Goal: Task Accomplishment & Management: Complete application form

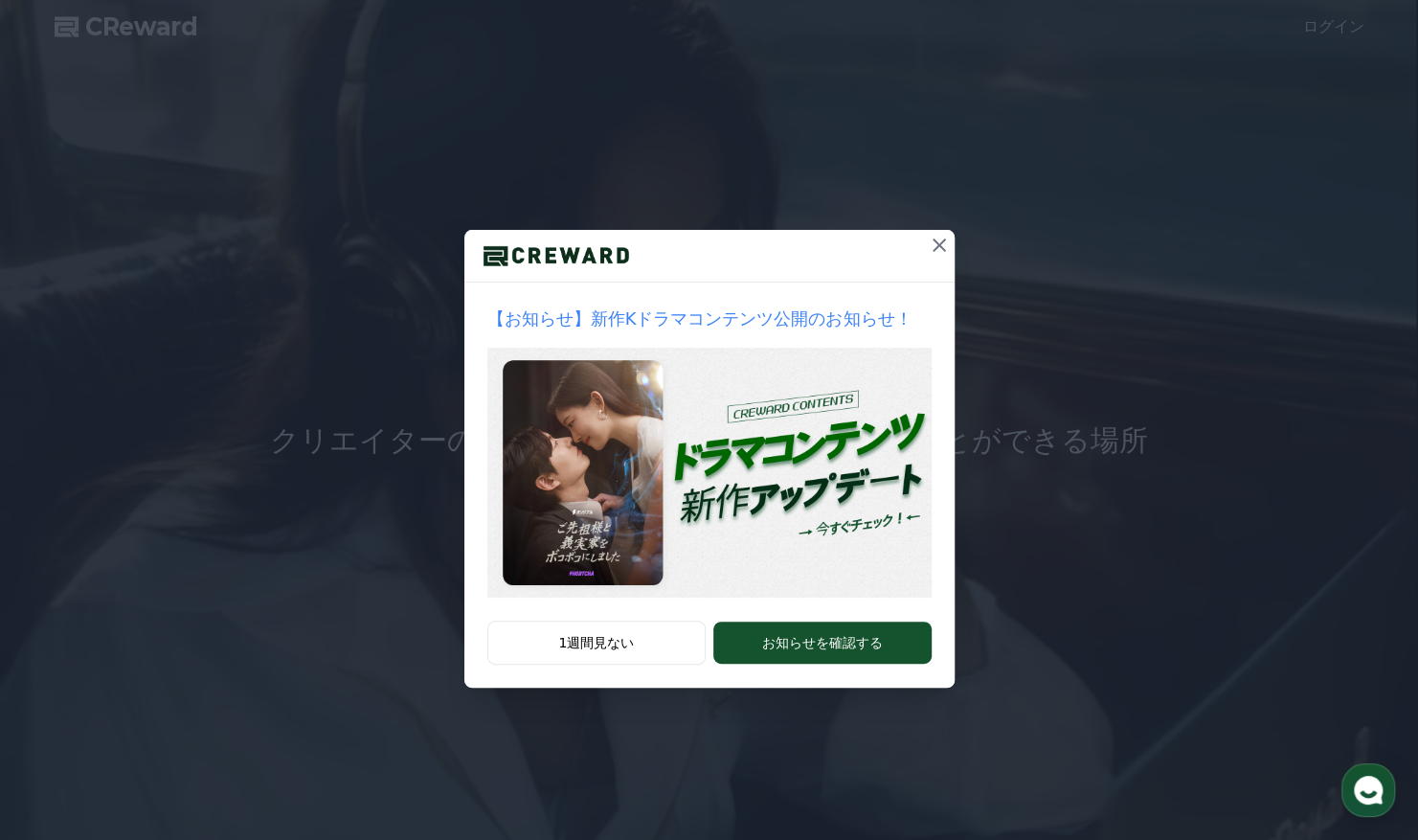
click at [946, 245] on icon at bounding box center [939, 245] width 23 height 23
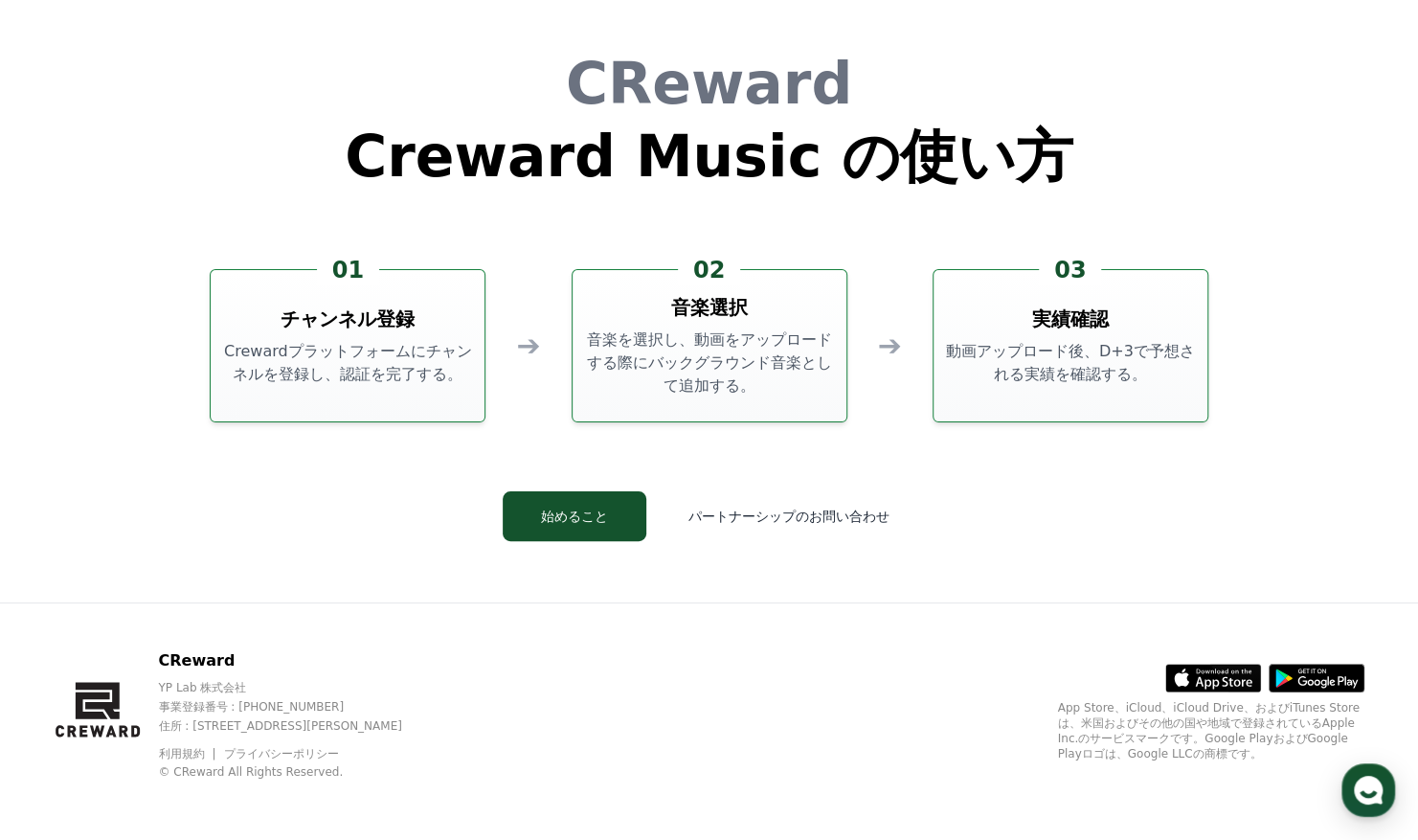
scroll to position [5188, 0]
click at [630, 522] on button "始めること" at bounding box center [575, 516] width 144 height 50
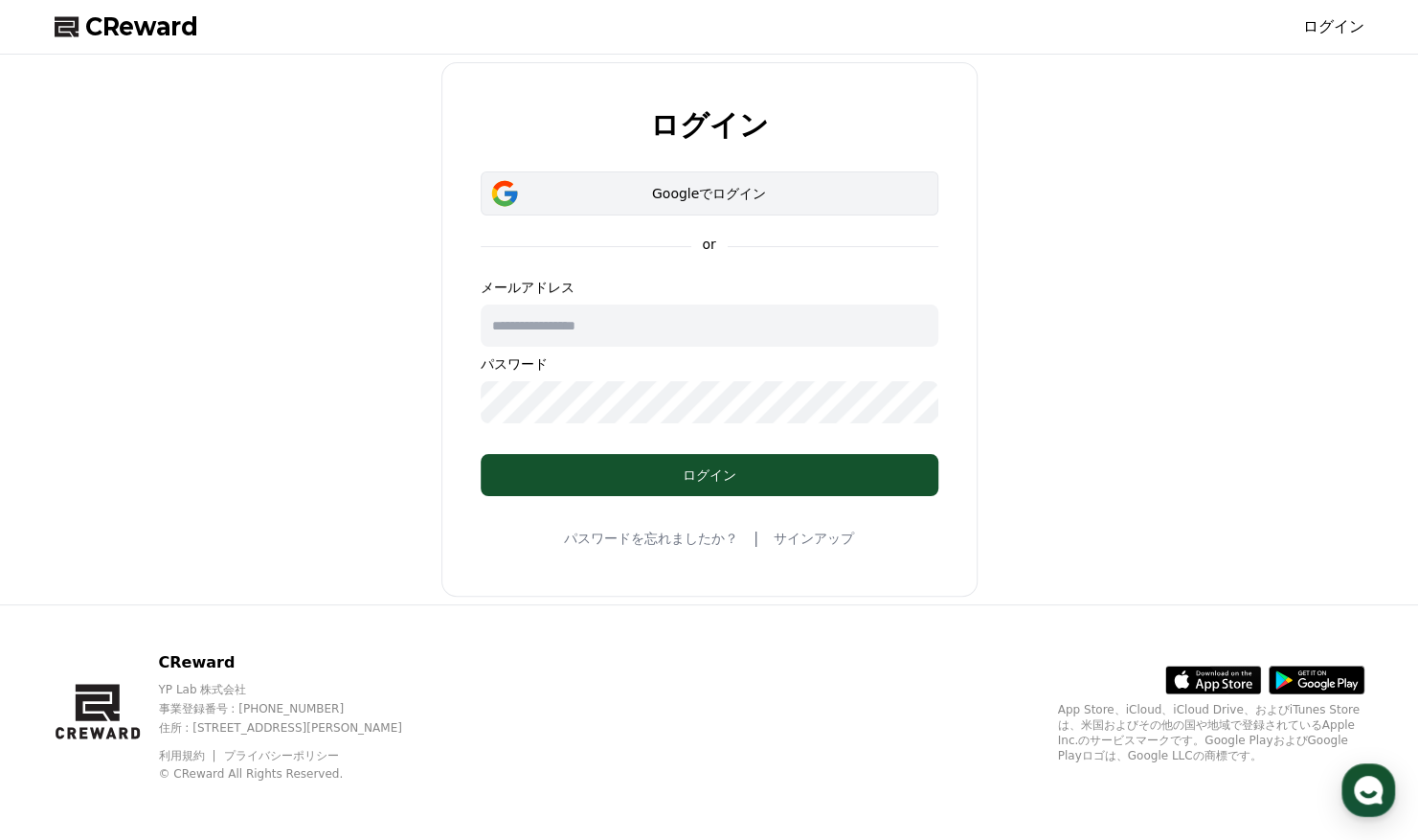
click at [712, 177] on button "Googleでログイン" at bounding box center [709, 194] width 458 height 44
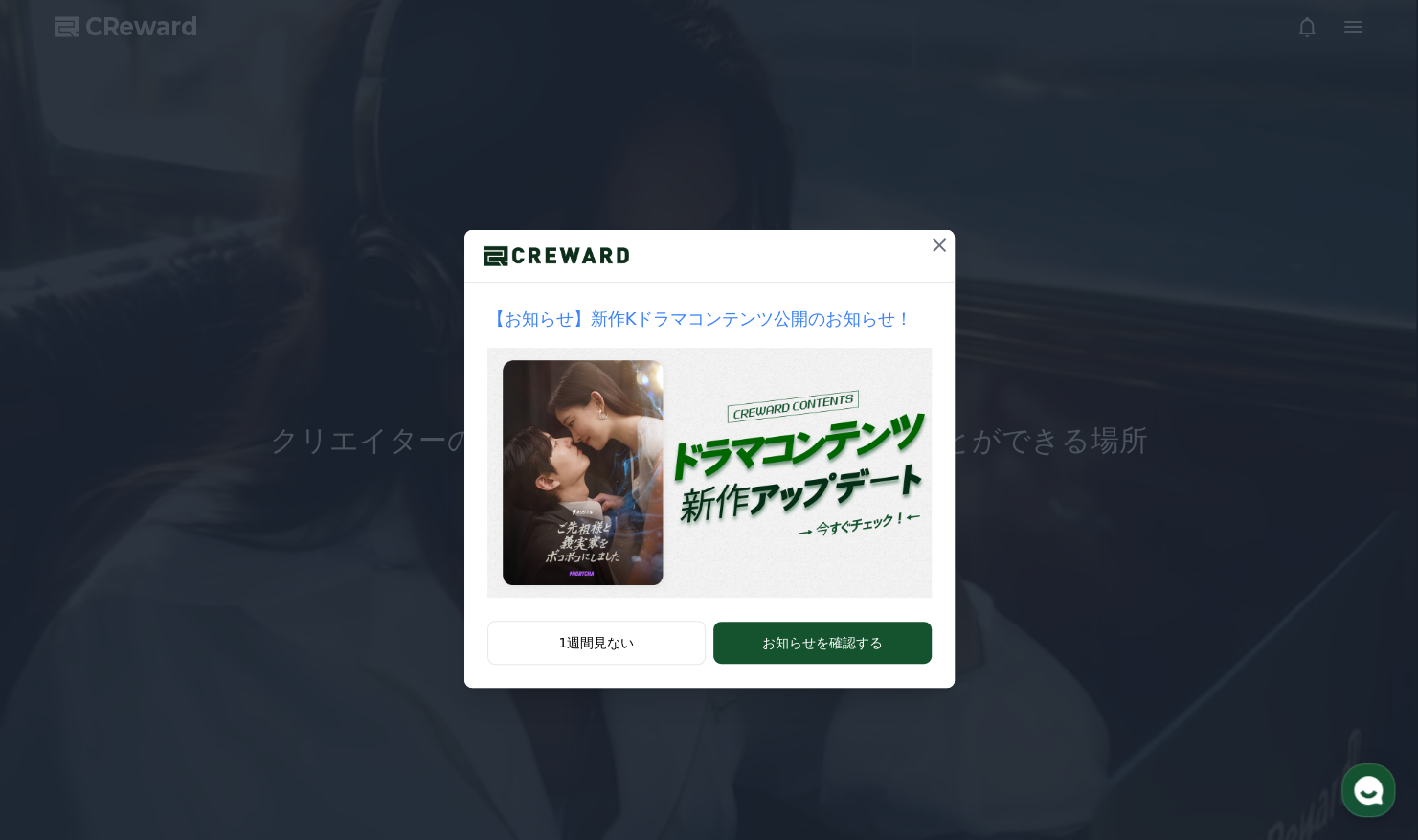
click at [938, 235] on icon at bounding box center [939, 245] width 23 height 23
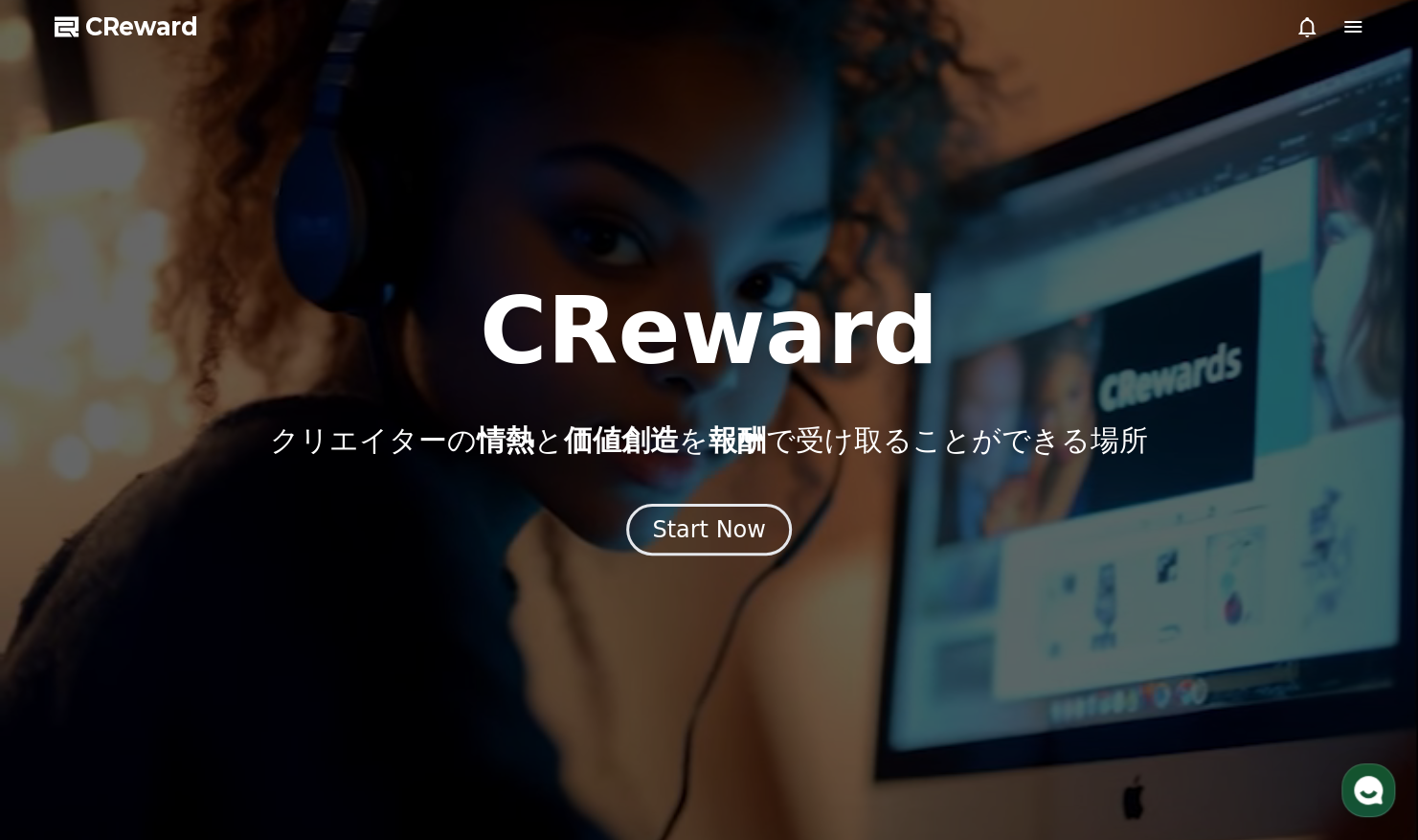
click at [1347, 27] on icon at bounding box center [1353, 27] width 17 height 12
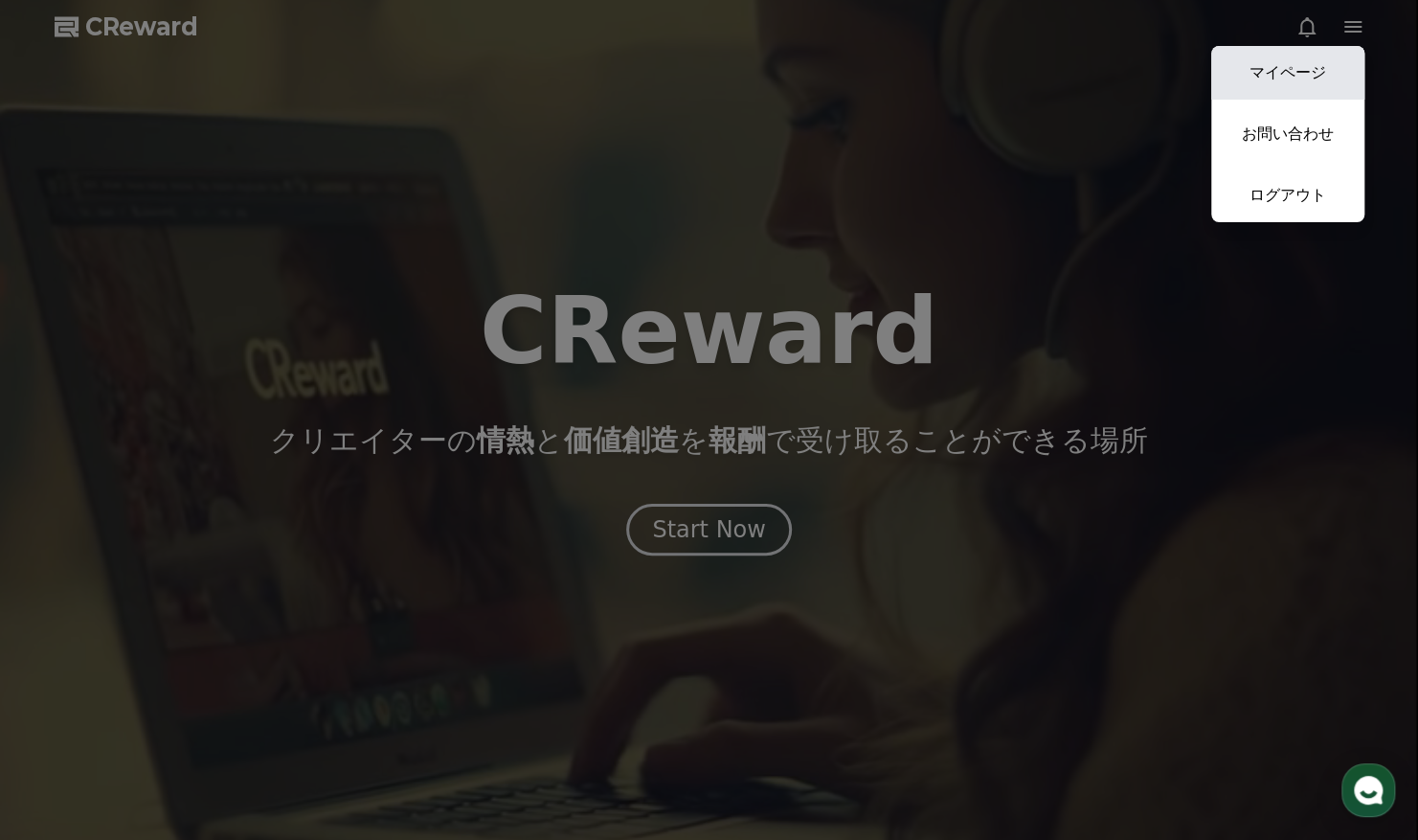
click at [1282, 65] on link "マイページ" at bounding box center [1288, 73] width 154 height 54
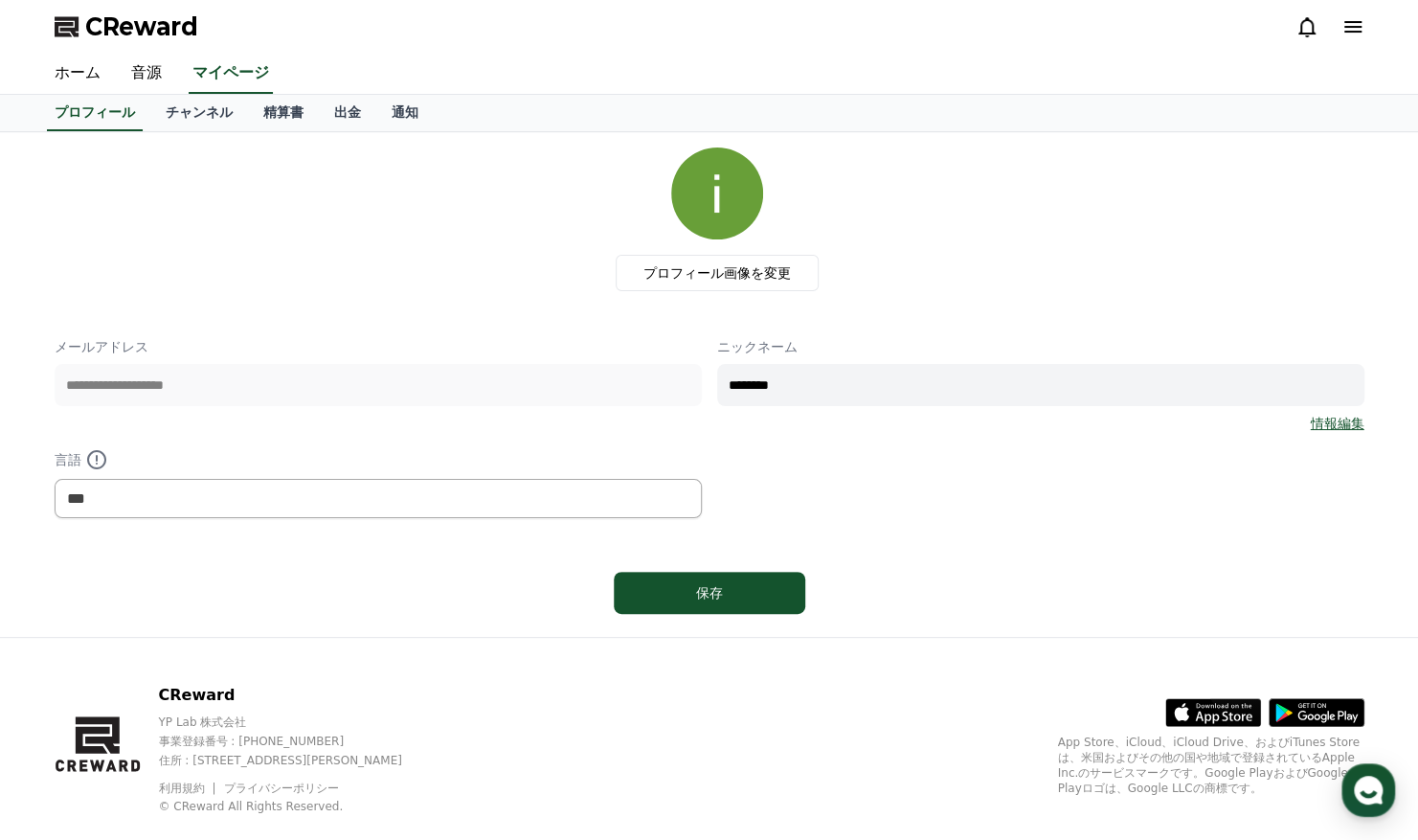
scroll to position [34, 0]
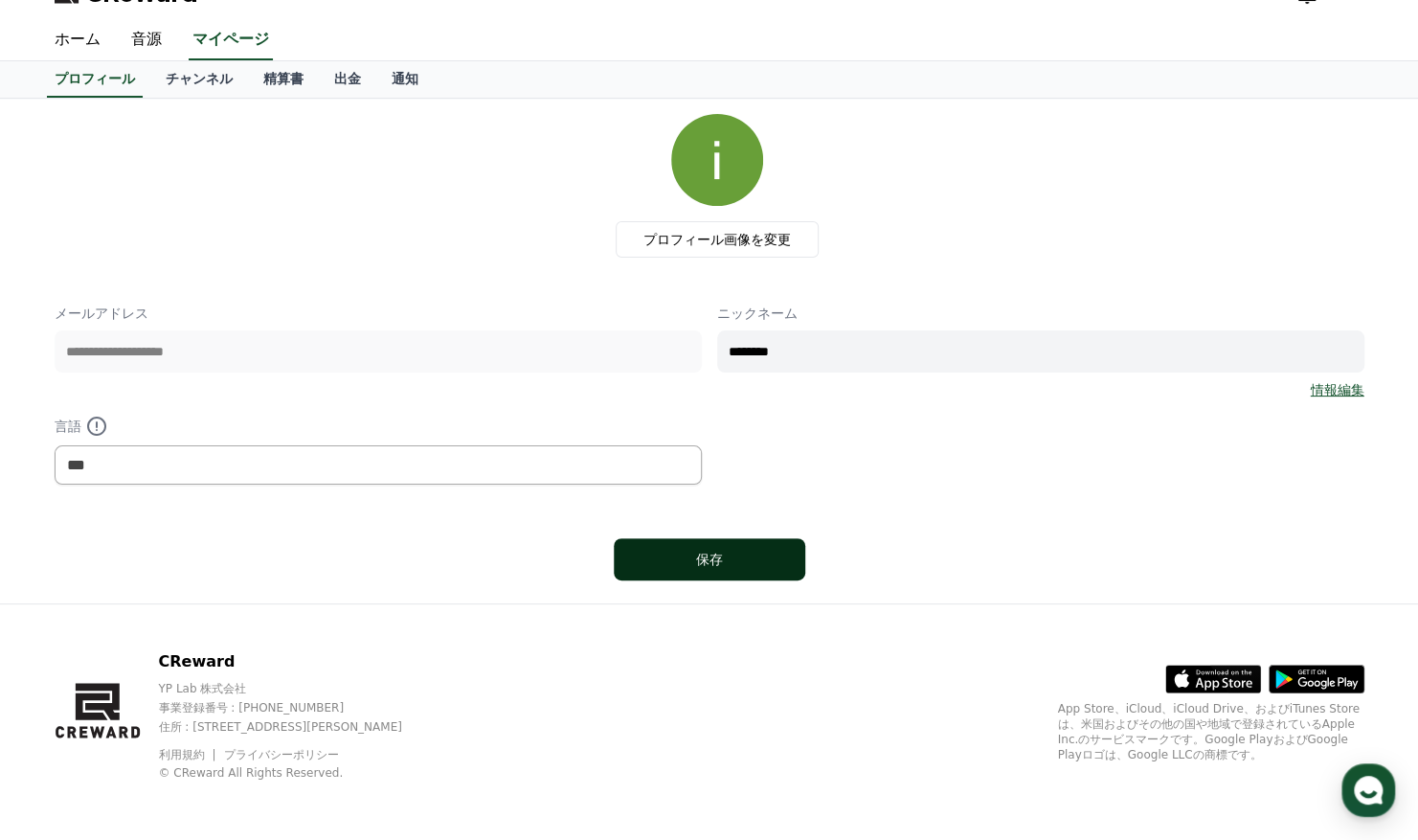
click at [790, 557] on button "保存" at bounding box center [709, 560] width 191 height 42
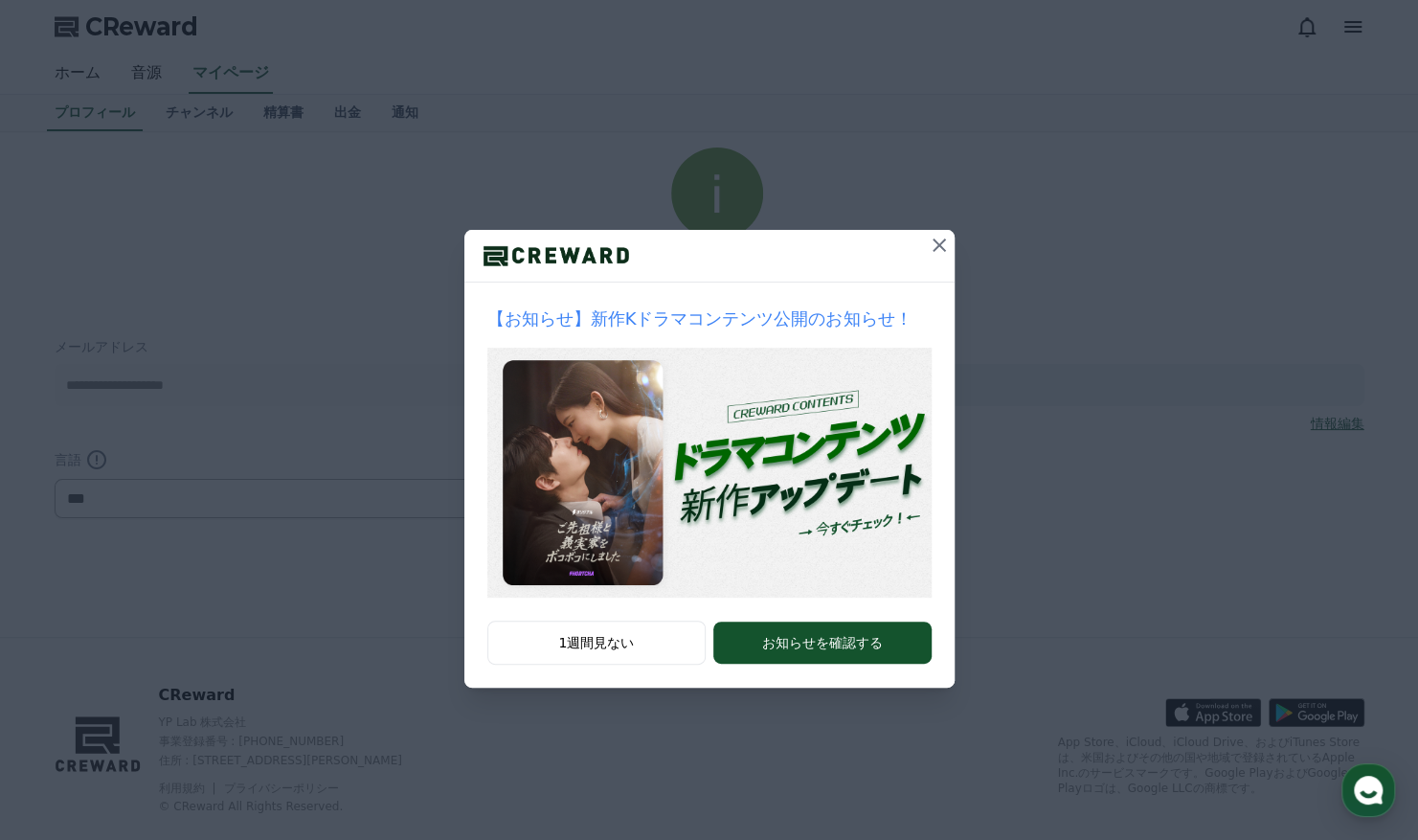
click at [937, 241] on icon at bounding box center [939, 245] width 23 height 23
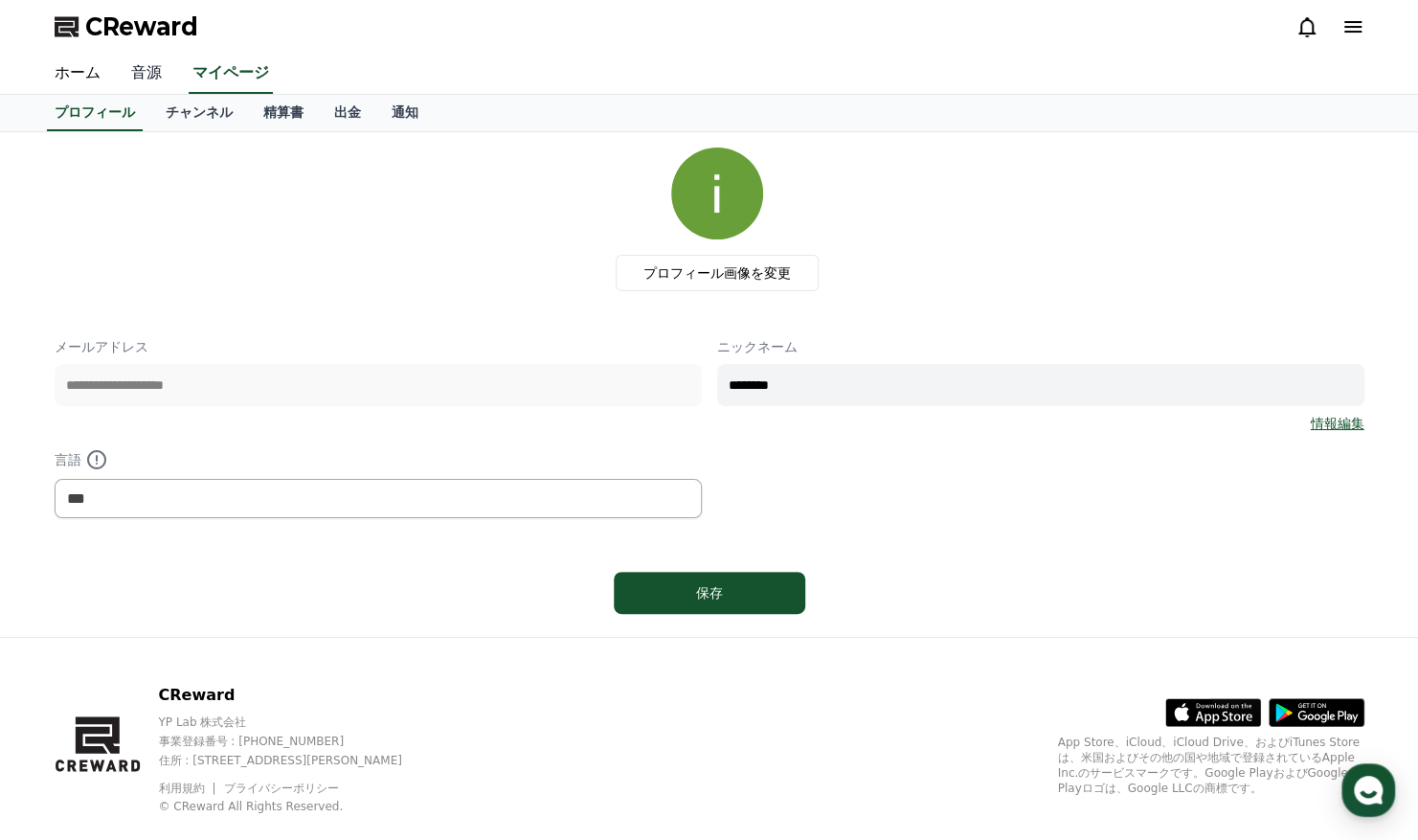
click at [118, 61] on link "音源" at bounding box center [147, 74] width 61 height 40
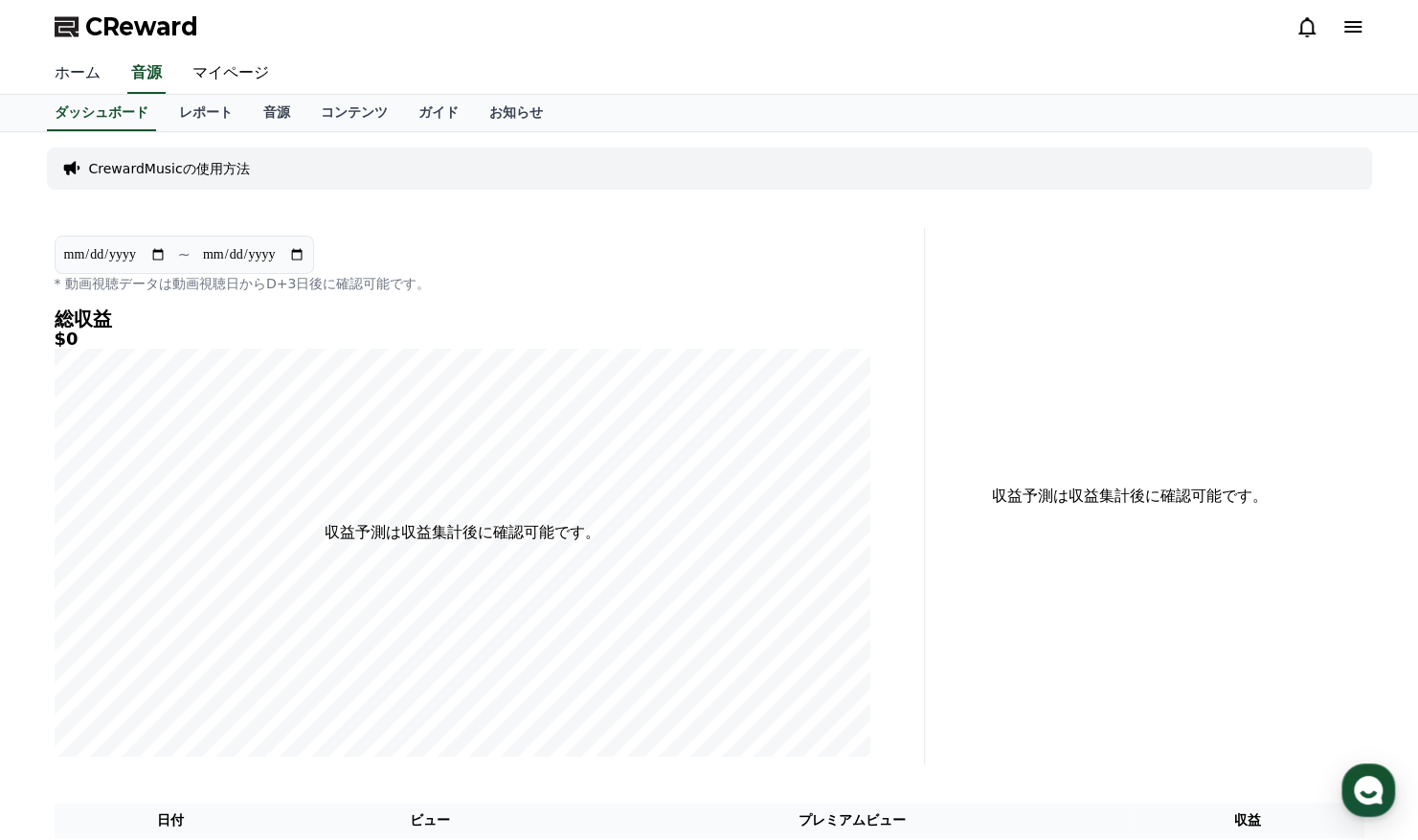
click at [72, 72] on link "ホーム" at bounding box center [78, 74] width 77 height 40
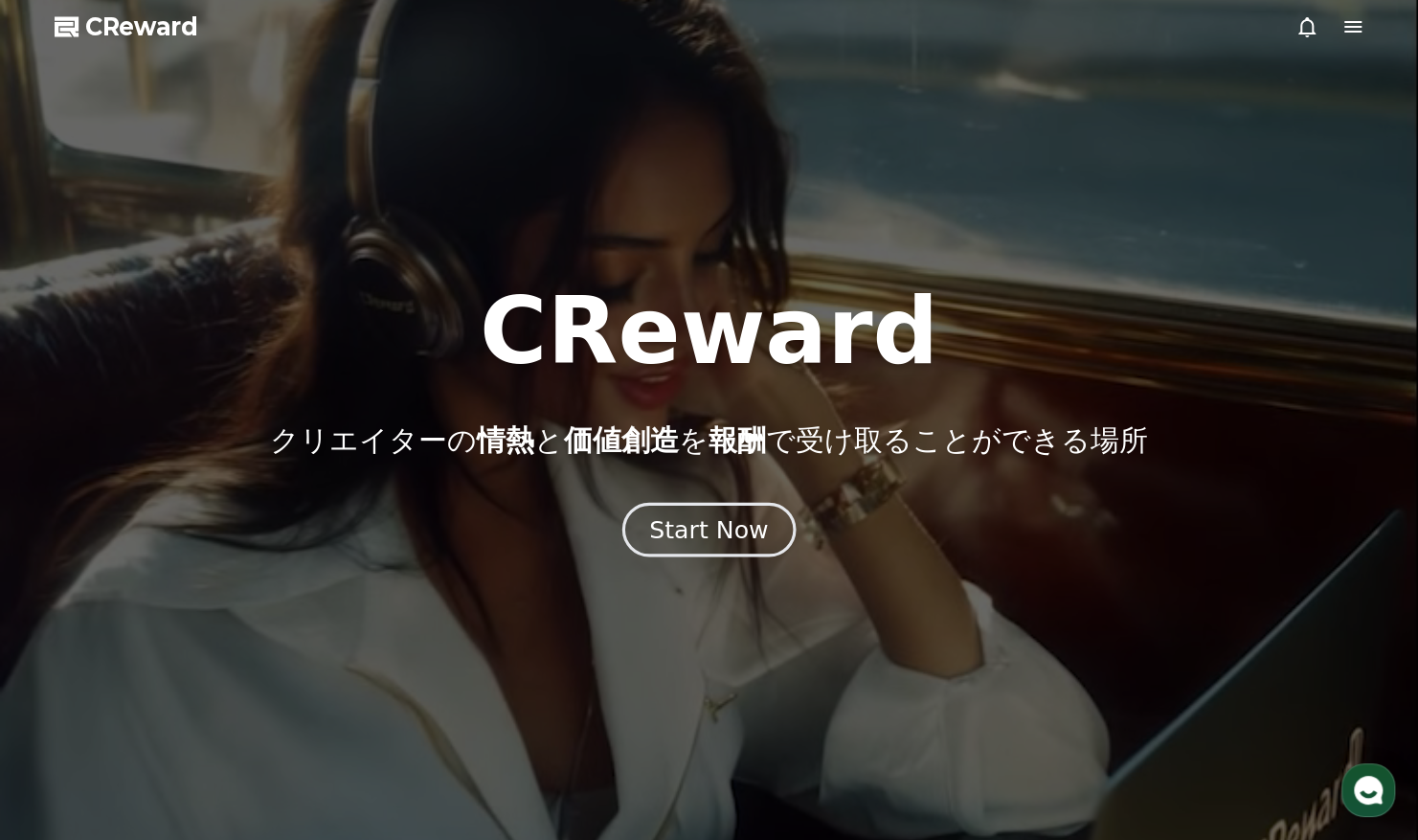
click at [672, 517] on div "Start Now" at bounding box center [709, 530] width 119 height 33
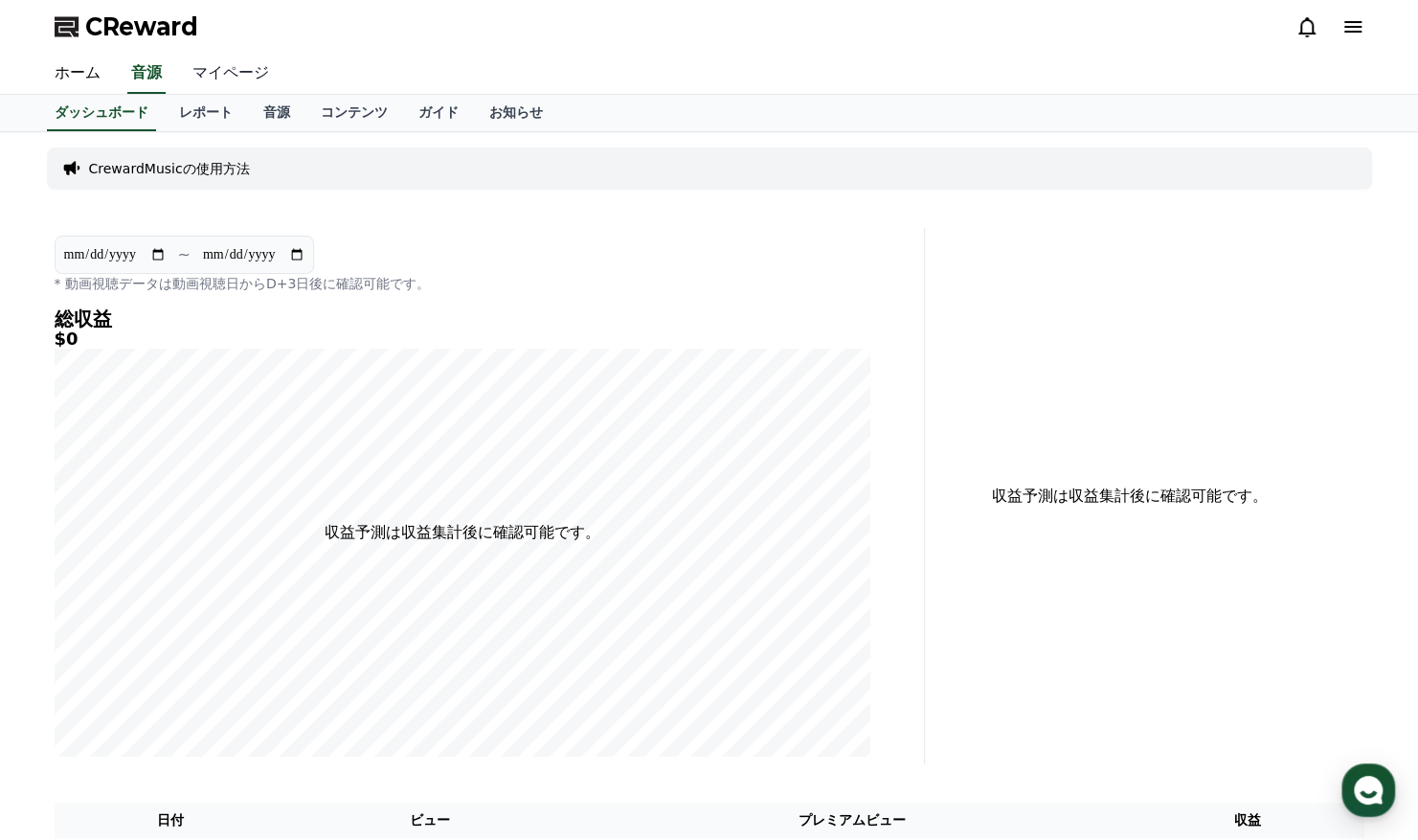
click at [220, 66] on link "マイページ" at bounding box center [231, 74] width 108 height 40
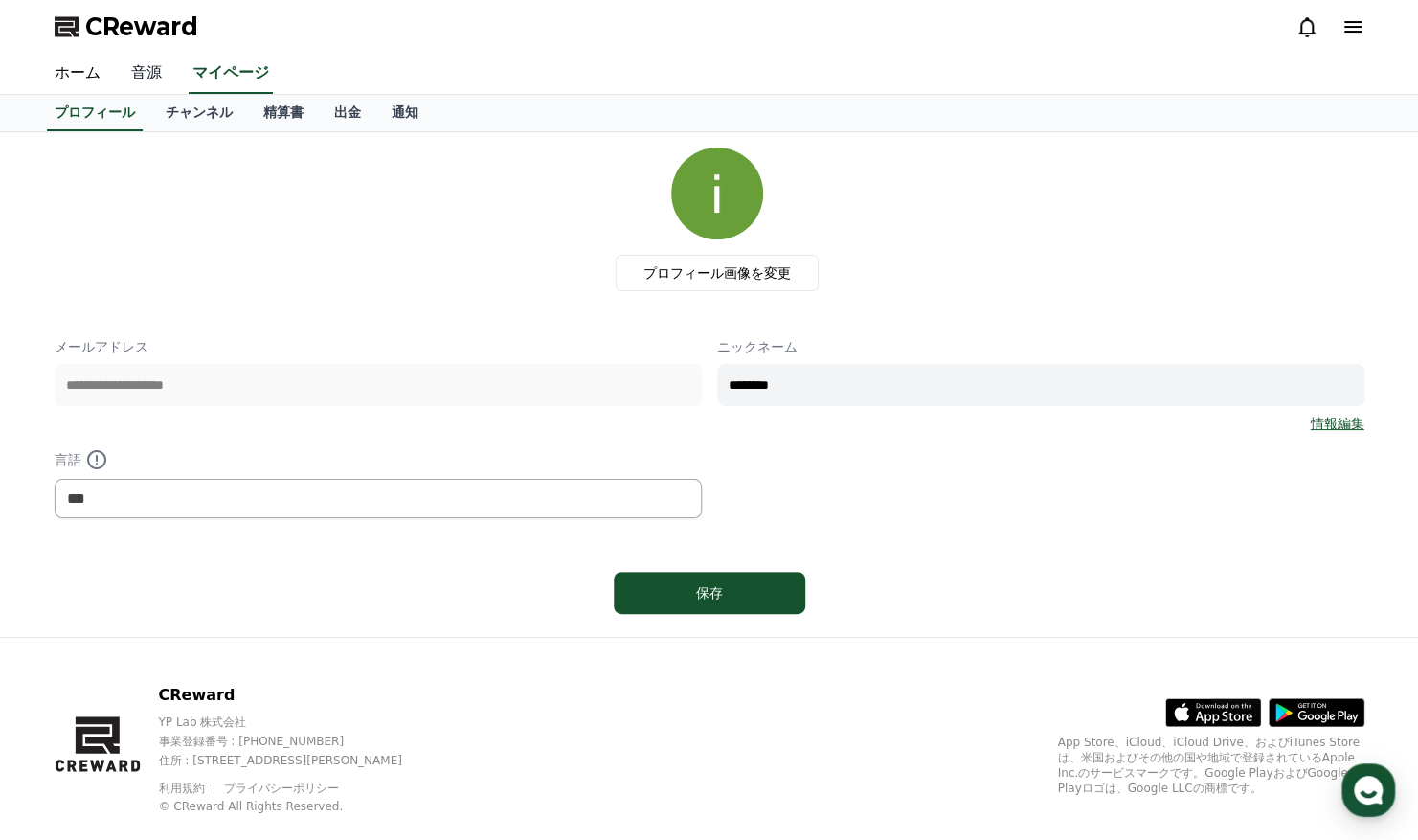
click at [128, 63] on link "音源" at bounding box center [147, 74] width 61 height 40
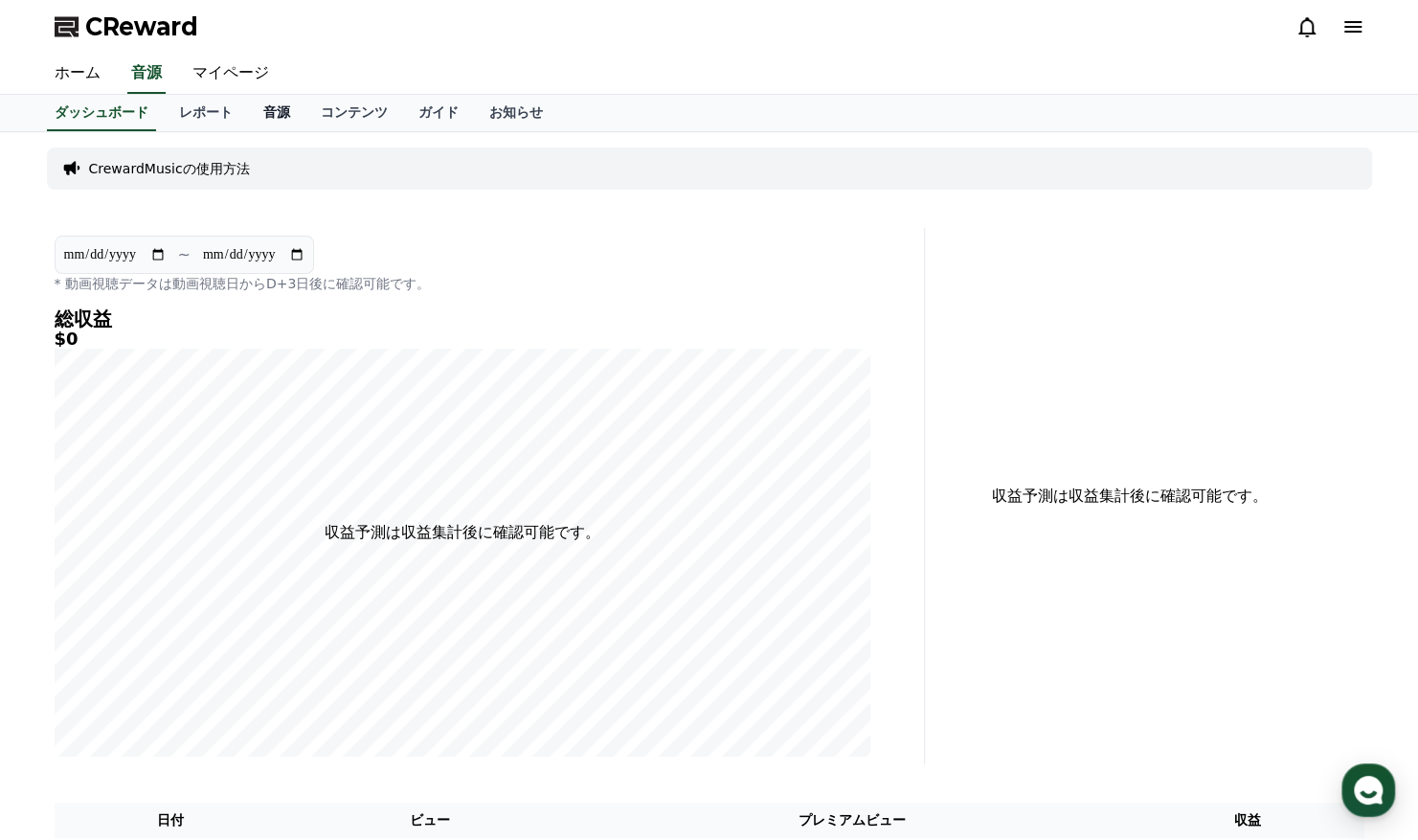
click at [248, 115] on link "音源" at bounding box center [276, 113] width 58 height 36
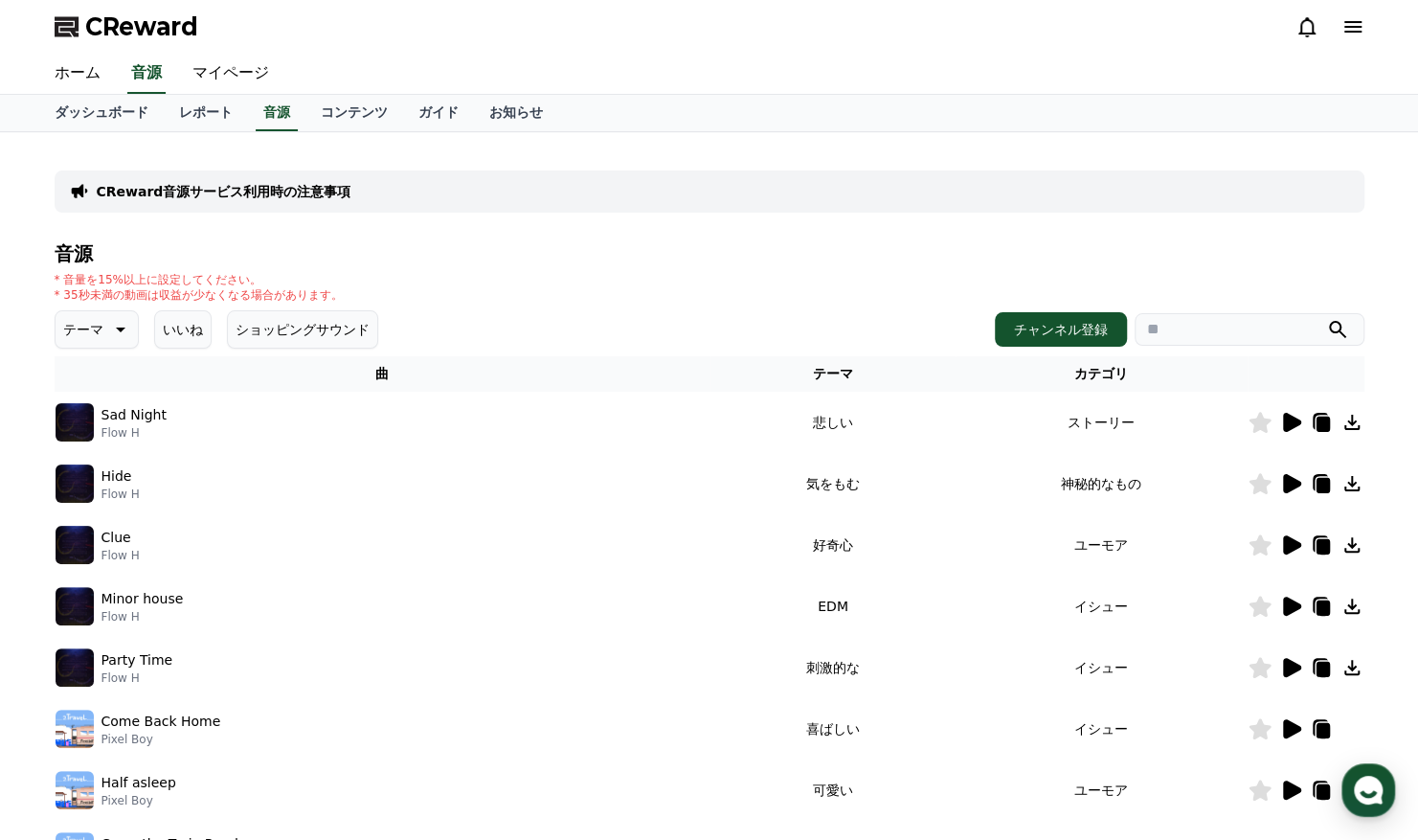
click at [1227, 324] on input "search" at bounding box center [1249, 329] width 229 height 33
click at [1293, 421] on icon at bounding box center [1292, 422] width 18 height 19
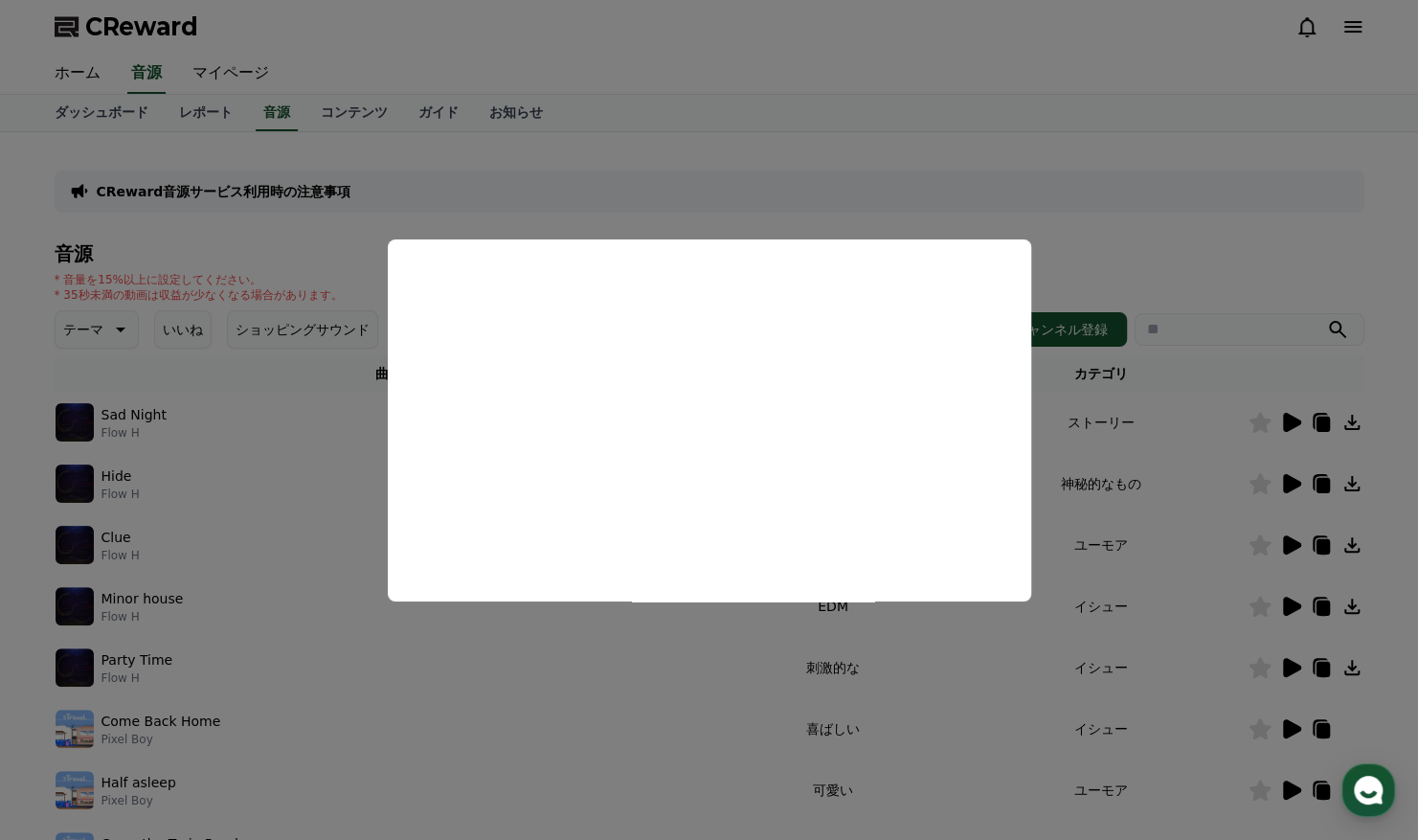
click at [1279, 464] on button "close modal" at bounding box center [709, 420] width 1418 height 840
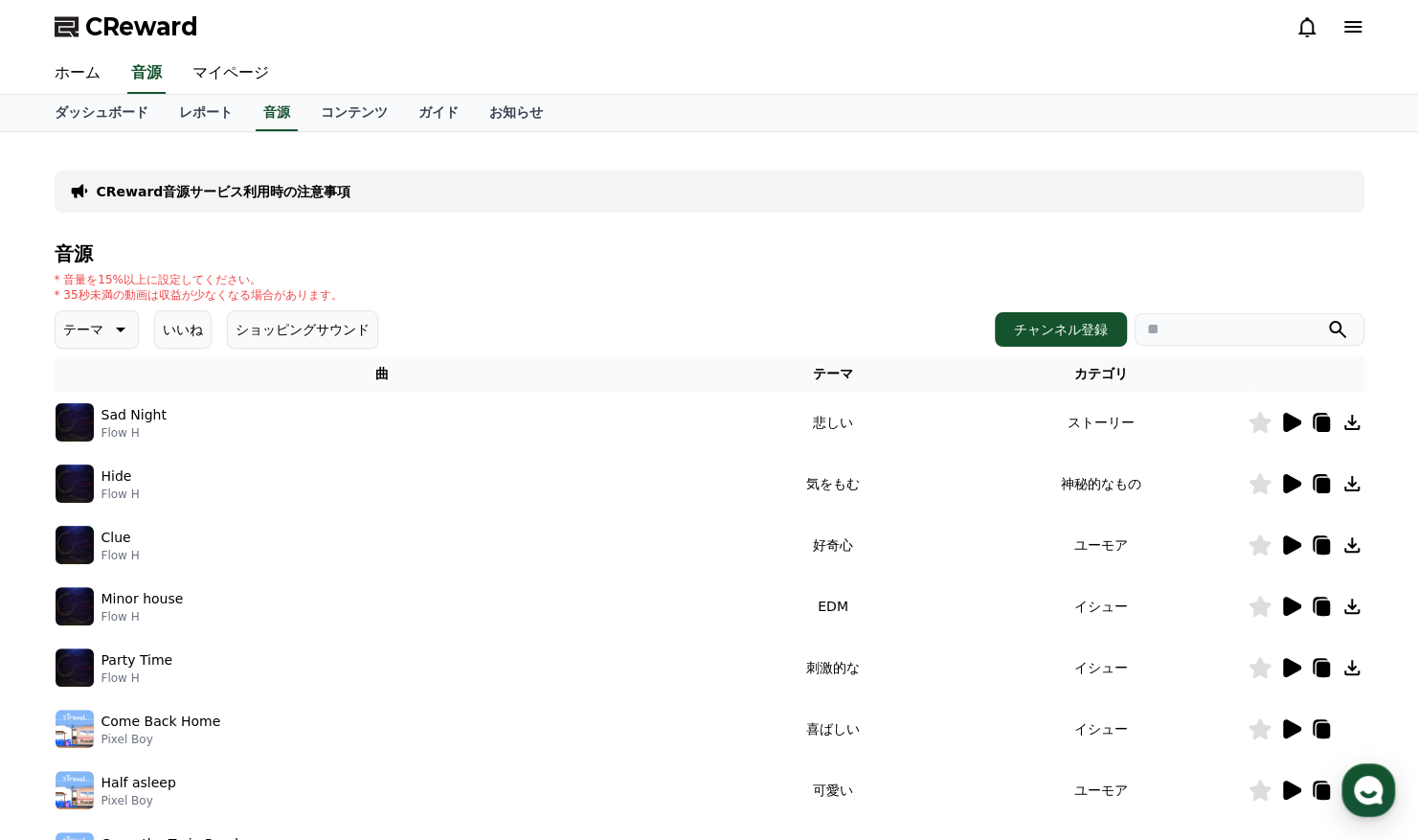
click at [1239, 335] on input "search" at bounding box center [1249, 329] width 229 height 33
click at [108, 320] on icon at bounding box center [119, 329] width 23 height 23
click at [83, 497] on button "穏やかな" at bounding box center [92, 503] width 69 height 42
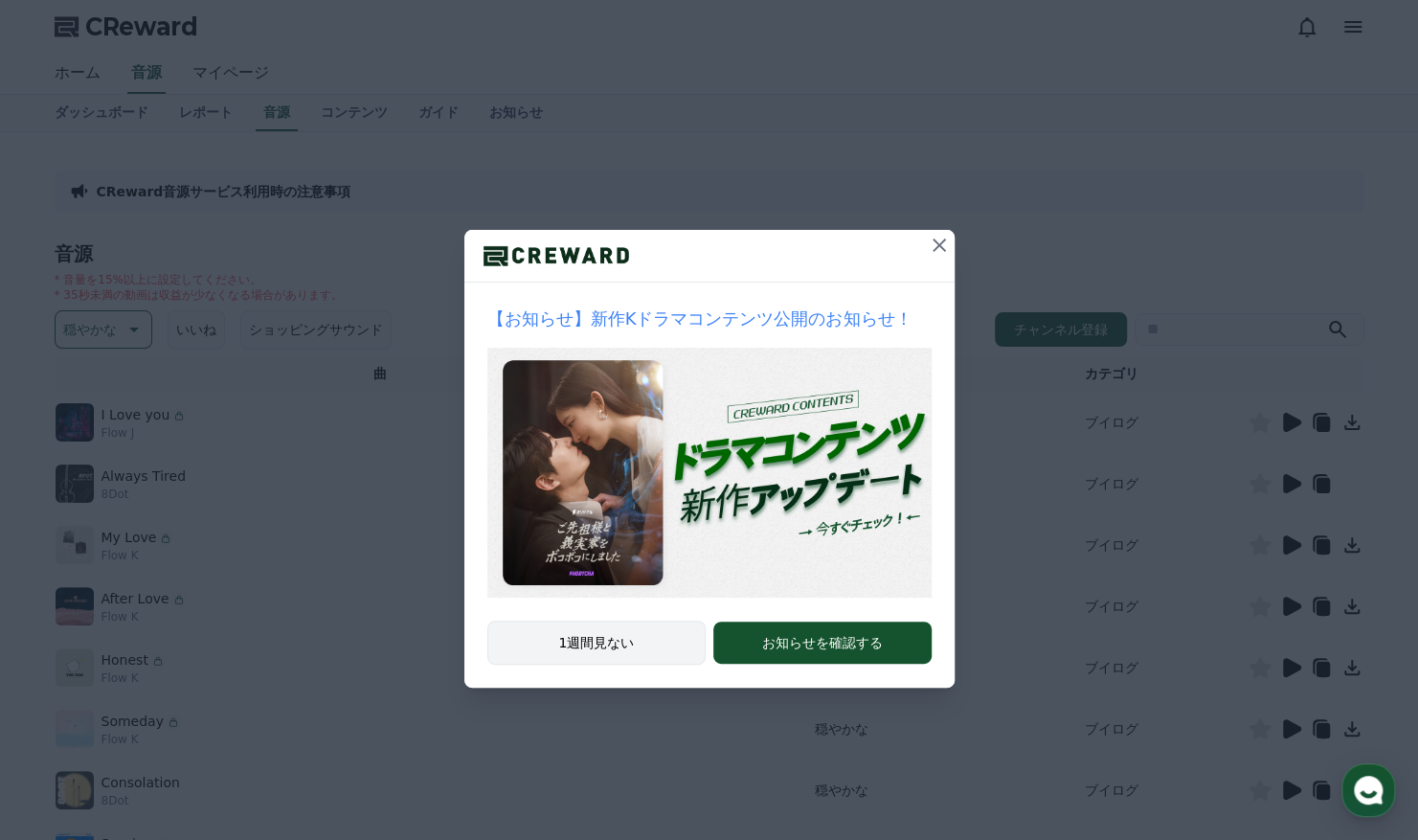
click at [655, 637] on button "1週間見ない" at bounding box center [597, 642] width 219 height 44
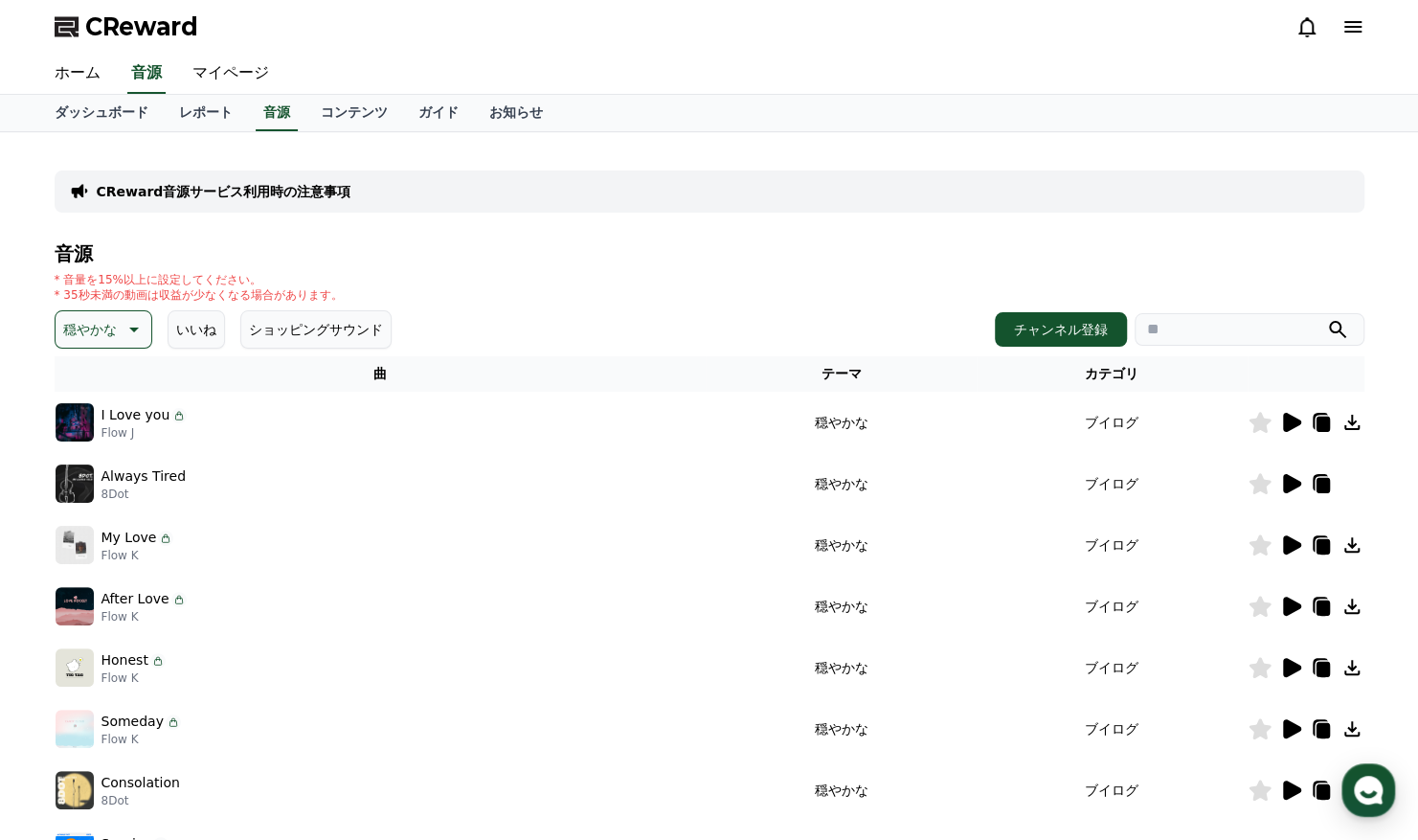
click at [1286, 421] on icon at bounding box center [1292, 422] width 18 height 19
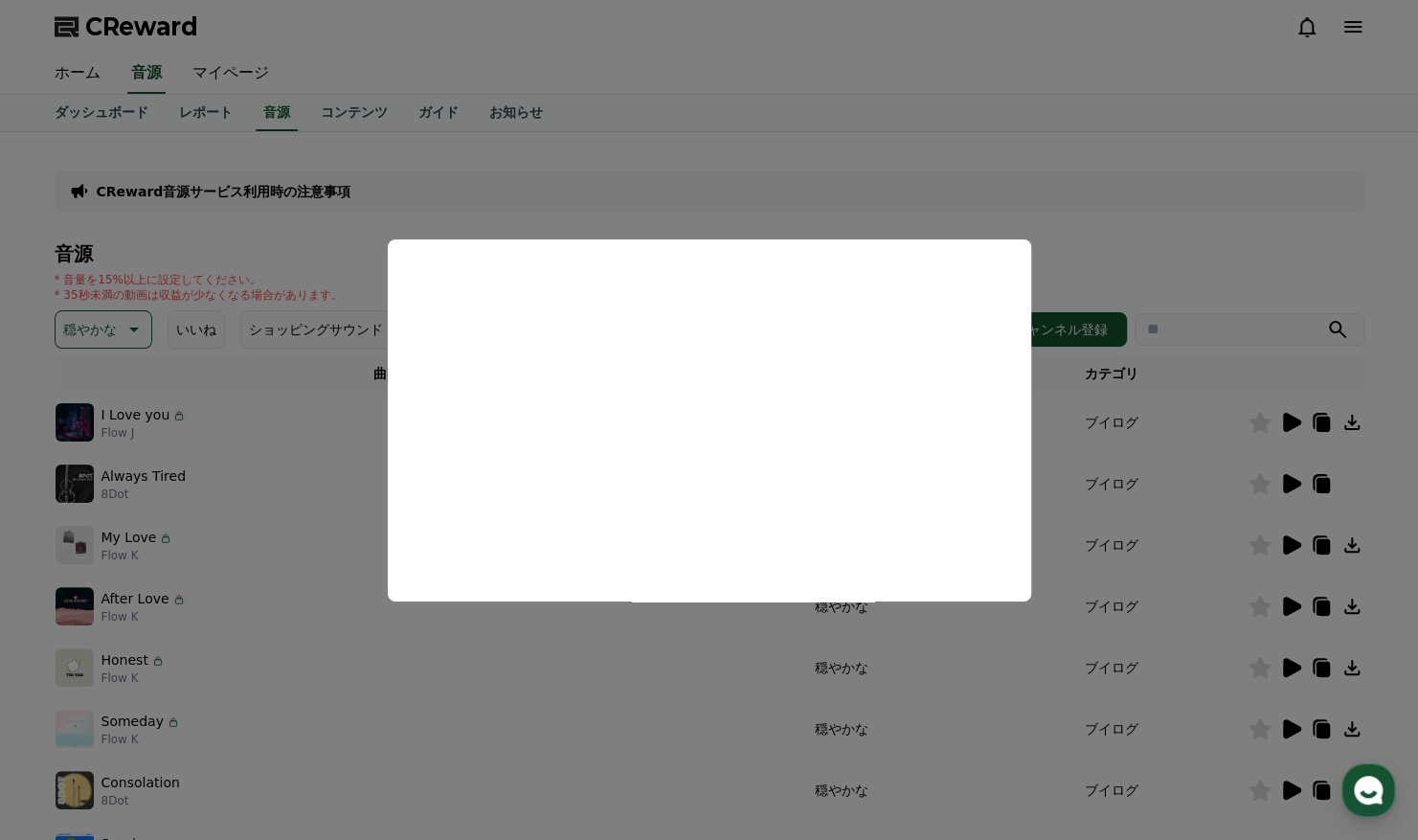
click at [1228, 439] on button "close modal" at bounding box center [709, 420] width 1418 height 840
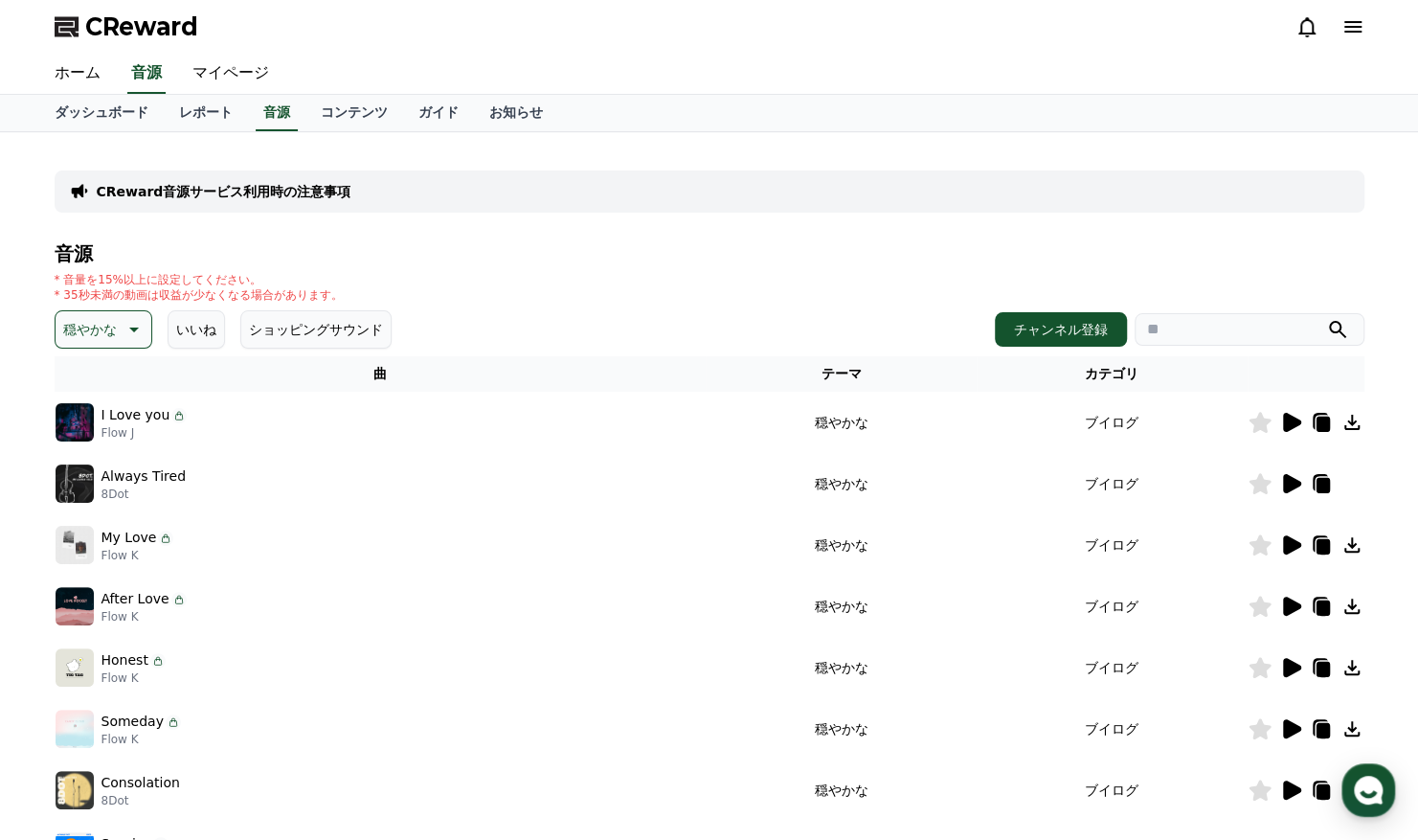
click at [1295, 485] on icon at bounding box center [1292, 484] width 18 height 19
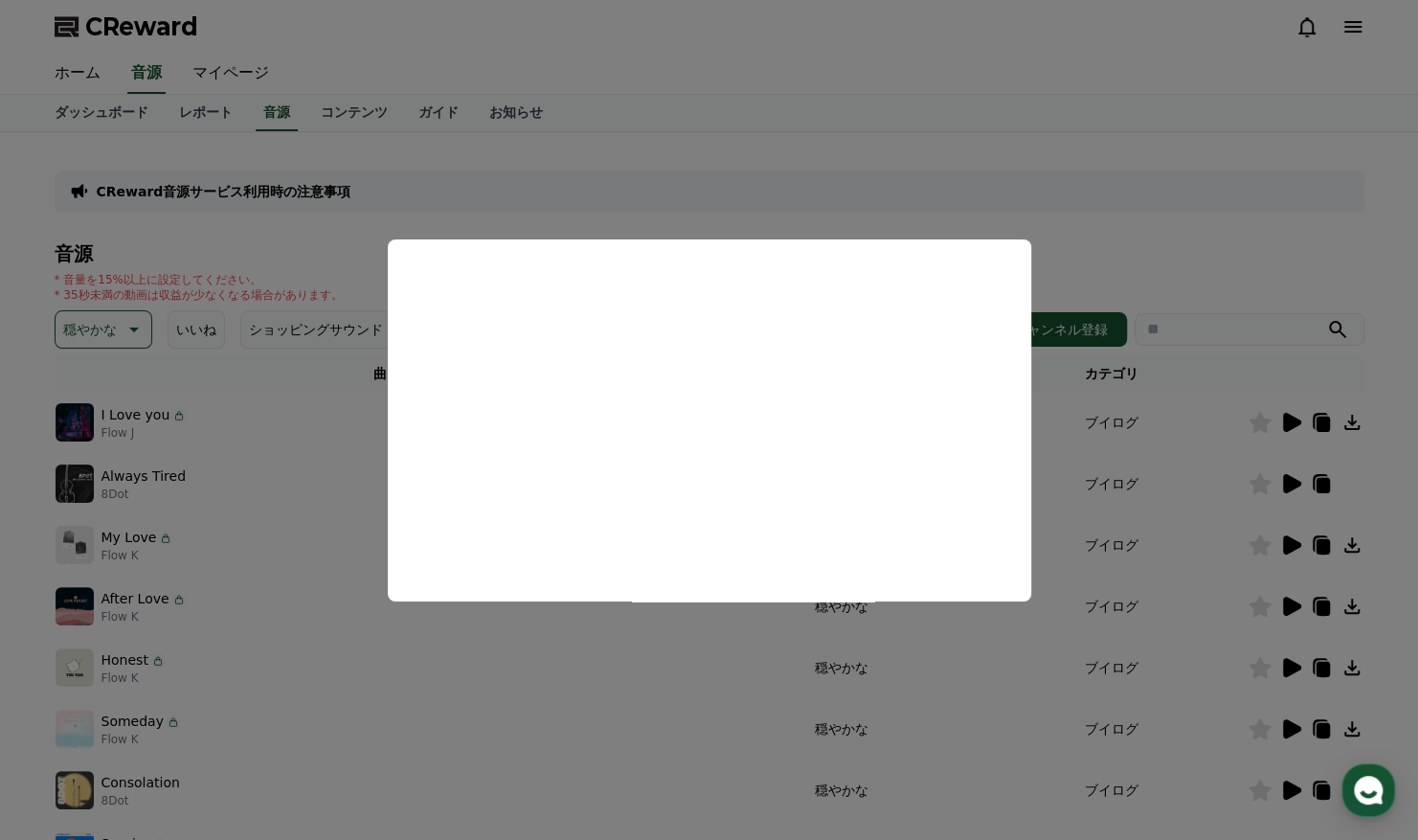
click at [1205, 495] on button "close modal" at bounding box center [709, 420] width 1418 height 840
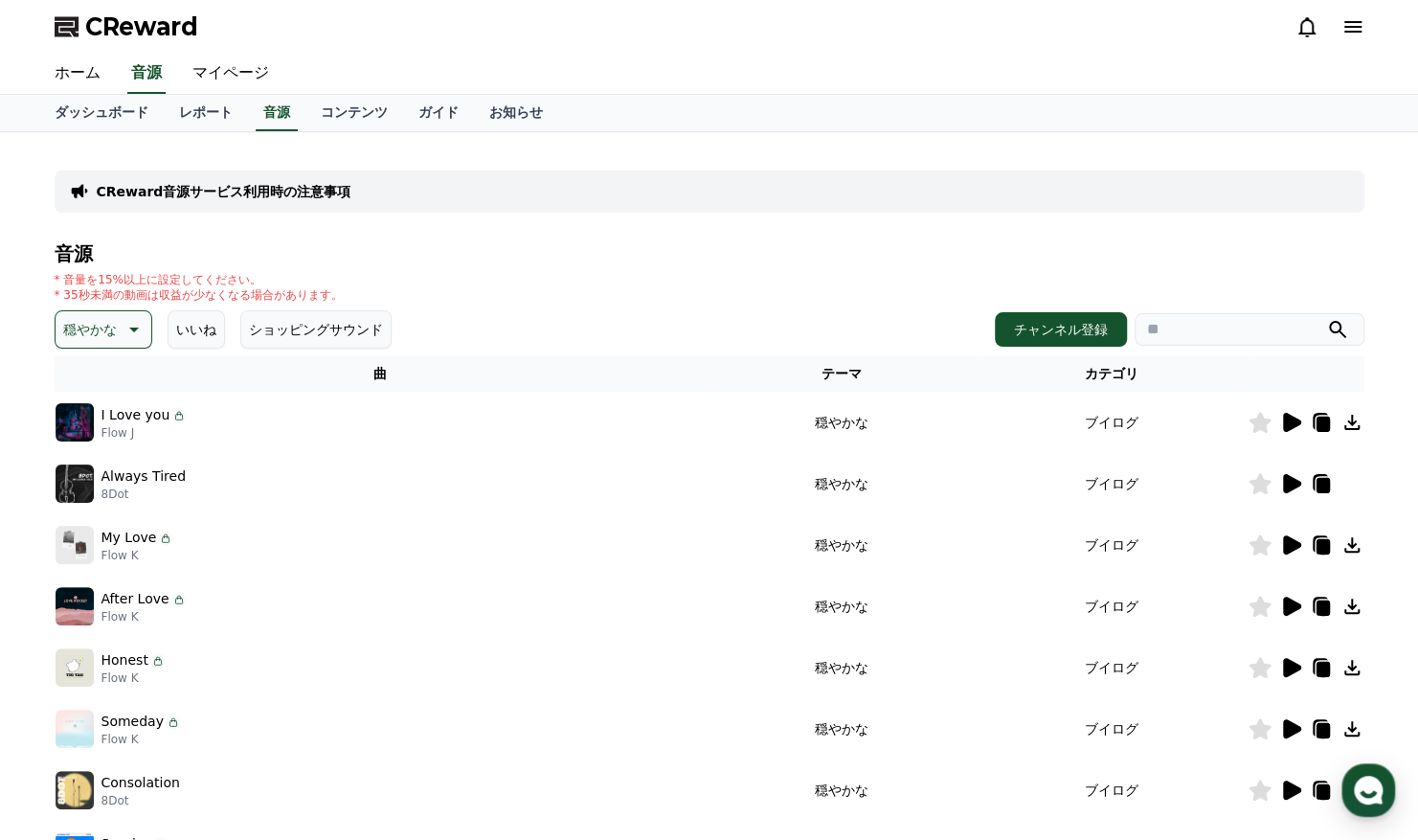
click at [1286, 546] on icon at bounding box center [1292, 545] width 18 height 19
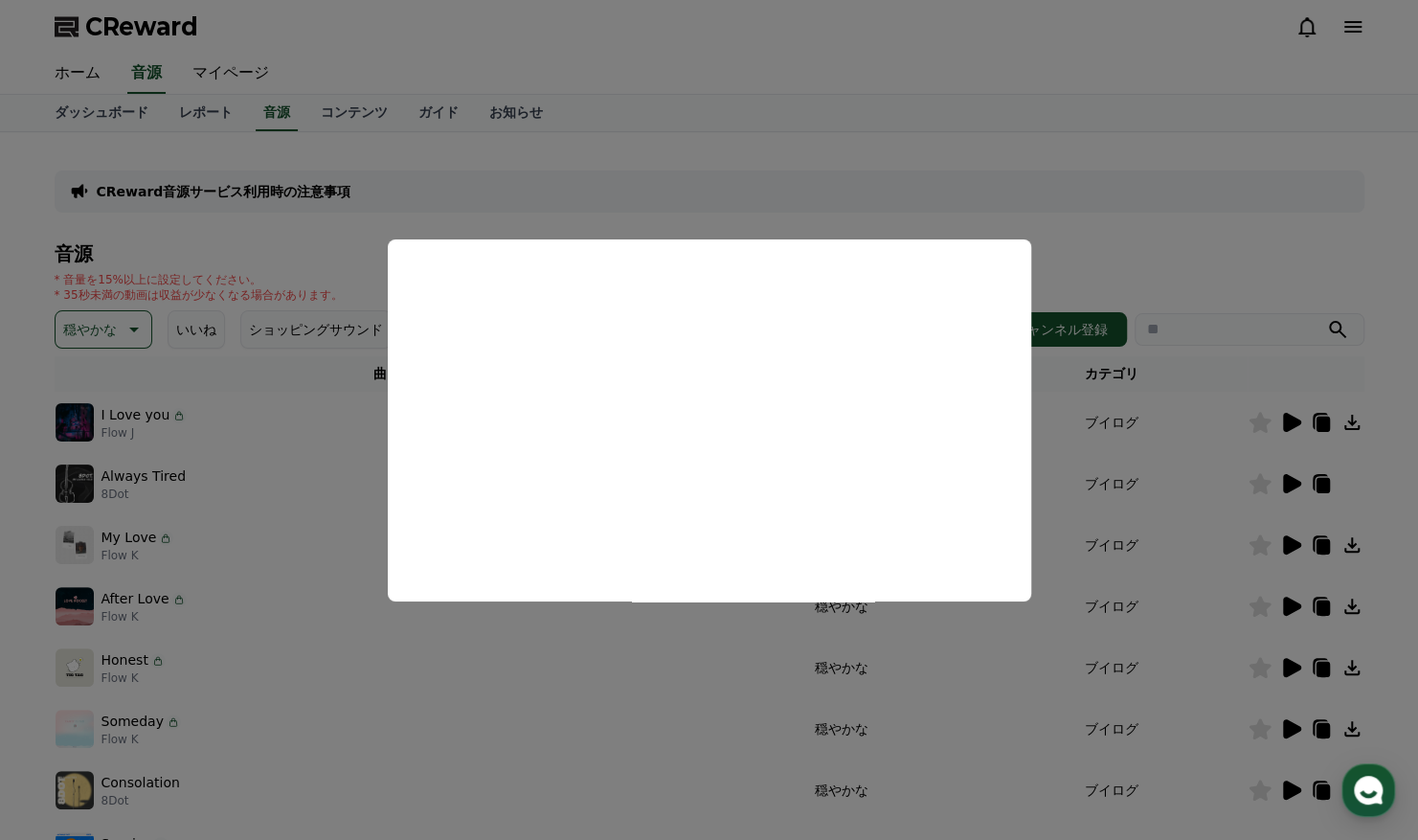
click at [194, 527] on button "close modal" at bounding box center [709, 420] width 1418 height 840
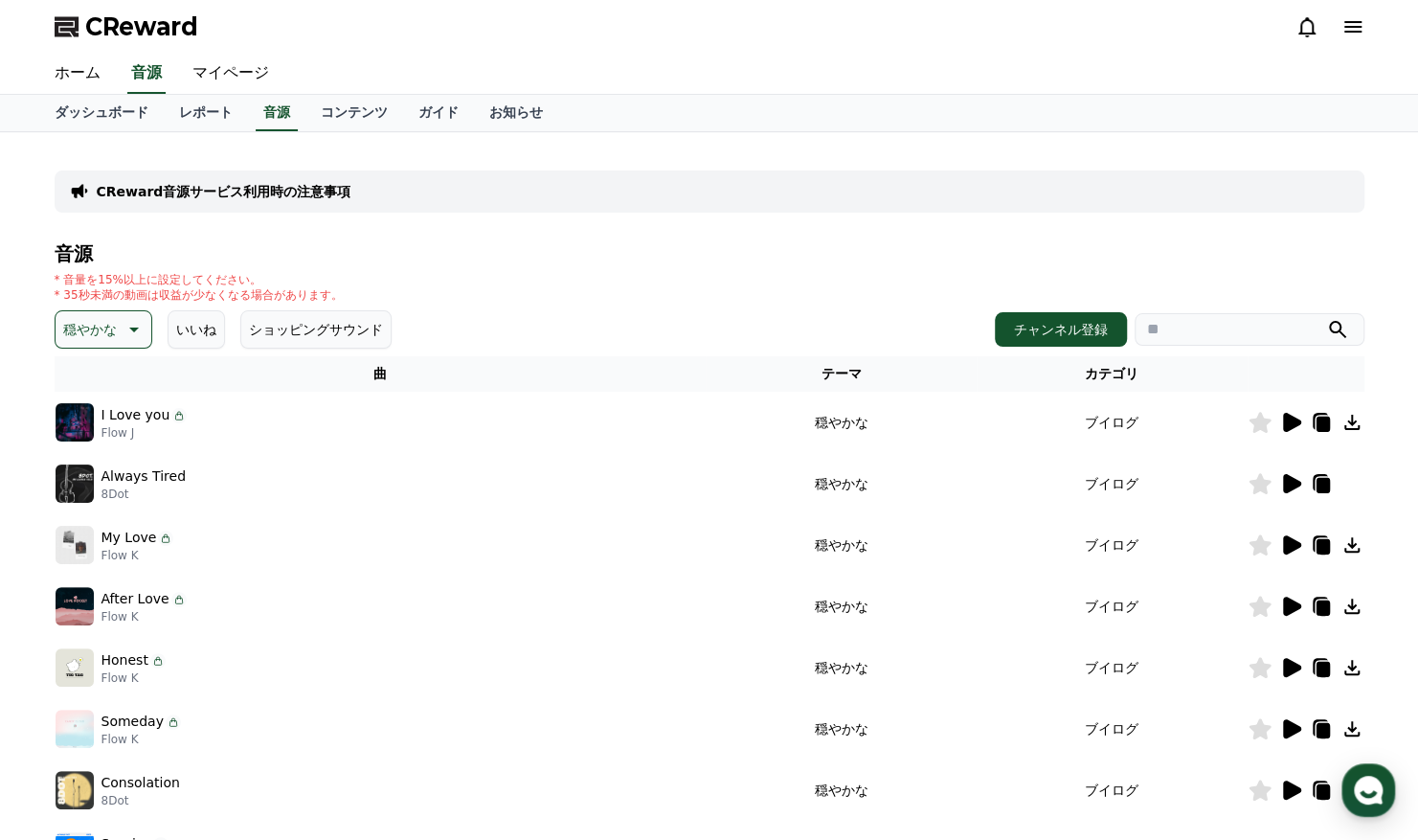
click at [130, 327] on icon at bounding box center [134, 329] width 10 height 5
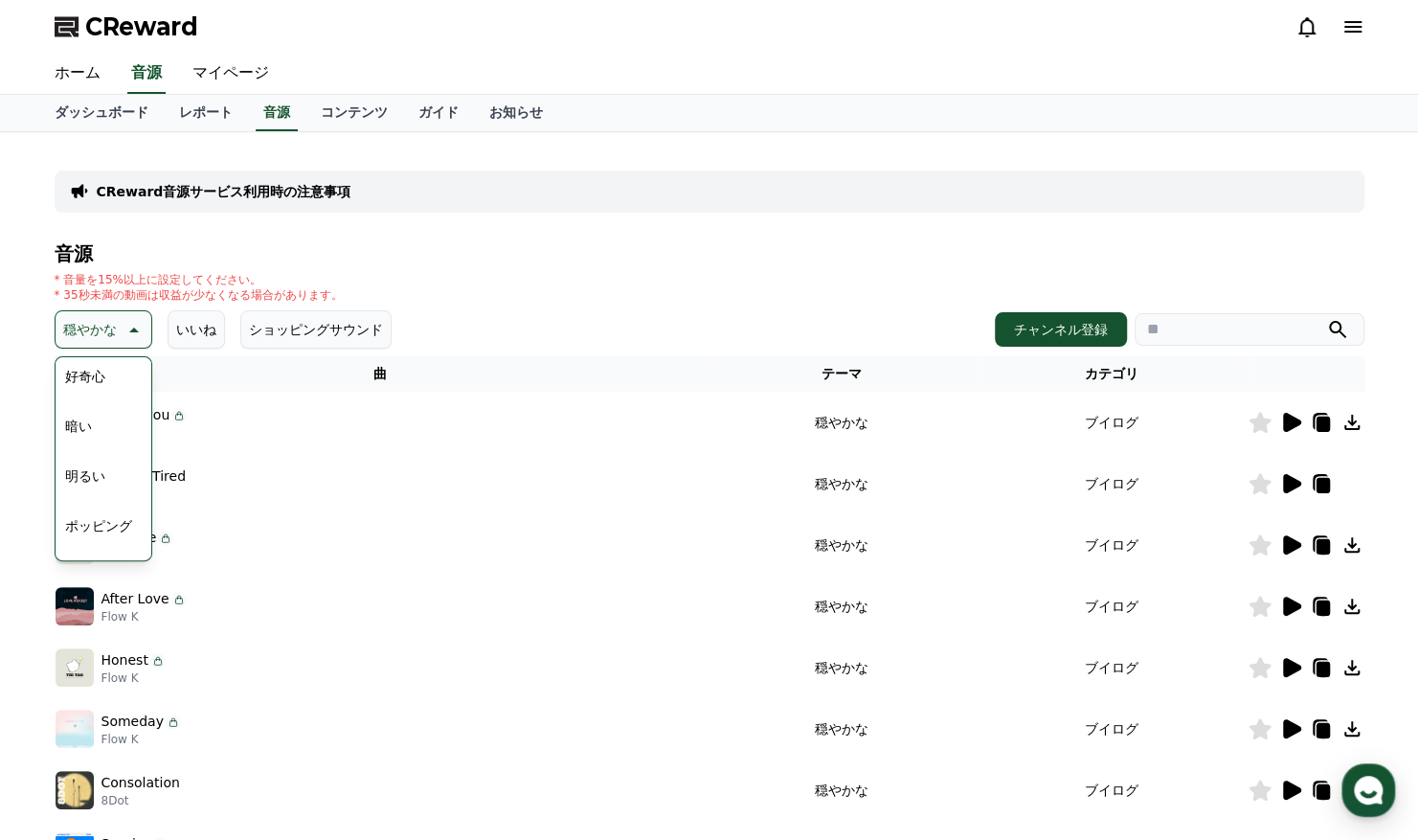
scroll to position [129, 0]
click at [83, 443] on button "明るい" at bounding box center [85, 451] width 56 height 42
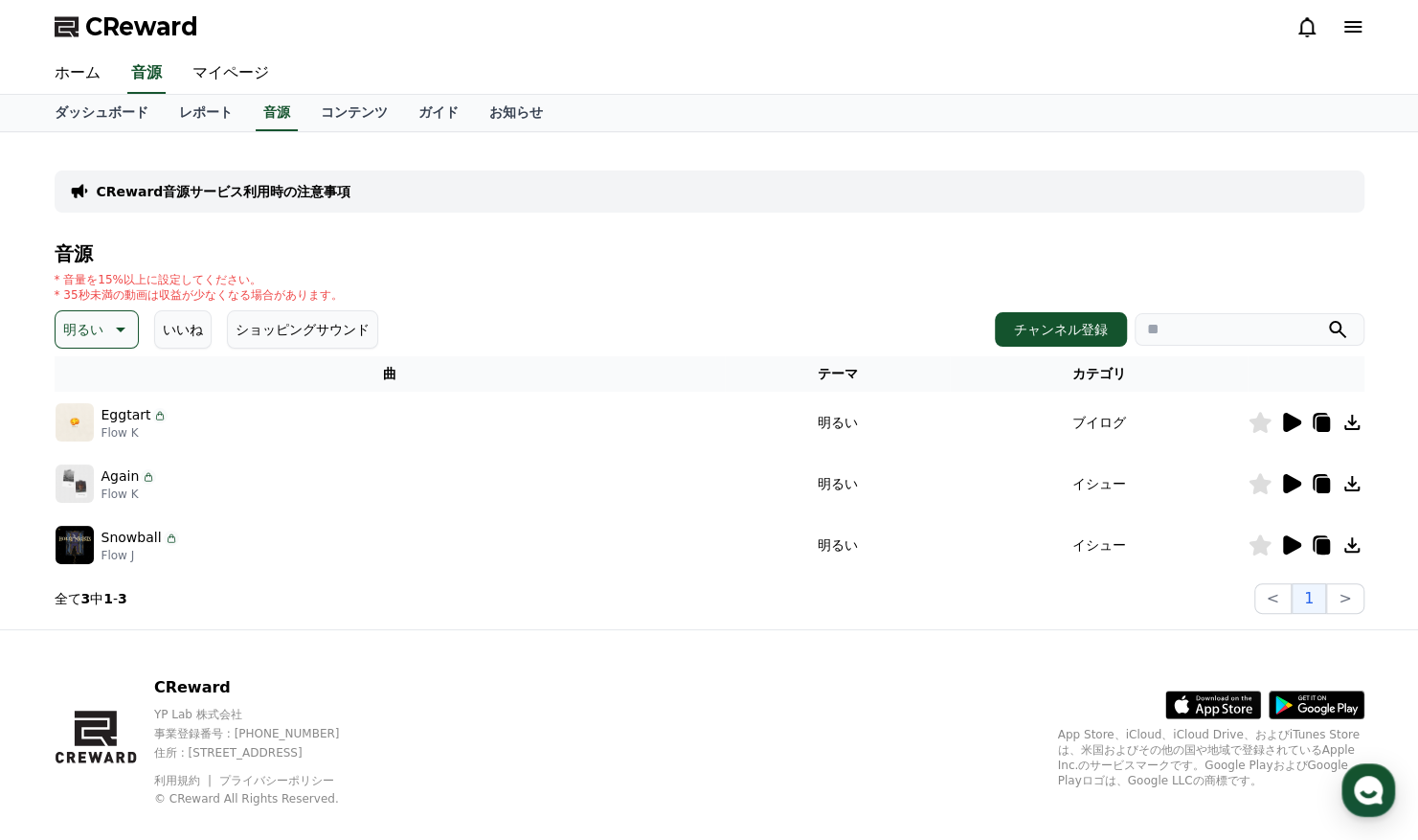
click at [1297, 426] on icon at bounding box center [1291, 422] width 23 height 23
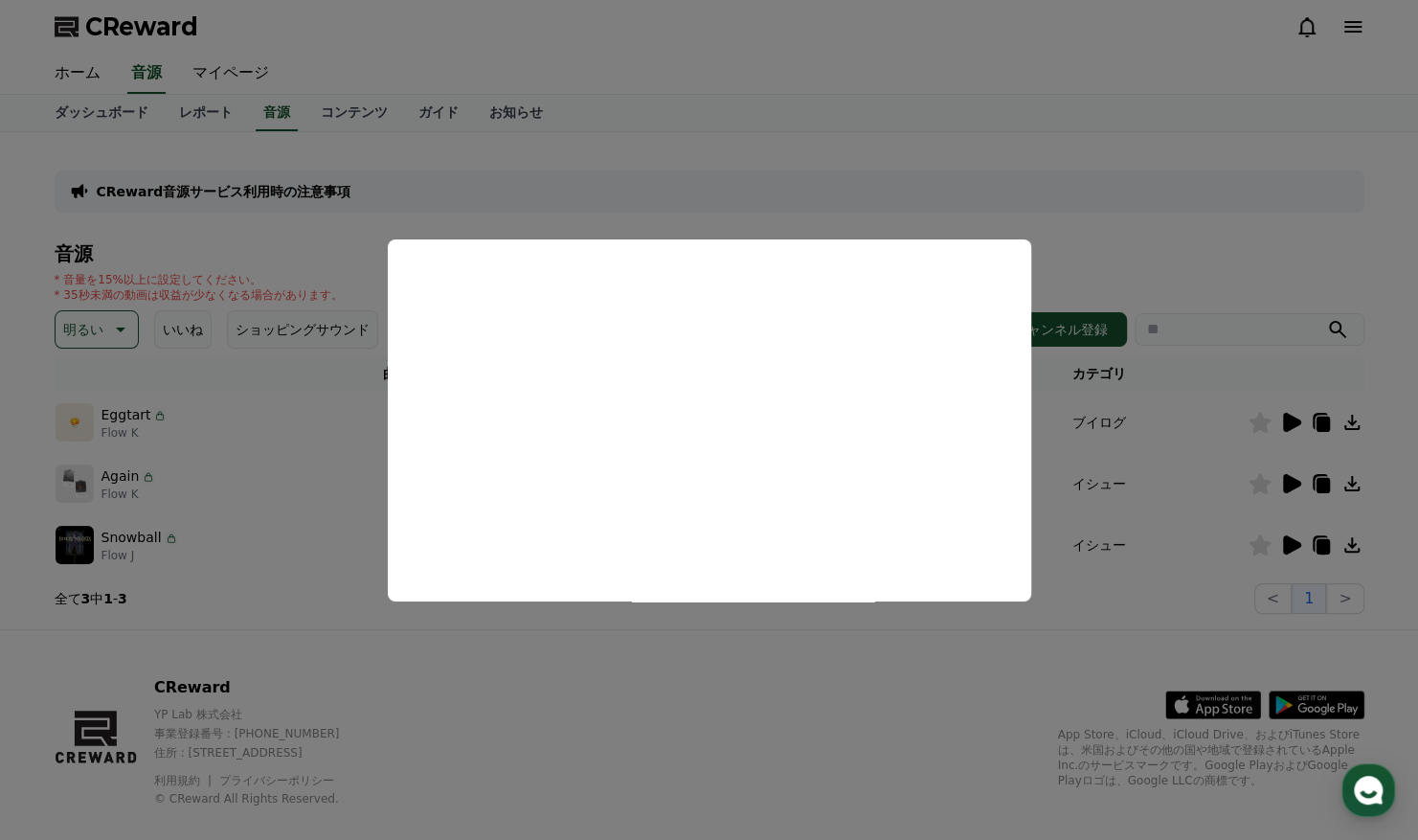
click at [1290, 462] on button "close modal" at bounding box center [709, 420] width 1418 height 840
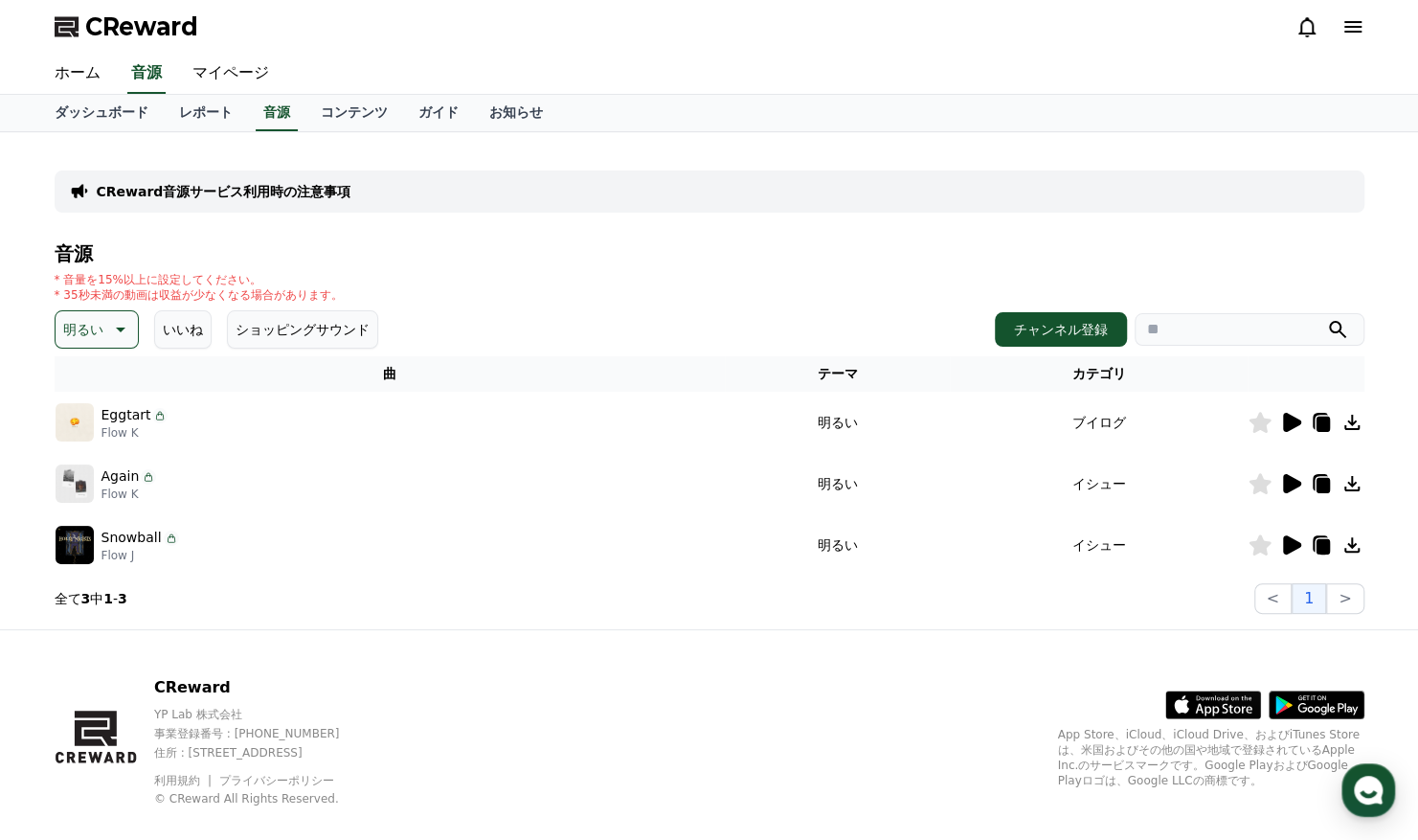
click at [1286, 474] on icon at bounding box center [1292, 484] width 18 height 19
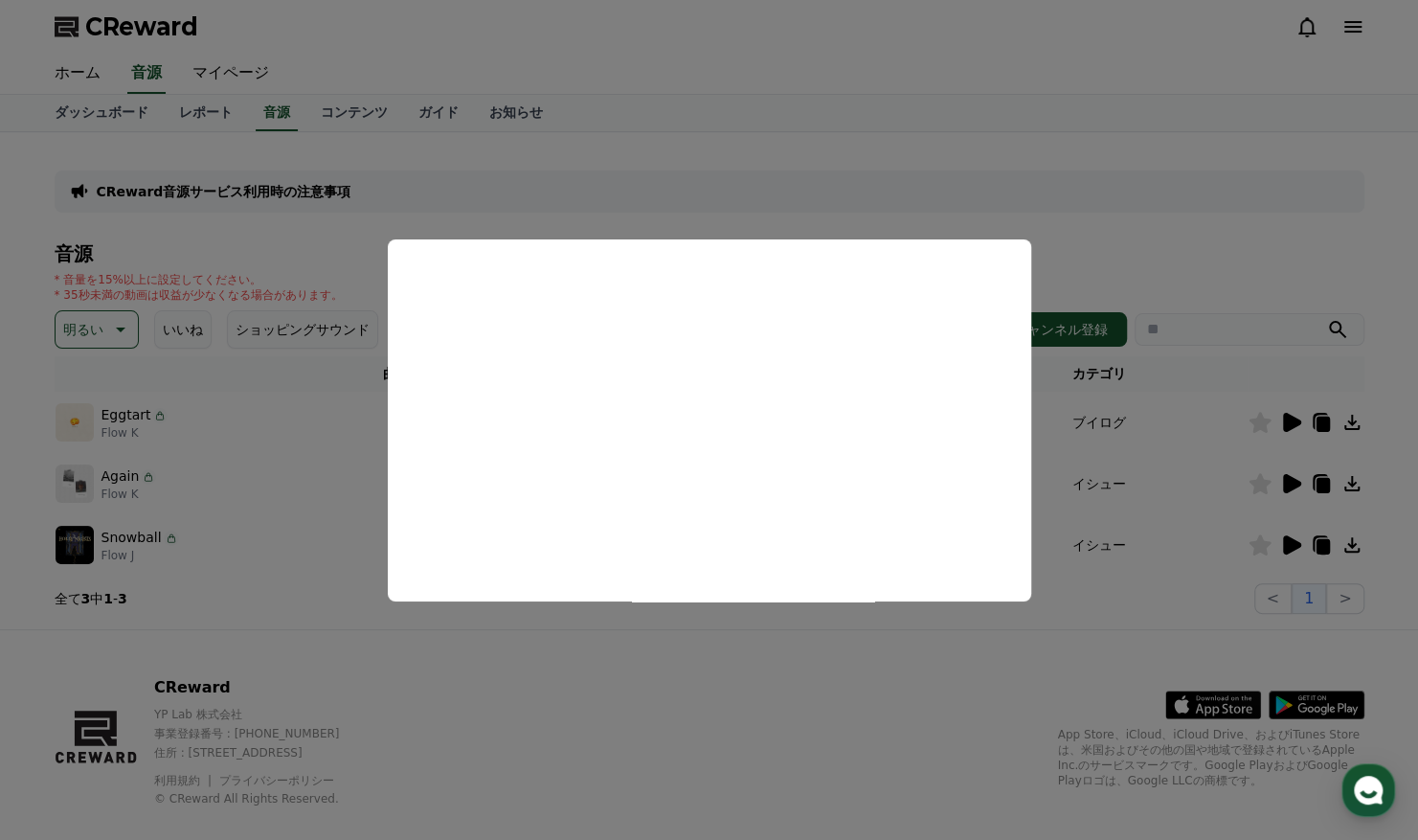
click at [1294, 532] on button "close modal" at bounding box center [709, 420] width 1418 height 840
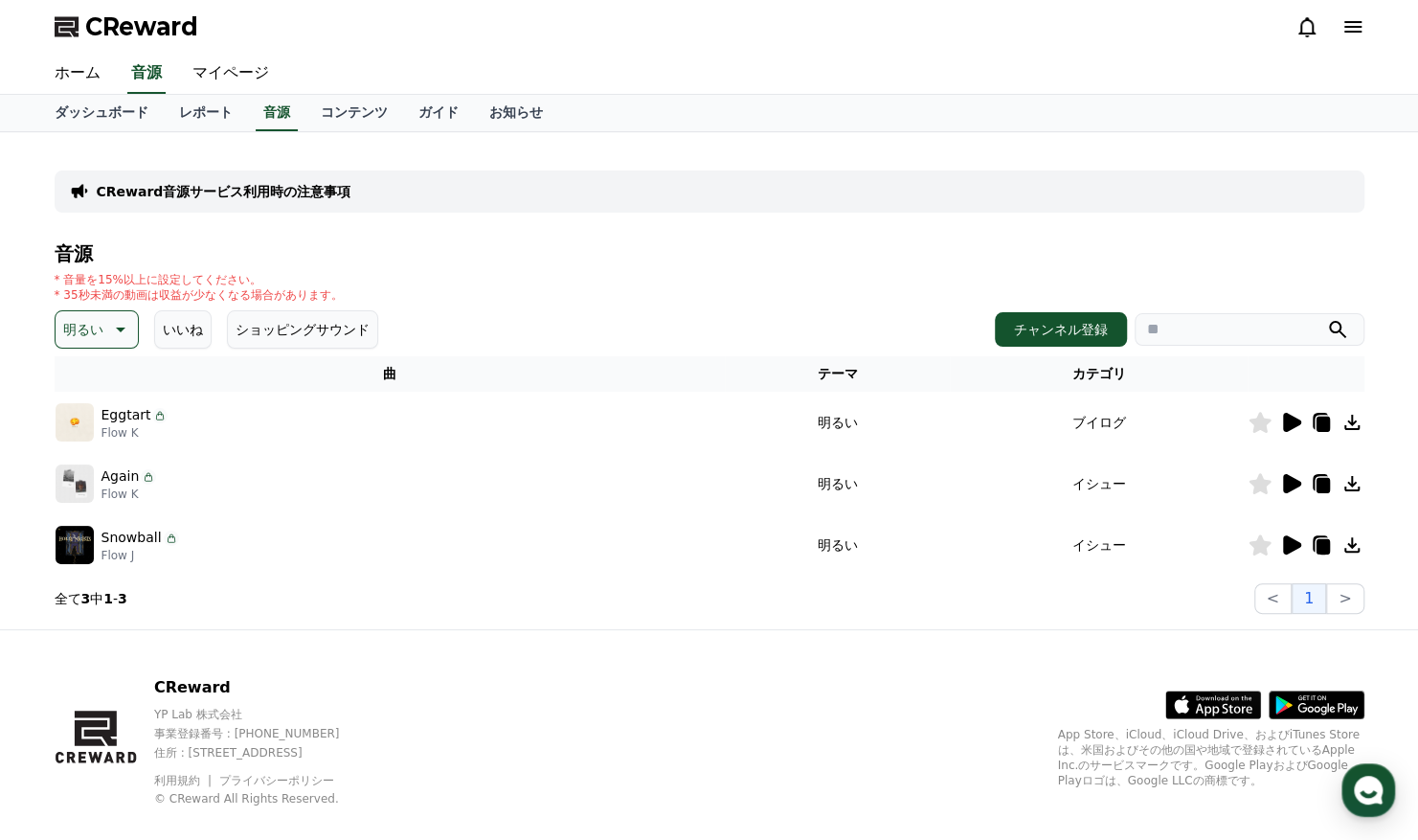
click at [1287, 539] on icon at bounding box center [1292, 545] width 18 height 19
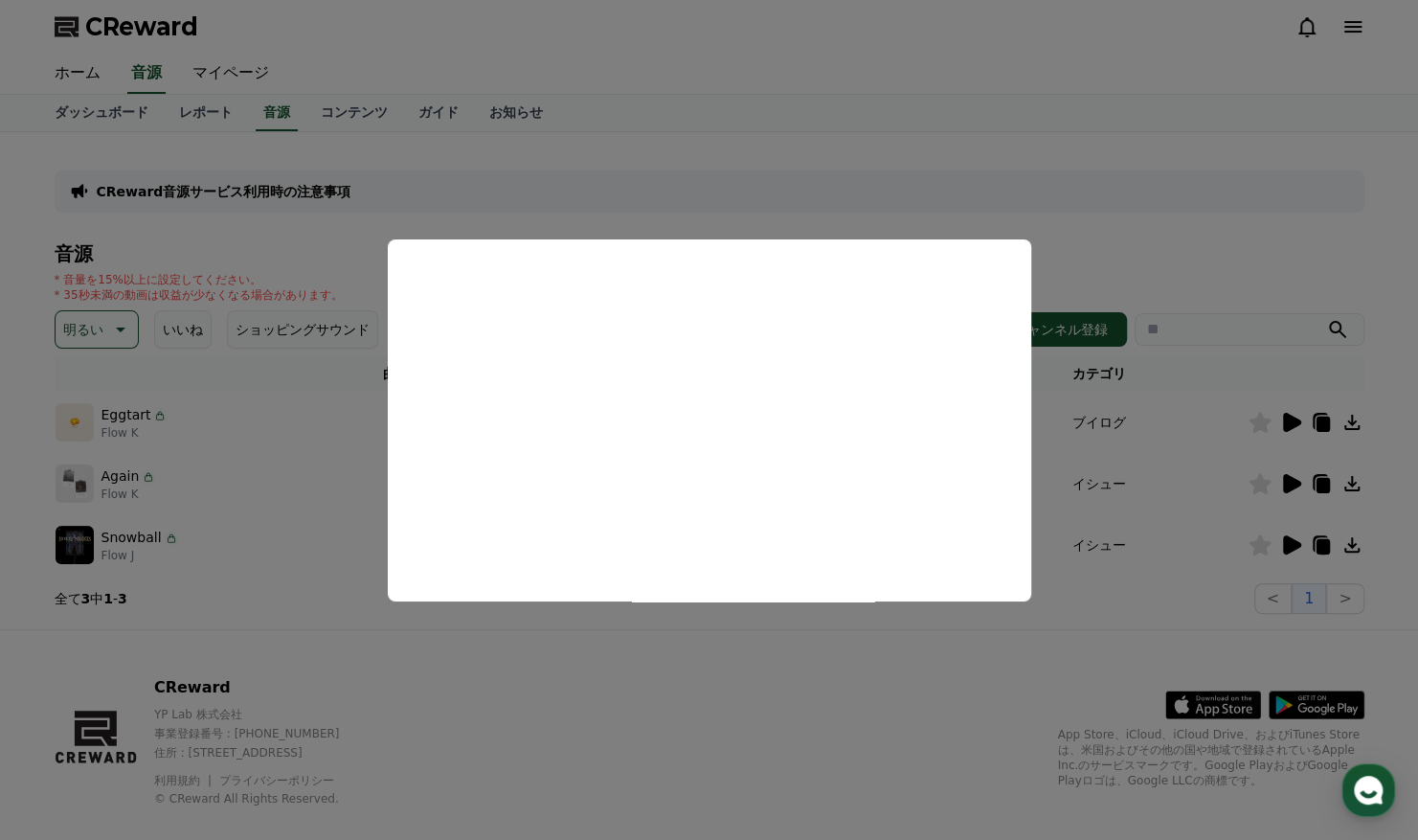
click at [325, 394] on button "close modal" at bounding box center [709, 420] width 1418 height 840
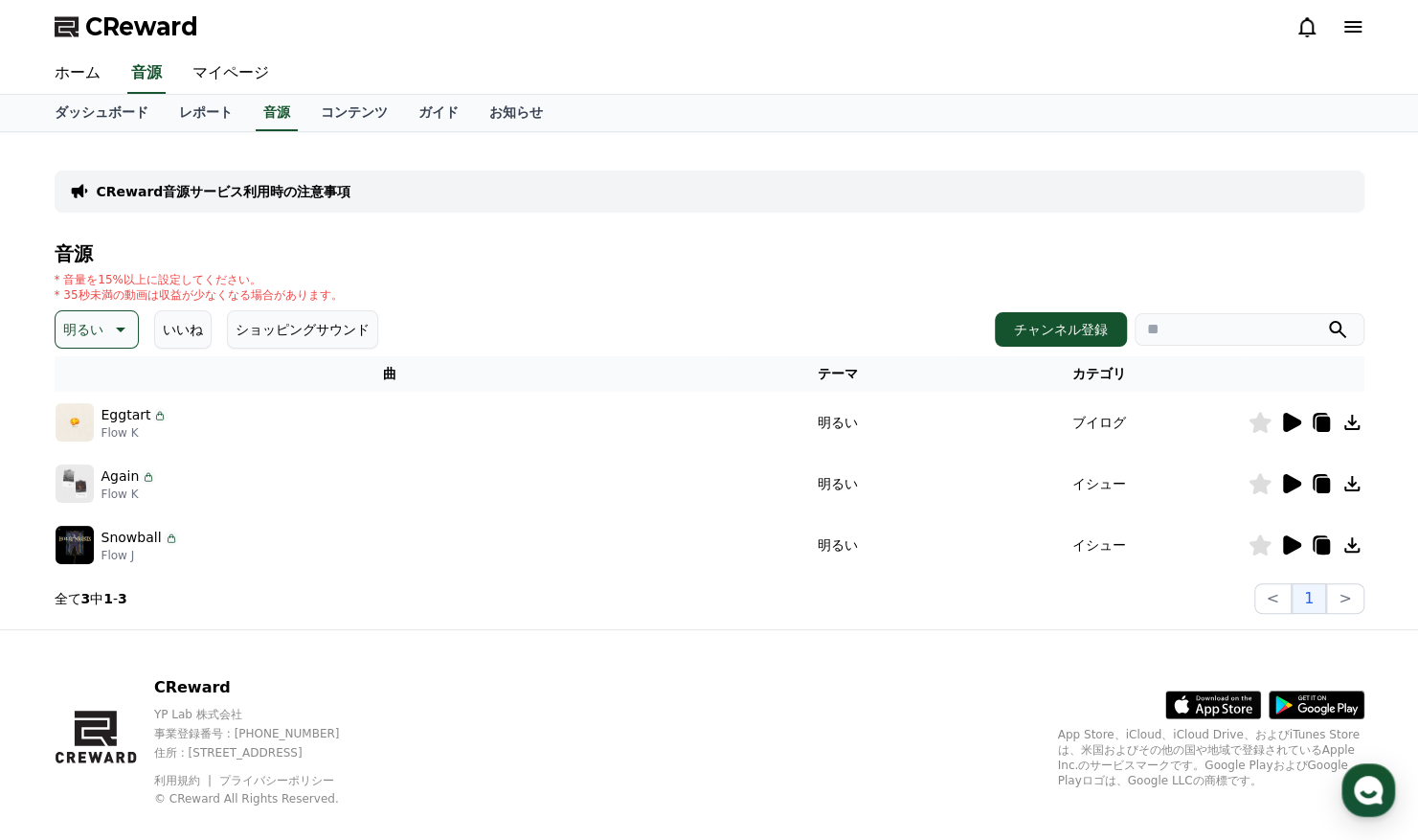
click at [117, 324] on icon at bounding box center [119, 329] width 23 height 23
click at [89, 433] on button "好奇心" at bounding box center [85, 429] width 56 height 42
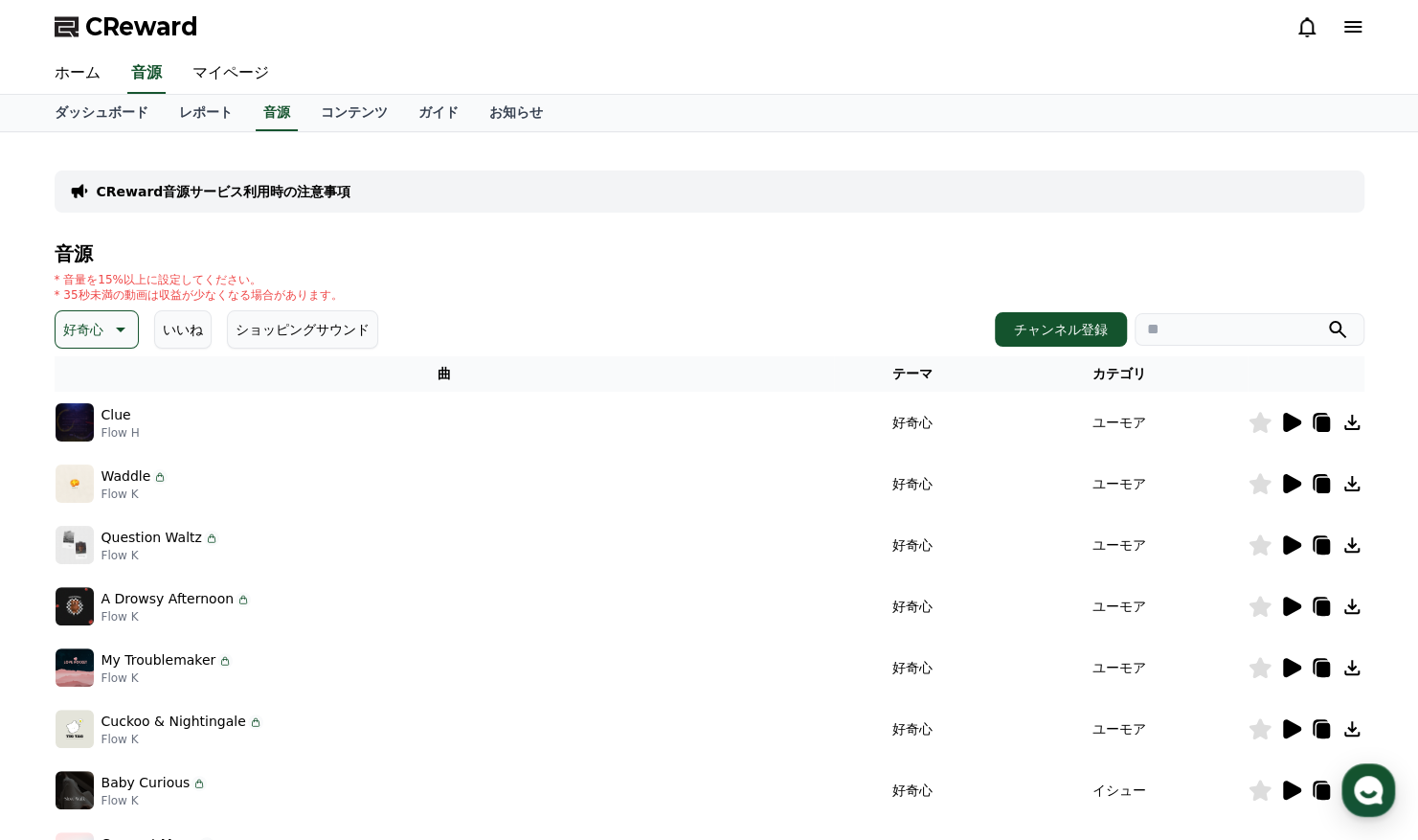
click at [1296, 421] on icon at bounding box center [1292, 422] width 18 height 19
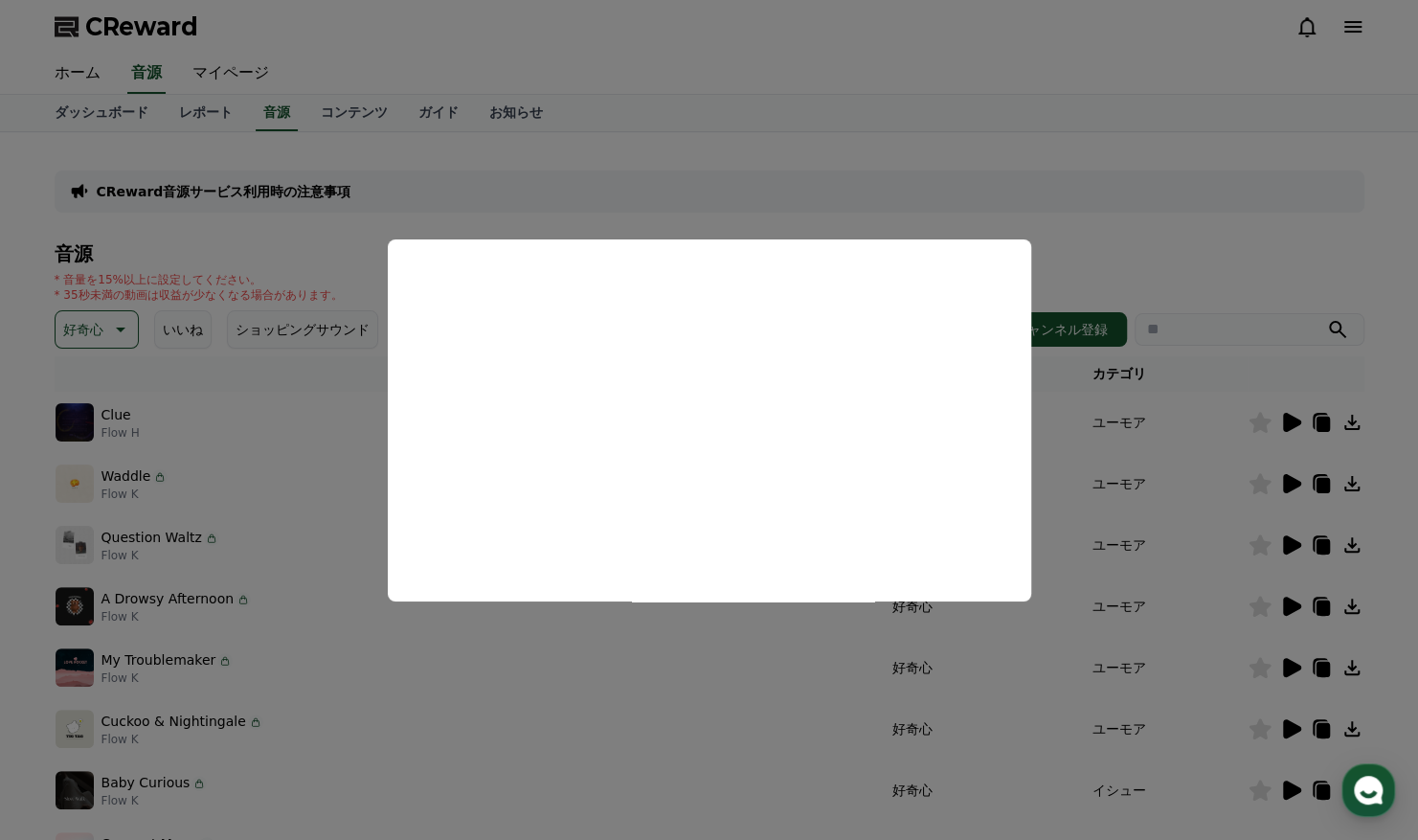
click at [1306, 460] on button "close modal" at bounding box center [709, 420] width 1418 height 840
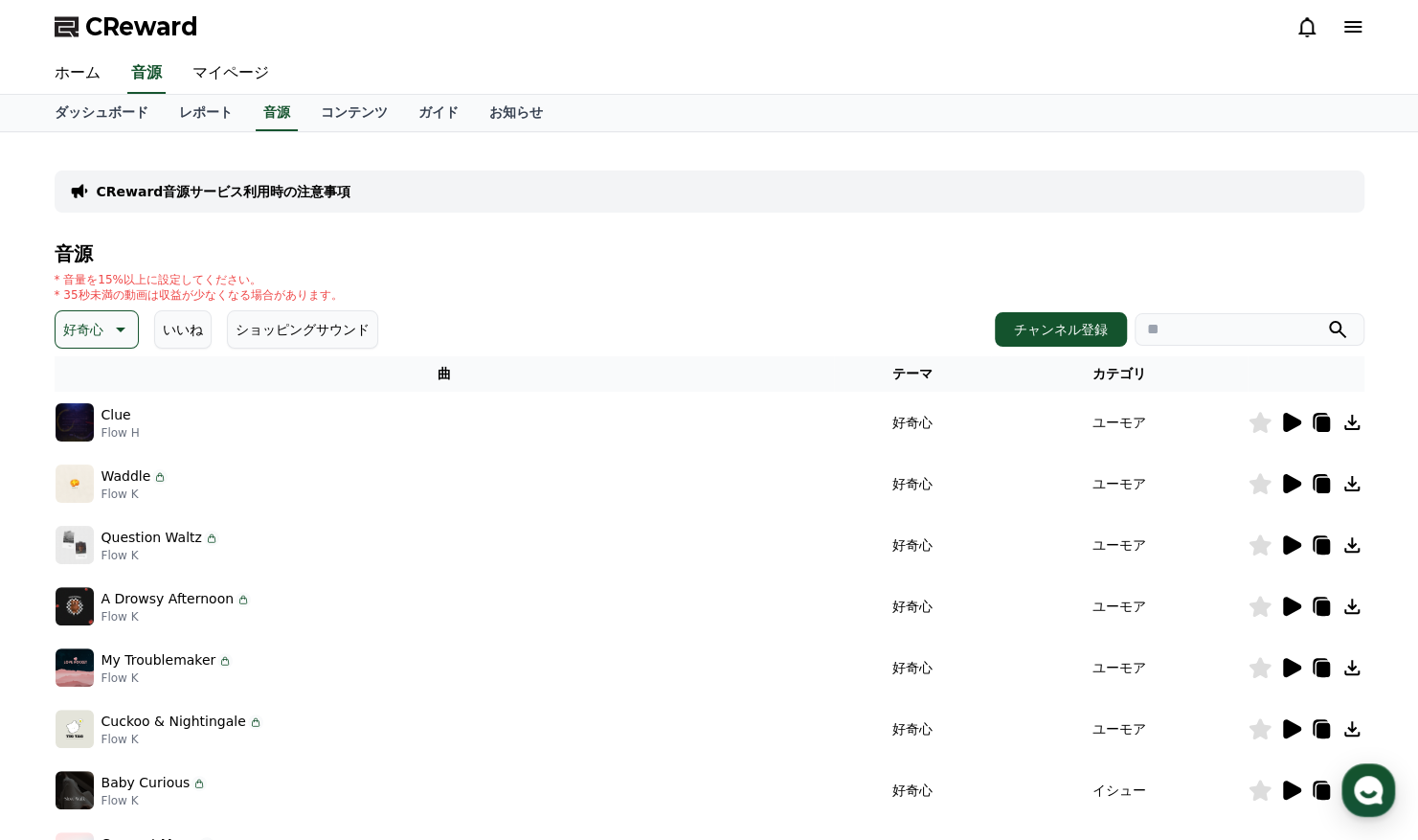
click at [1288, 481] on icon at bounding box center [1292, 484] width 18 height 19
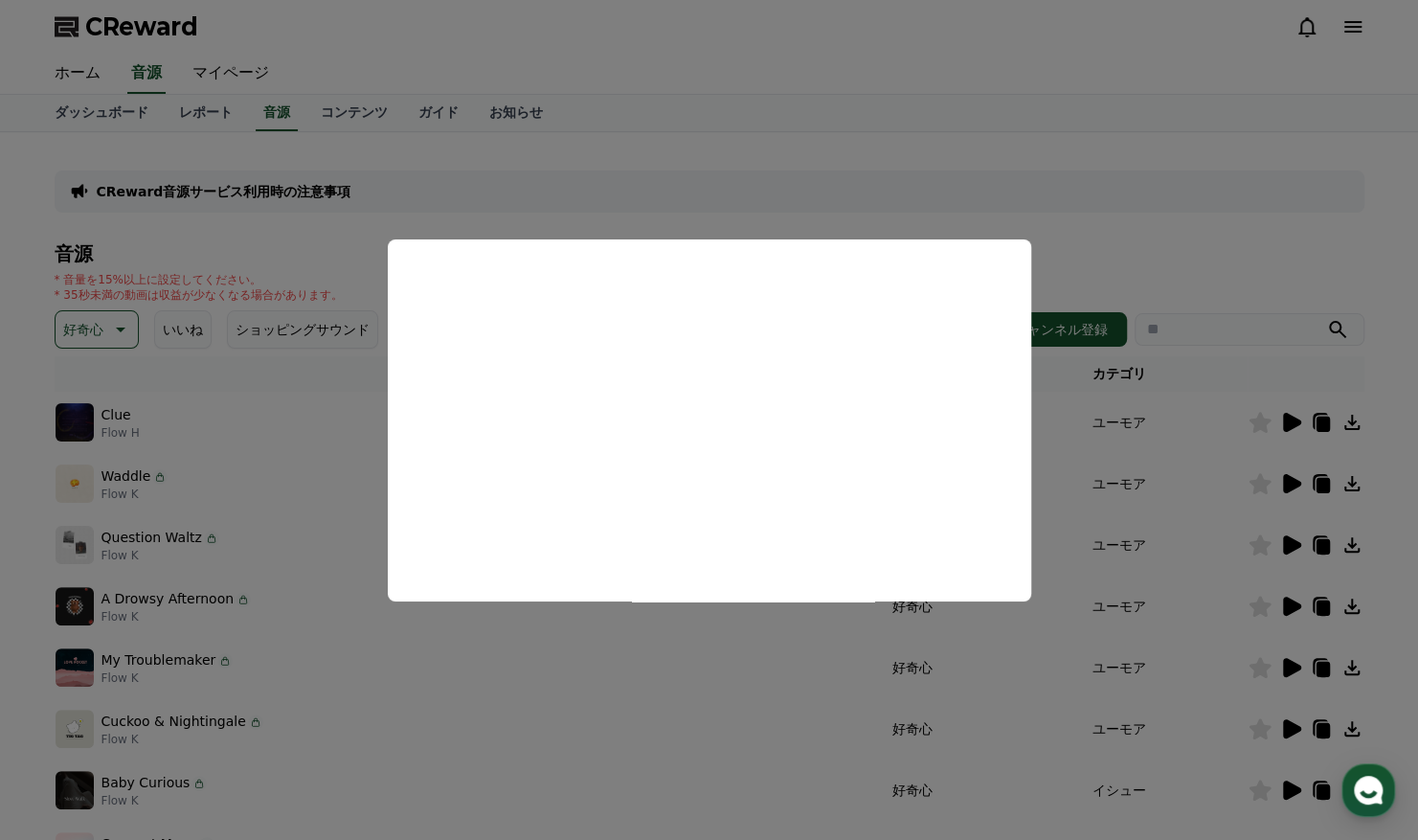
click at [806, 681] on button "close modal" at bounding box center [709, 420] width 1418 height 840
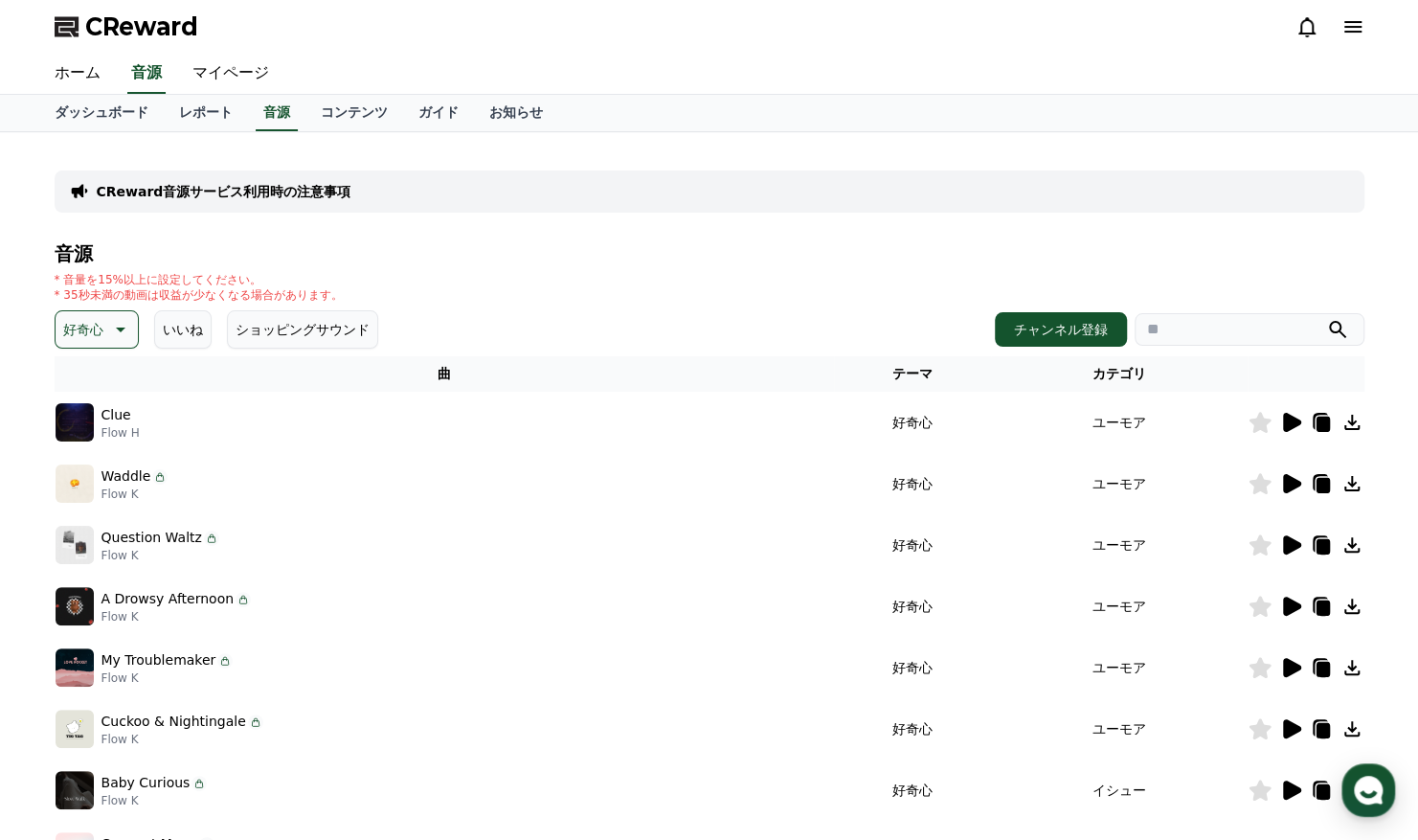
click at [112, 333] on icon at bounding box center [119, 329] width 23 height 23
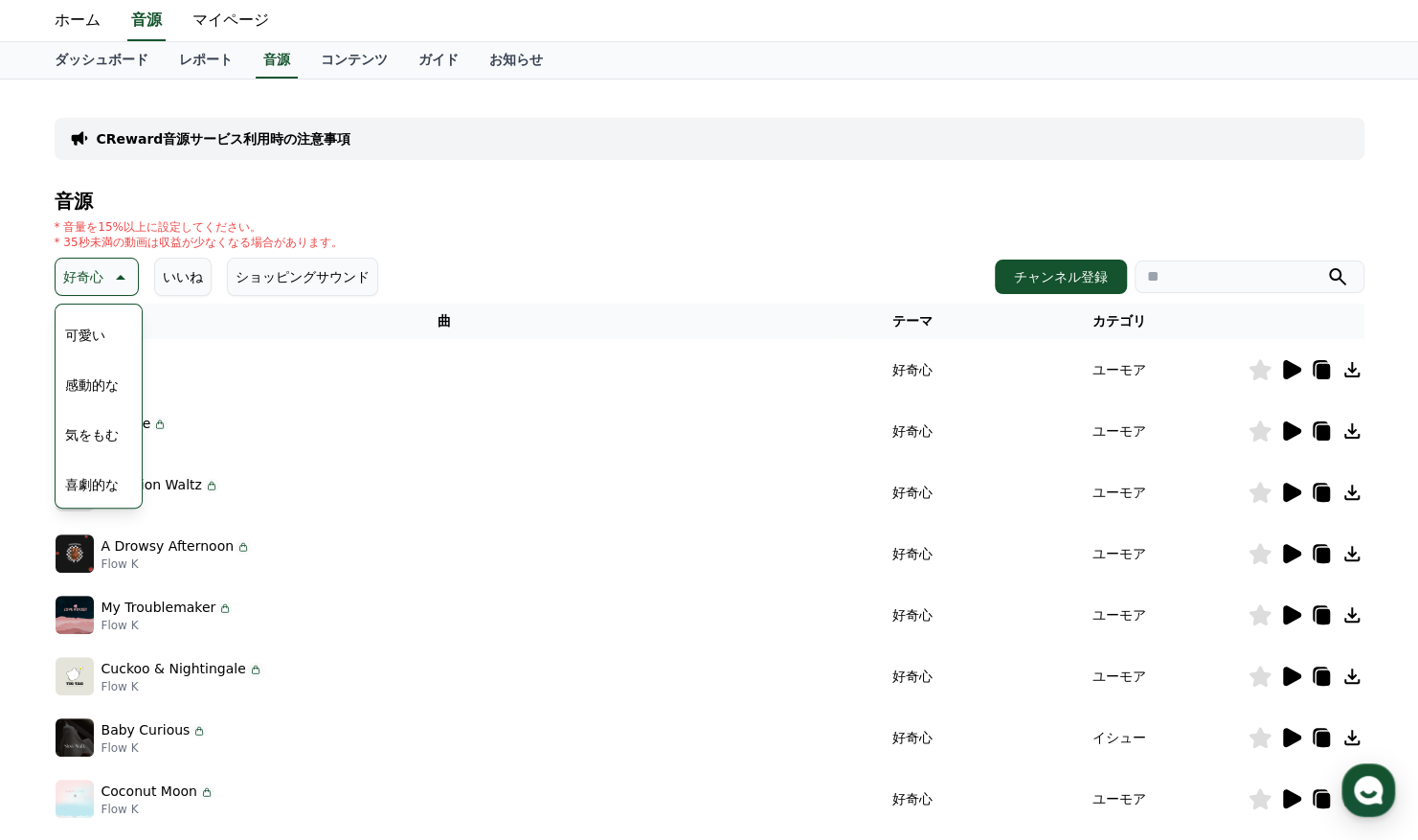
scroll to position [34, 0]
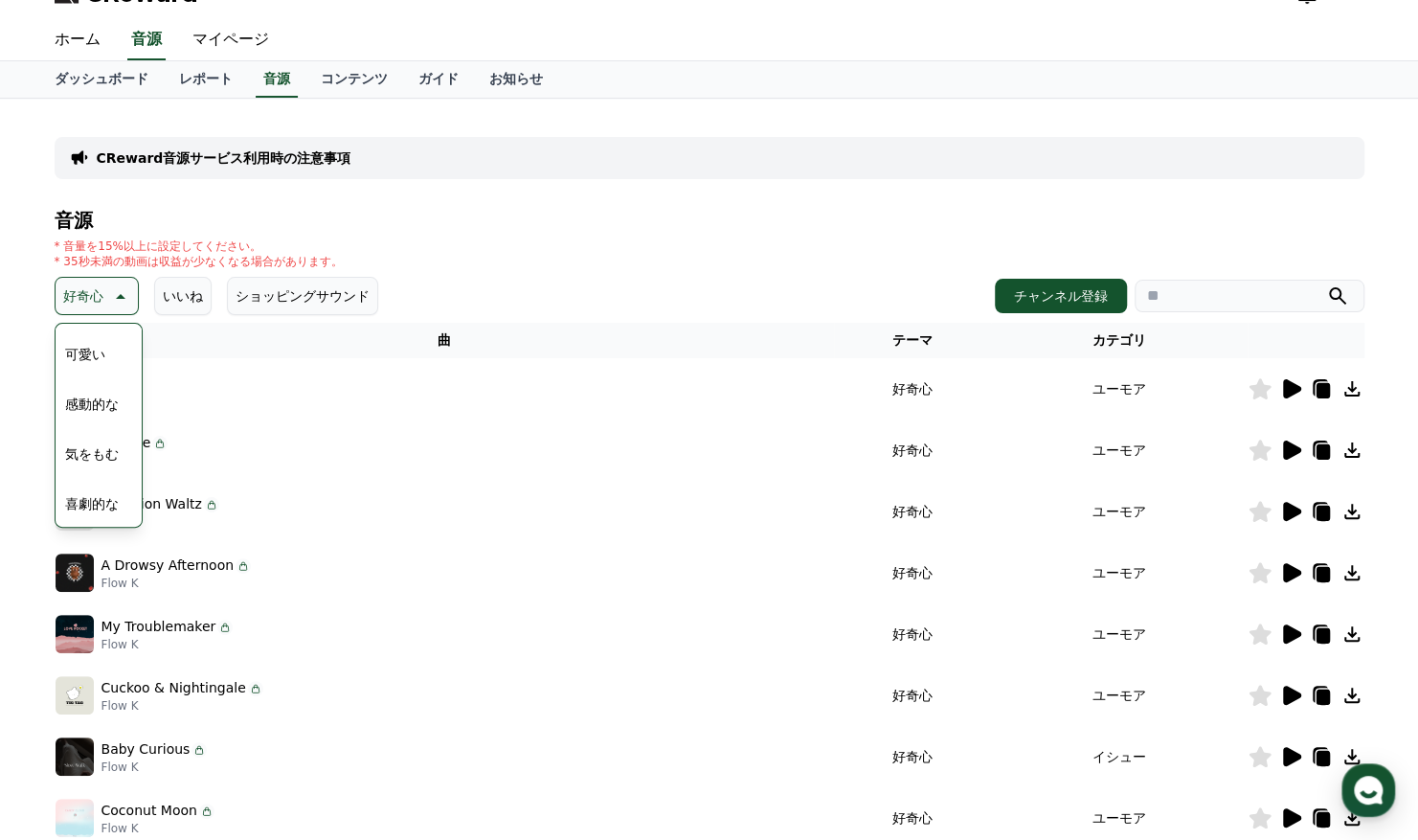
click at [97, 492] on button "喜劇的な" at bounding box center [92, 504] width 69 height 42
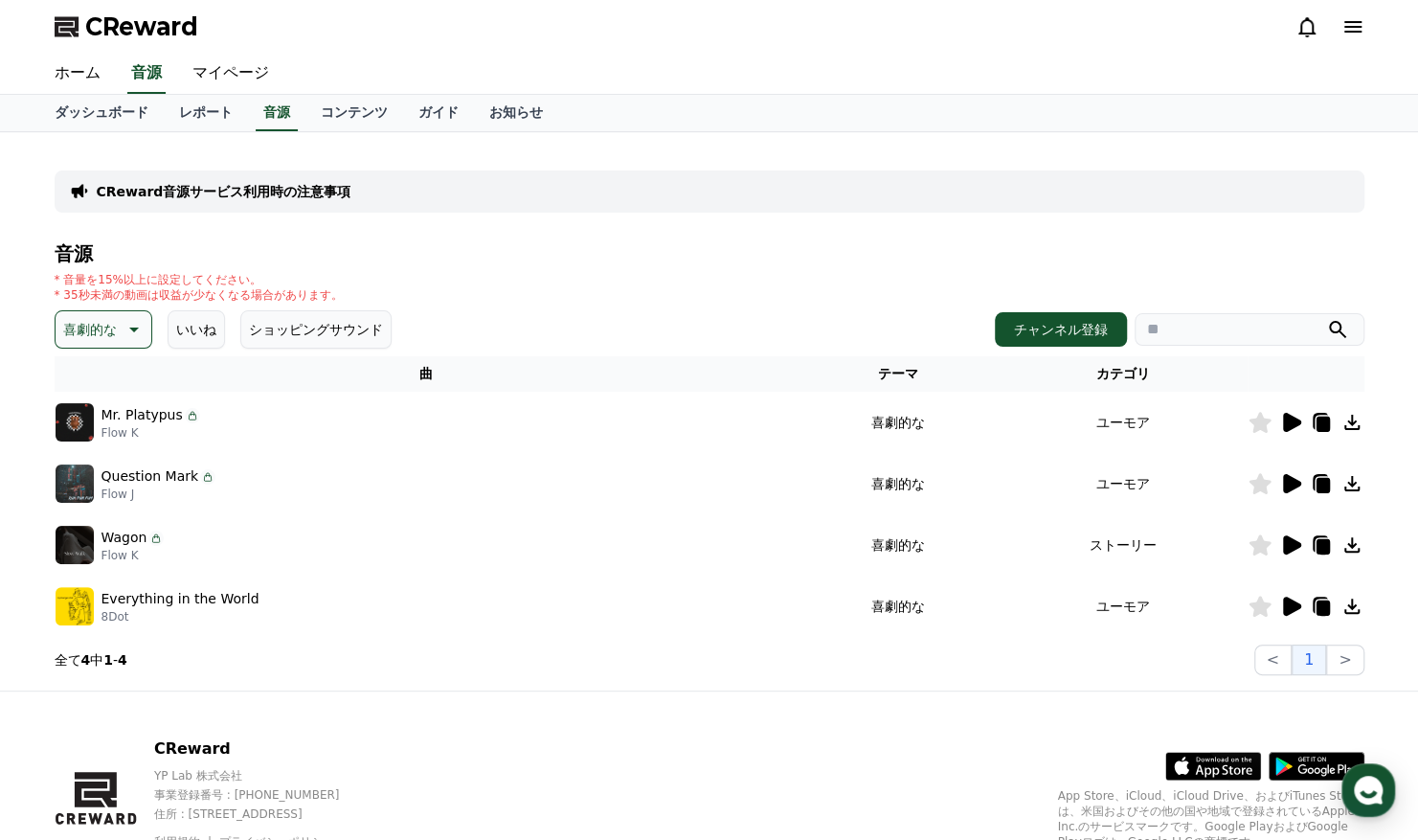
click at [1290, 431] on icon at bounding box center [1291, 422] width 23 height 23
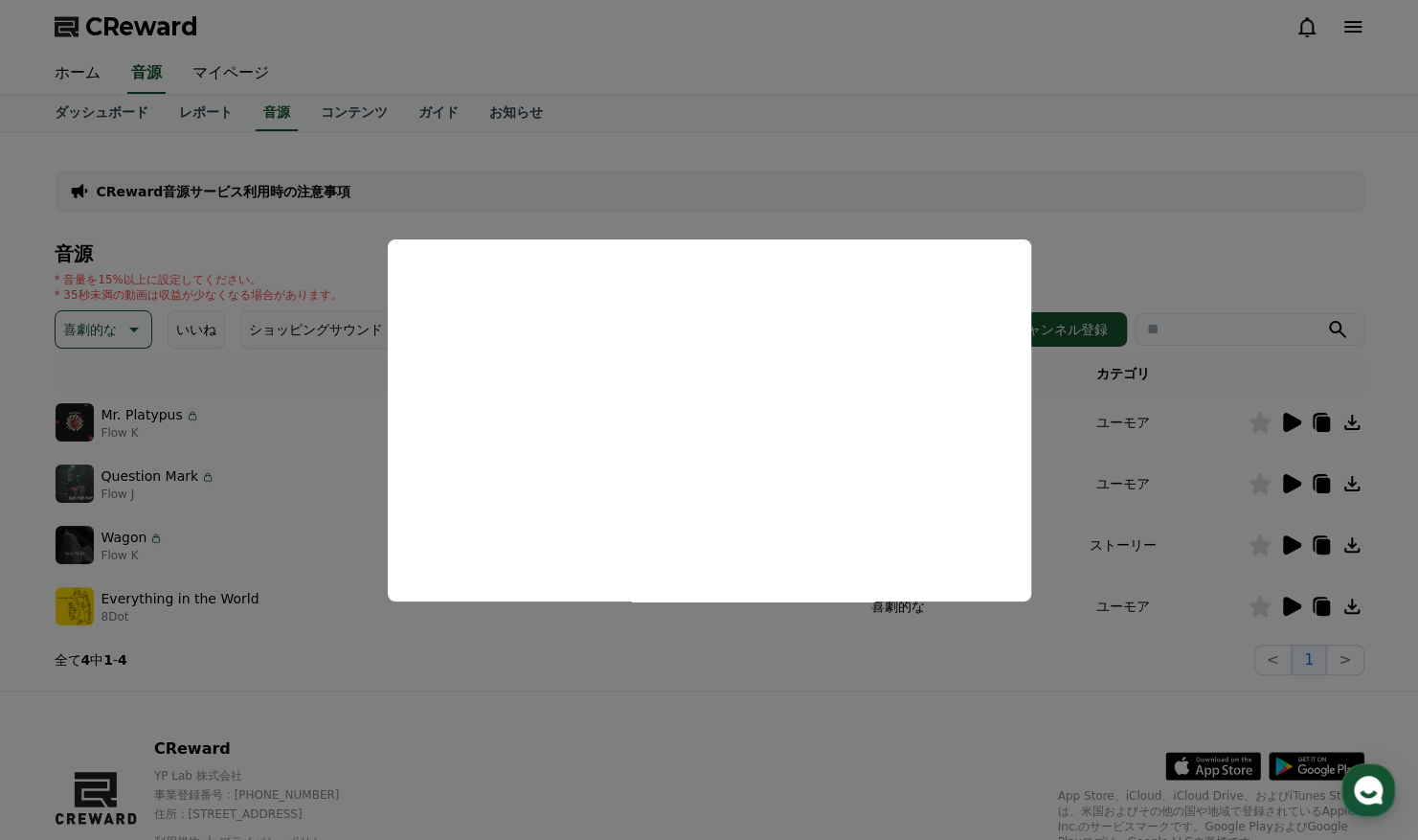
click at [1286, 469] on button "close modal" at bounding box center [709, 420] width 1418 height 840
click at [1286, 469] on td at bounding box center [1307, 484] width 117 height 61
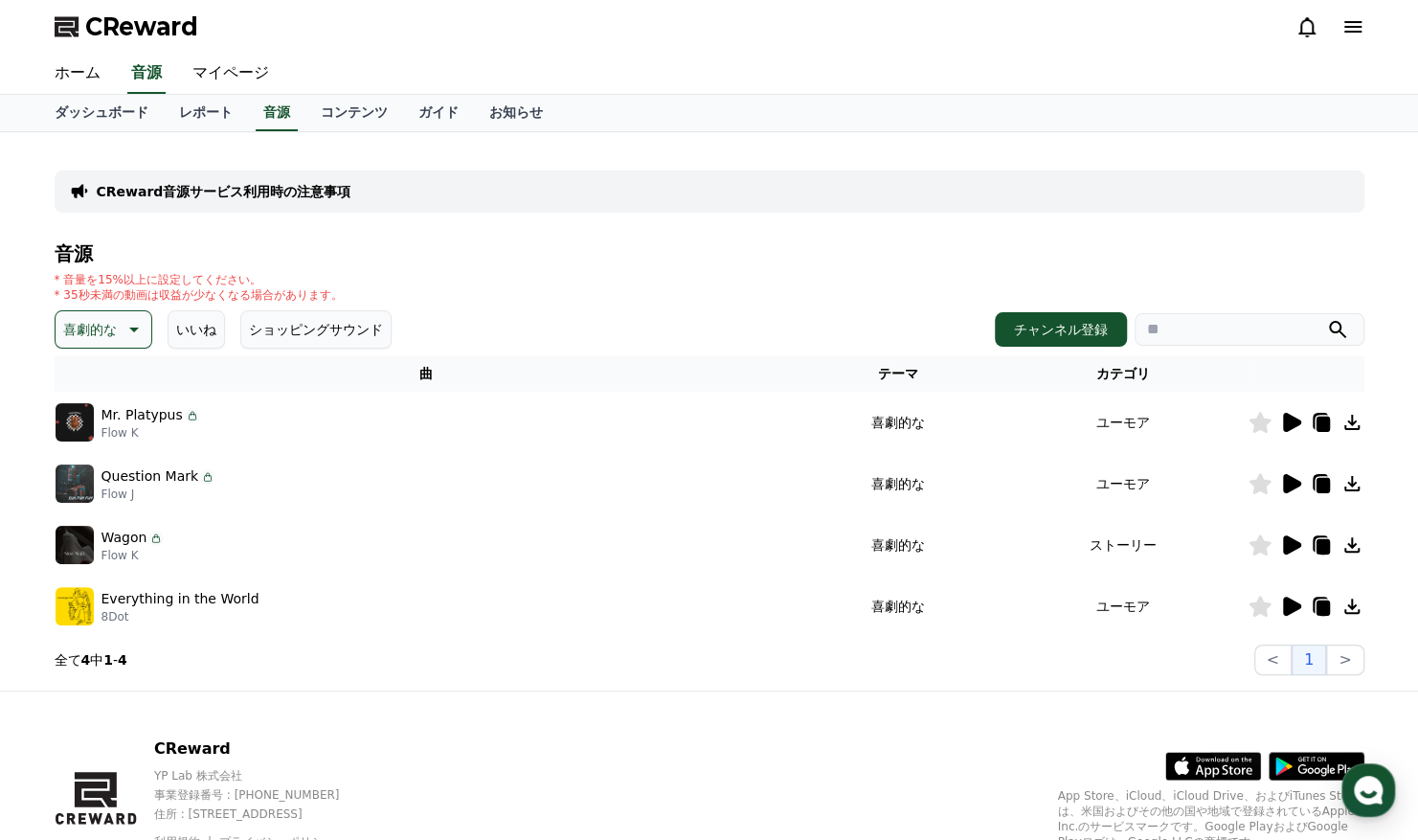
drag, startPoint x: 1286, startPoint y: 469, endPoint x: 1286, endPoint y: 481, distance: 12.0
click at [1286, 481] on icon at bounding box center [1292, 484] width 18 height 19
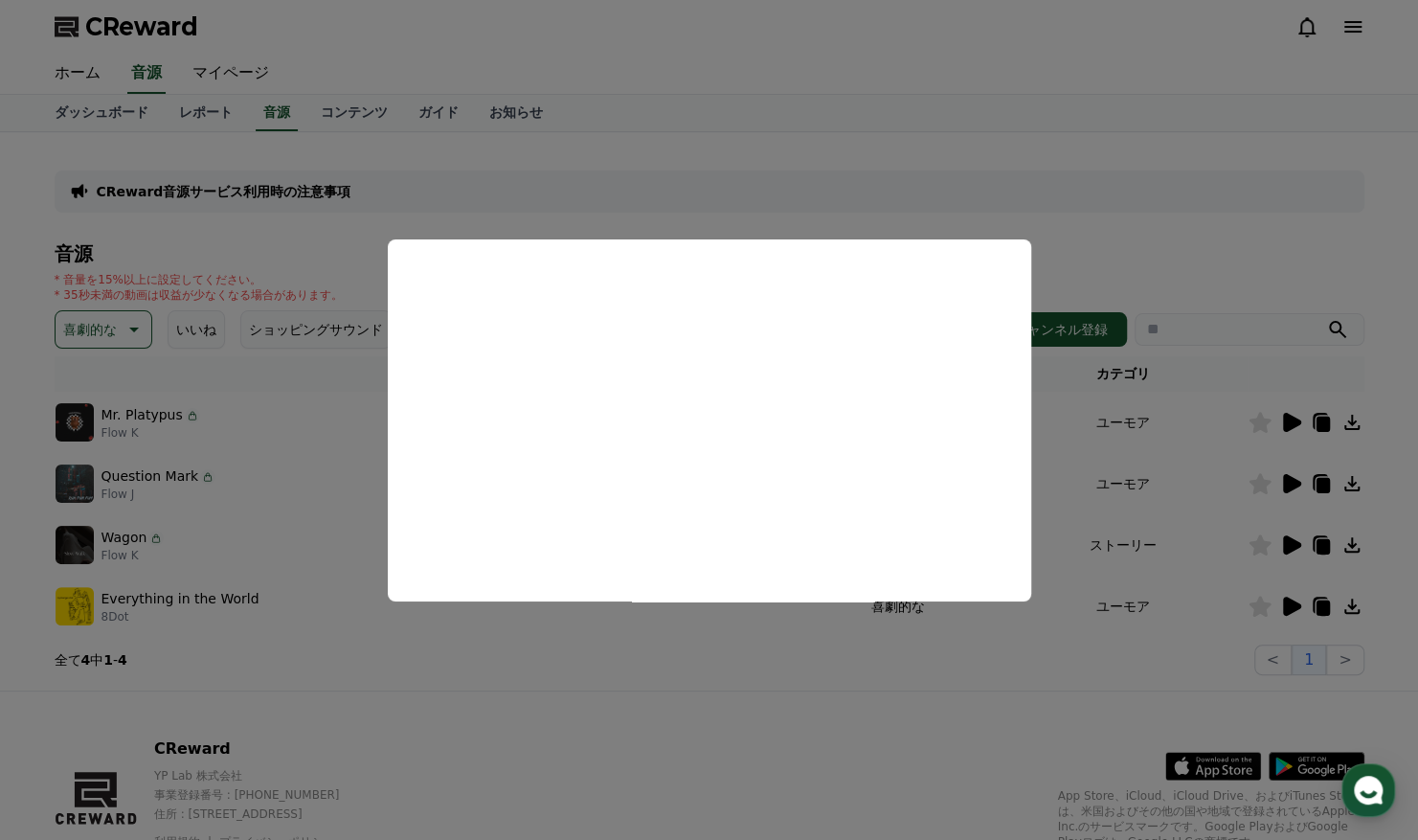
click at [139, 336] on button "close modal" at bounding box center [709, 420] width 1418 height 840
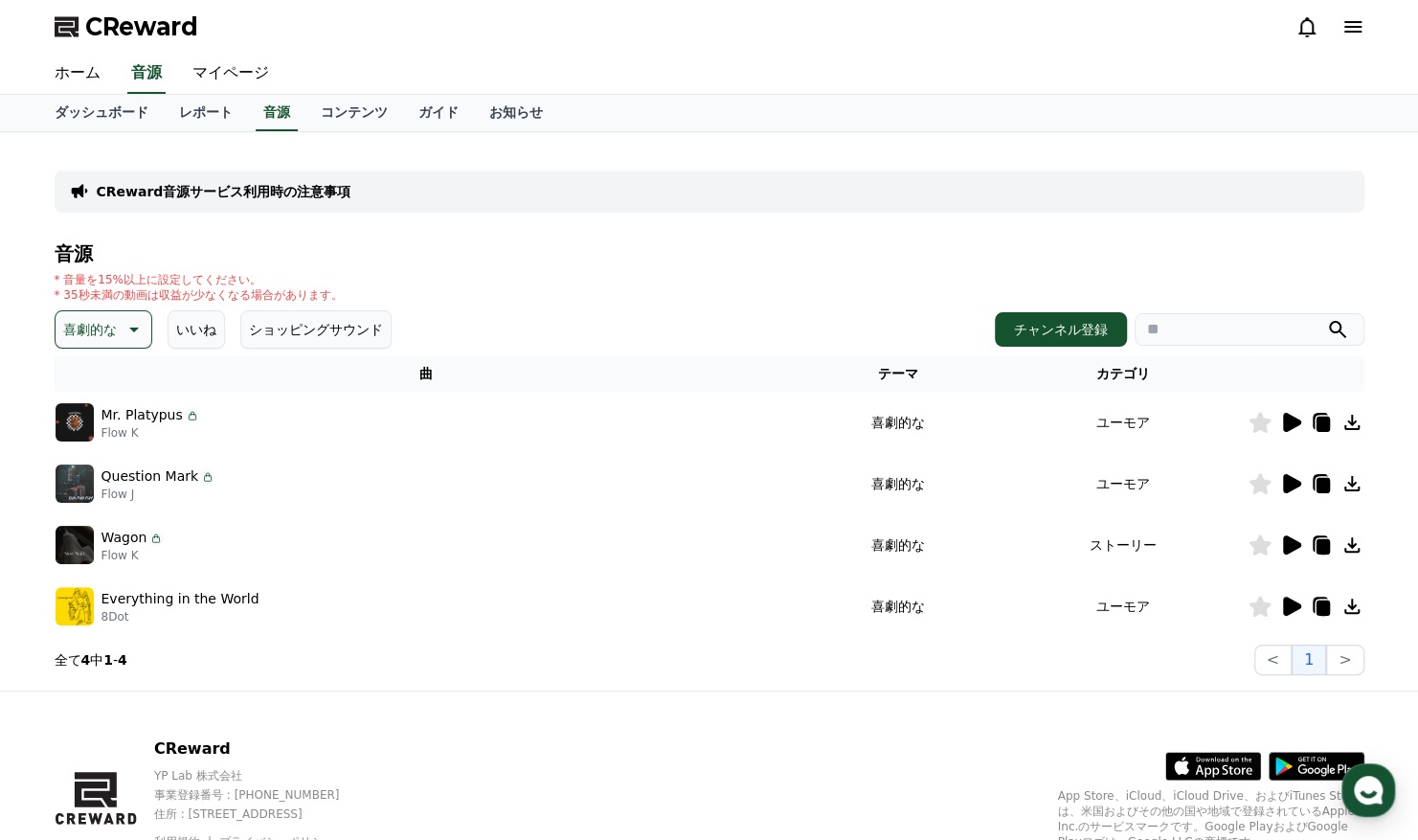
click at [131, 323] on icon at bounding box center [132, 329] width 23 height 23
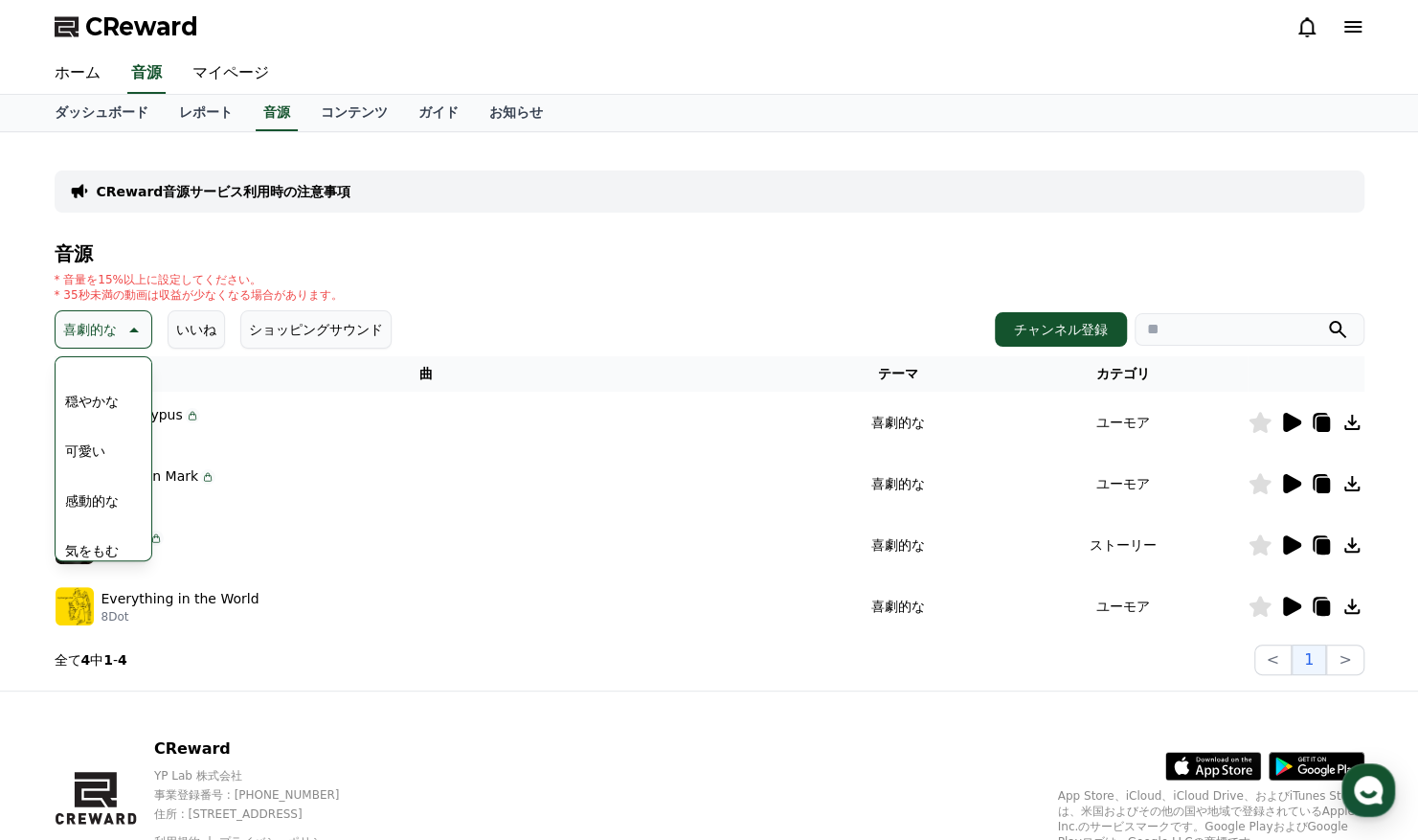
scroll to position [719, 0]
click at [94, 458] on button "可愛い" at bounding box center [85, 458] width 56 height 42
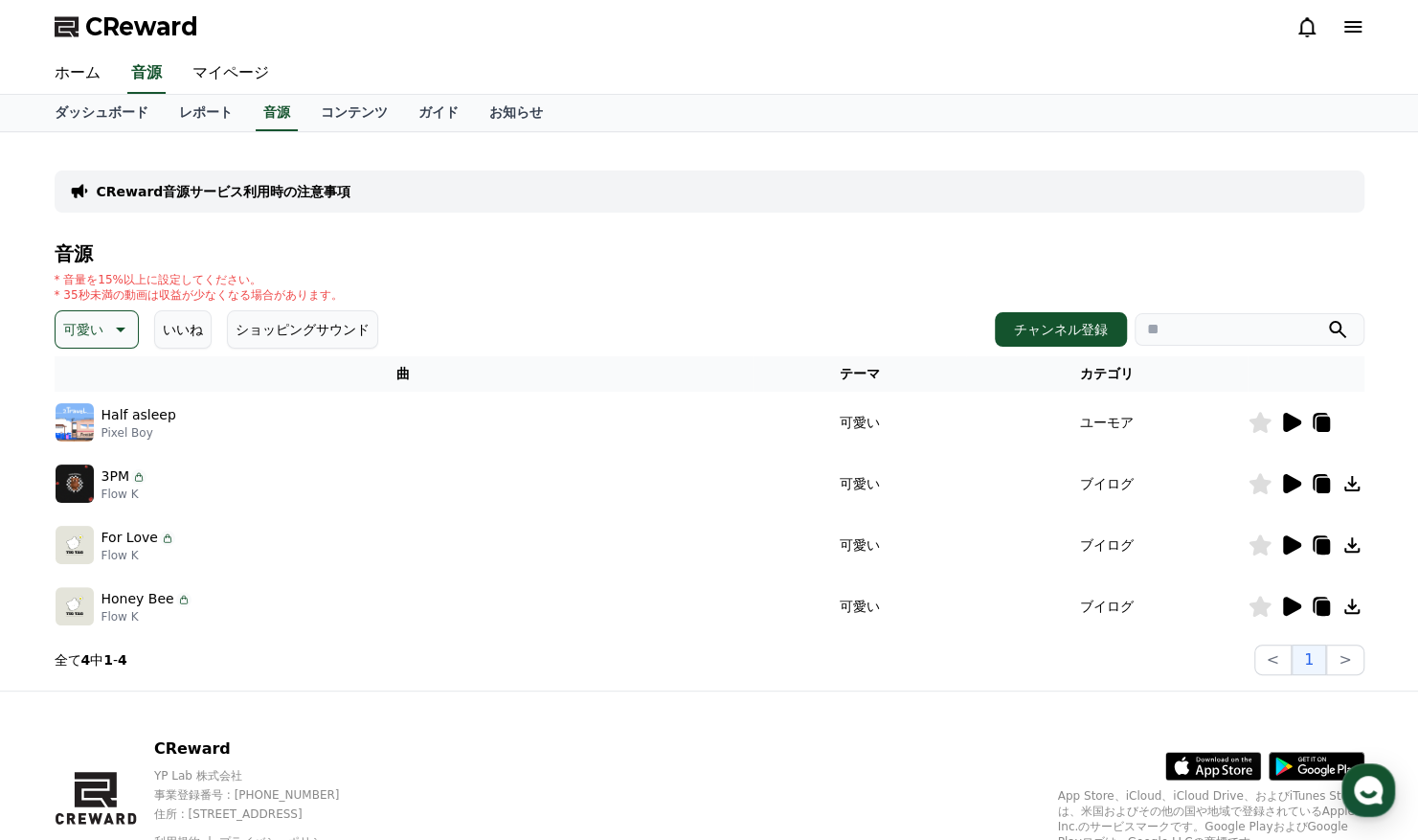
click at [1287, 417] on icon at bounding box center [1292, 422] width 18 height 19
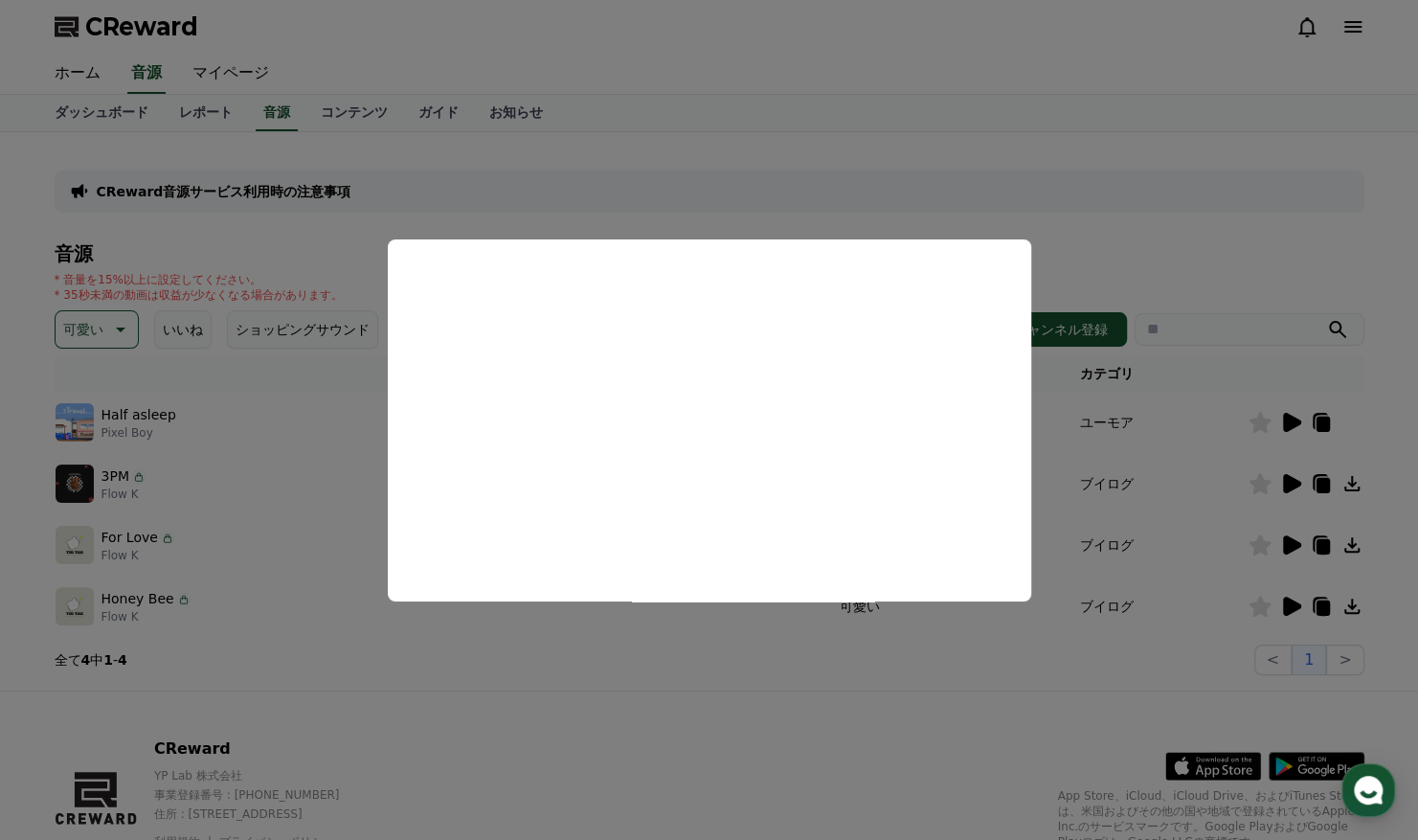
click at [1222, 389] on button "close modal" at bounding box center [709, 420] width 1418 height 840
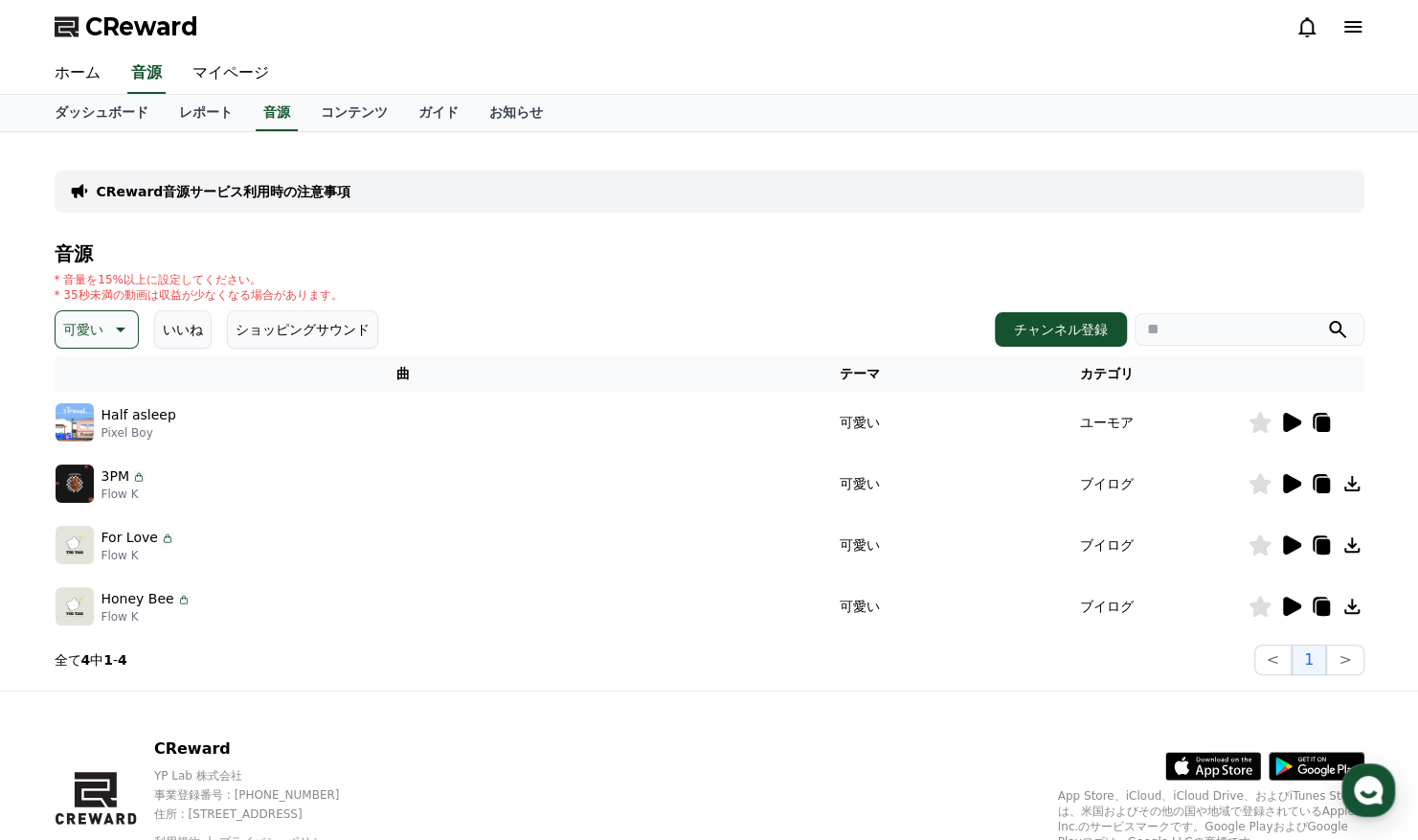
click at [1289, 490] on icon at bounding box center [1292, 484] width 18 height 19
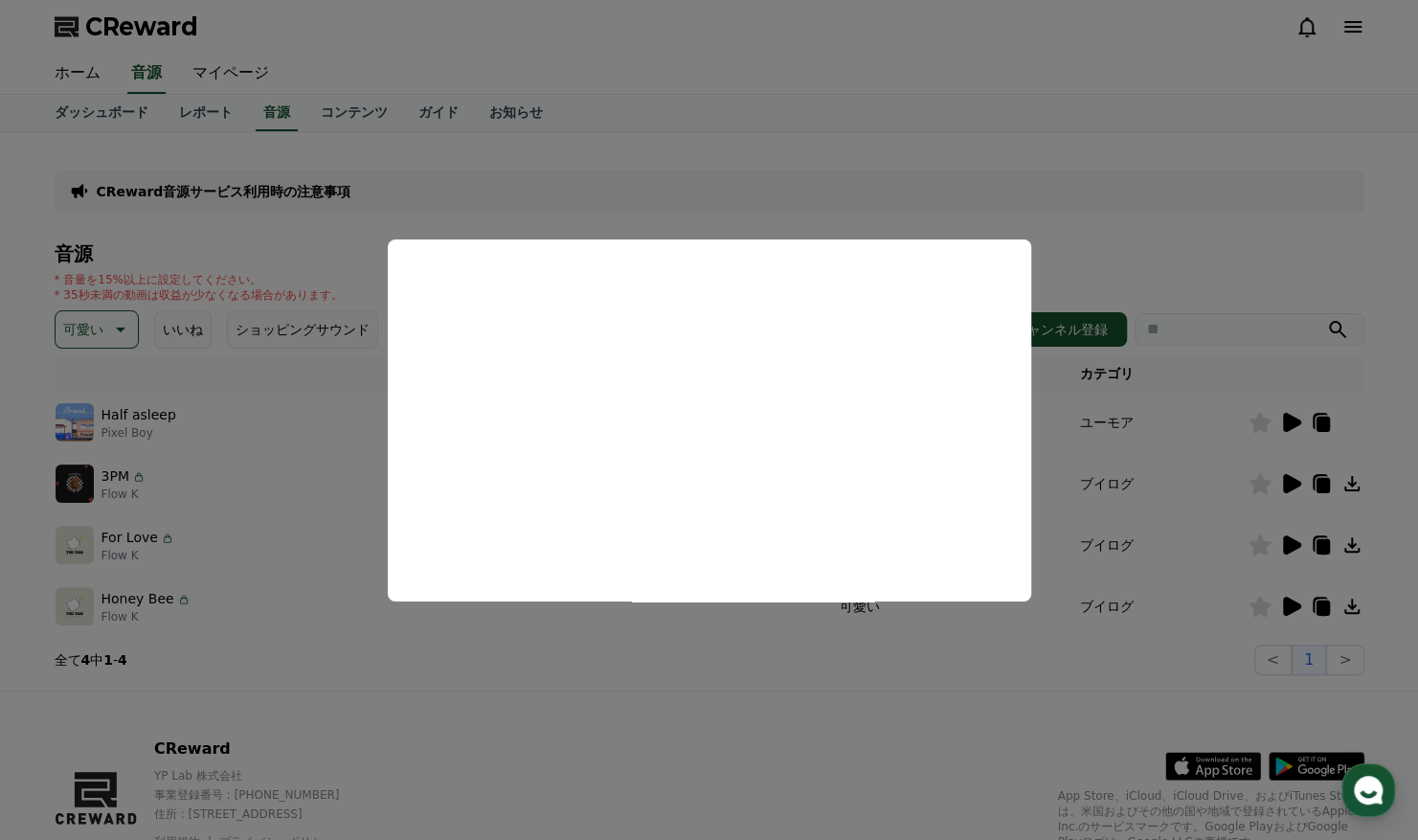
click at [1223, 466] on button "close modal" at bounding box center [709, 420] width 1418 height 840
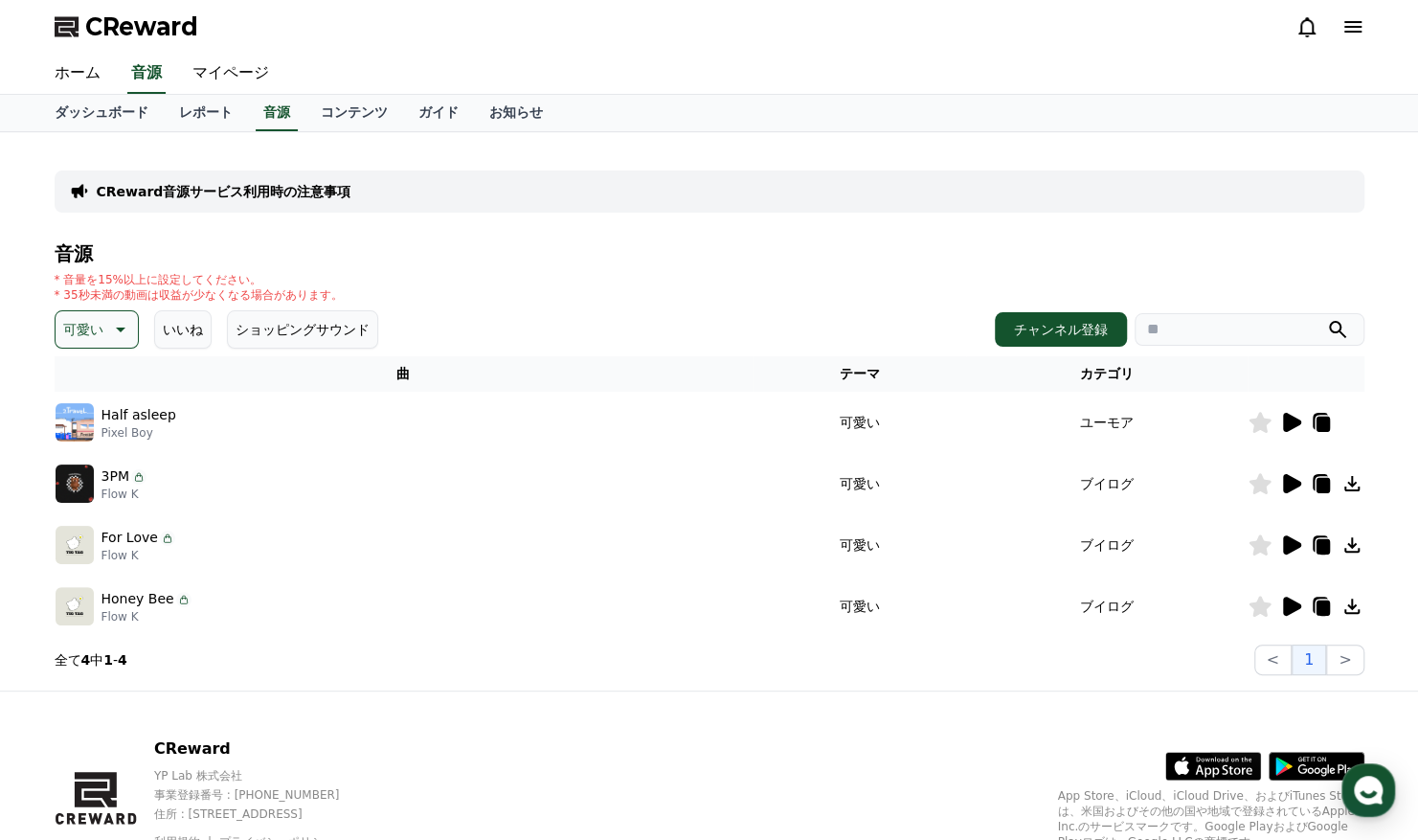
click at [1296, 546] on icon at bounding box center [1292, 545] width 18 height 19
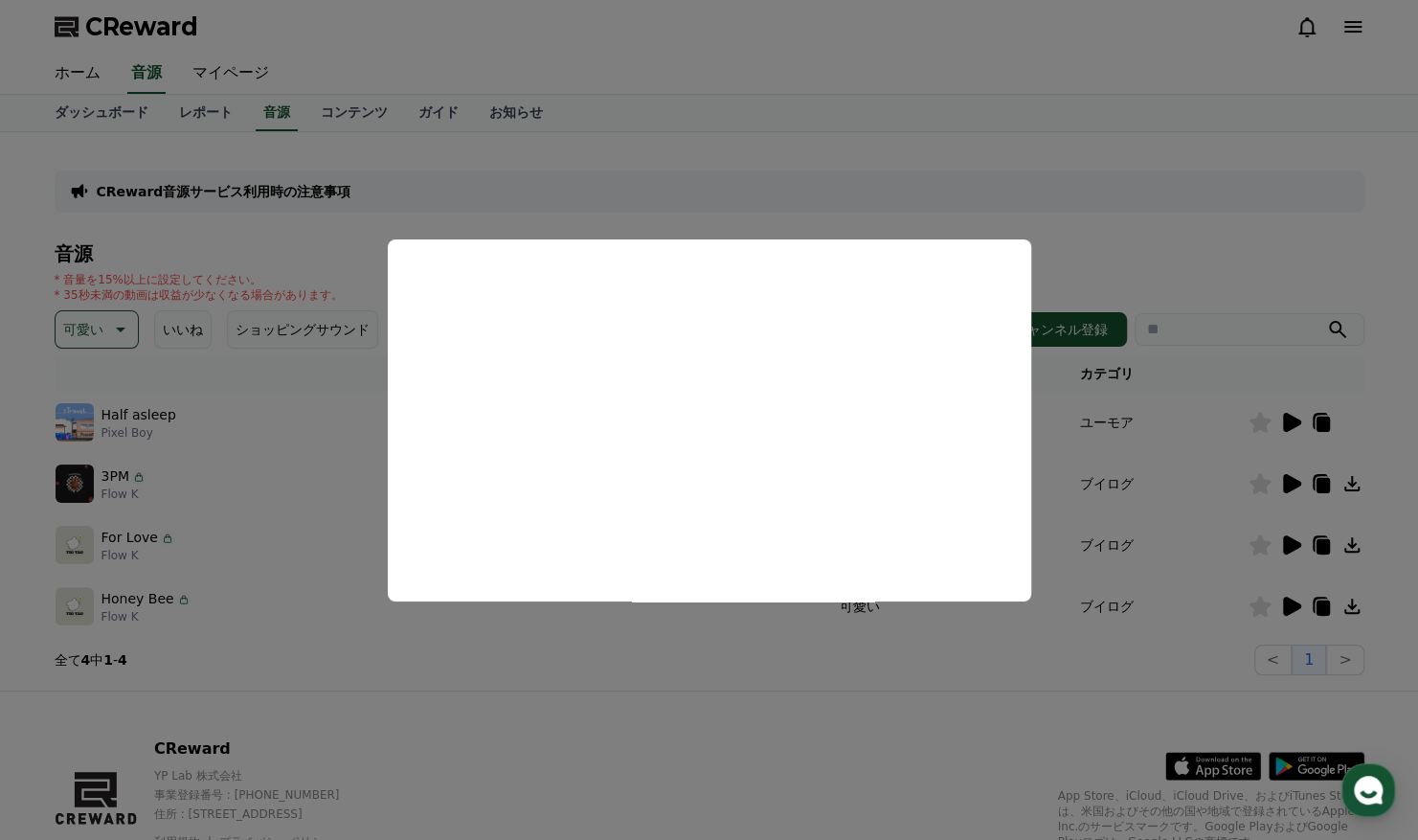
click at [1186, 425] on button "close modal" at bounding box center [709, 420] width 1418 height 840
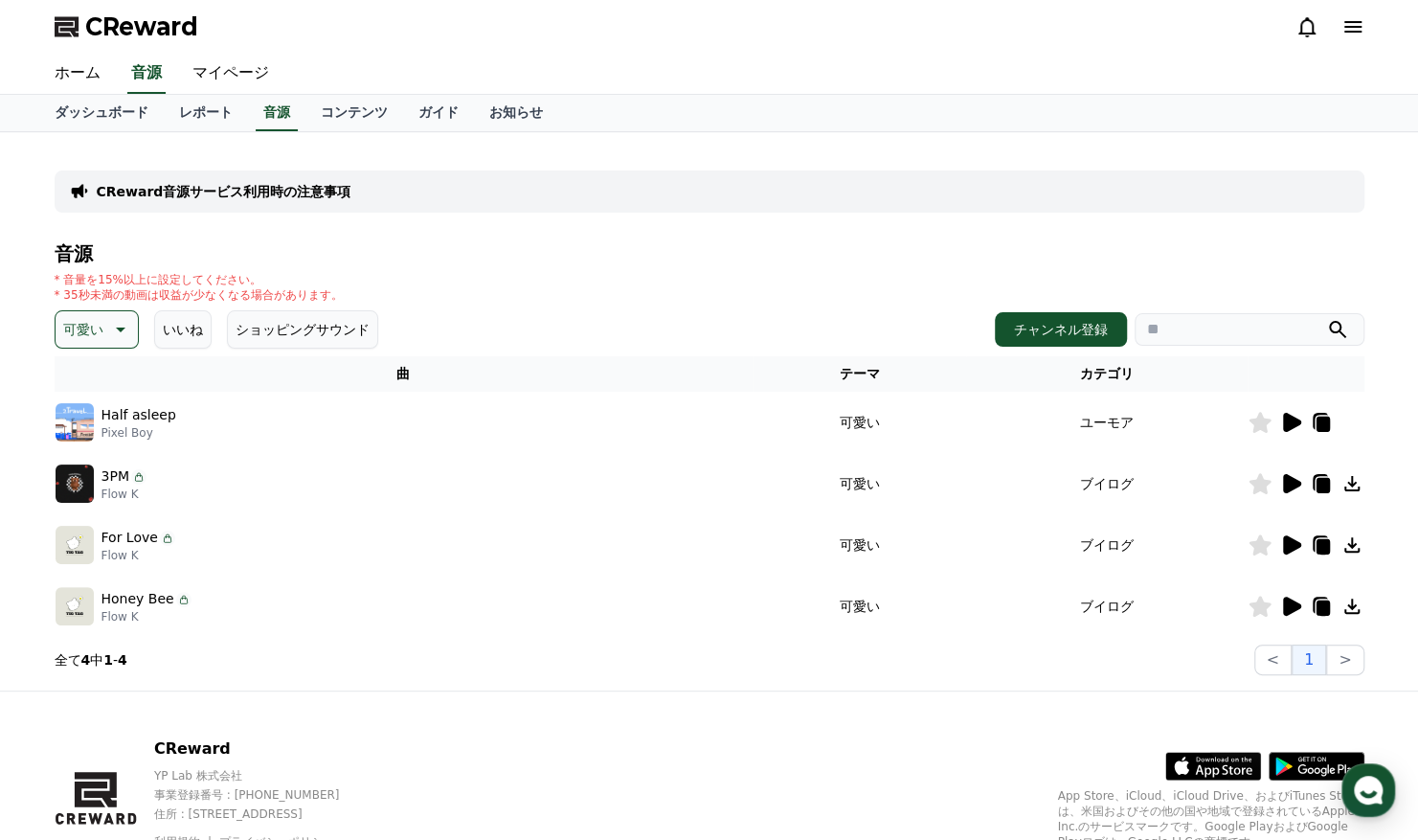
click at [1285, 595] on icon at bounding box center [1291, 606] width 23 height 23
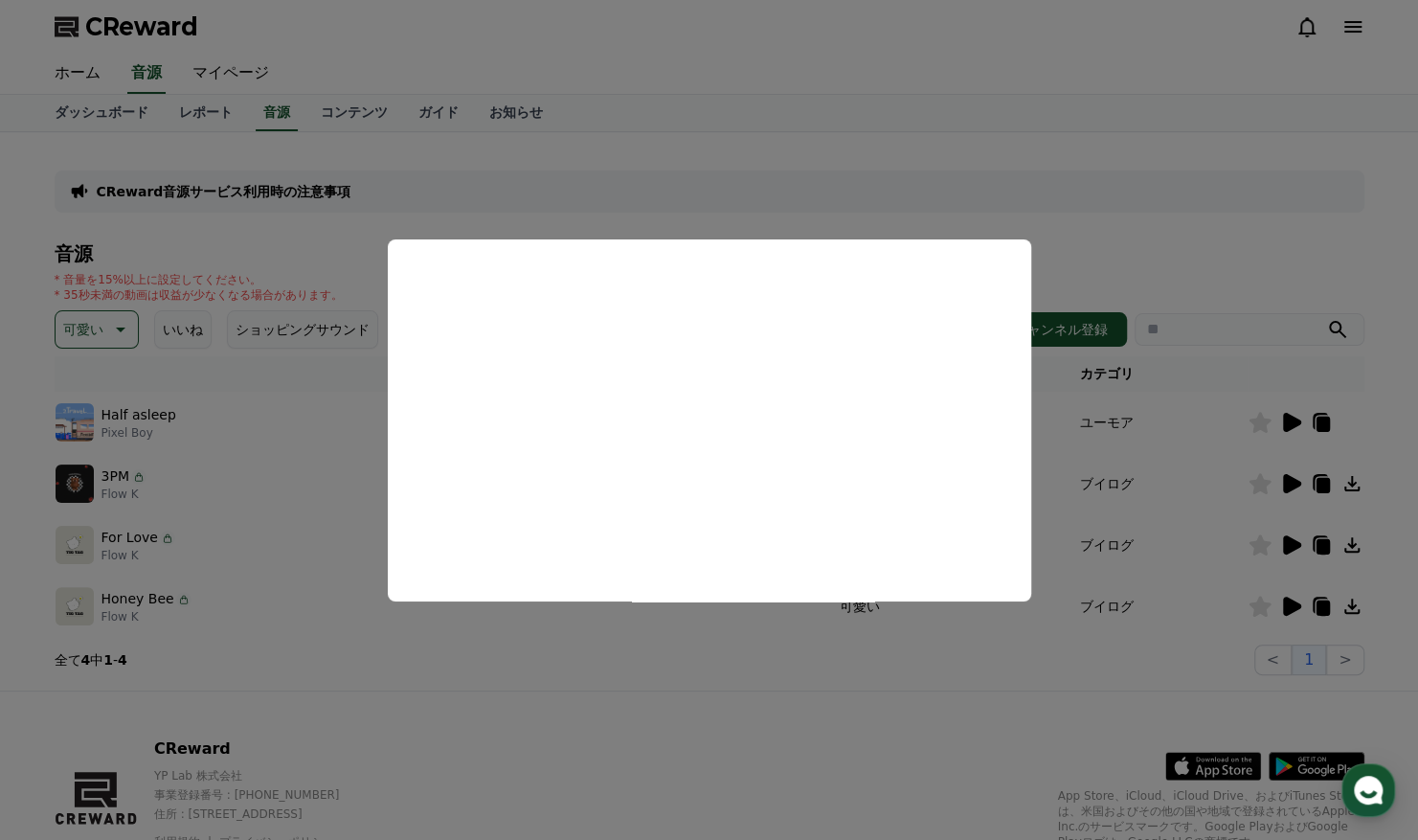
click at [259, 464] on button "close modal" at bounding box center [709, 420] width 1418 height 840
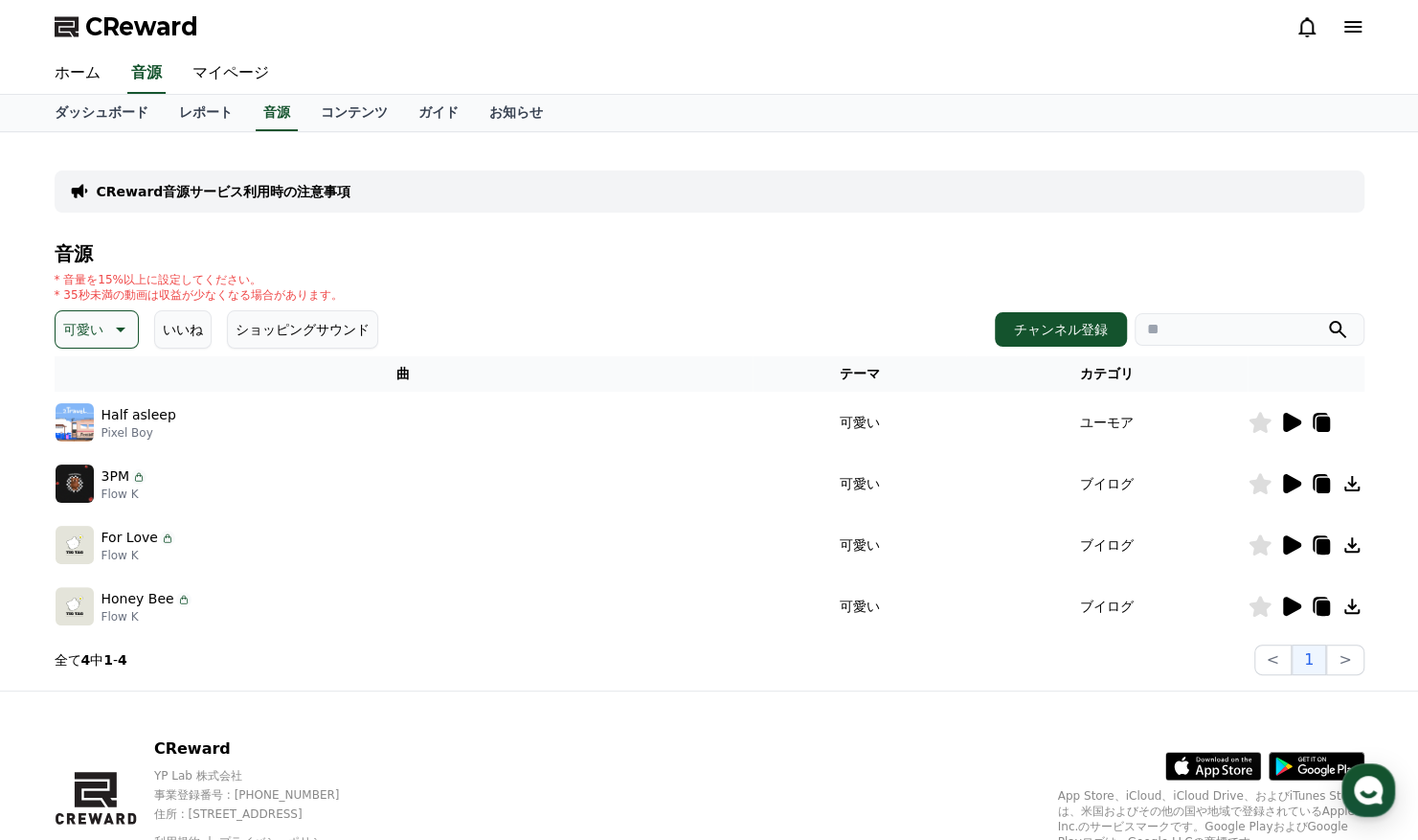
click at [117, 342] on button "可愛い" at bounding box center [97, 329] width 84 height 38
click at [83, 383] on button "空想" at bounding box center [79, 394] width 42 height 42
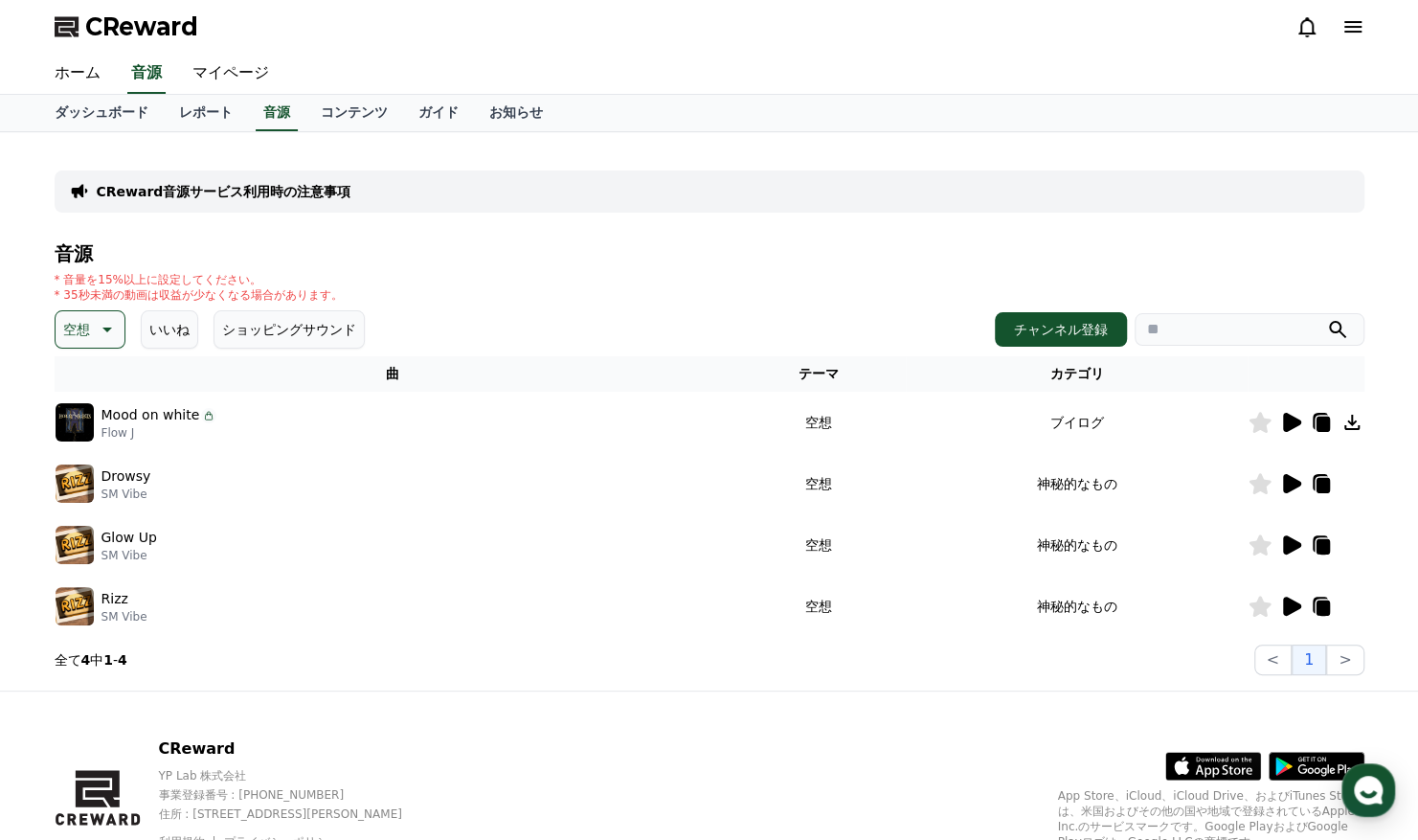
click at [1286, 415] on icon at bounding box center [1292, 422] width 18 height 19
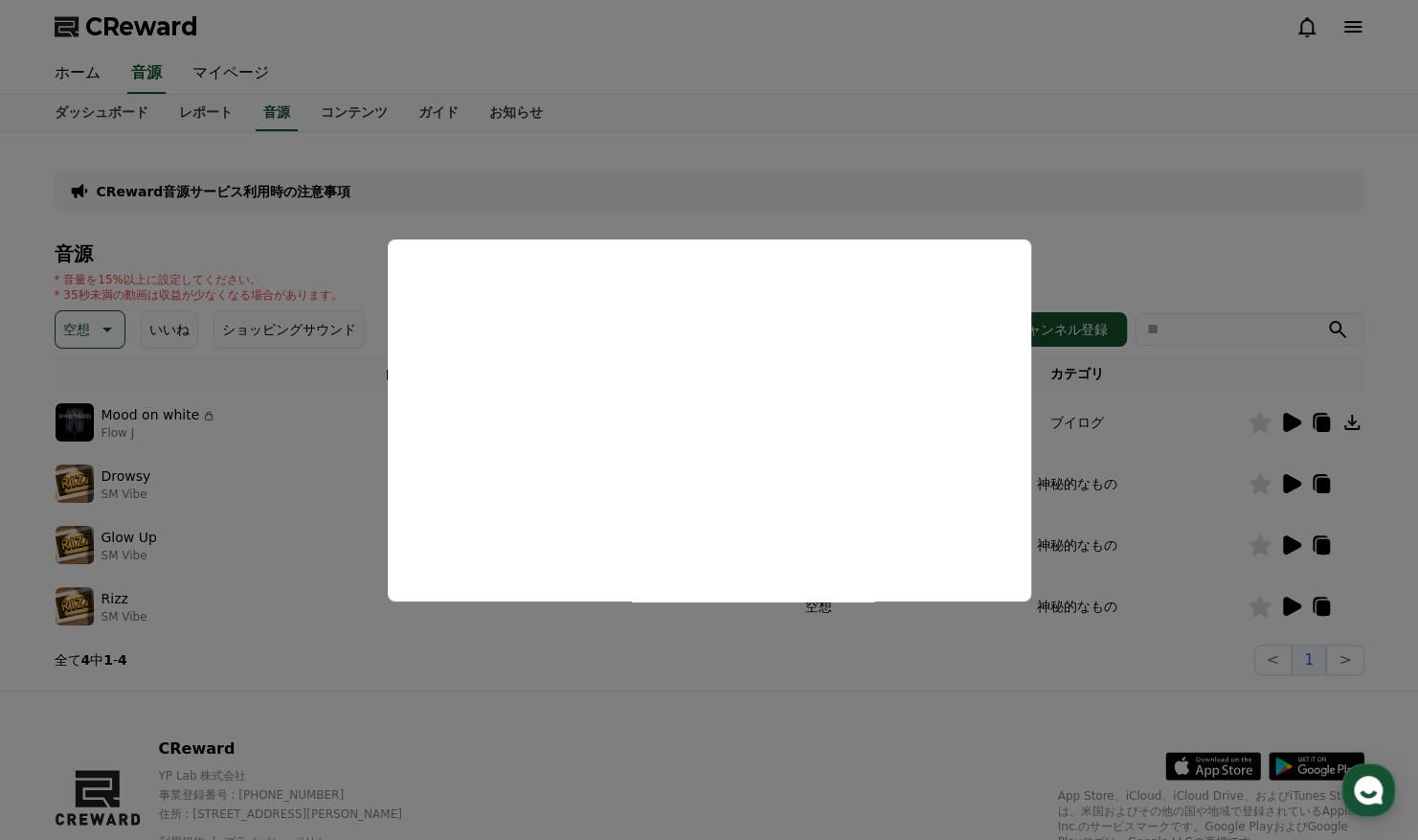
click at [1236, 456] on button "close modal" at bounding box center [709, 420] width 1418 height 840
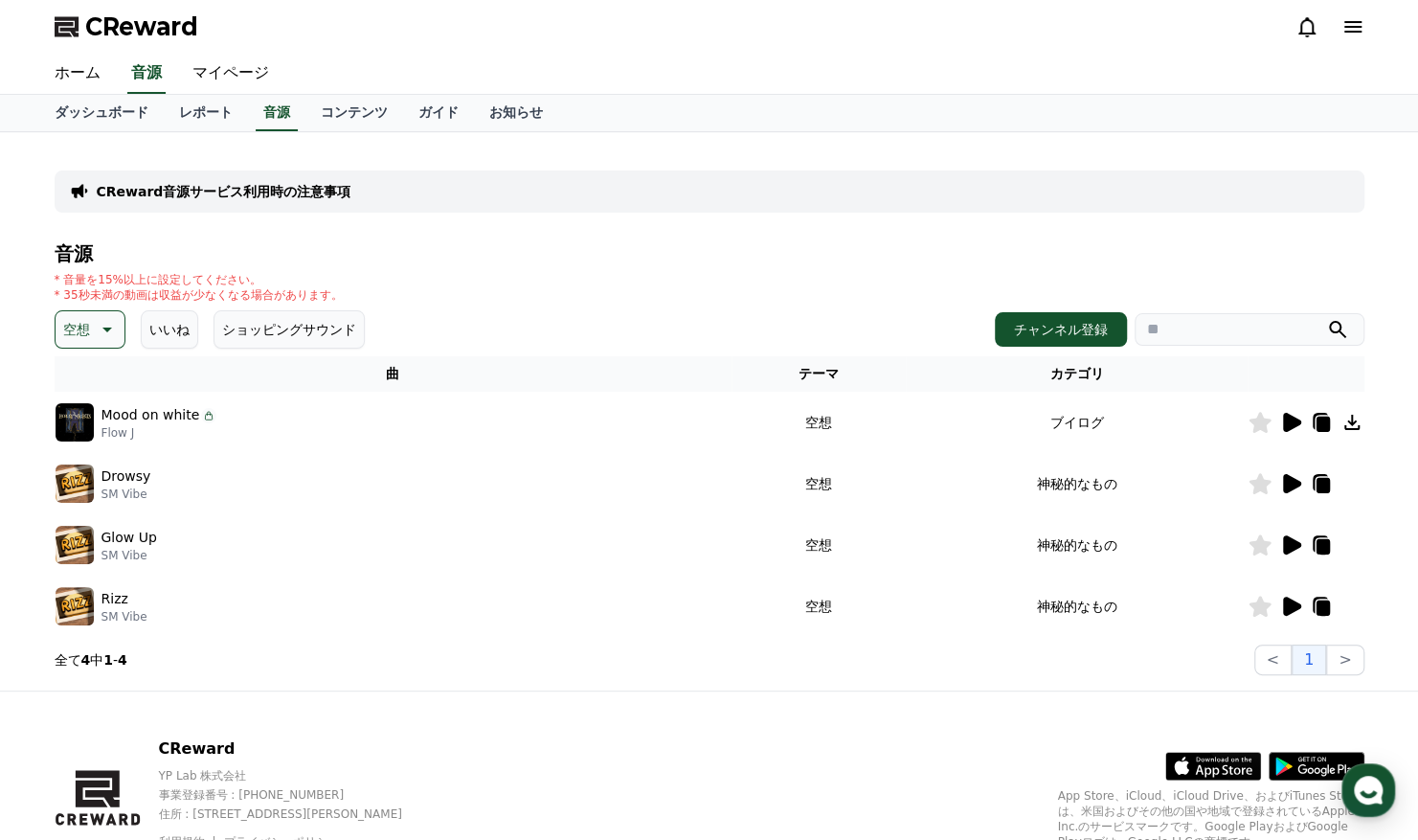
click at [1287, 477] on icon at bounding box center [1292, 484] width 18 height 19
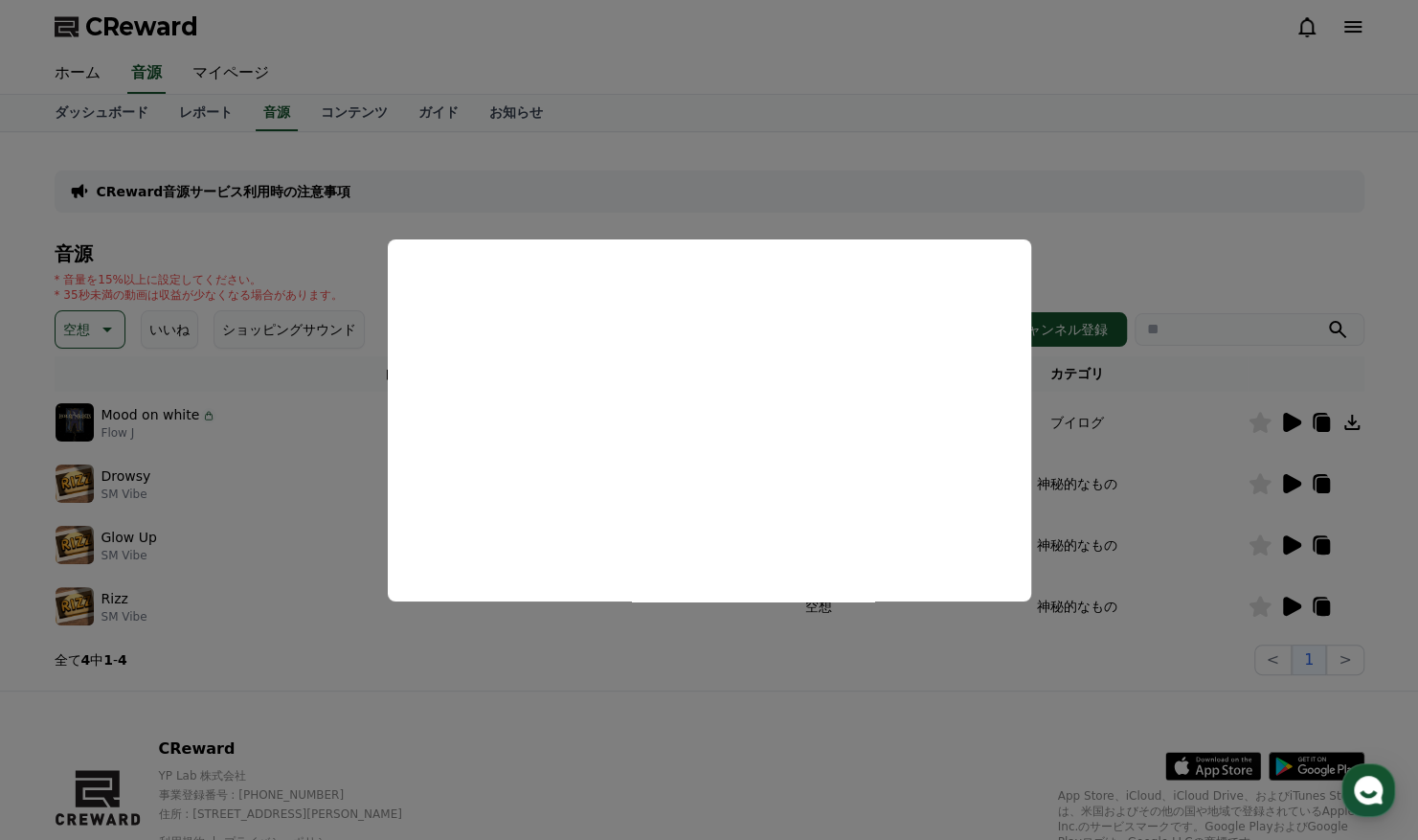
click at [206, 365] on button "close modal" at bounding box center [709, 420] width 1418 height 840
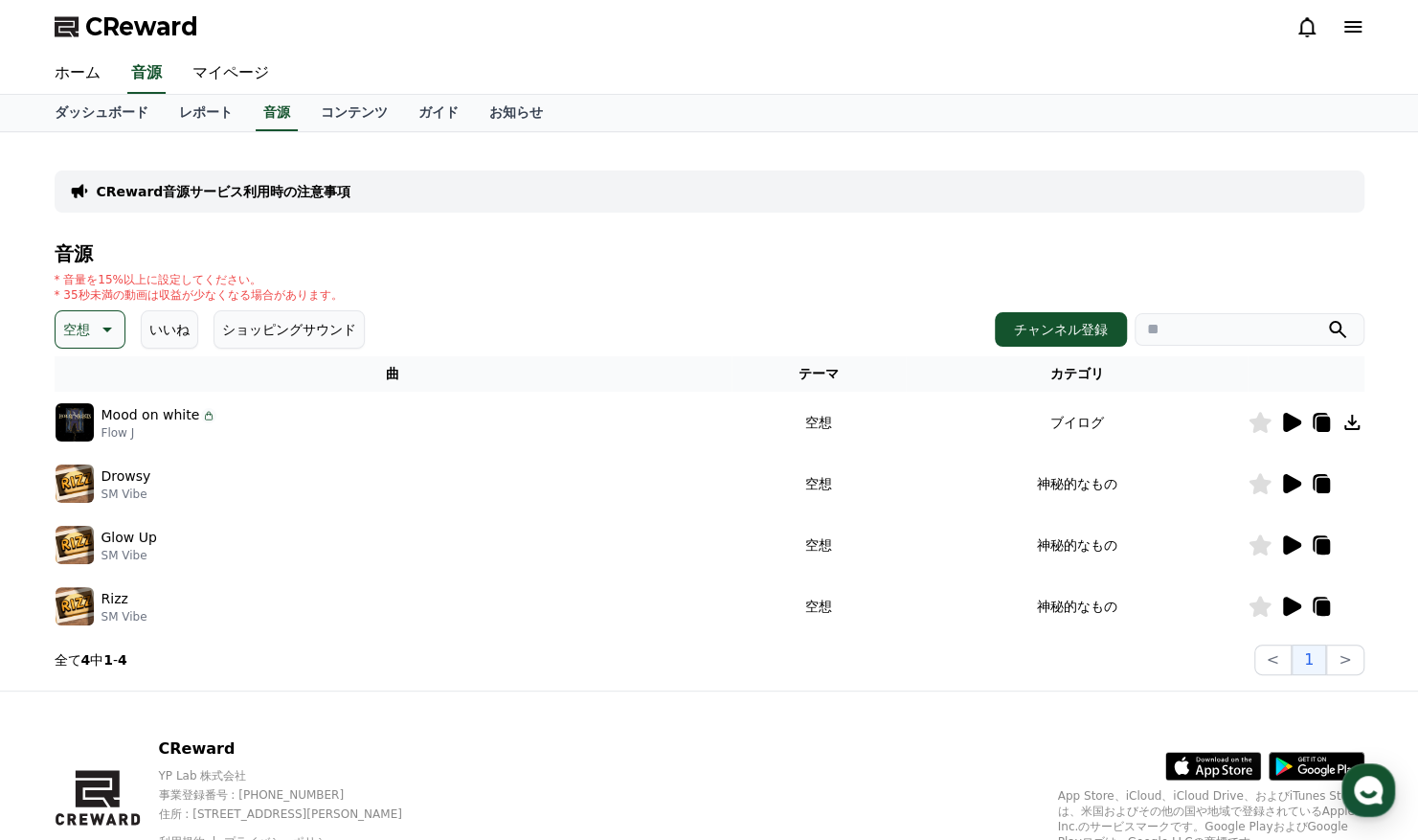
click at [99, 304] on div "音源 * 音量を15%以上に設定してください。 * 35秒未満の動画は収益が少なくなる場合があります。 空想 いいね ショッピングサウンド チャンネル登録 曲…" at bounding box center [709, 459] width 1310 height 432
click at [103, 315] on button "空想" at bounding box center [90, 329] width 71 height 38
click at [83, 479] on button "ポッピング" at bounding box center [99, 498] width 83 height 42
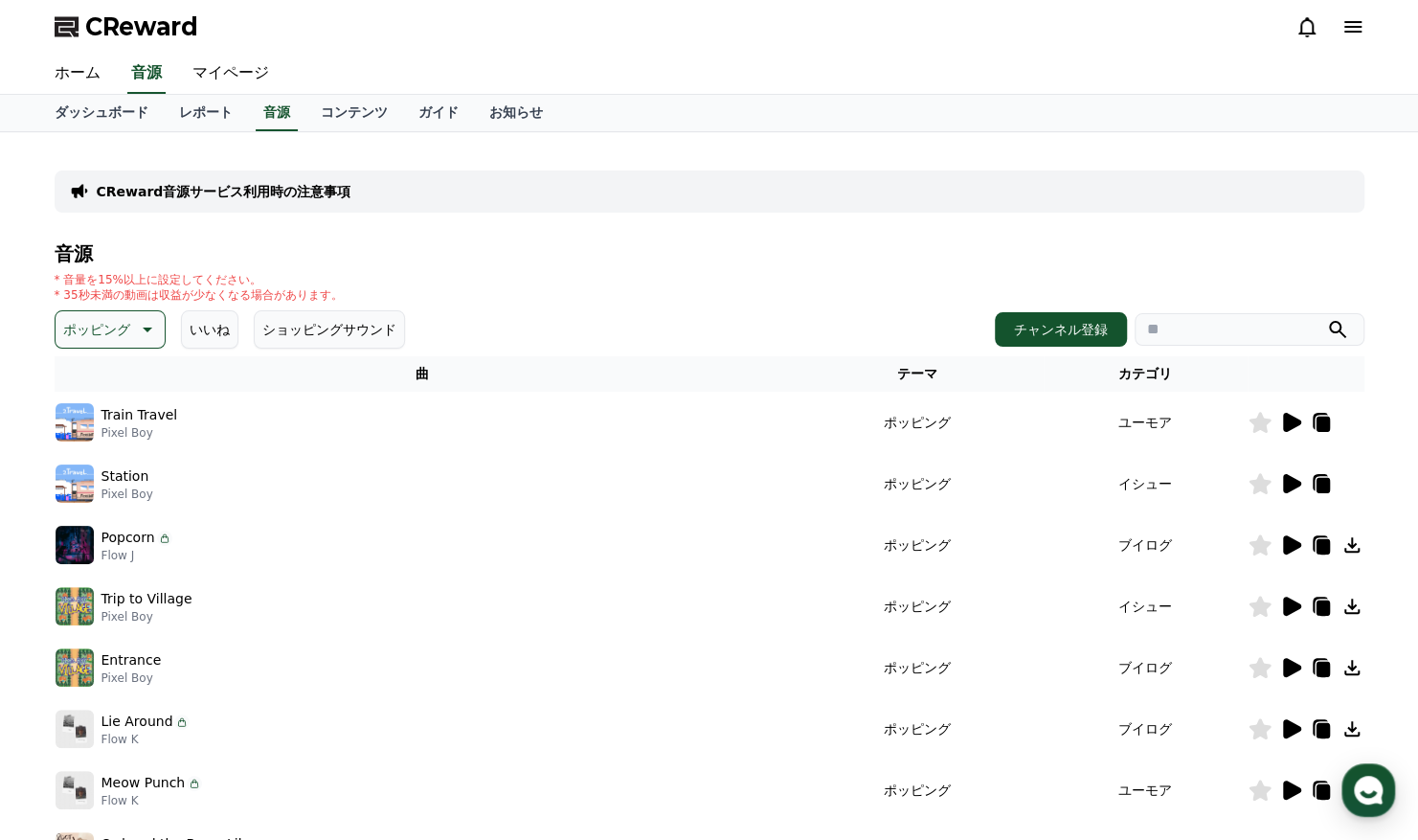
click at [1295, 421] on icon at bounding box center [1292, 422] width 18 height 19
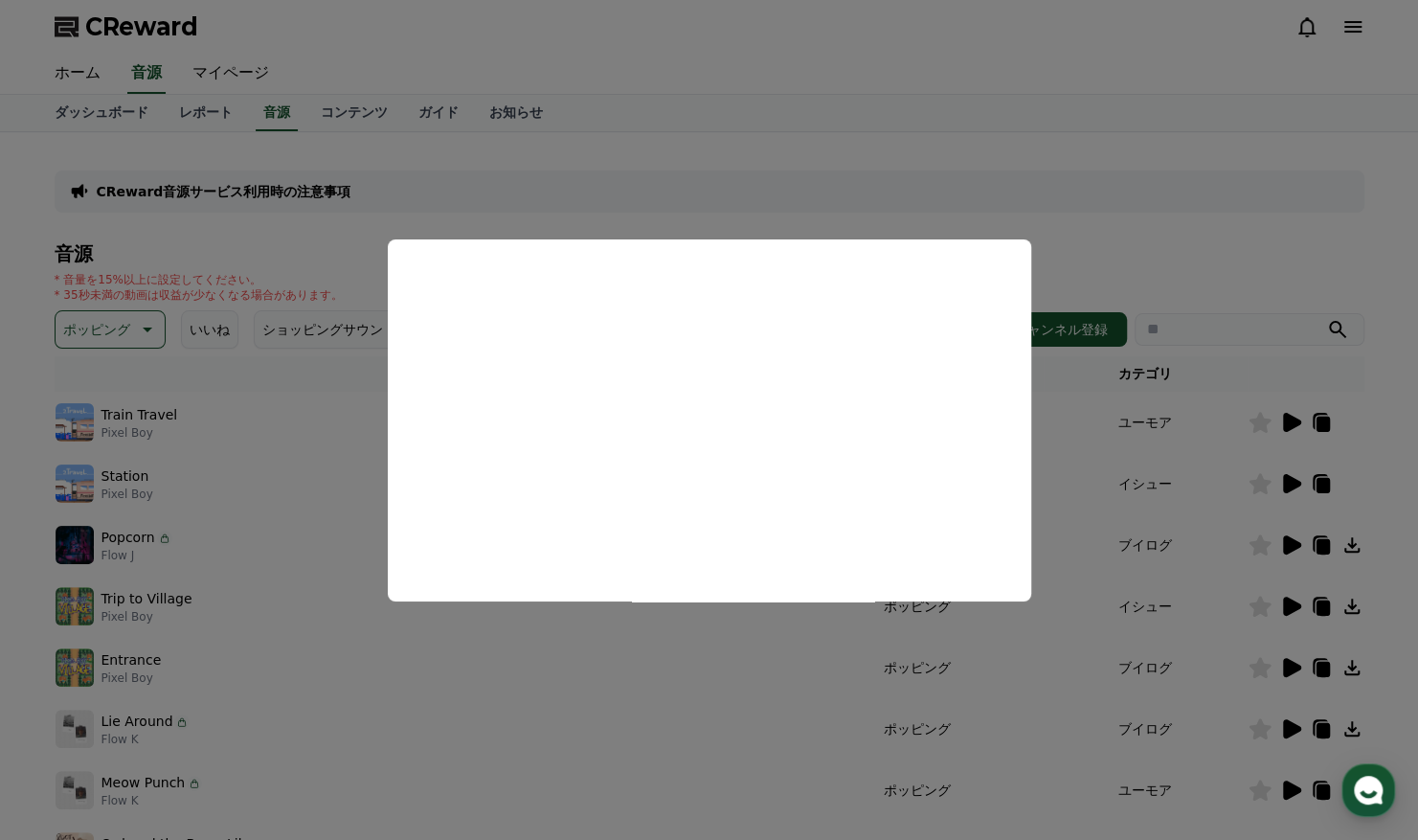
click at [1286, 489] on button "close modal" at bounding box center [709, 420] width 1418 height 840
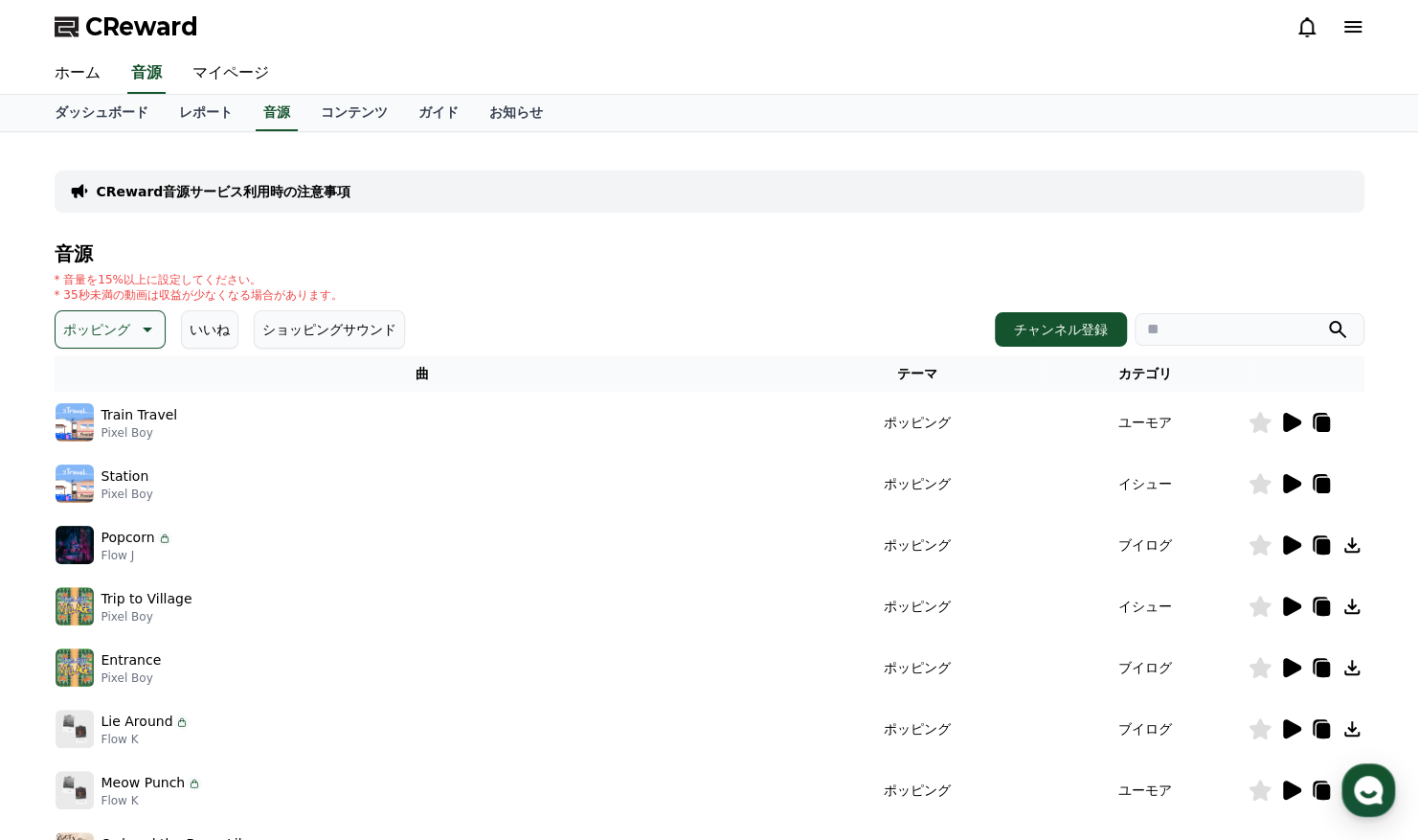
click at [1290, 609] on icon at bounding box center [1292, 606] width 18 height 19
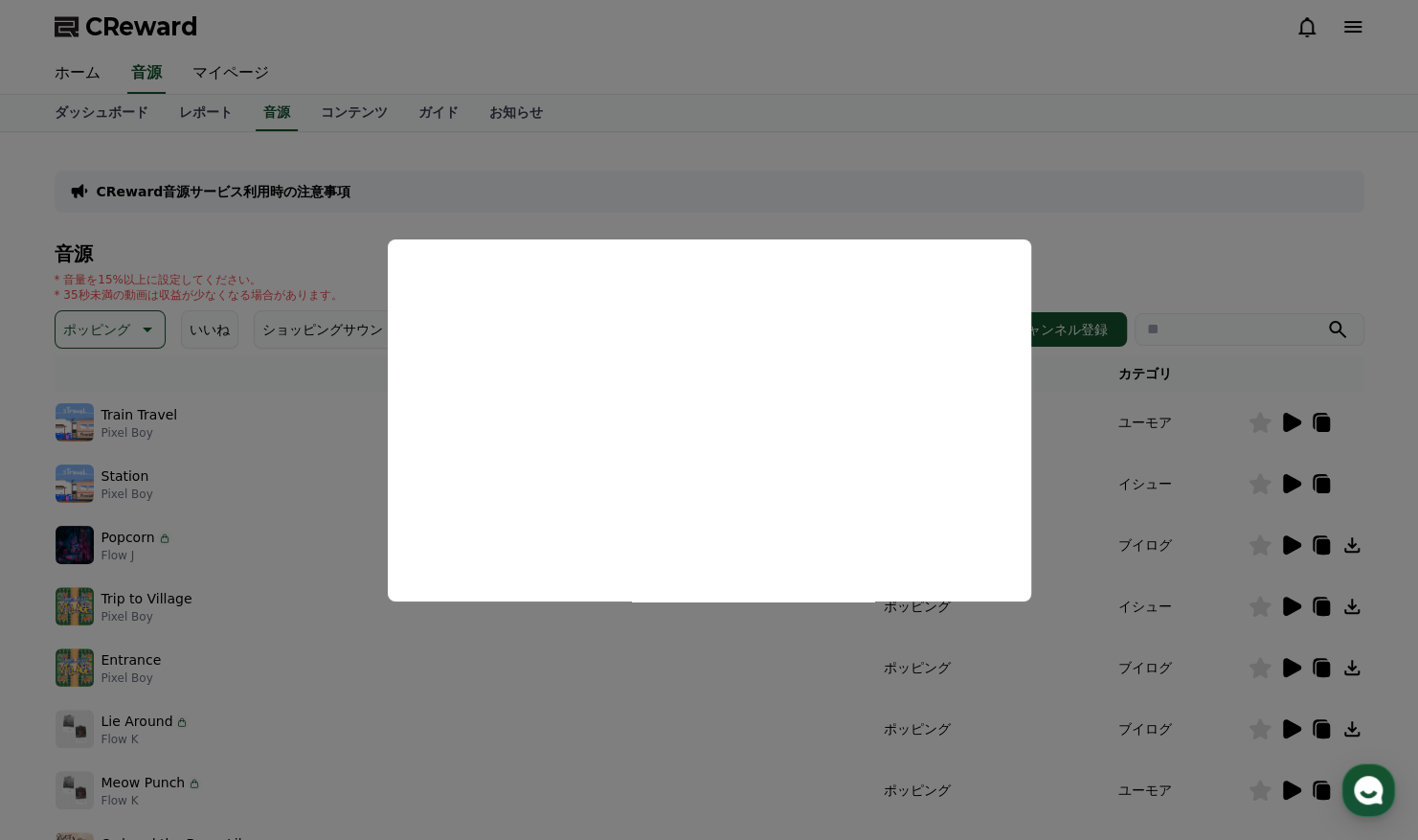
click at [127, 331] on button "close modal" at bounding box center [709, 420] width 1418 height 840
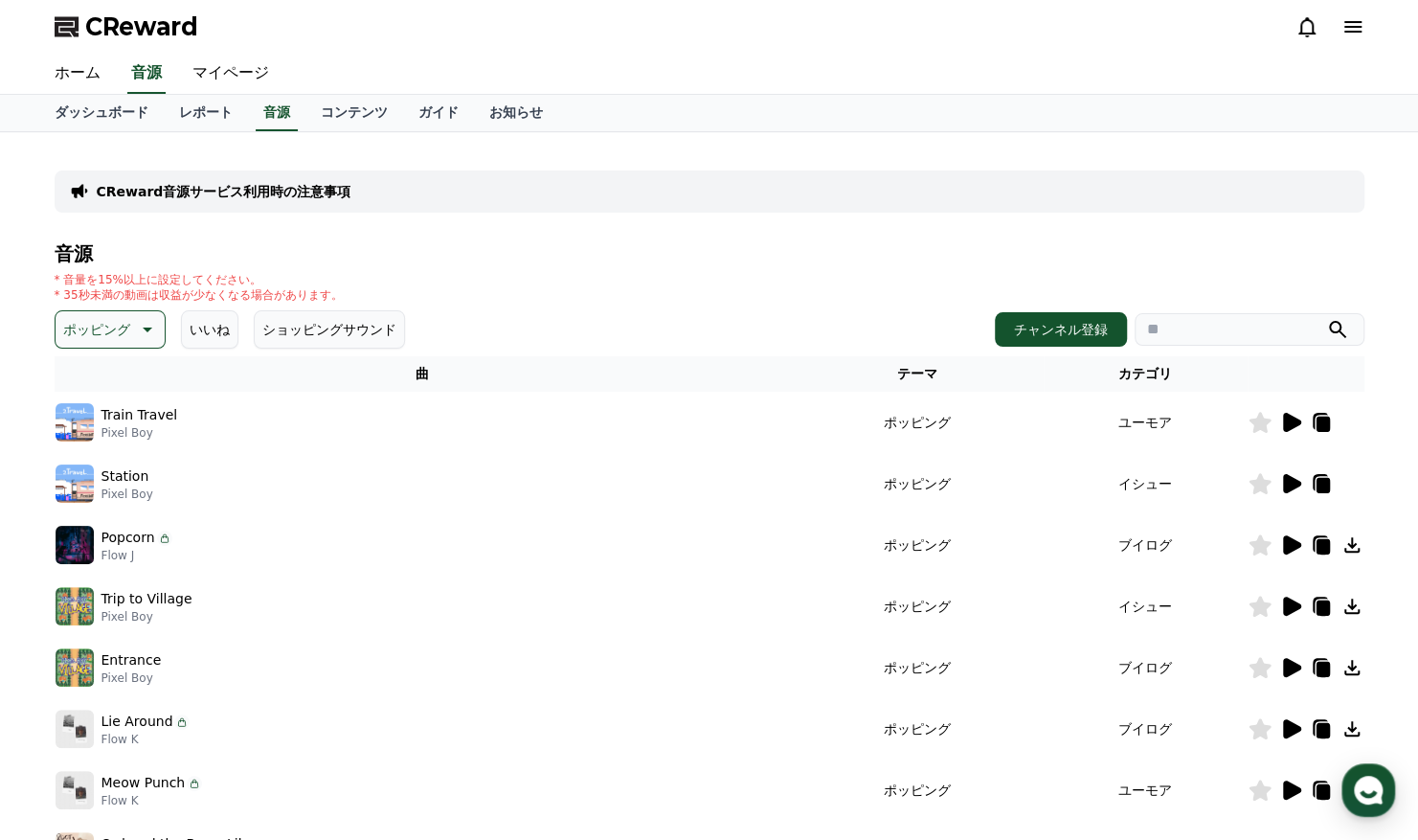
click at [134, 331] on icon at bounding box center [146, 329] width 23 height 23
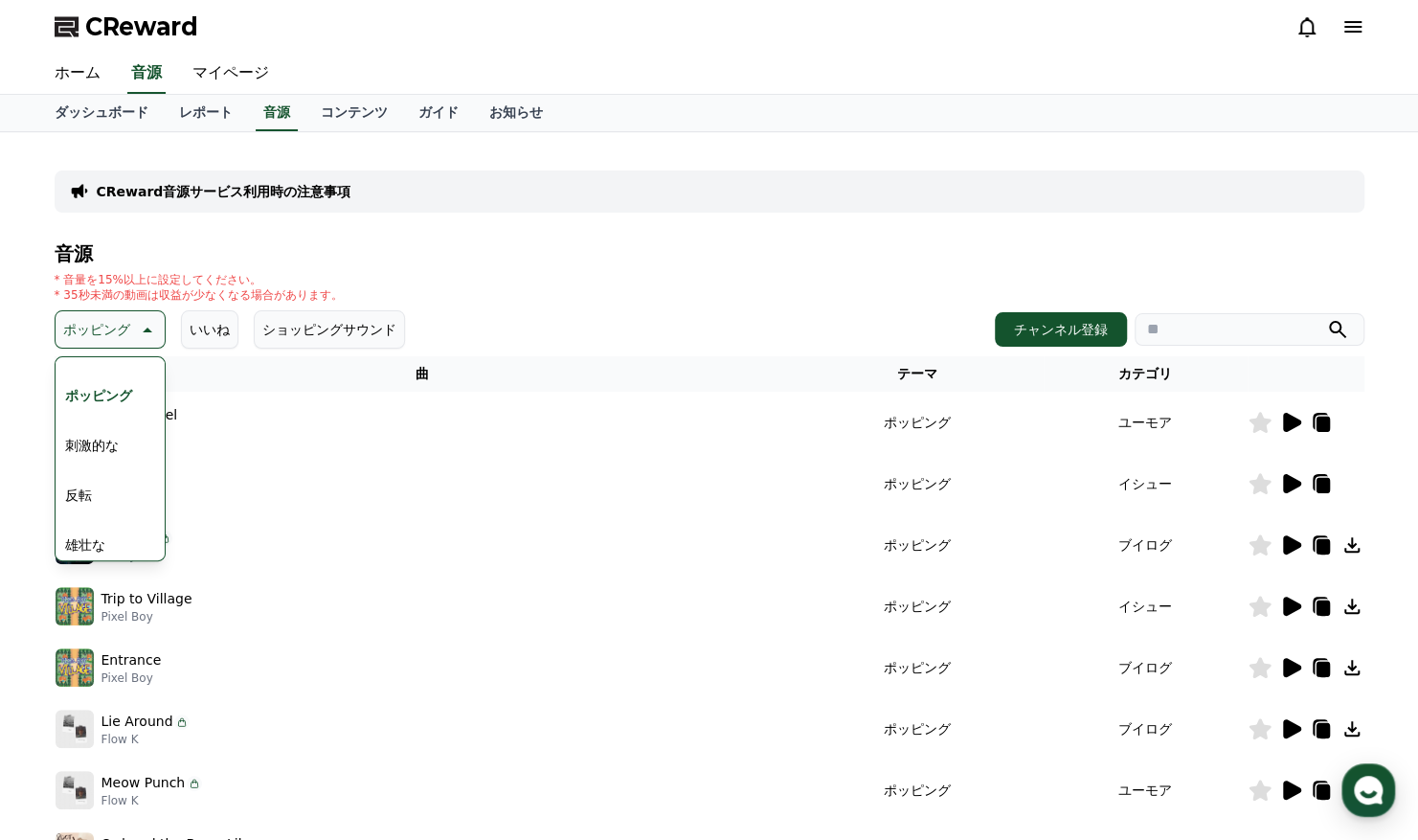
scroll to position [250, 0]
click at [82, 485] on button "反転" at bounding box center [79, 479] width 42 height 42
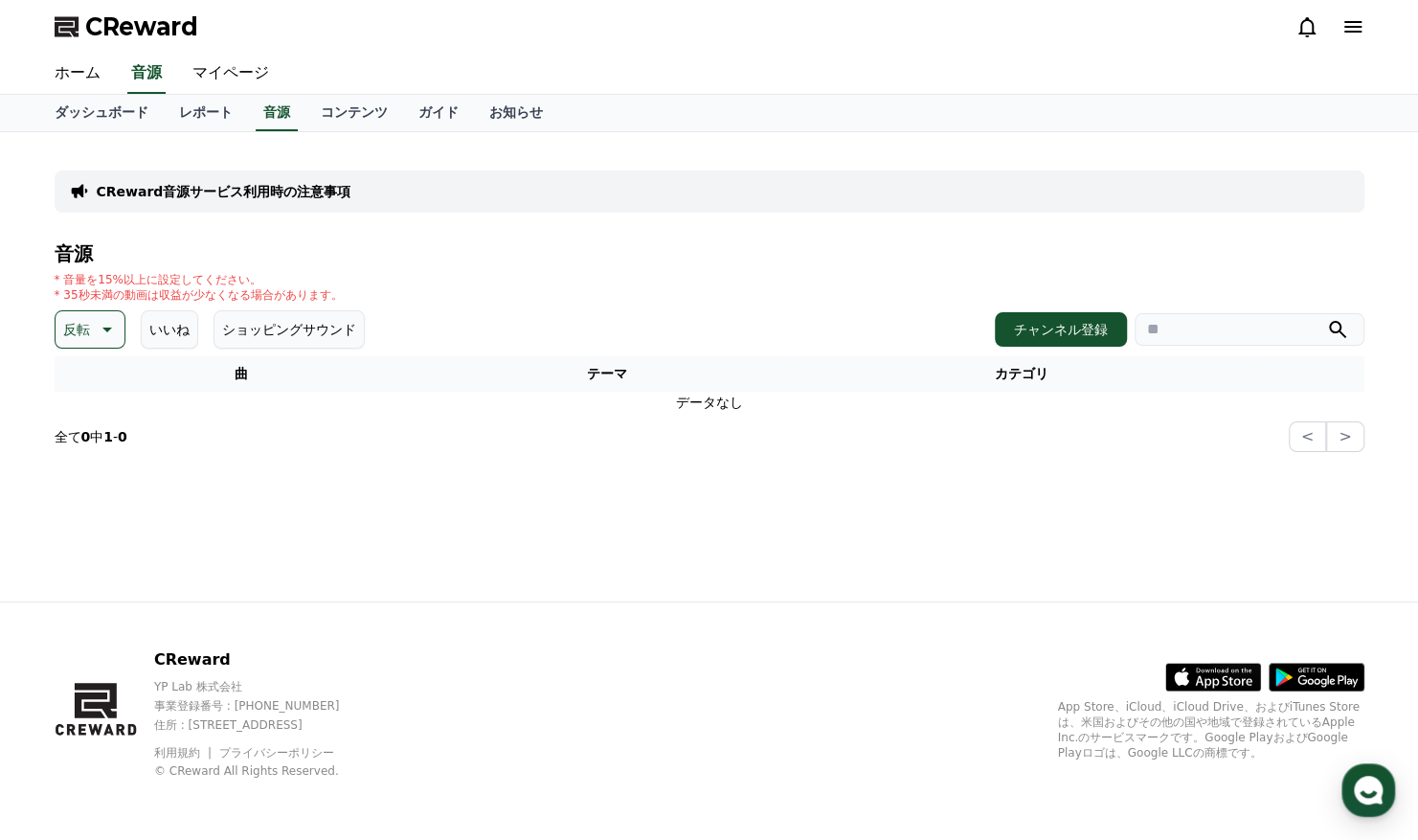
click at [108, 323] on icon at bounding box center [106, 329] width 23 height 23
click at [81, 485] on button "雄壮な" at bounding box center [85, 490] width 56 height 42
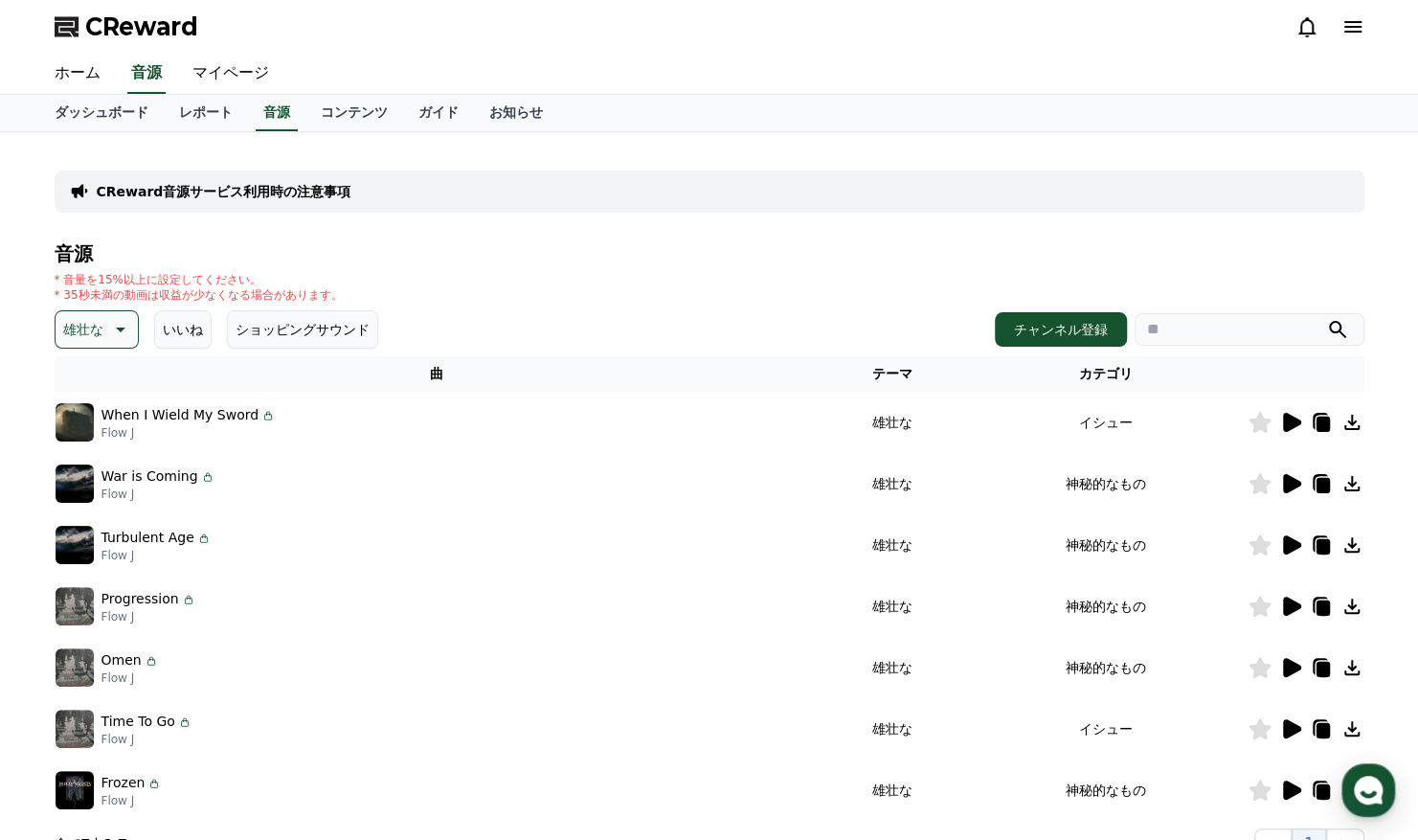
click at [1290, 417] on icon at bounding box center [1292, 422] width 18 height 19
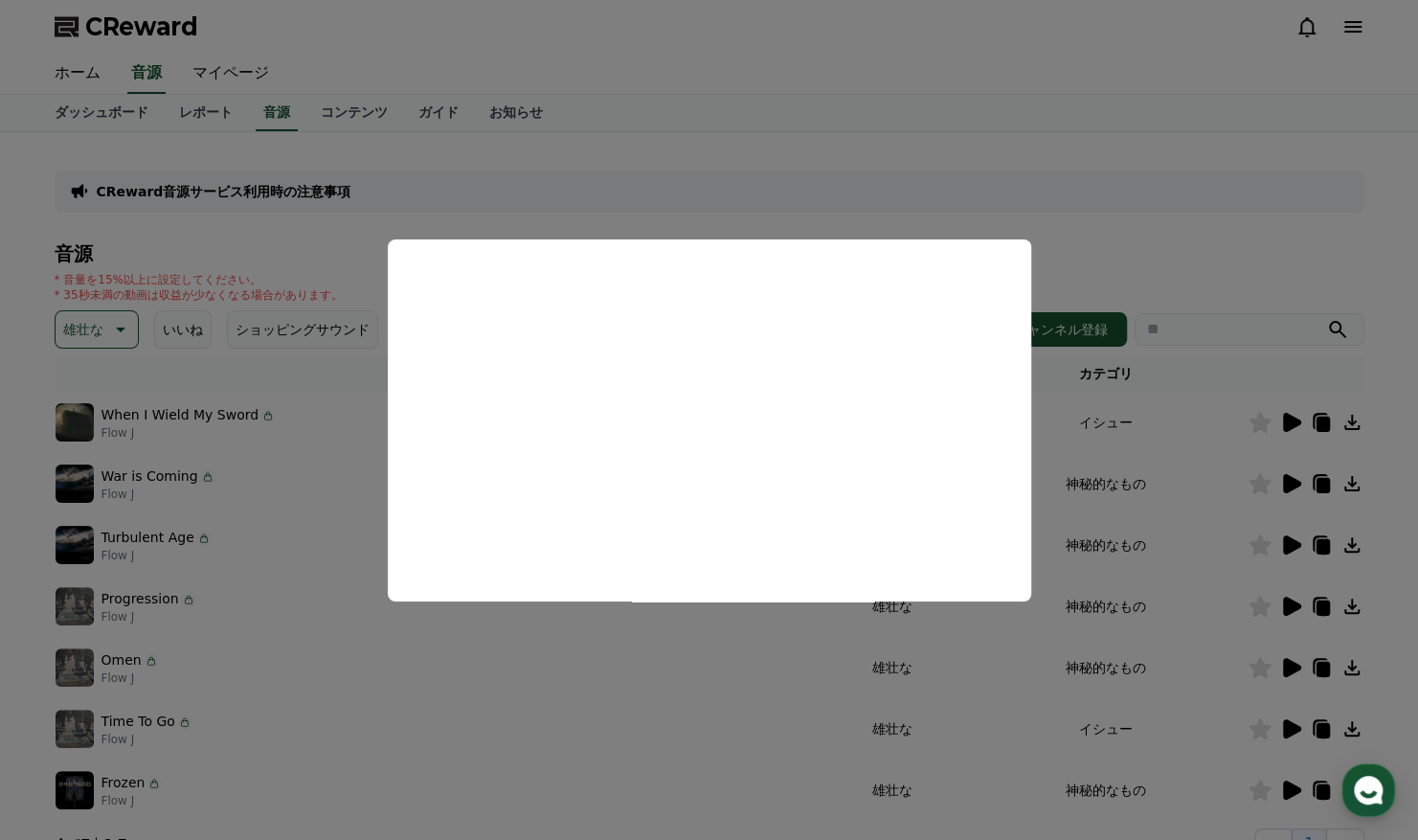
click at [701, 676] on button "close modal" at bounding box center [709, 420] width 1418 height 840
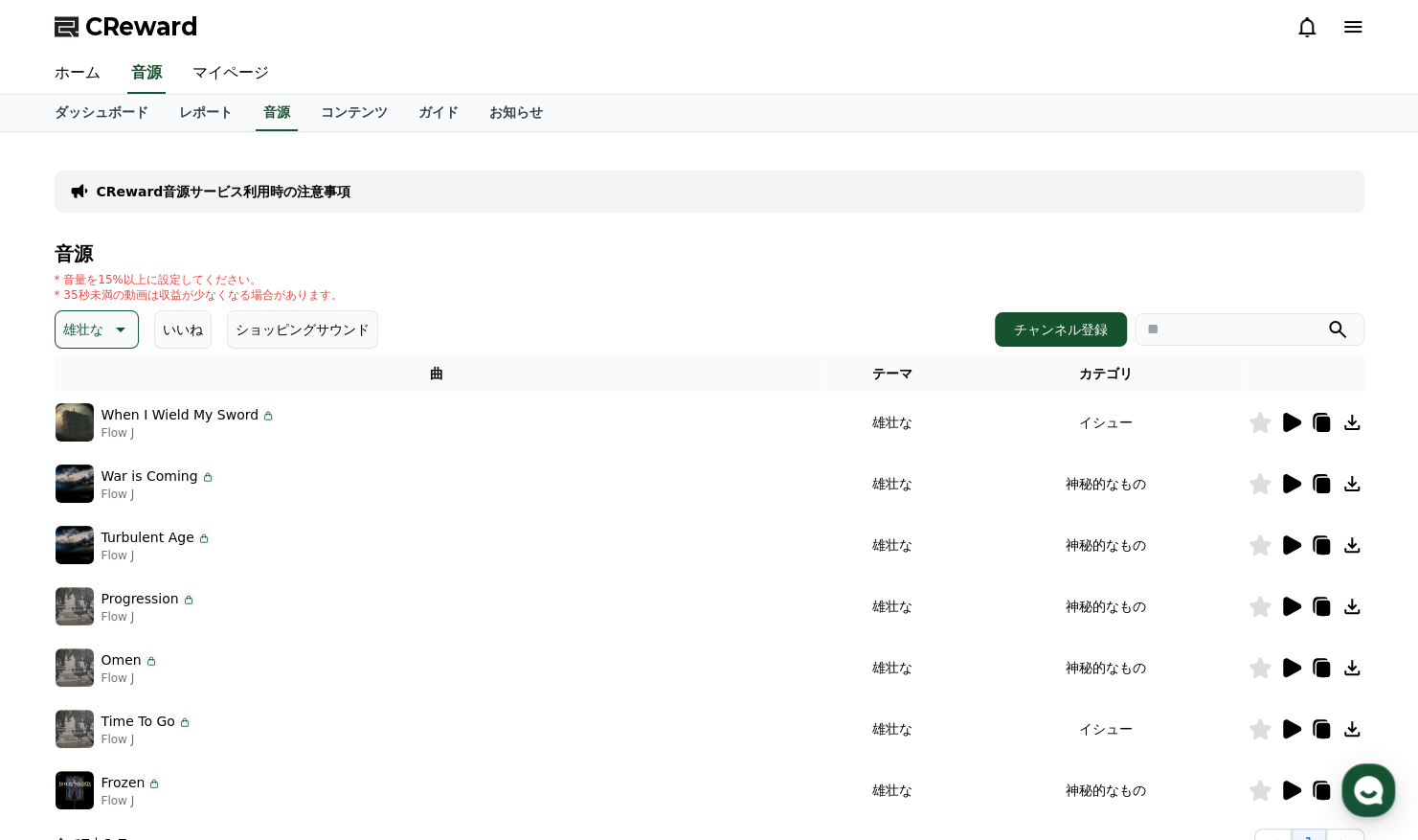
click at [117, 333] on icon at bounding box center [119, 329] width 23 height 23
click at [88, 469] on button "喜ばしい" at bounding box center [92, 467] width 69 height 42
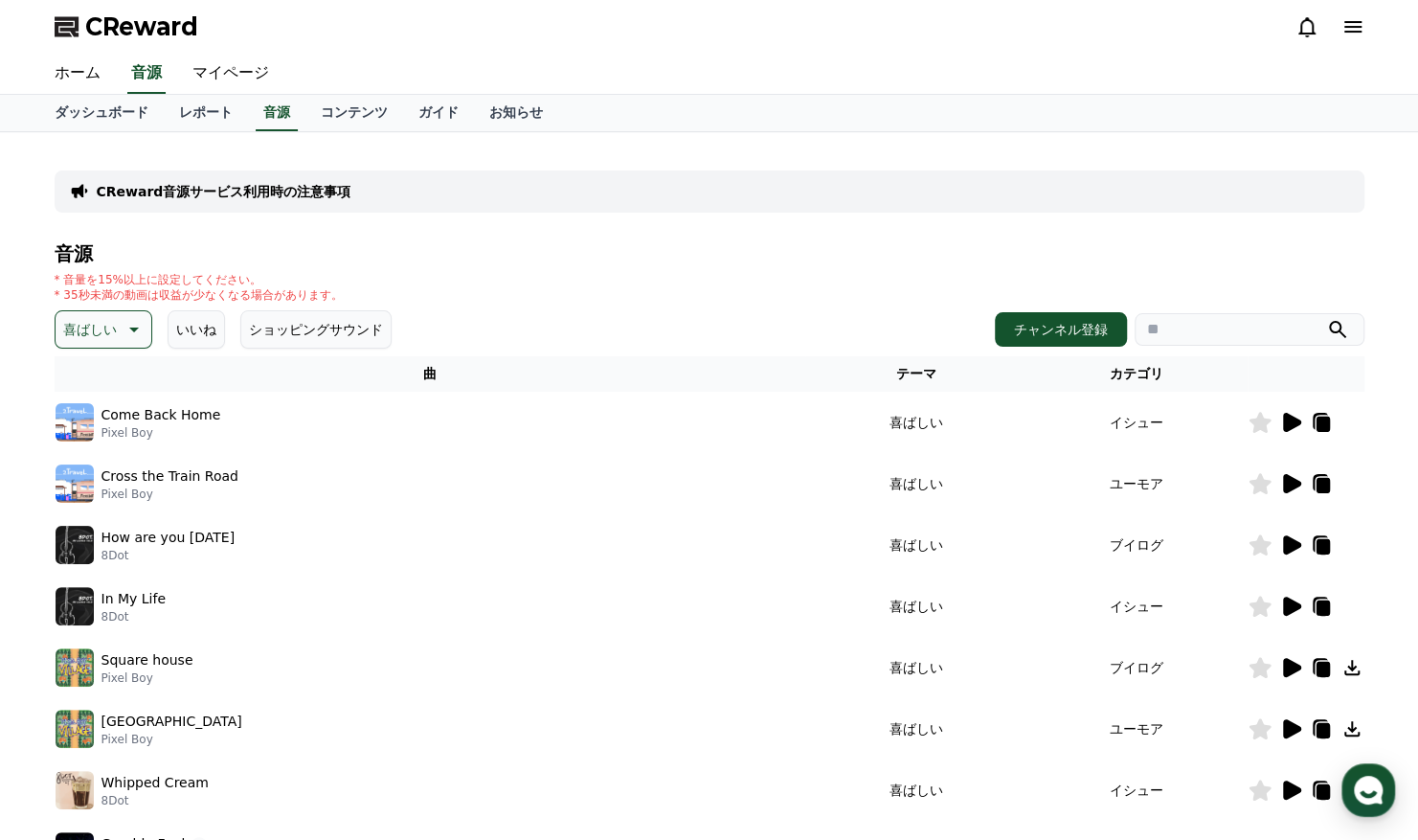
click at [1287, 420] on icon at bounding box center [1292, 422] width 18 height 19
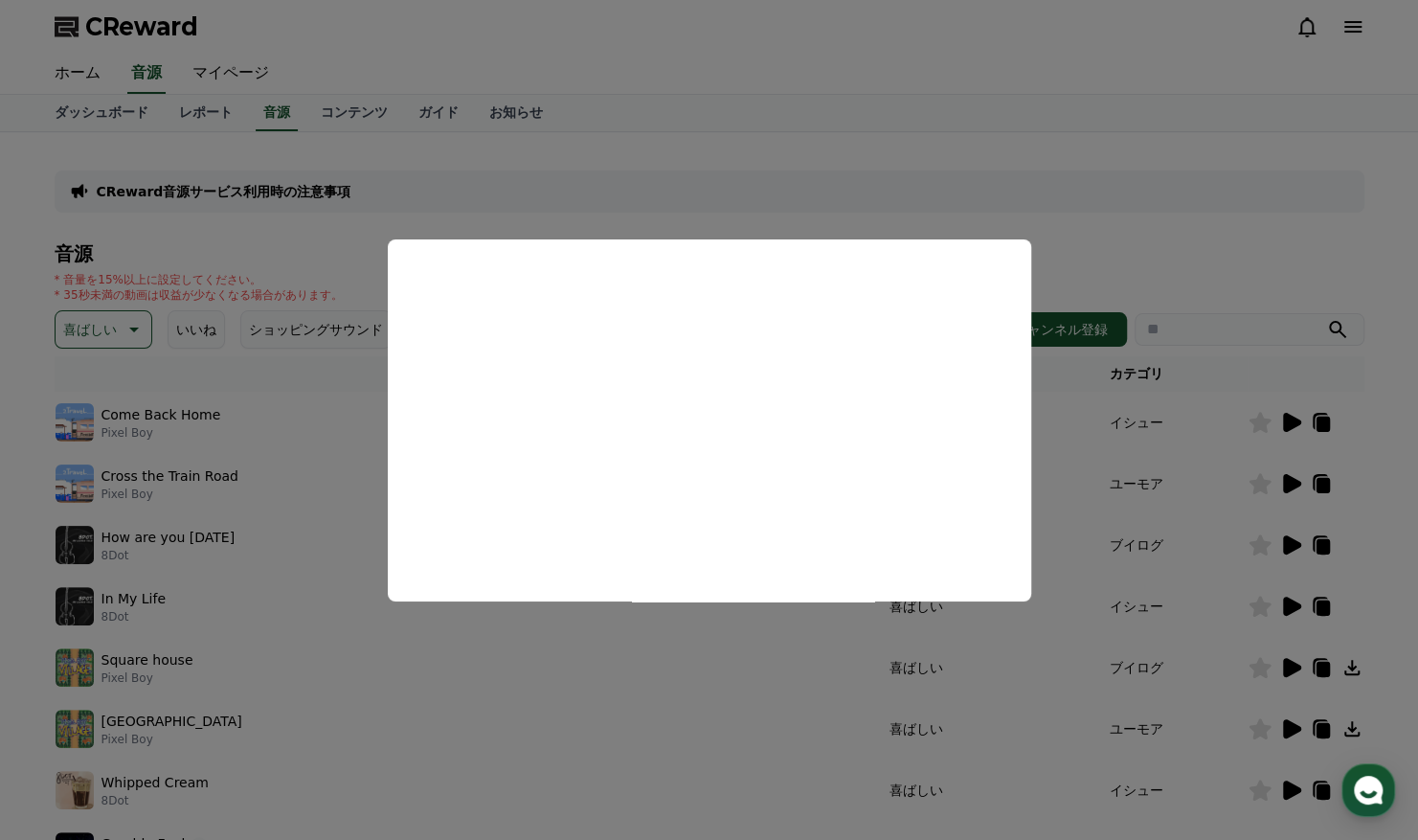
click at [1282, 449] on button "close modal" at bounding box center [709, 420] width 1418 height 840
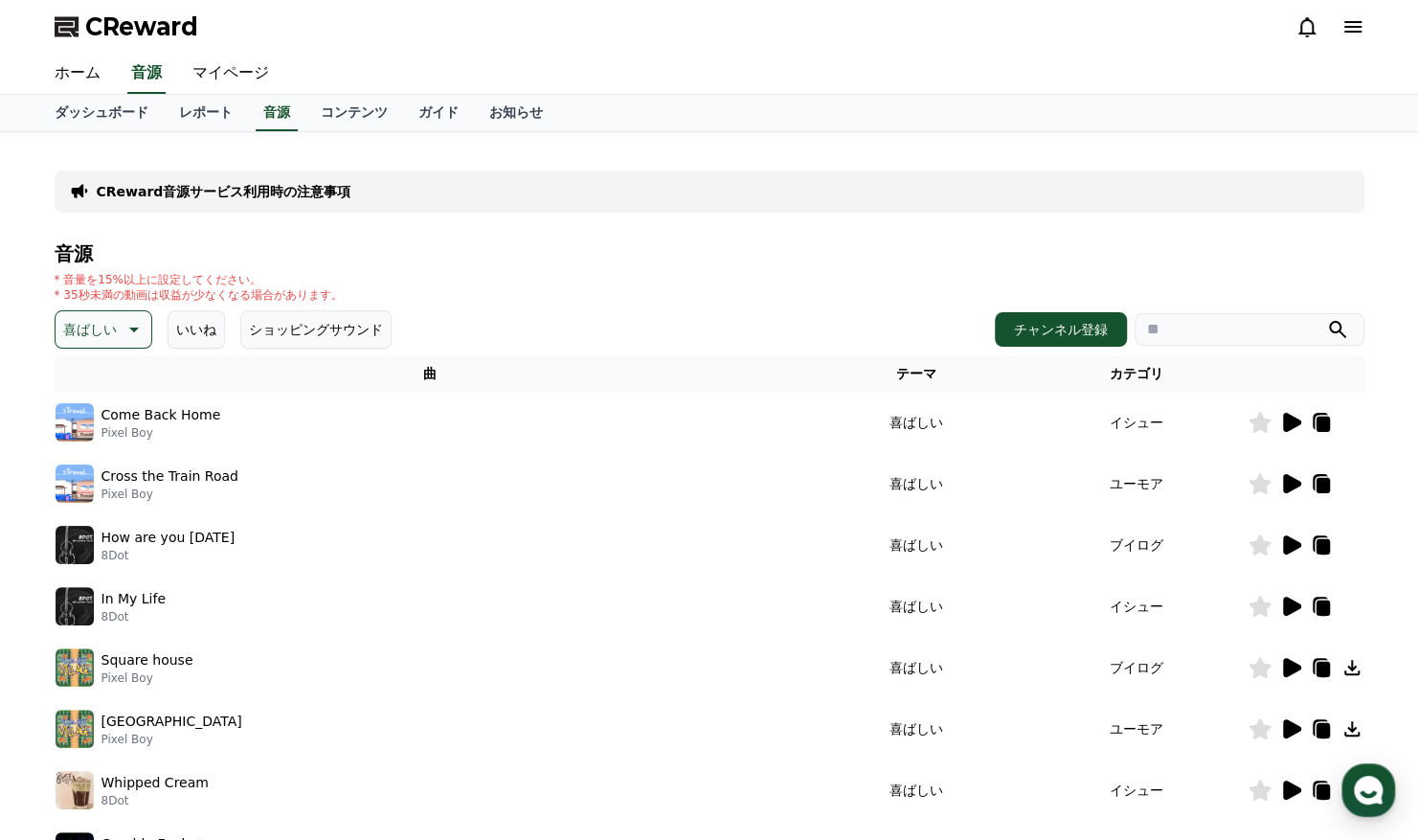
click at [1286, 544] on icon at bounding box center [1292, 545] width 18 height 19
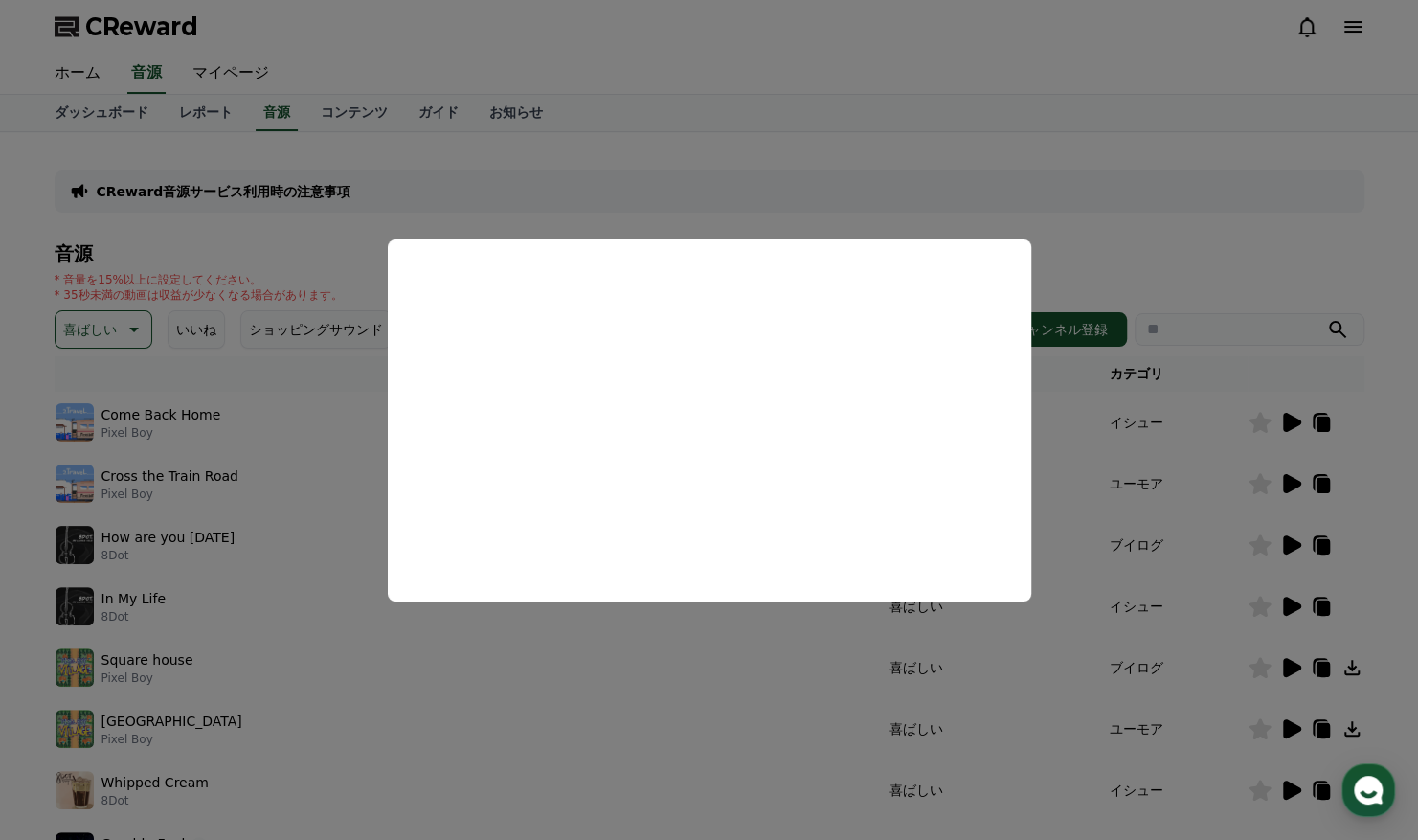
click at [1095, 477] on button "close modal" at bounding box center [709, 420] width 1418 height 840
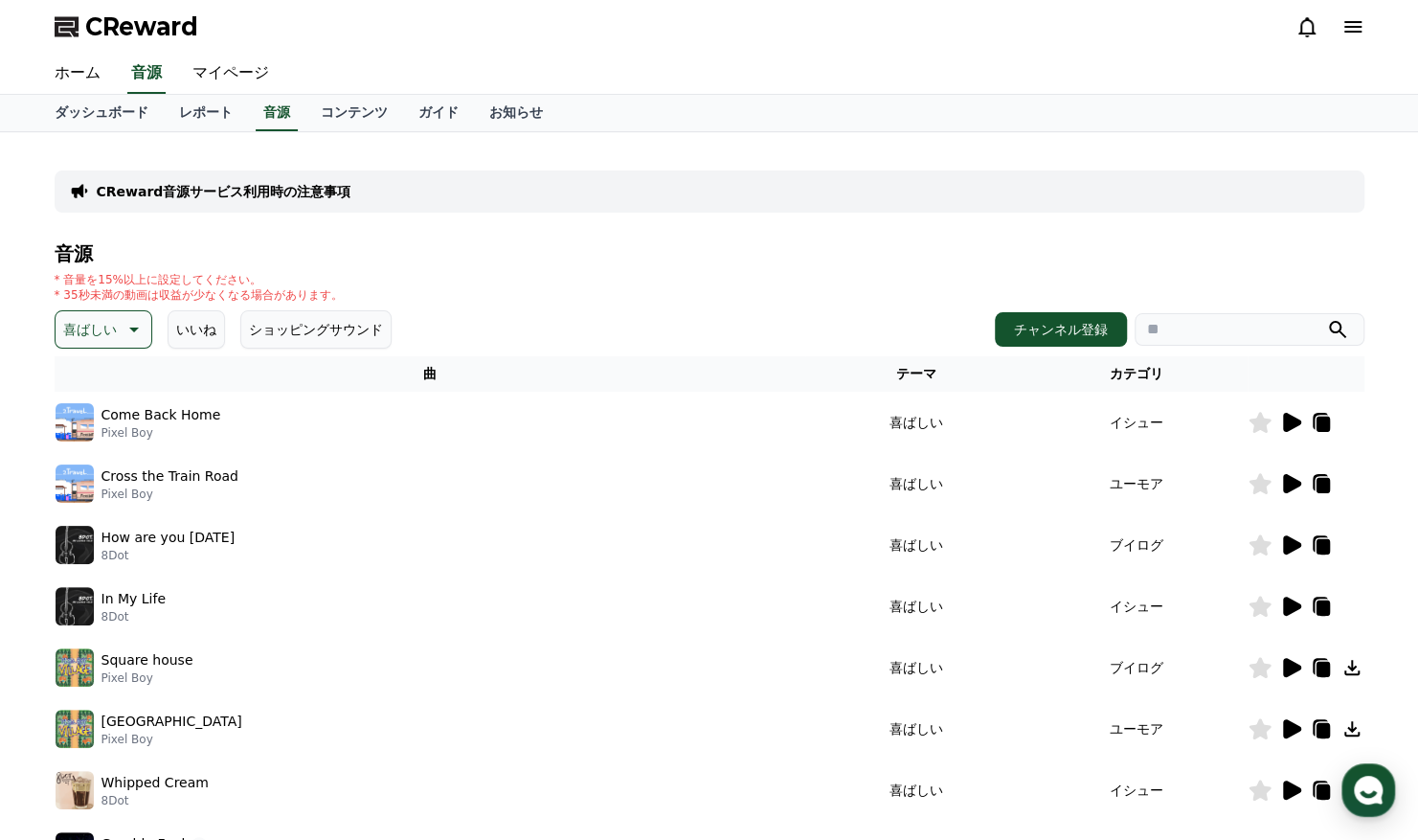
click at [1286, 607] on icon at bounding box center [1292, 606] width 18 height 19
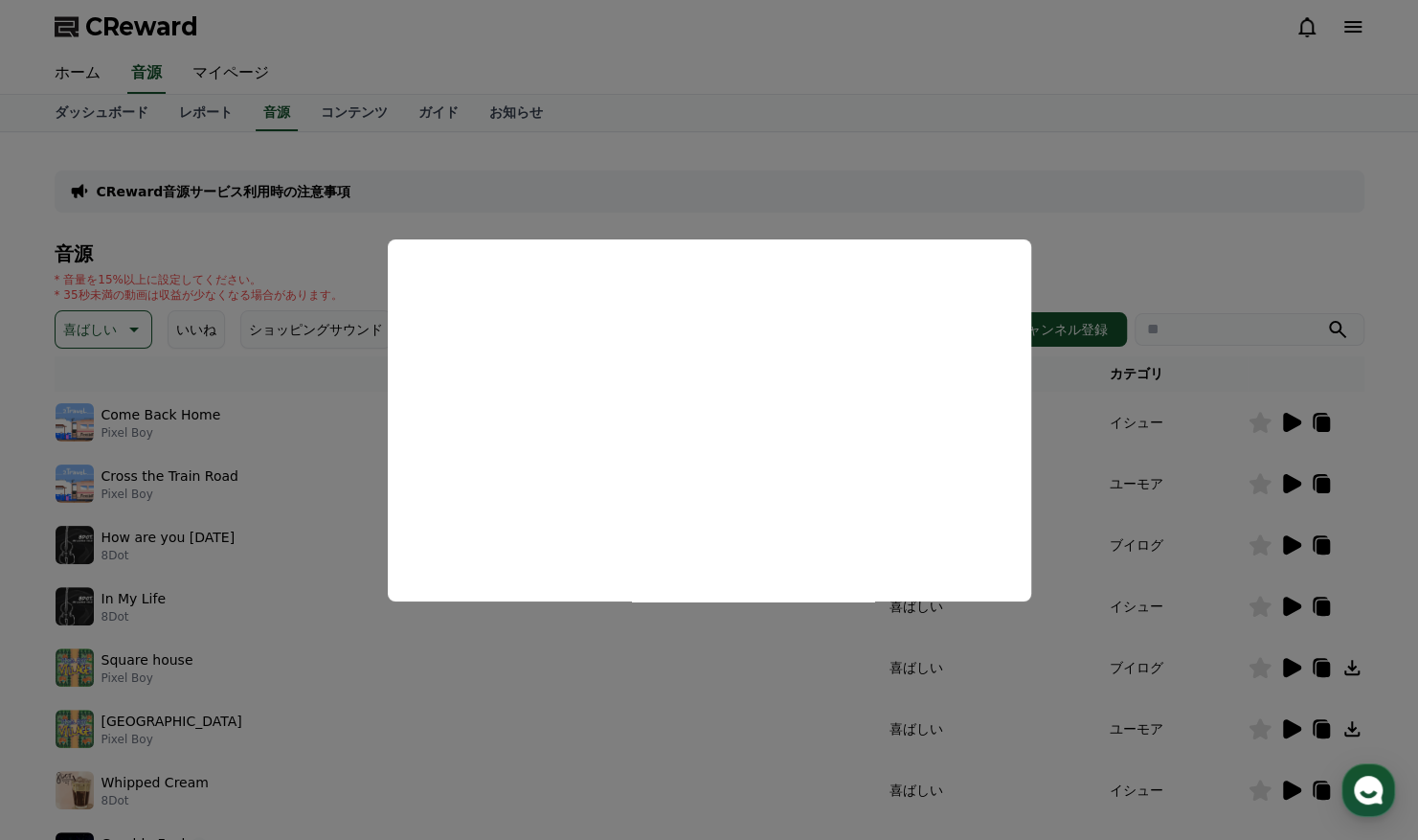
click at [879, 641] on button "close modal" at bounding box center [709, 420] width 1418 height 840
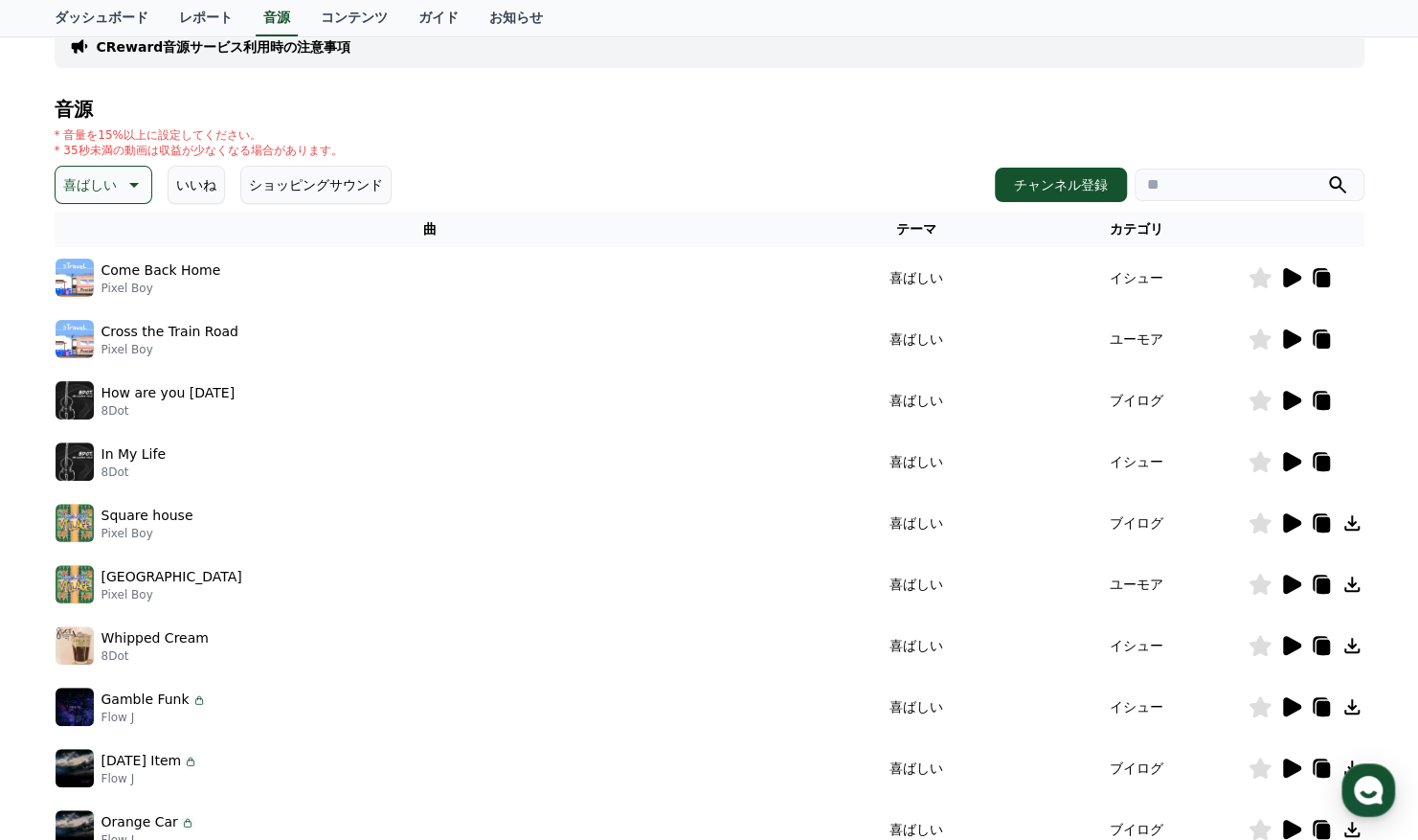
scroll to position [159, 0]
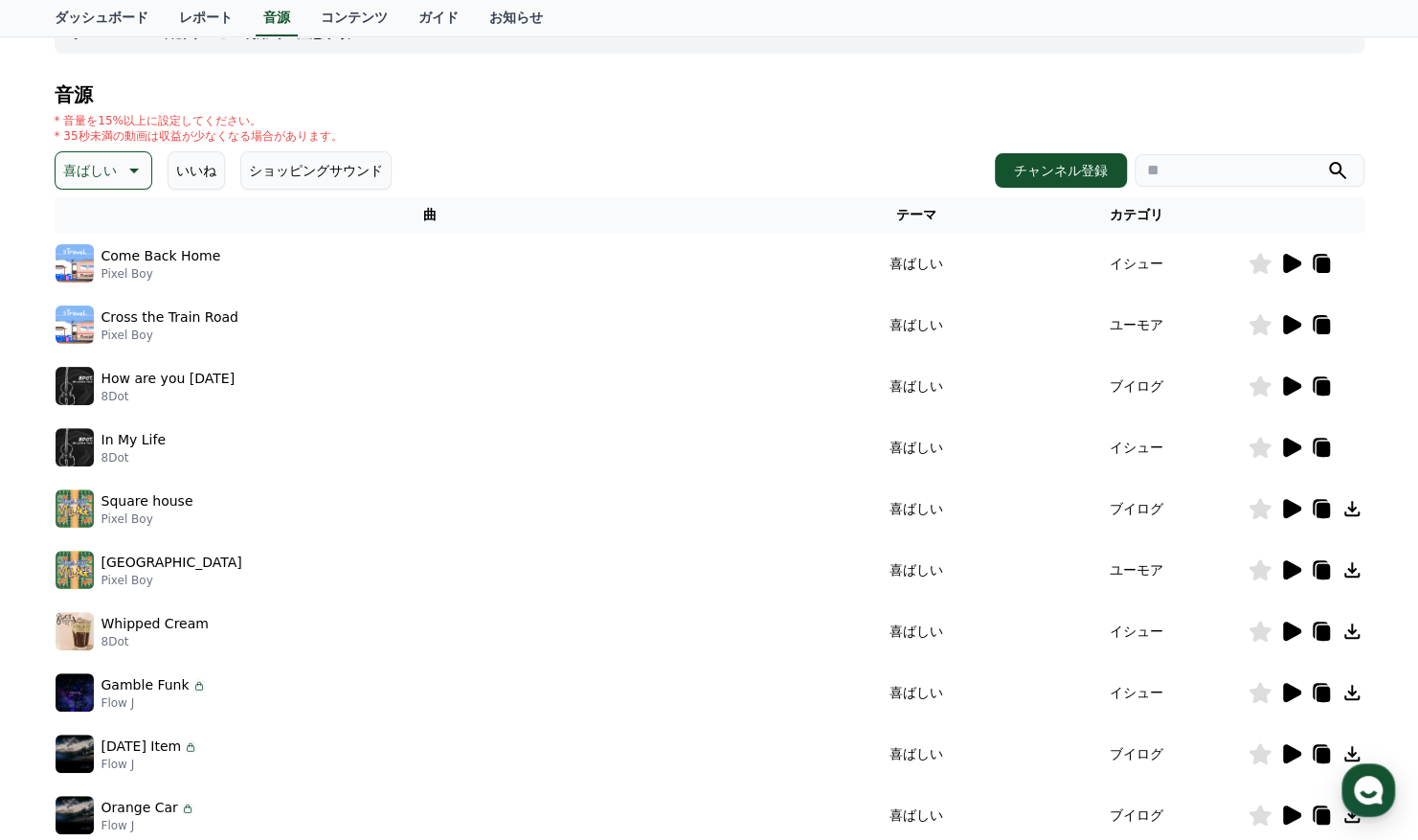
click at [1294, 498] on icon at bounding box center [1291, 509] width 23 height 23
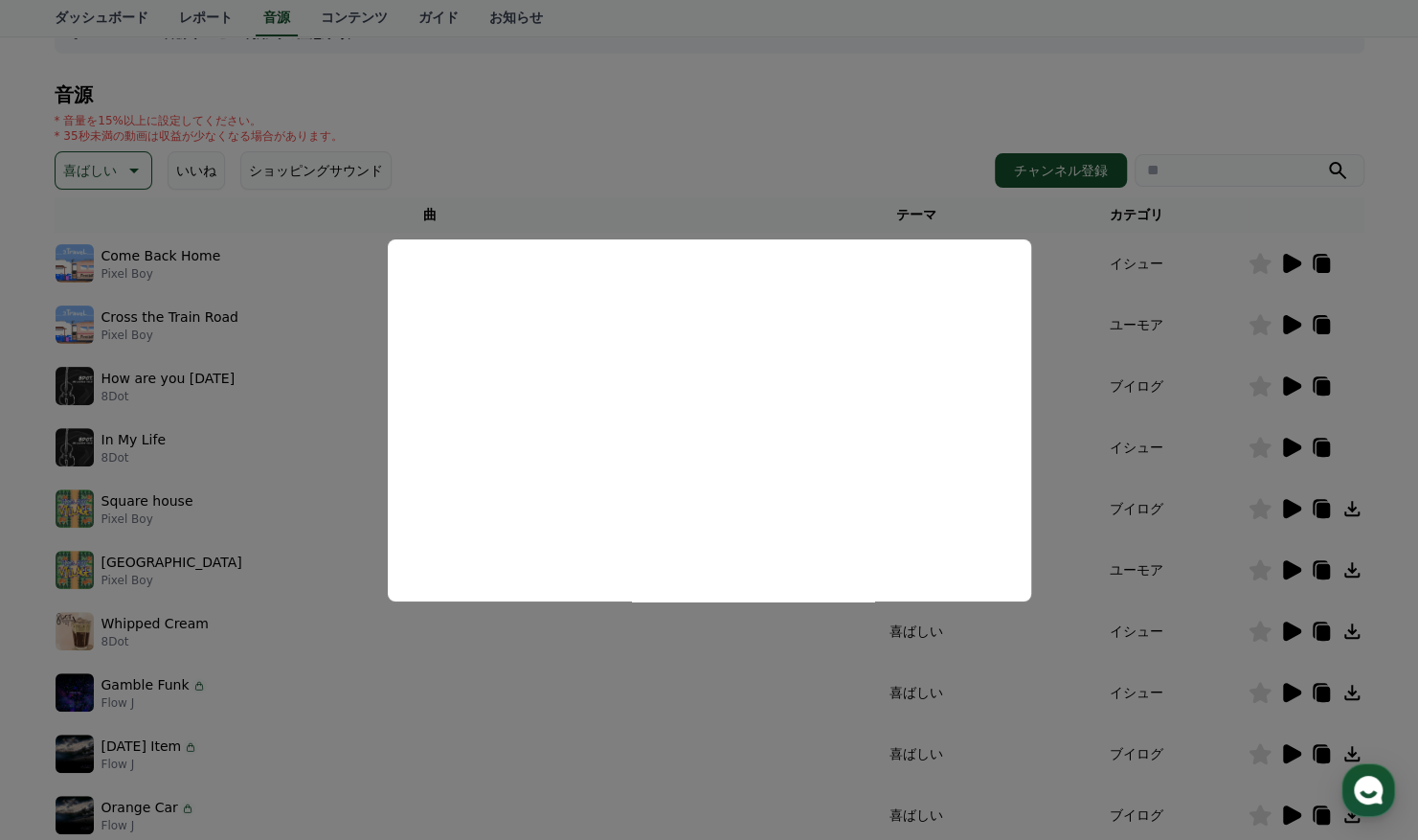
click at [785, 639] on button "close modal" at bounding box center [709, 420] width 1418 height 840
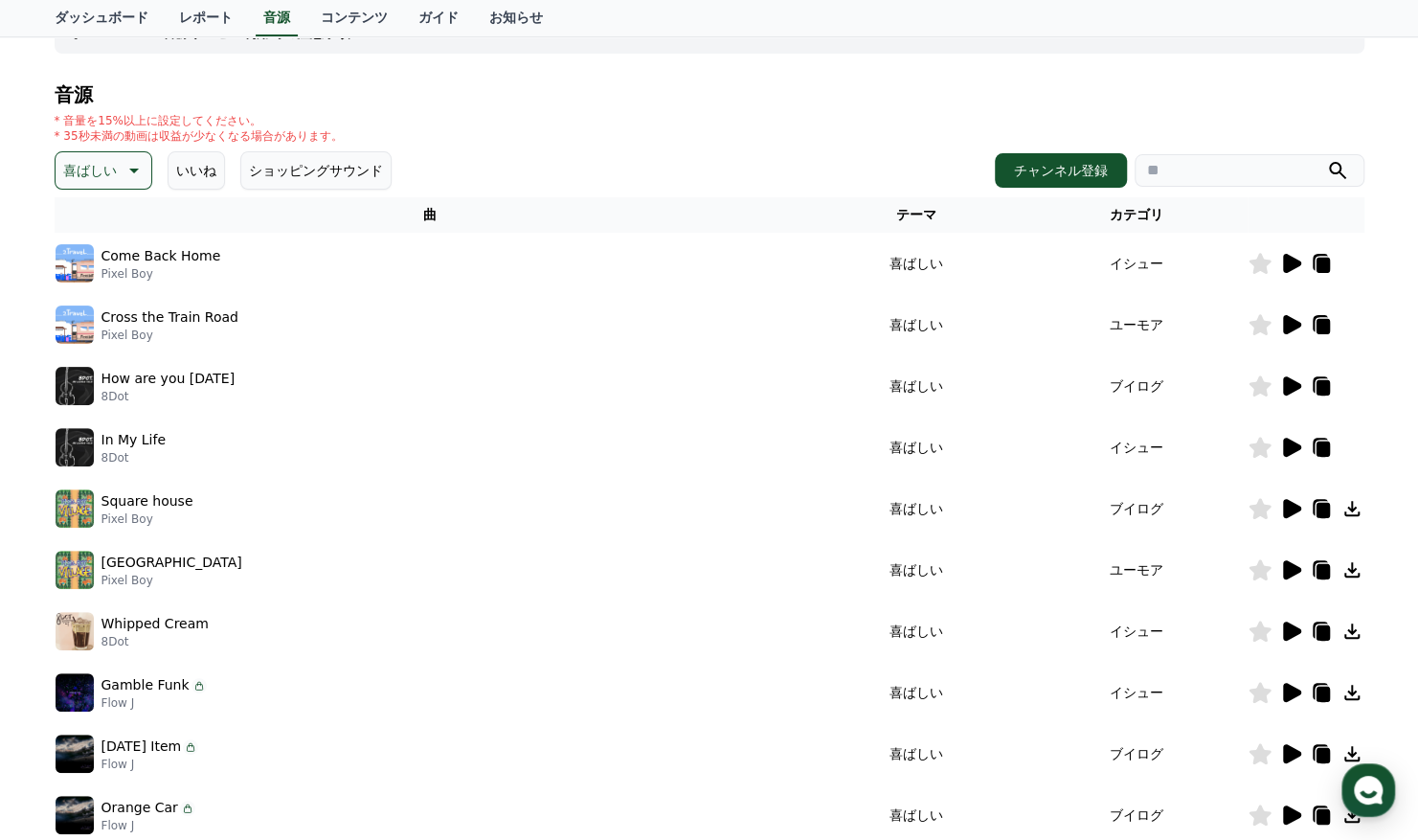
scroll to position [0, 0]
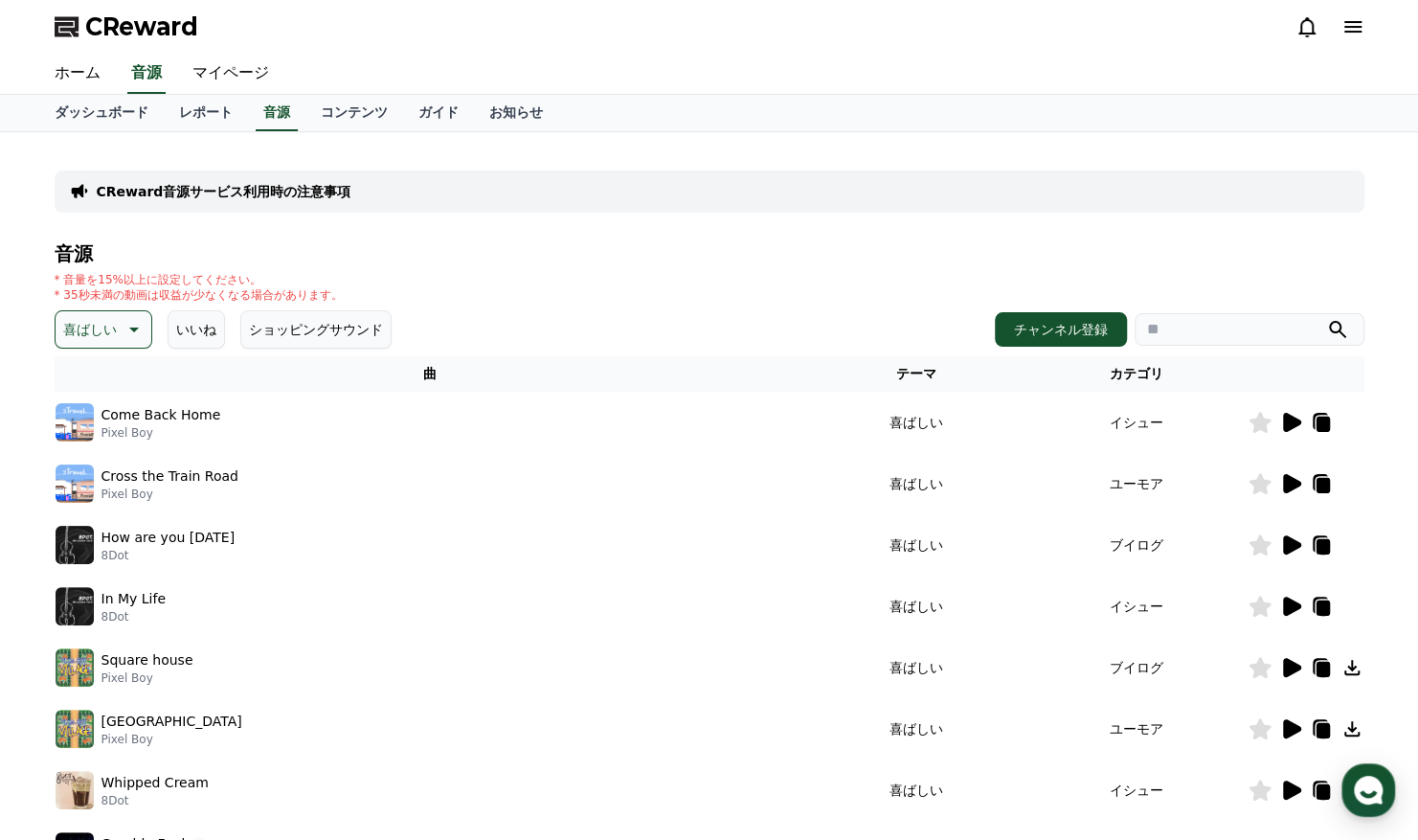
click at [104, 327] on p "喜ばしい" at bounding box center [90, 329] width 54 height 27
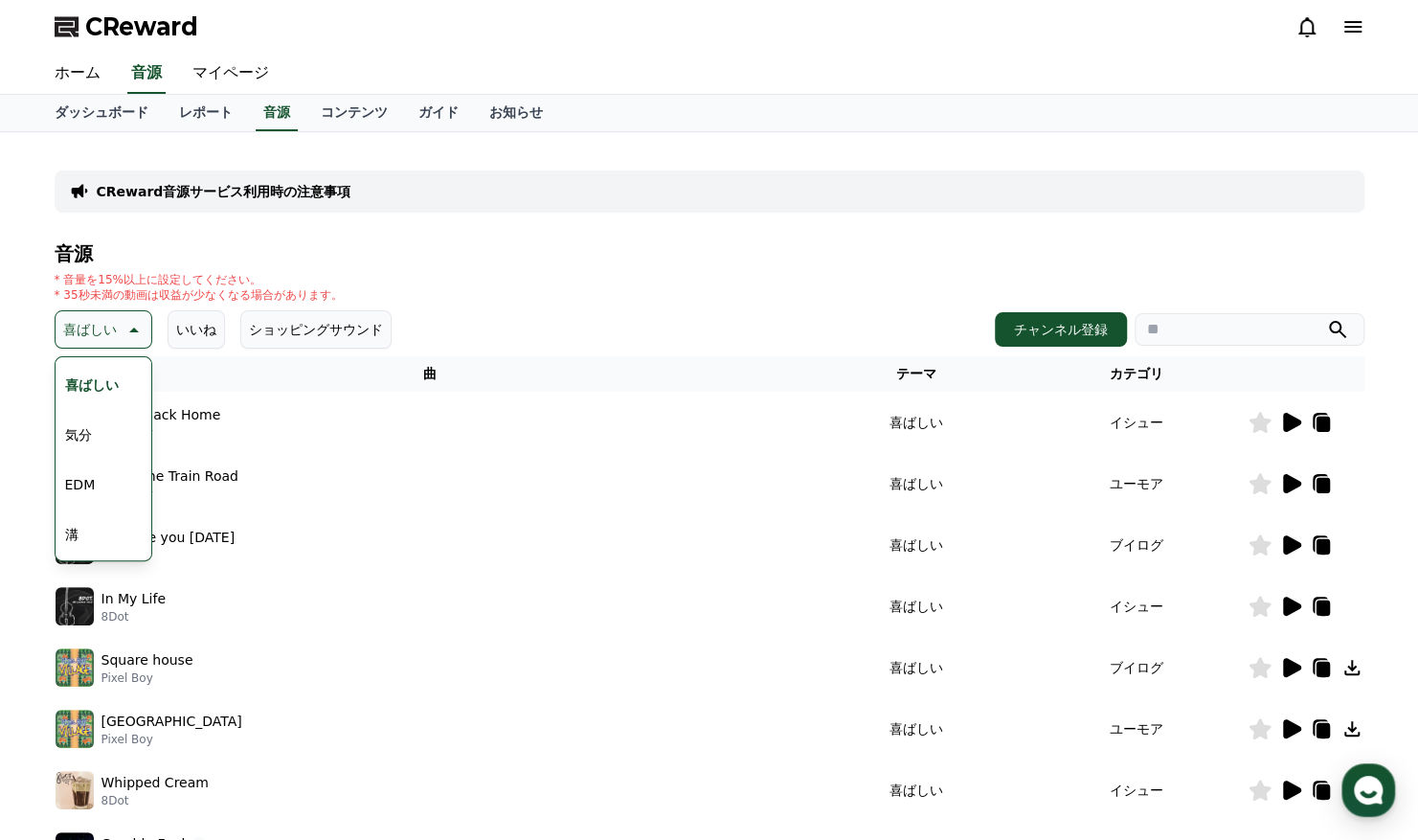
scroll to position [494, 0]
click at [86, 435] on button "気分" at bounding box center [79, 434] width 42 height 42
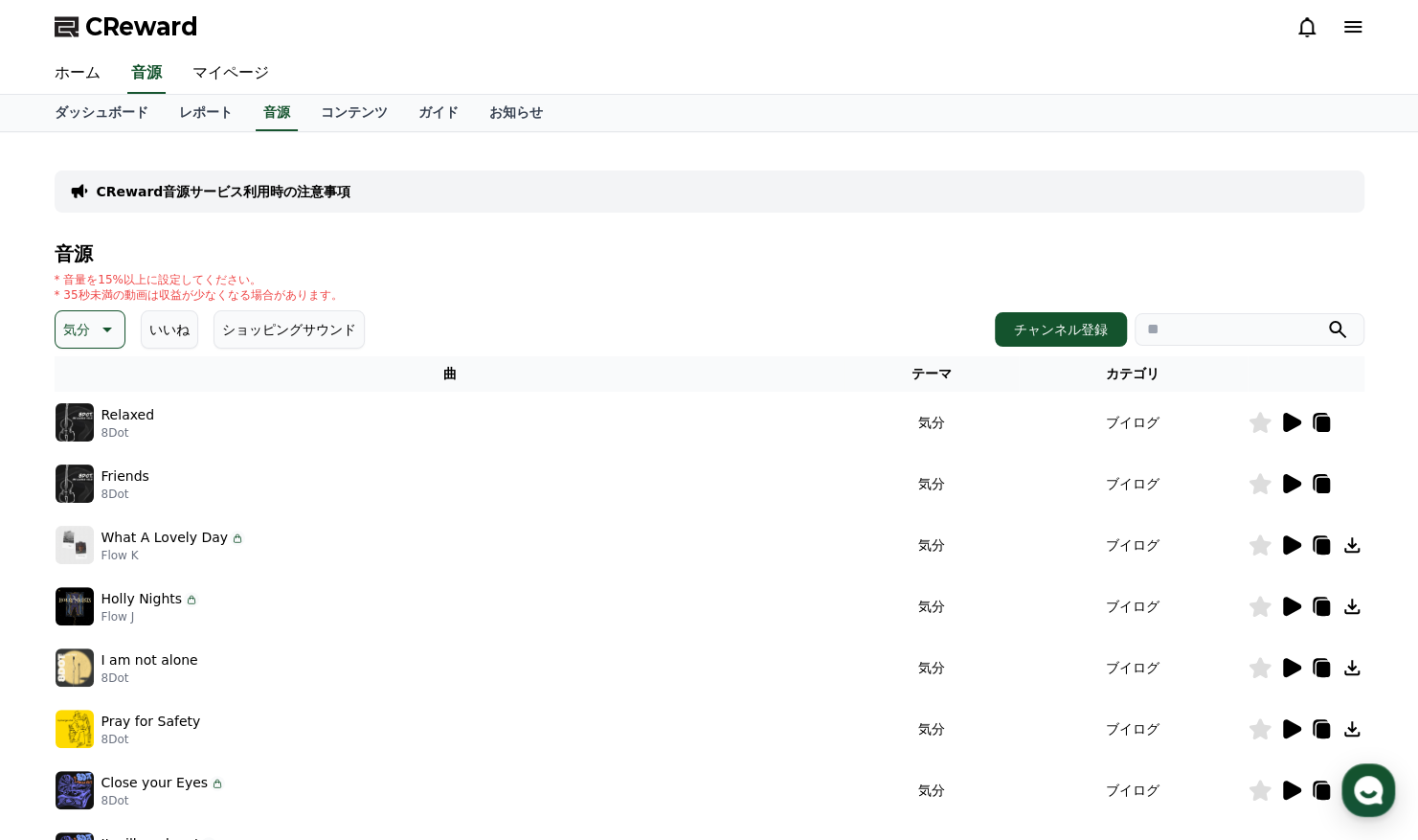
click at [1280, 422] on icon at bounding box center [1291, 422] width 23 height 23
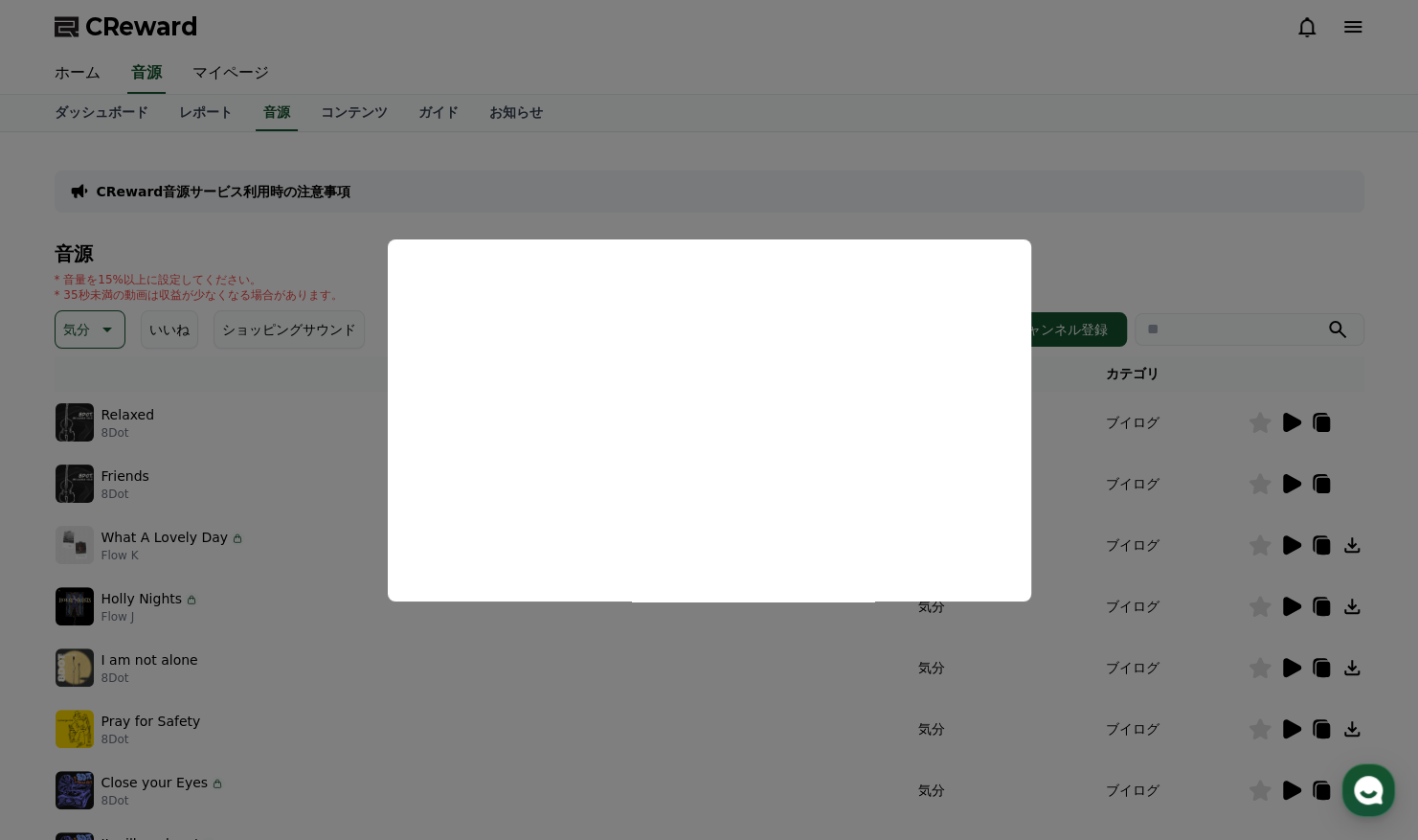
click at [1286, 464] on button "close modal" at bounding box center [709, 420] width 1418 height 840
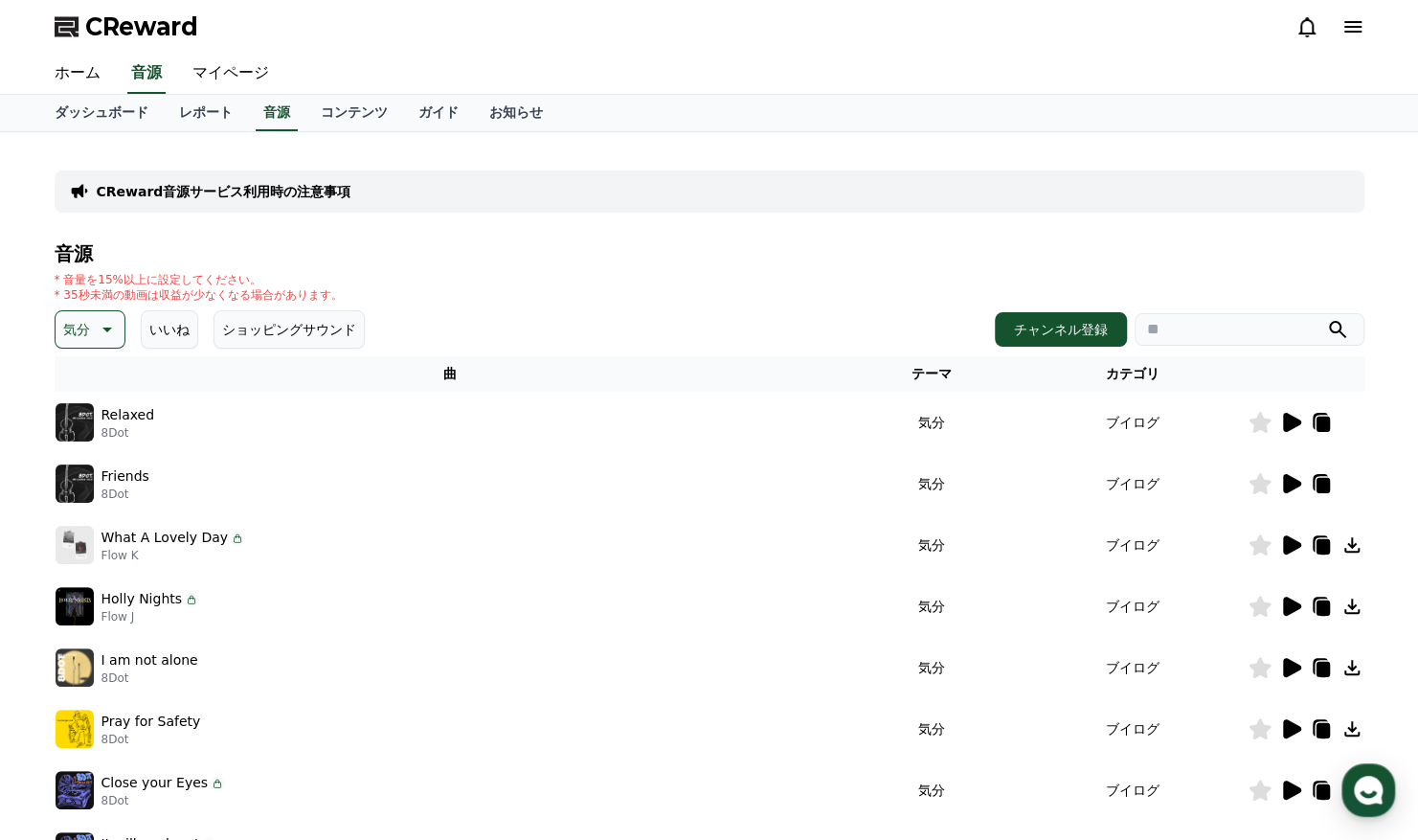
click at [1290, 488] on icon at bounding box center [1292, 484] width 18 height 19
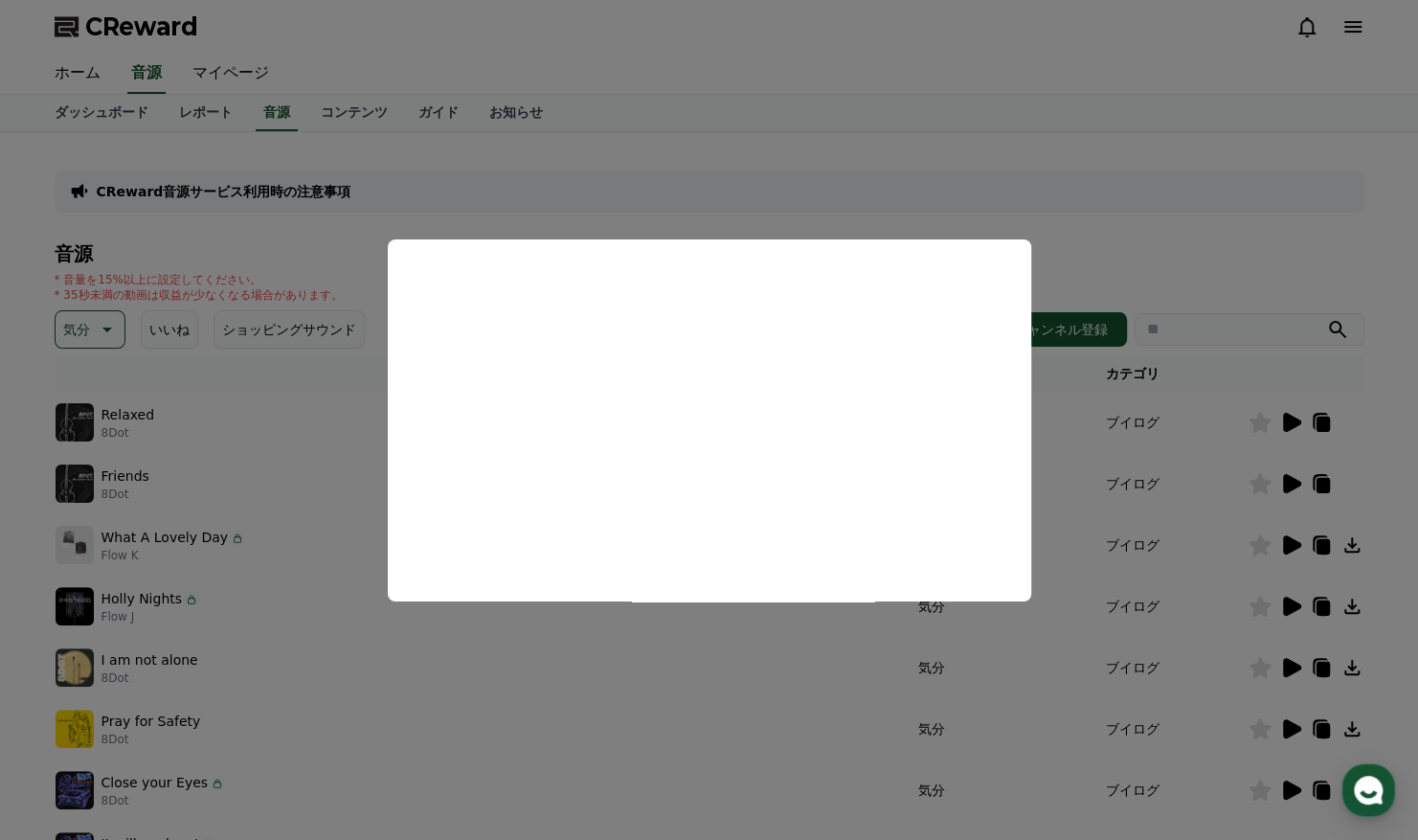
click at [1118, 444] on button "close modal" at bounding box center [709, 420] width 1418 height 840
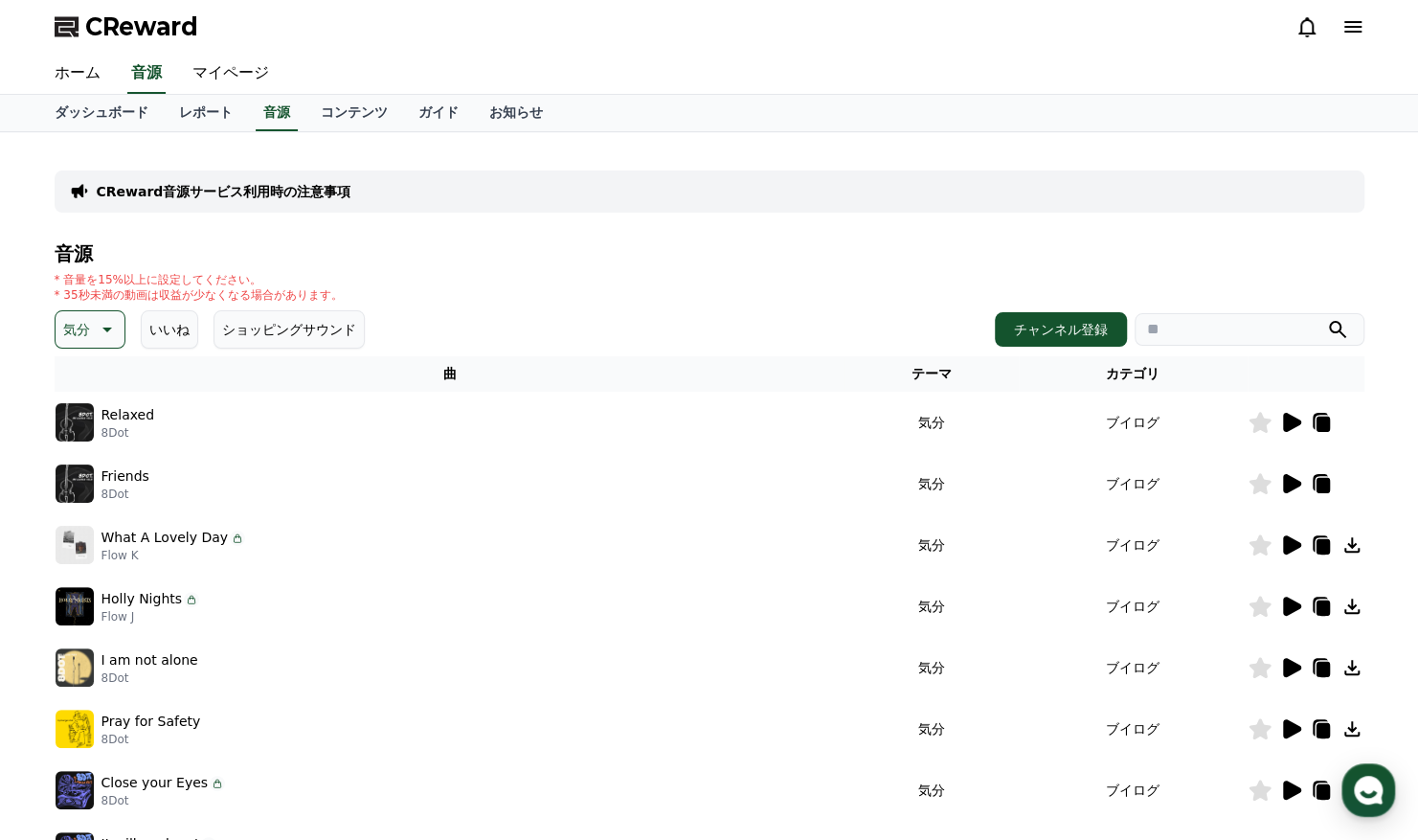
click at [1287, 542] on icon at bounding box center [1292, 545] width 18 height 19
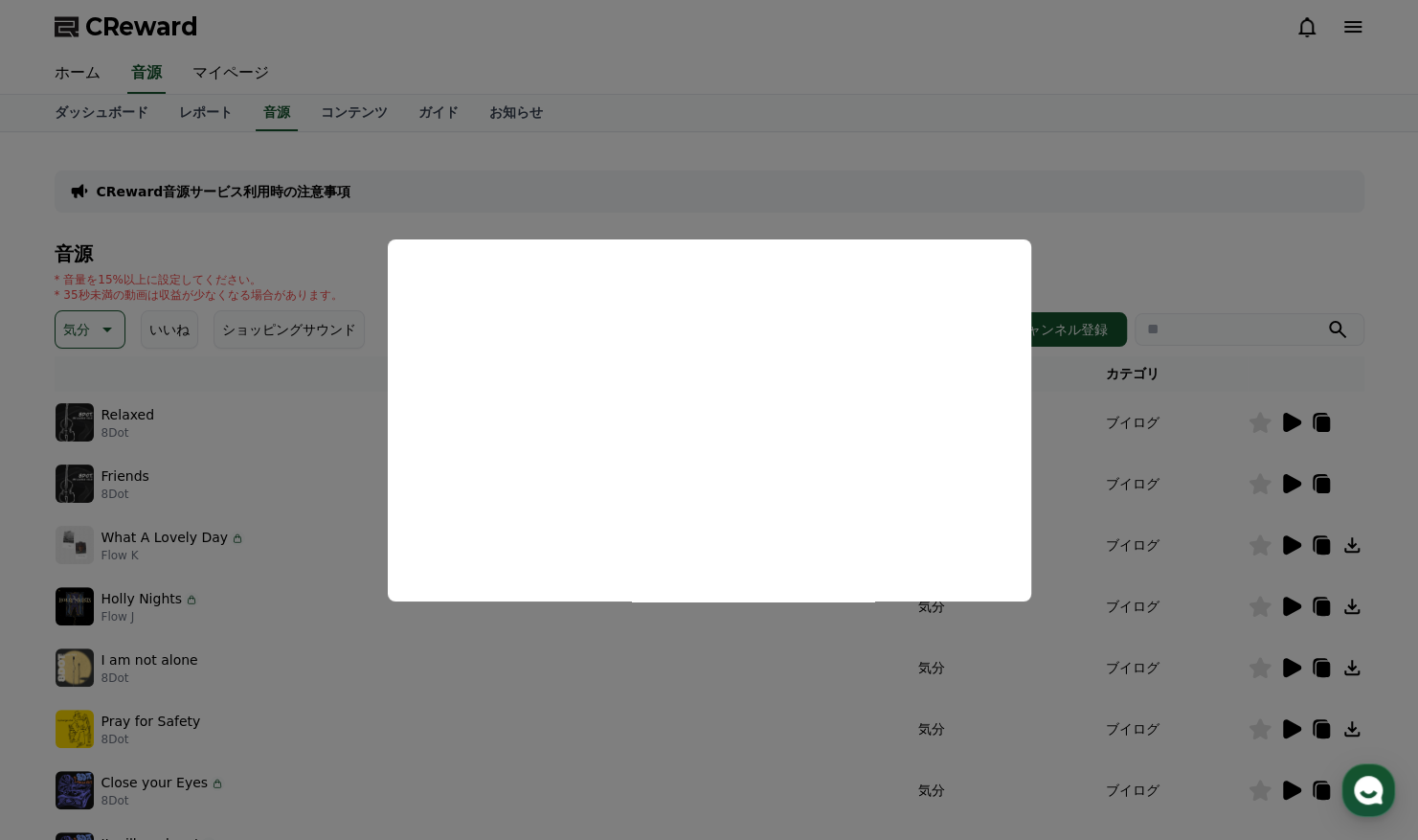
click at [737, 634] on button "close modal" at bounding box center [709, 420] width 1418 height 840
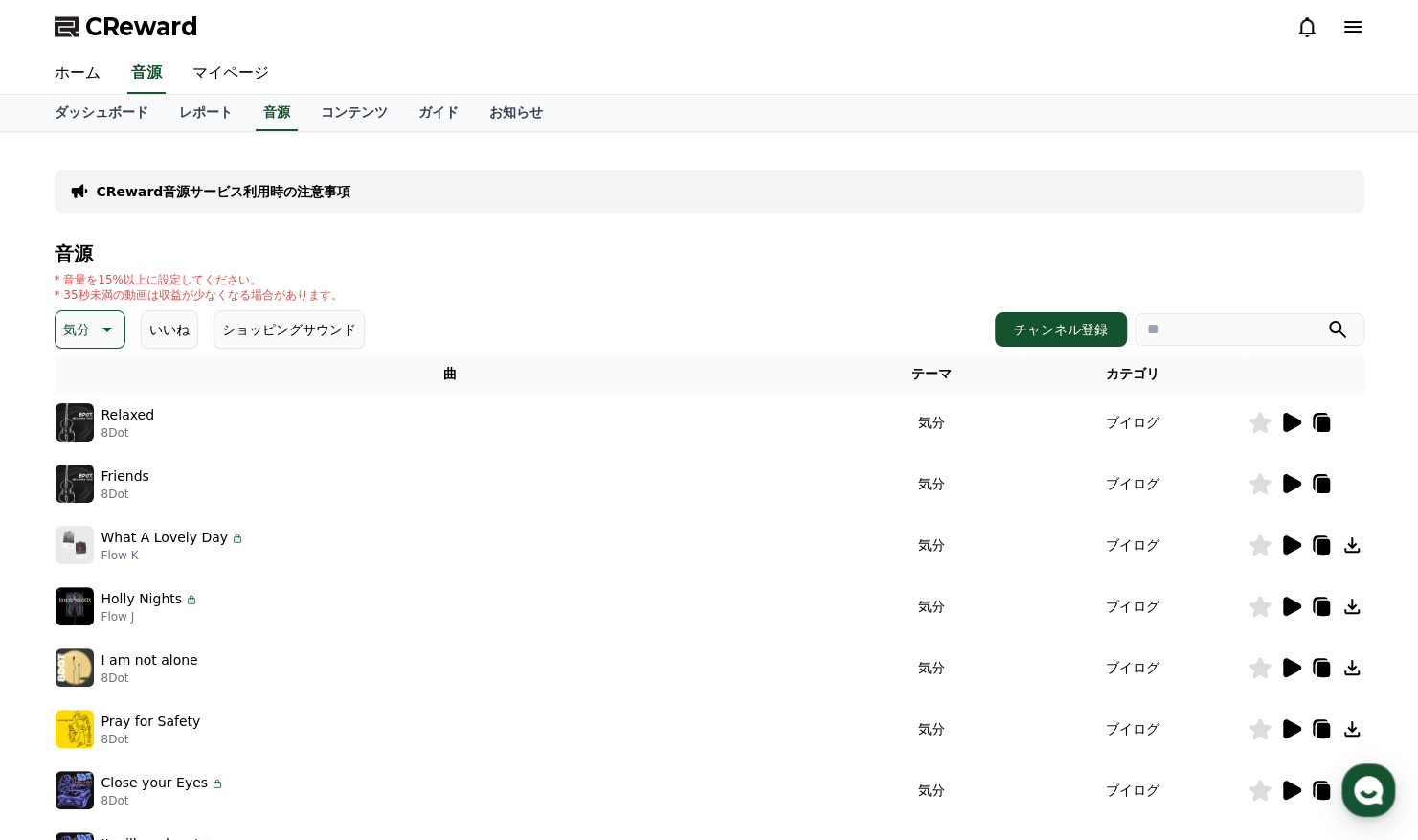
click at [1284, 605] on icon at bounding box center [1292, 606] width 18 height 19
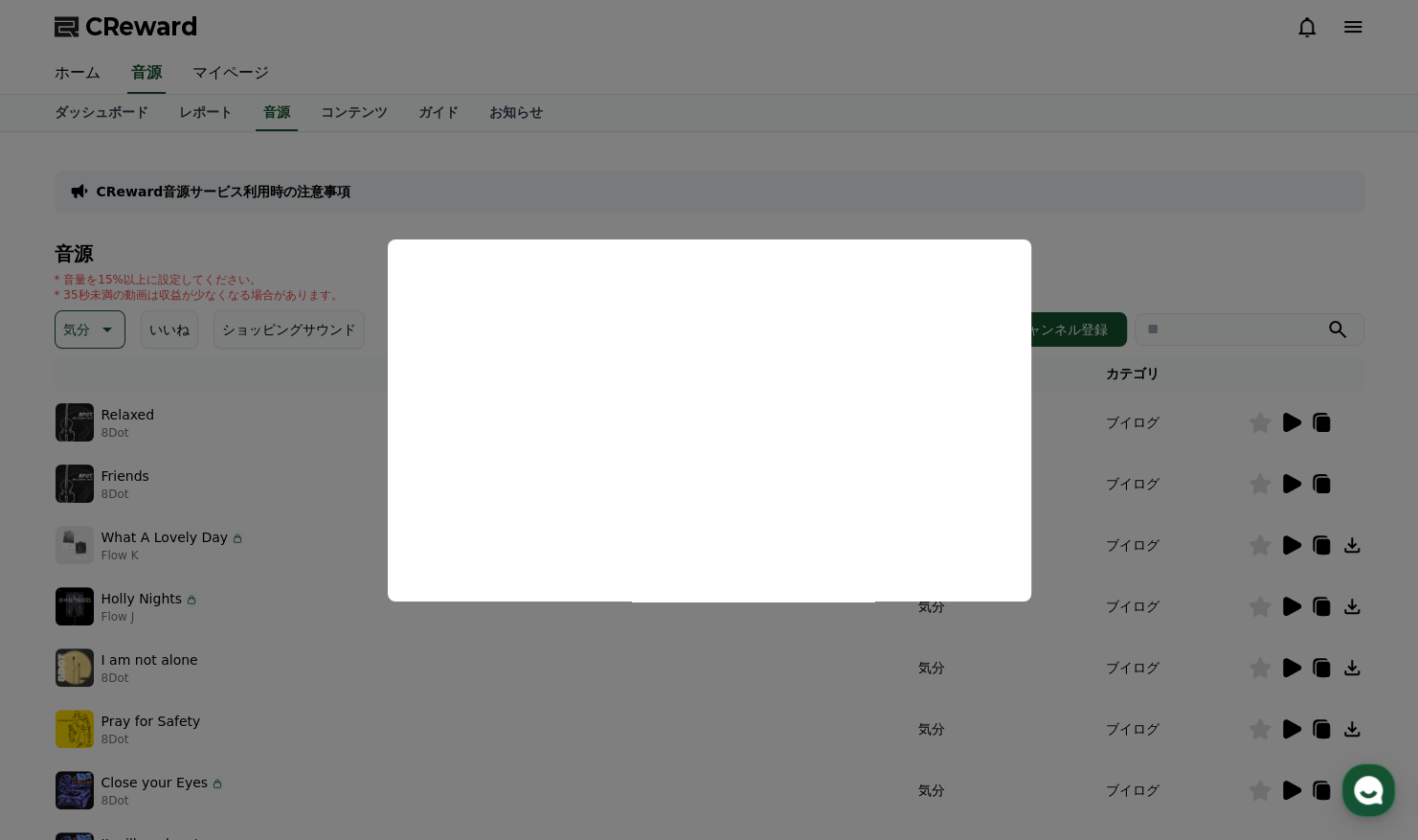
click at [763, 678] on button "close modal" at bounding box center [709, 420] width 1418 height 840
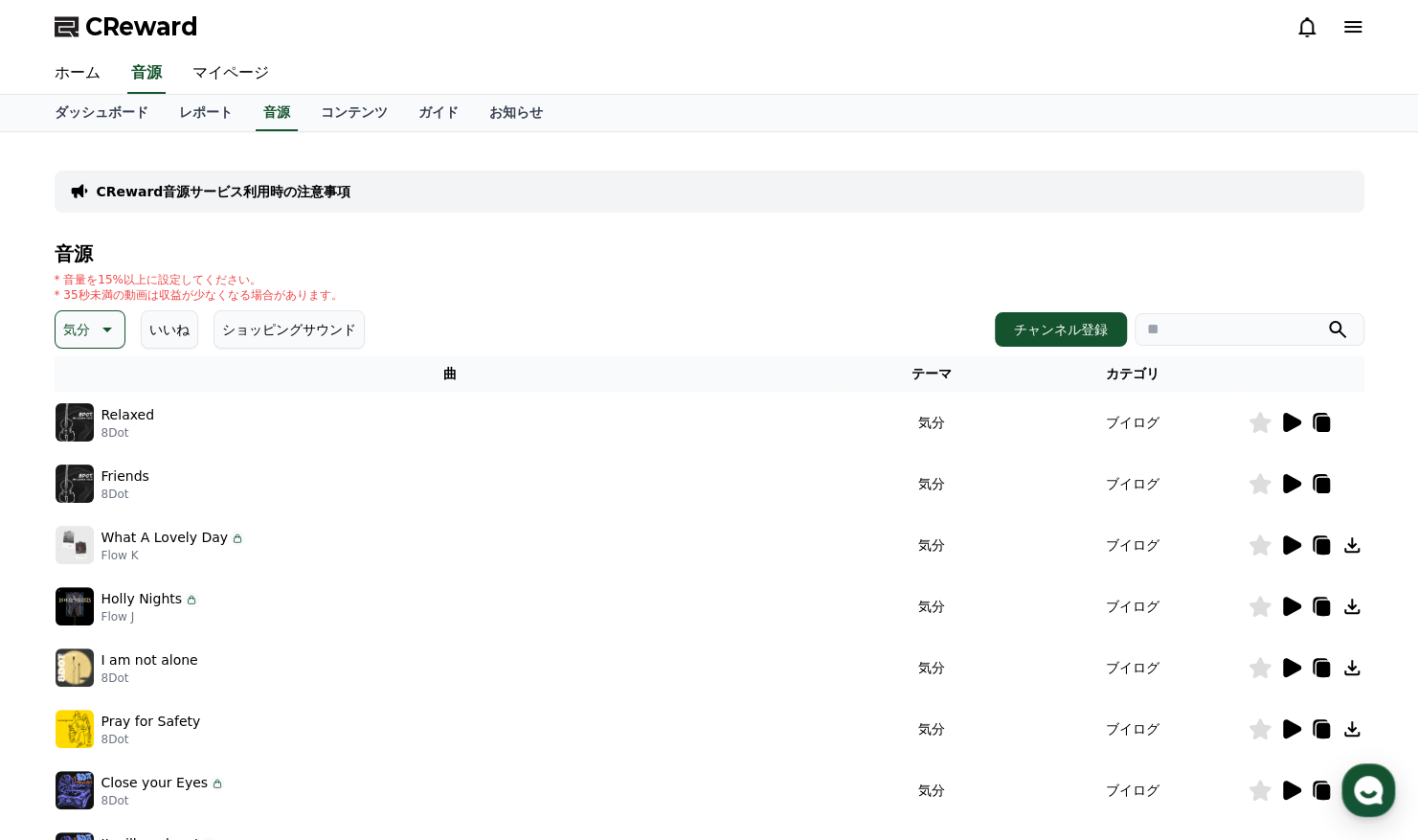
click at [100, 324] on icon at bounding box center [106, 329] width 23 height 23
click at [81, 417] on button "溝" at bounding box center [72, 420] width 29 height 42
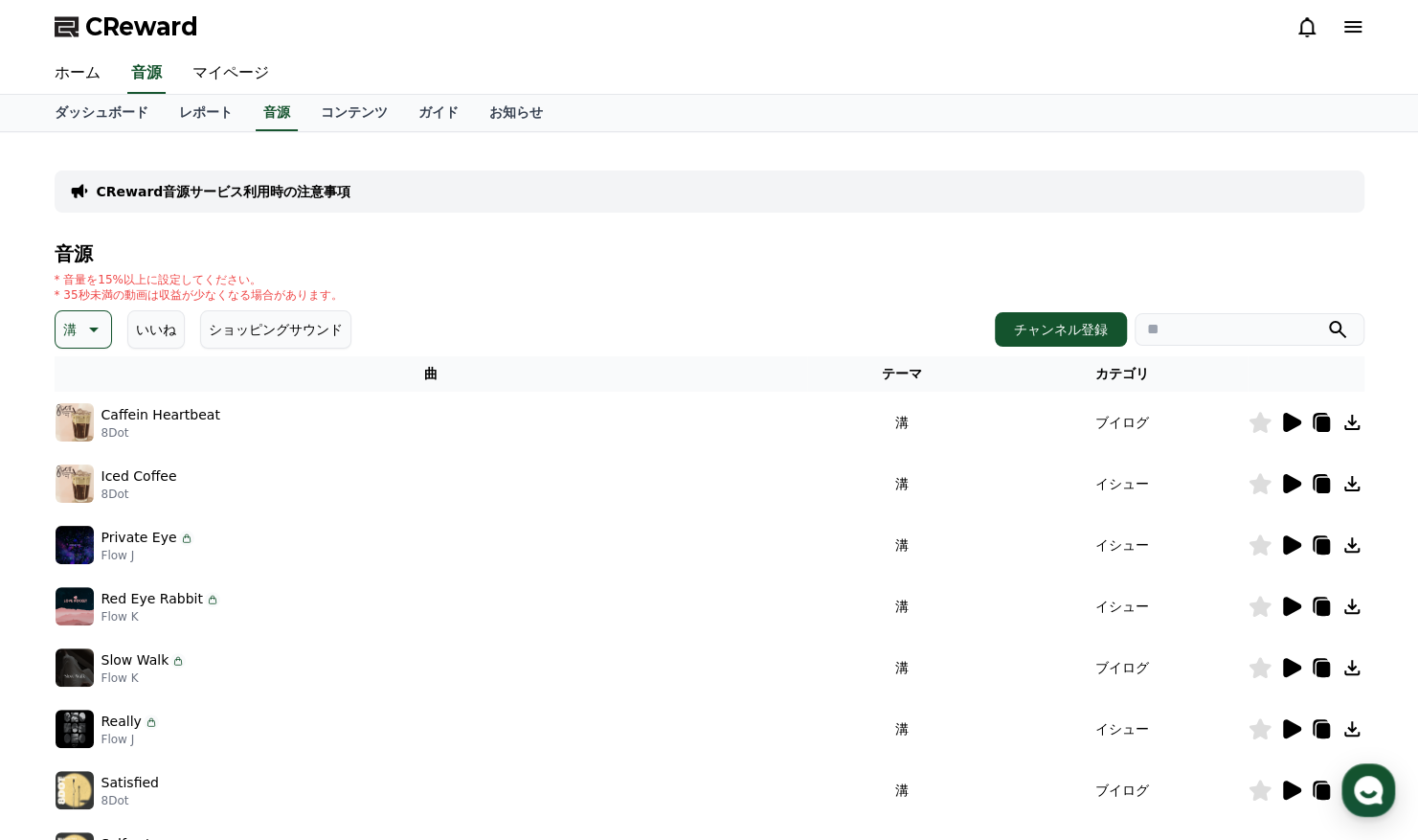
click at [1284, 414] on icon at bounding box center [1292, 422] width 18 height 19
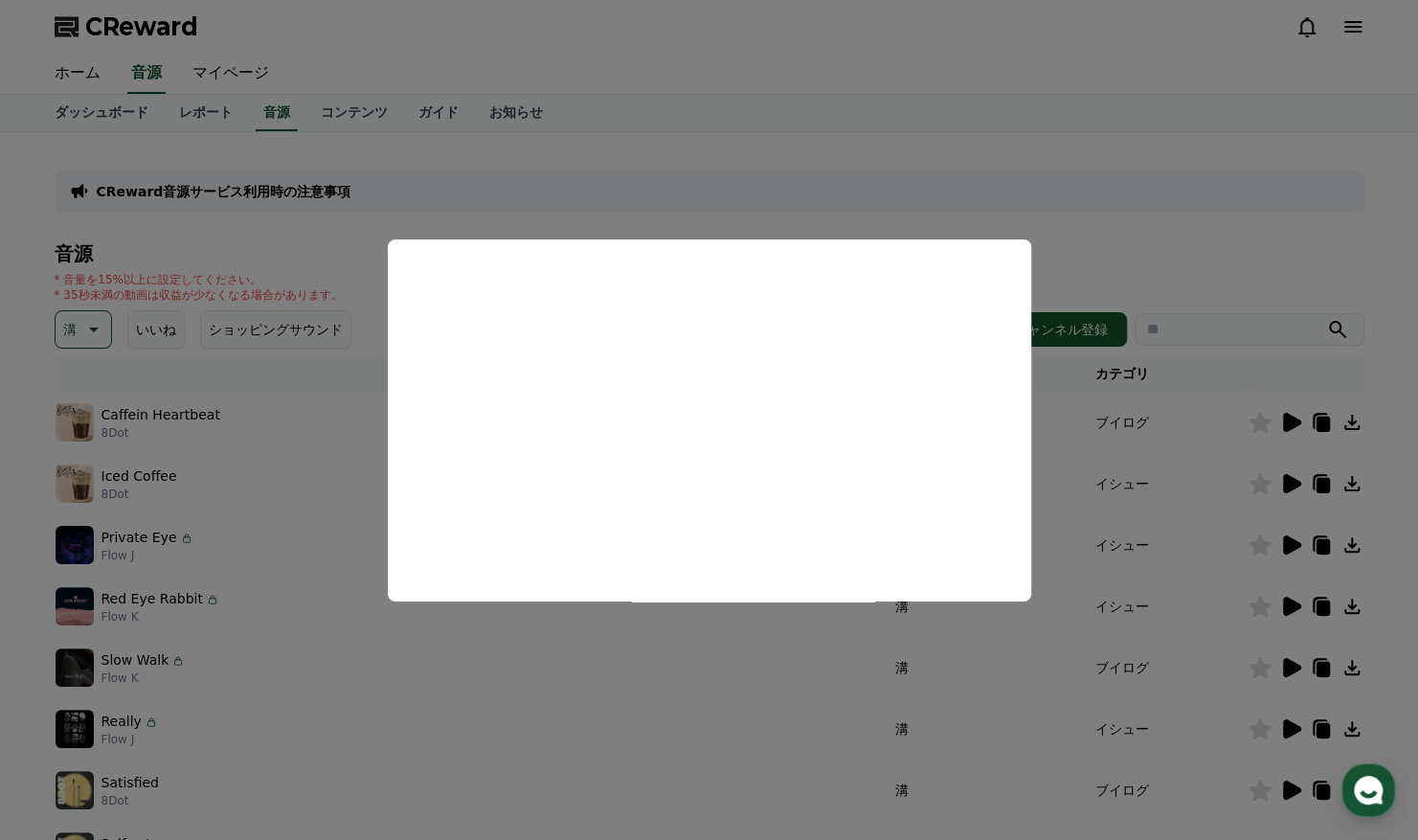
click at [1123, 398] on button "close modal" at bounding box center [709, 420] width 1418 height 840
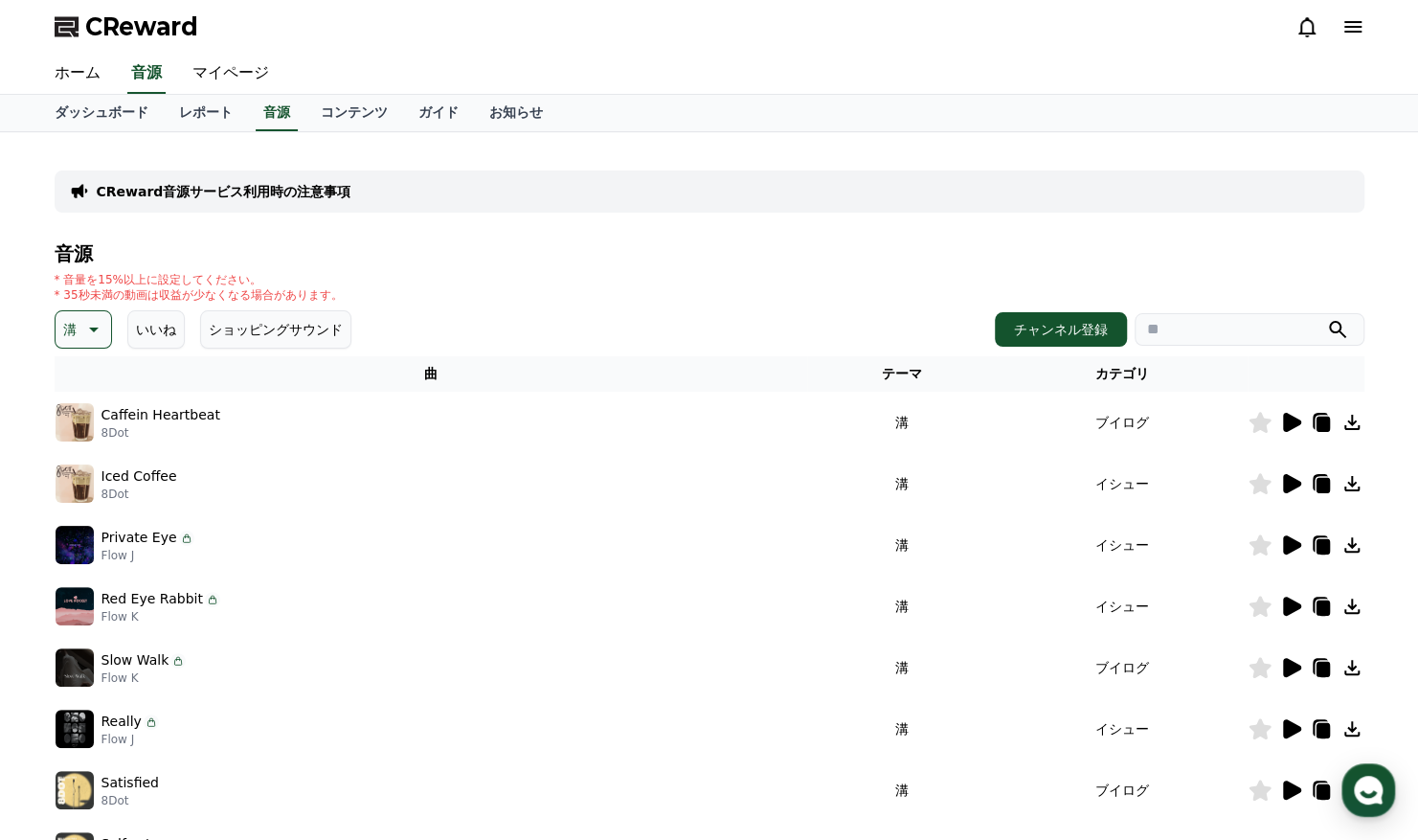
click at [91, 329] on icon at bounding box center [94, 329] width 10 height 5
click at [91, 375] on button "全て" at bounding box center [79, 380] width 42 height 42
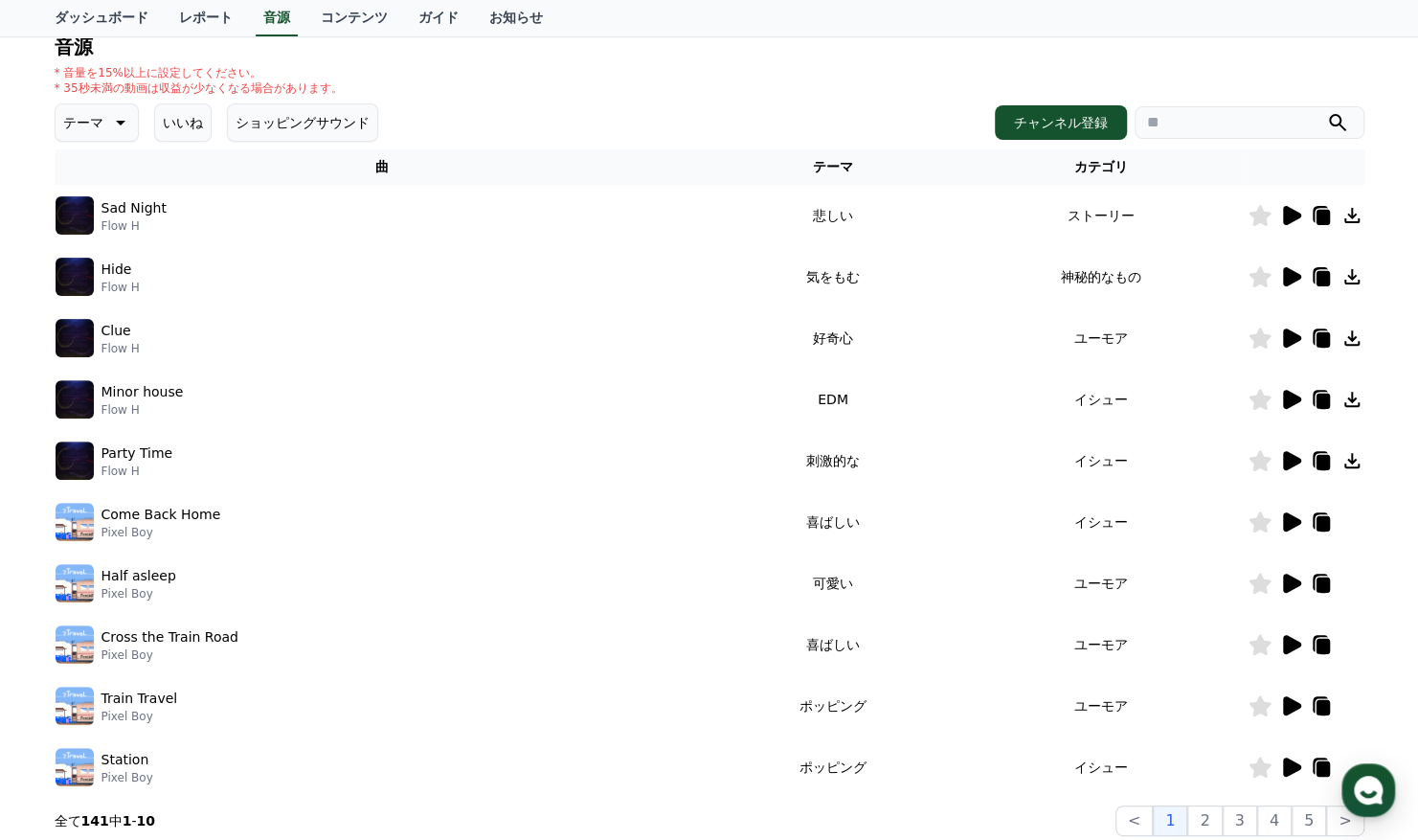
scroll to position [206, 0]
click at [1290, 457] on icon at bounding box center [1292, 461] width 18 height 19
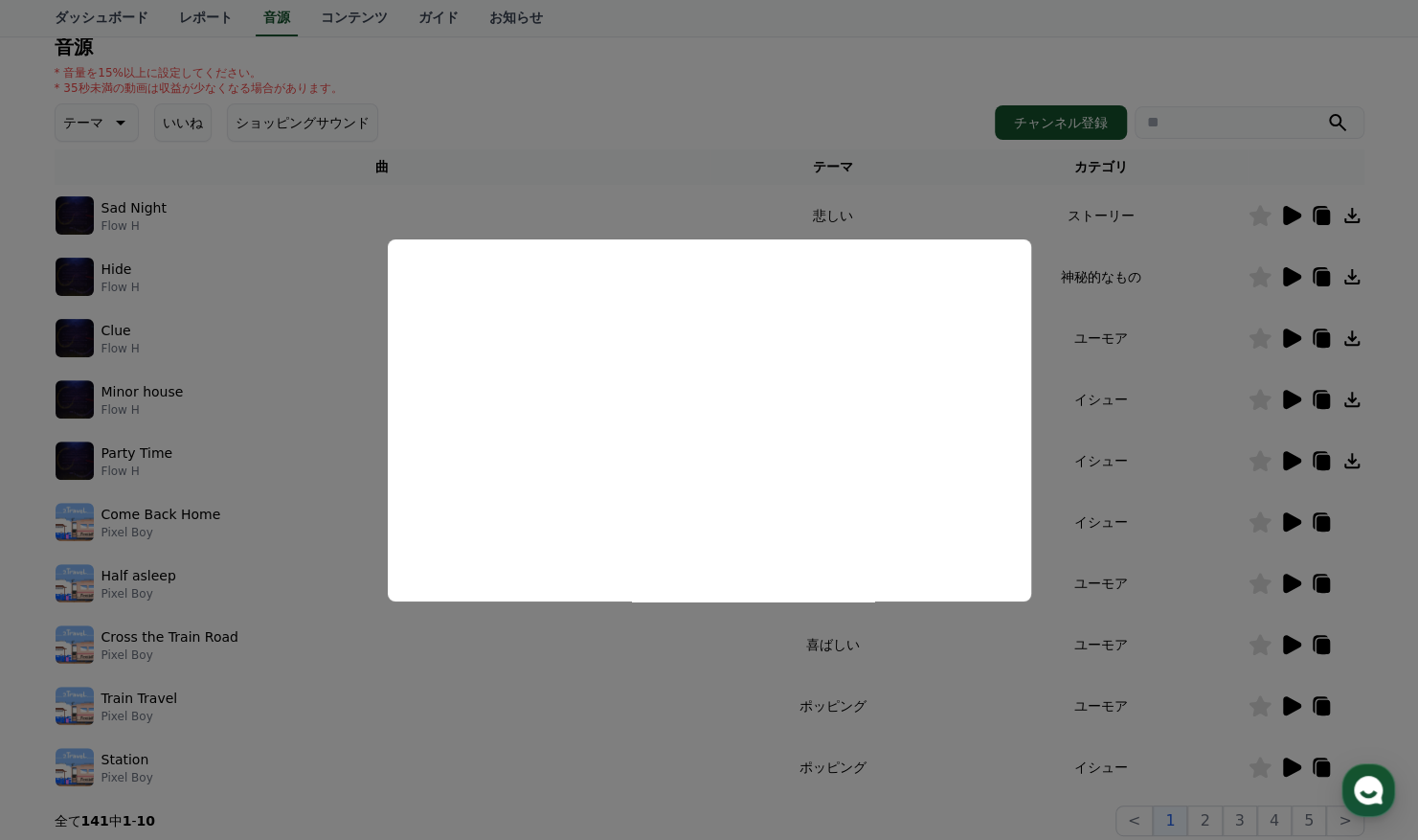
click at [1277, 381] on button "close modal" at bounding box center [709, 420] width 1418 height 840
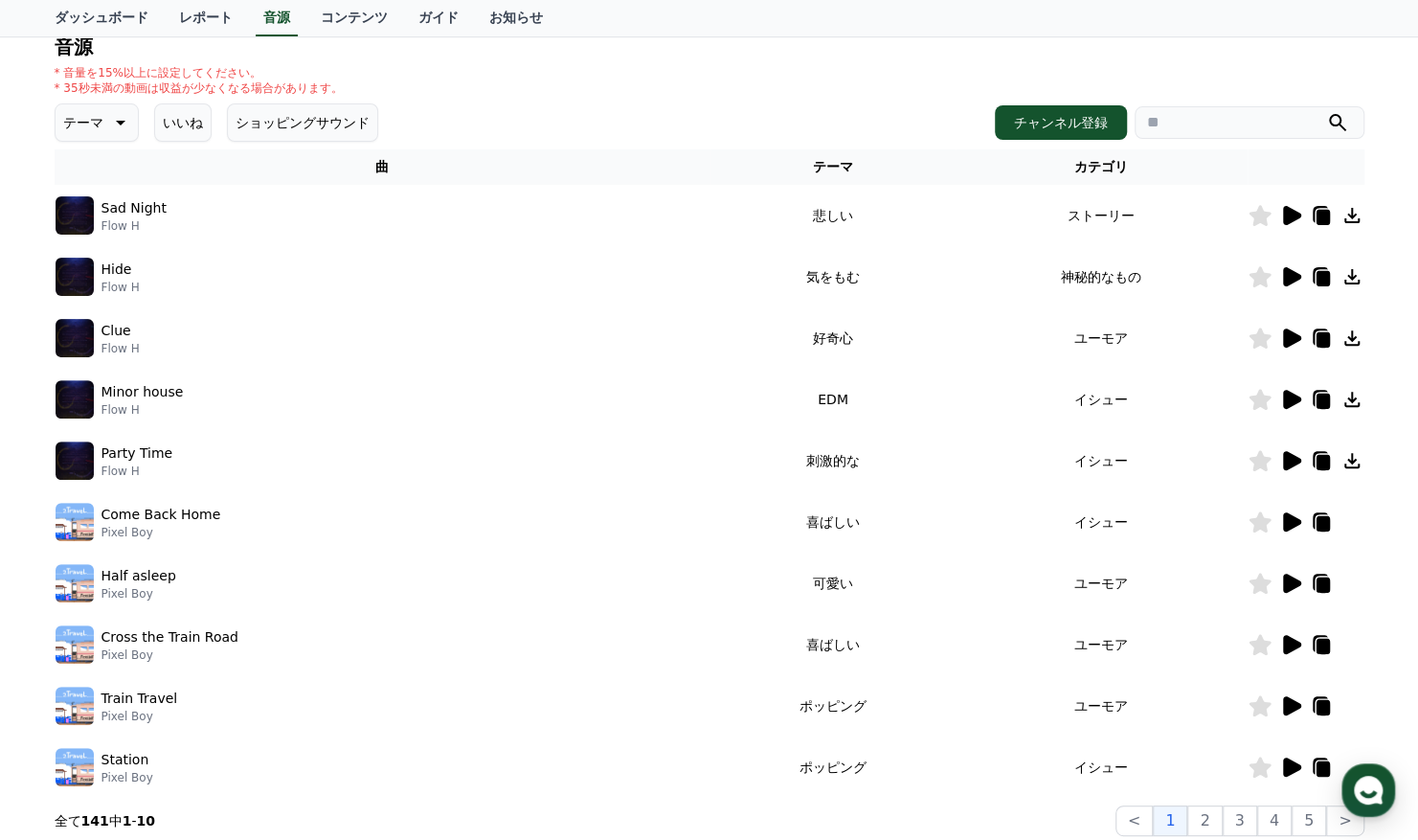
click at [1288, 397] on icon at bounding box center [1292, 399] width 18 height 19
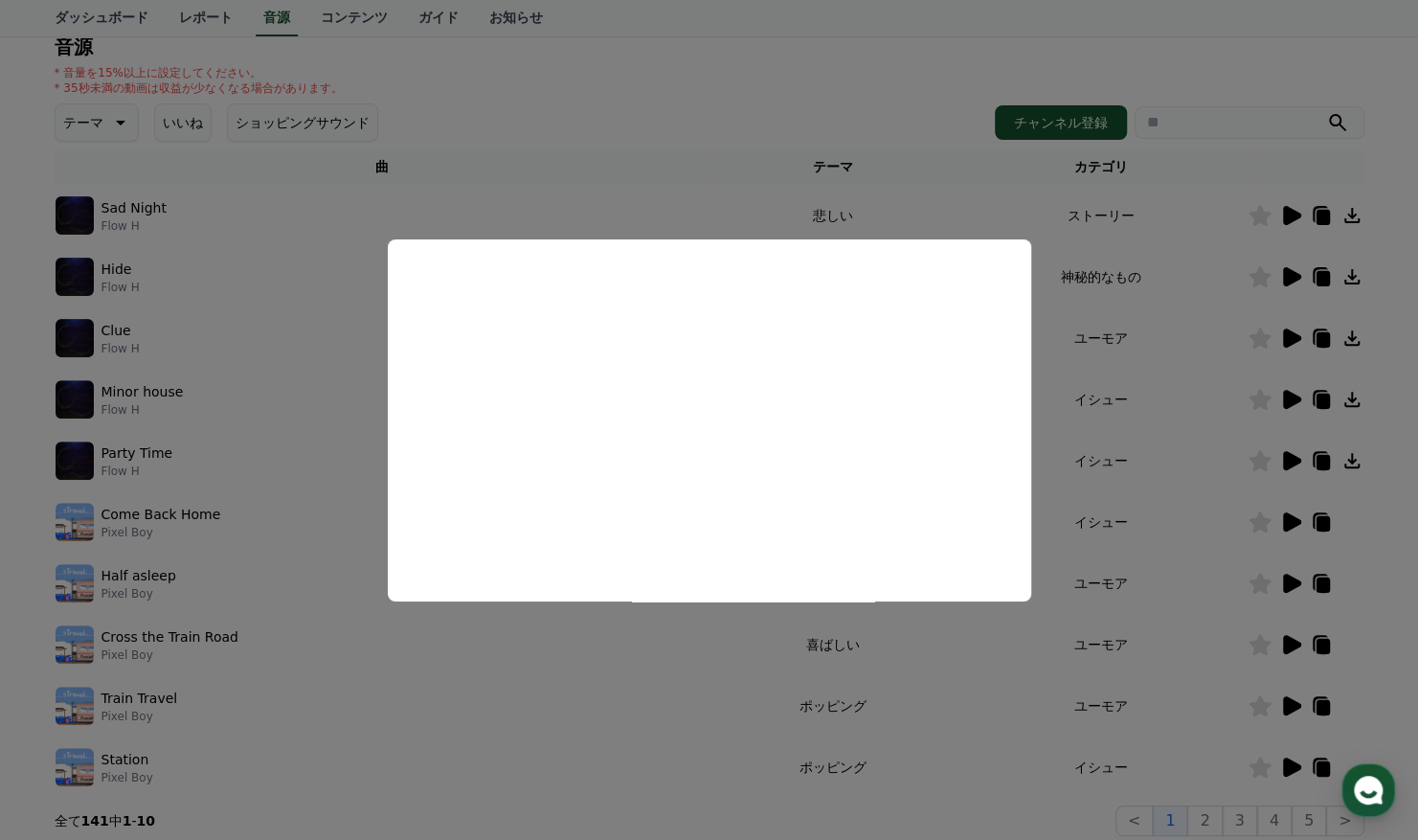
click at [1257, 299] on button "close modal" at bounding box center [709, 420] width 1418 height 840
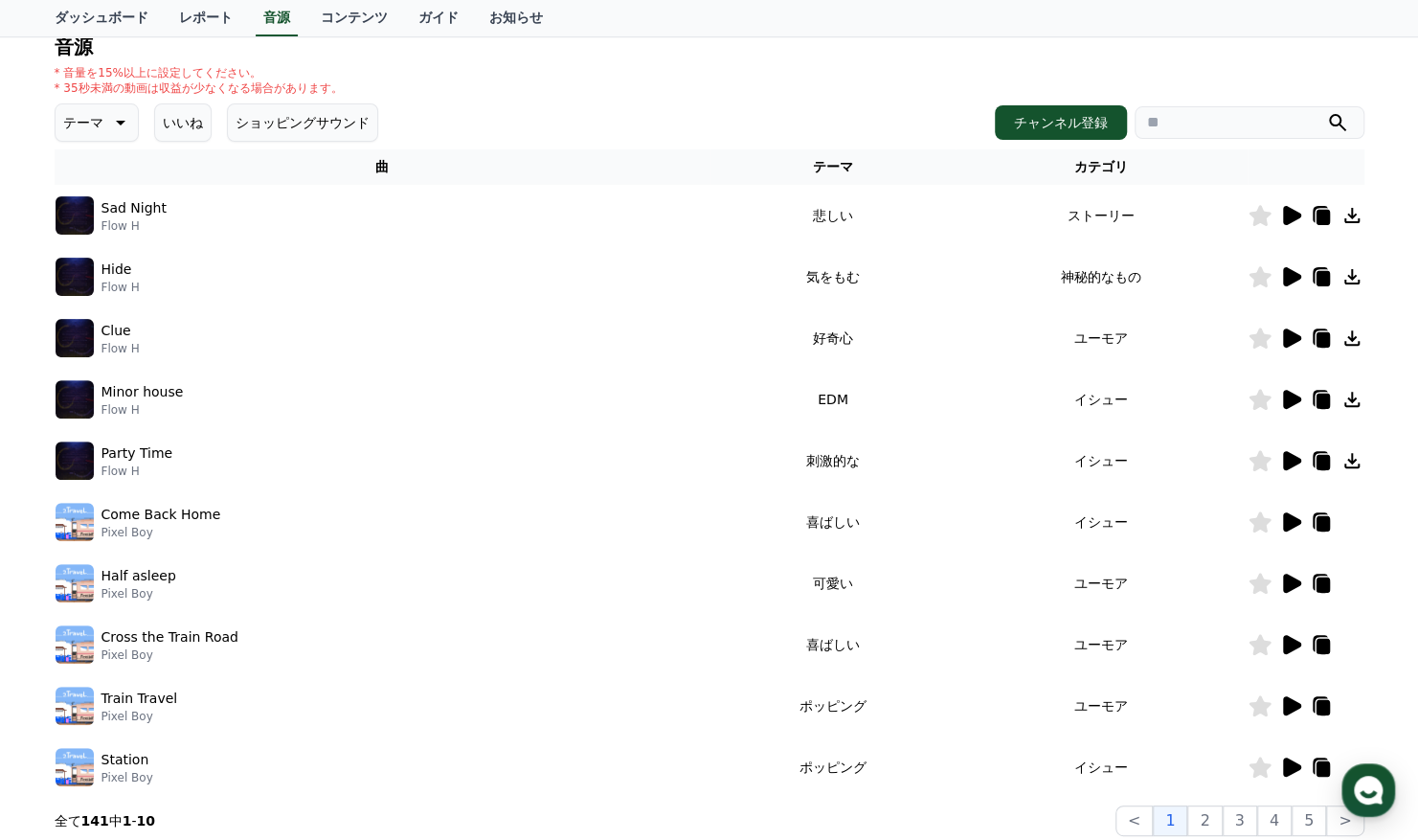
click at [1286, 329] on icon at bounding box center [1292, 338] width 18 height 19
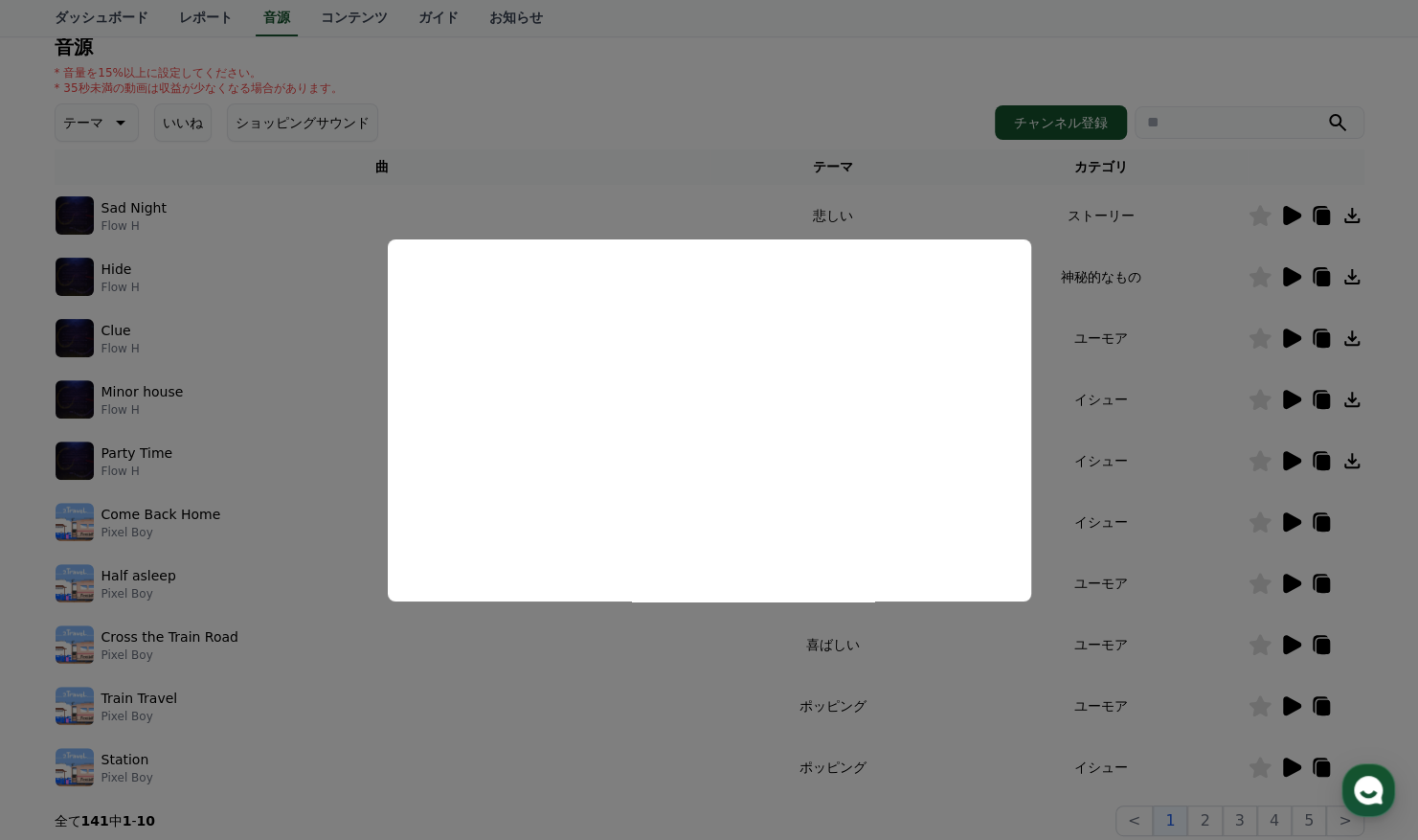
click at [1105, 350] on button "close modal" at bounding box center [709, 420] width 1418 height 840
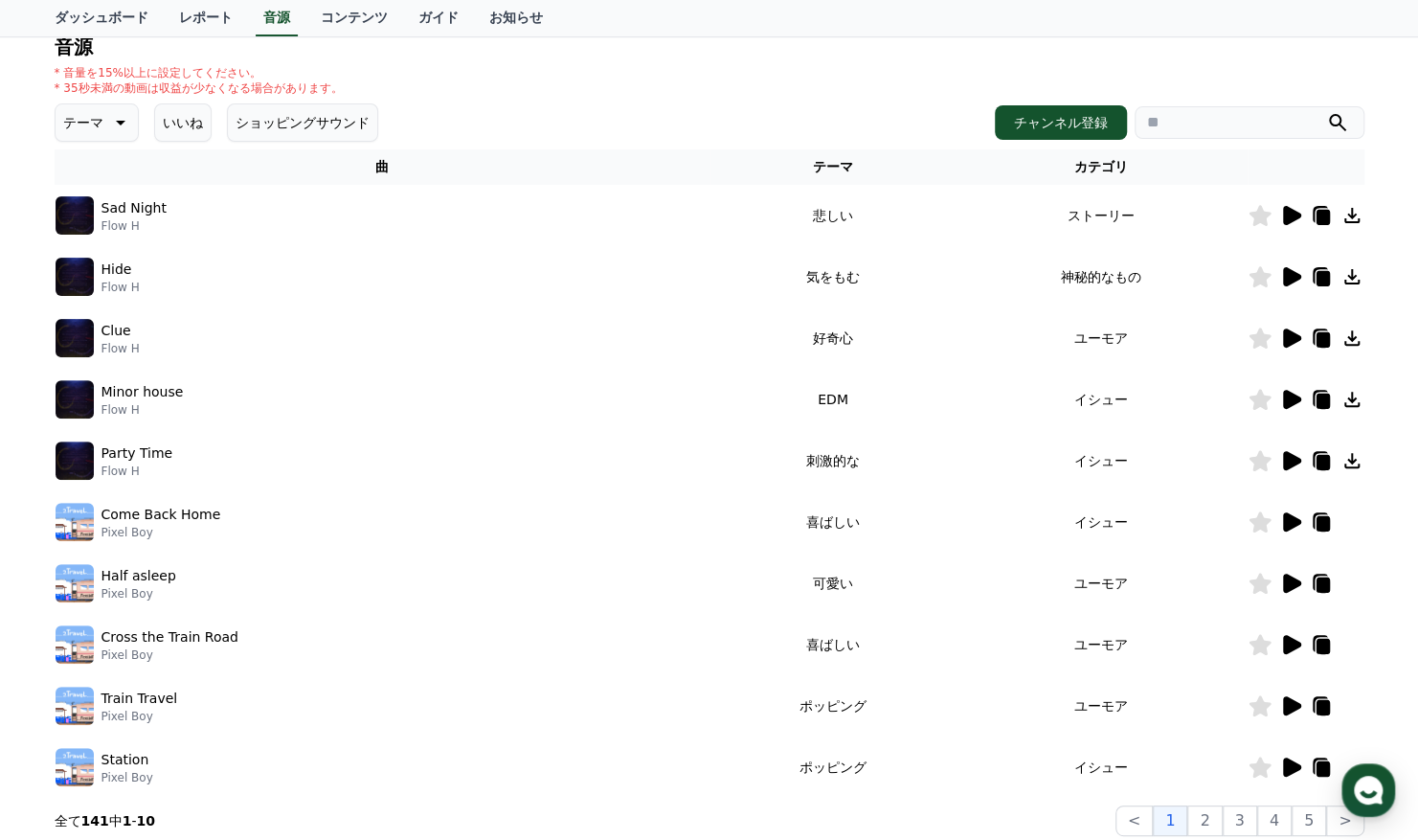
scroll to position [0, 0]
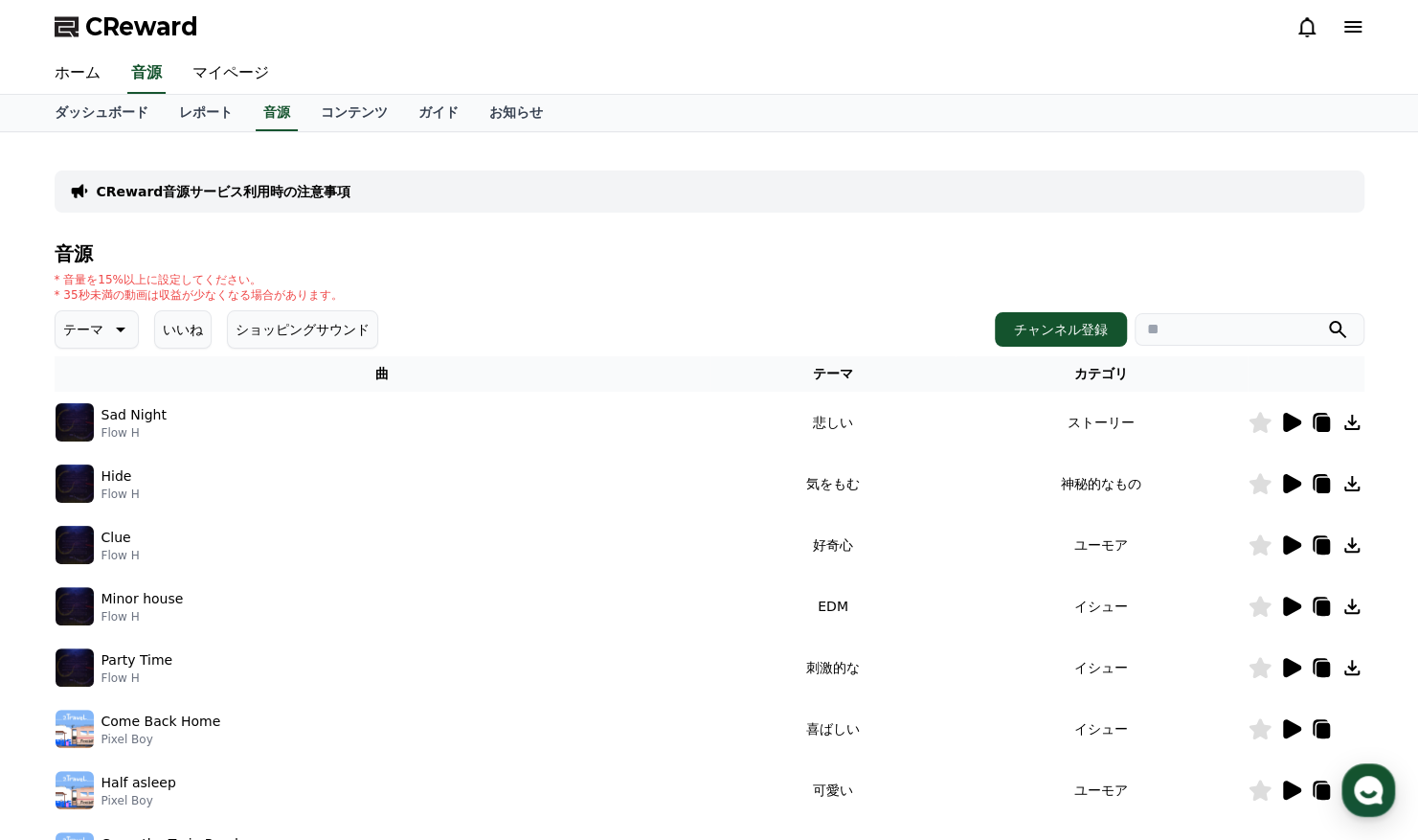
click at [180, 319] on button "いいね" at bounding box center [183, 329] width 58 height 38
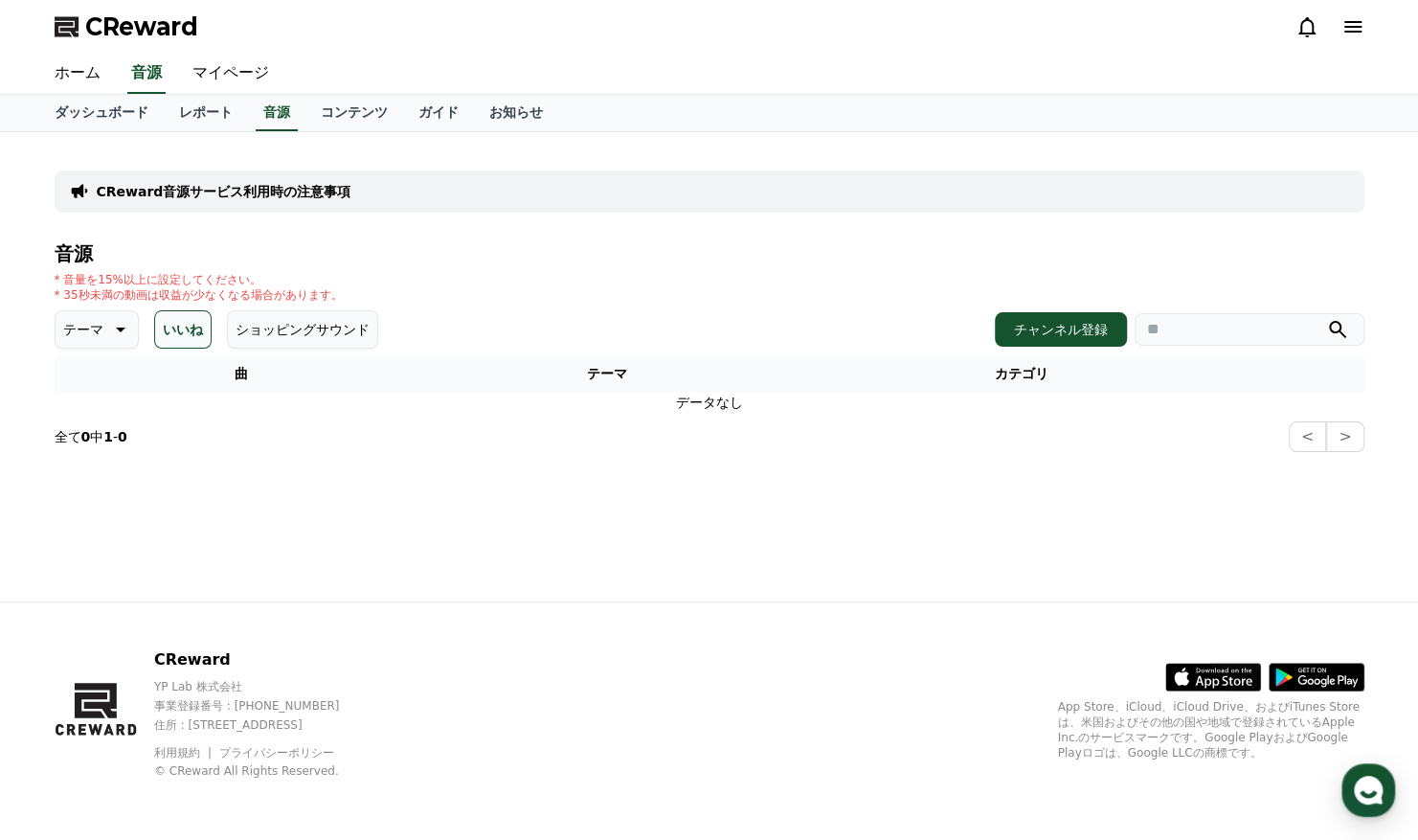
click at [108, 331] on icon at bounding box center [119, 329] width 23 height 23
click at [90, 412] on button "刺激的な" at bounding box center [92, 420] width 69 height 42
click at [144, 336] on button "刺激的な" at bounding box center [104, 329] width 98 height 38
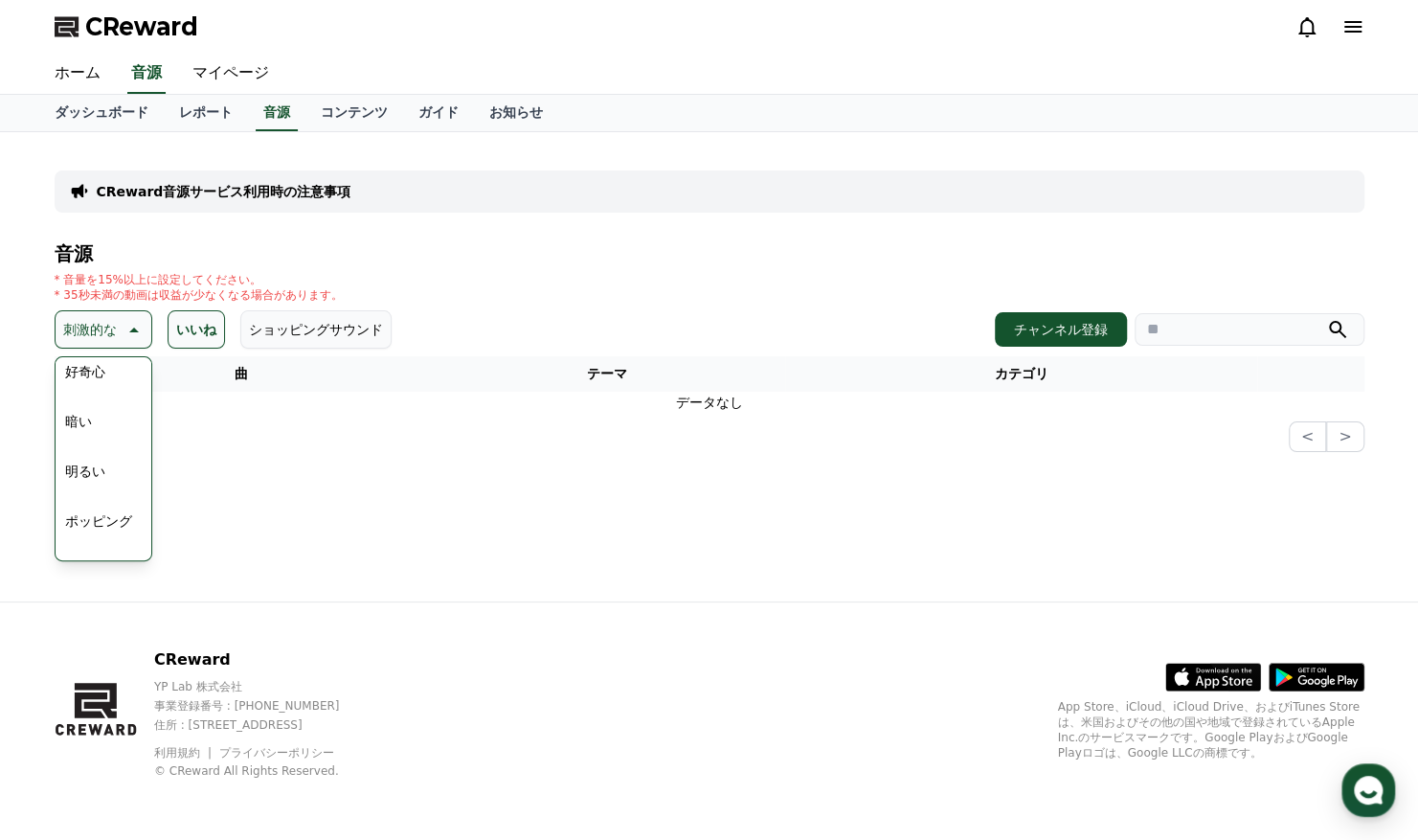
scroll to position [109, 0]
click at [94, 369] on button "好奇心" at bounding box center [85, 371] width 56 height 42
click at [108, 335] on icon at bounding box center [119, 329] width 23 height 23
click at [60, 477] on button "反転" at bounding box center [79, 488] width 42 height 42
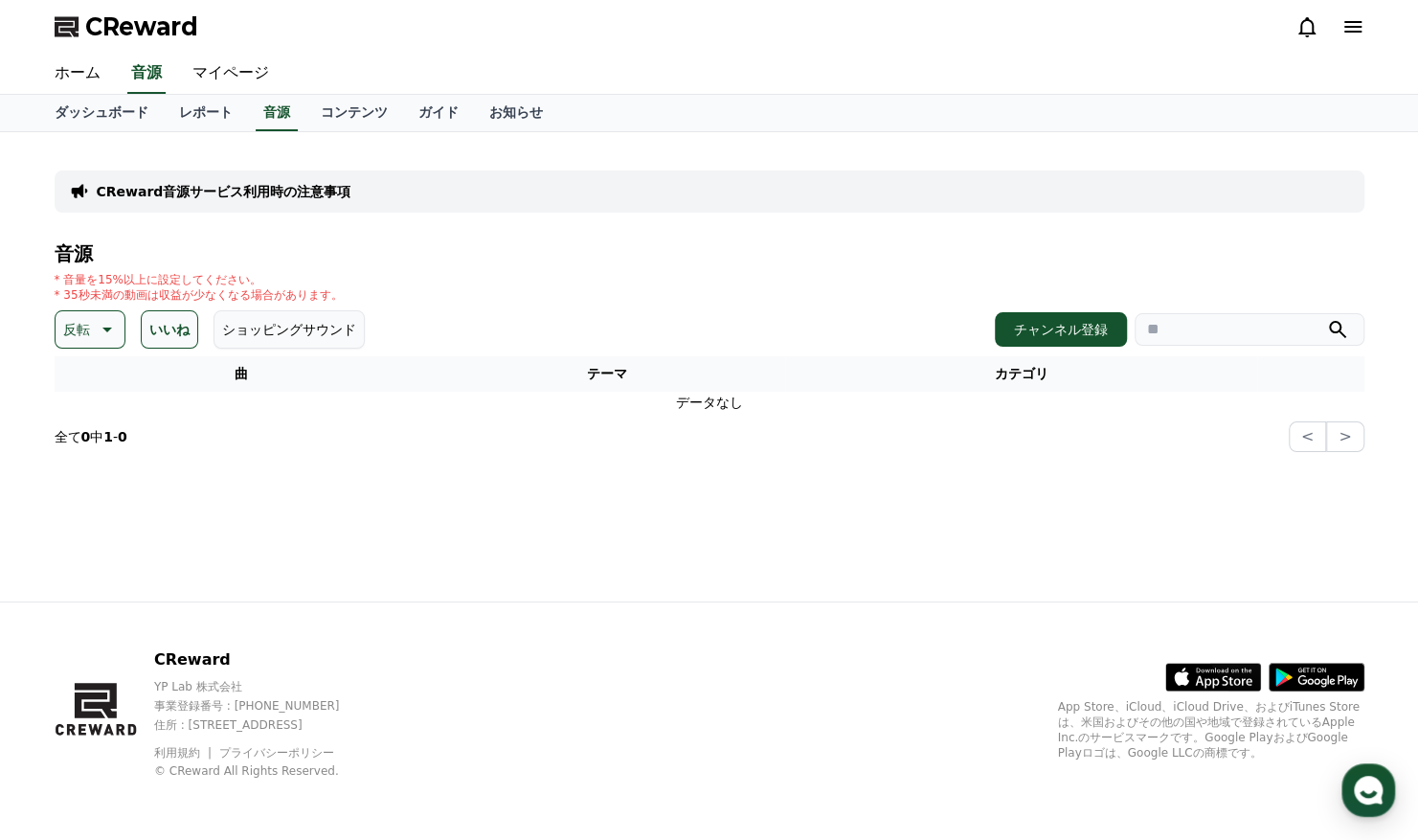
click at [101, 326] on icon at bounding box center [106, 329] width 23 height 23
click at [86, 477] on button "可愛い" at bounding box center [85, 488] width 56 height 42
click at [77, 322] on p "可愛い" at bounding box center [84, 329] width 40 height 27
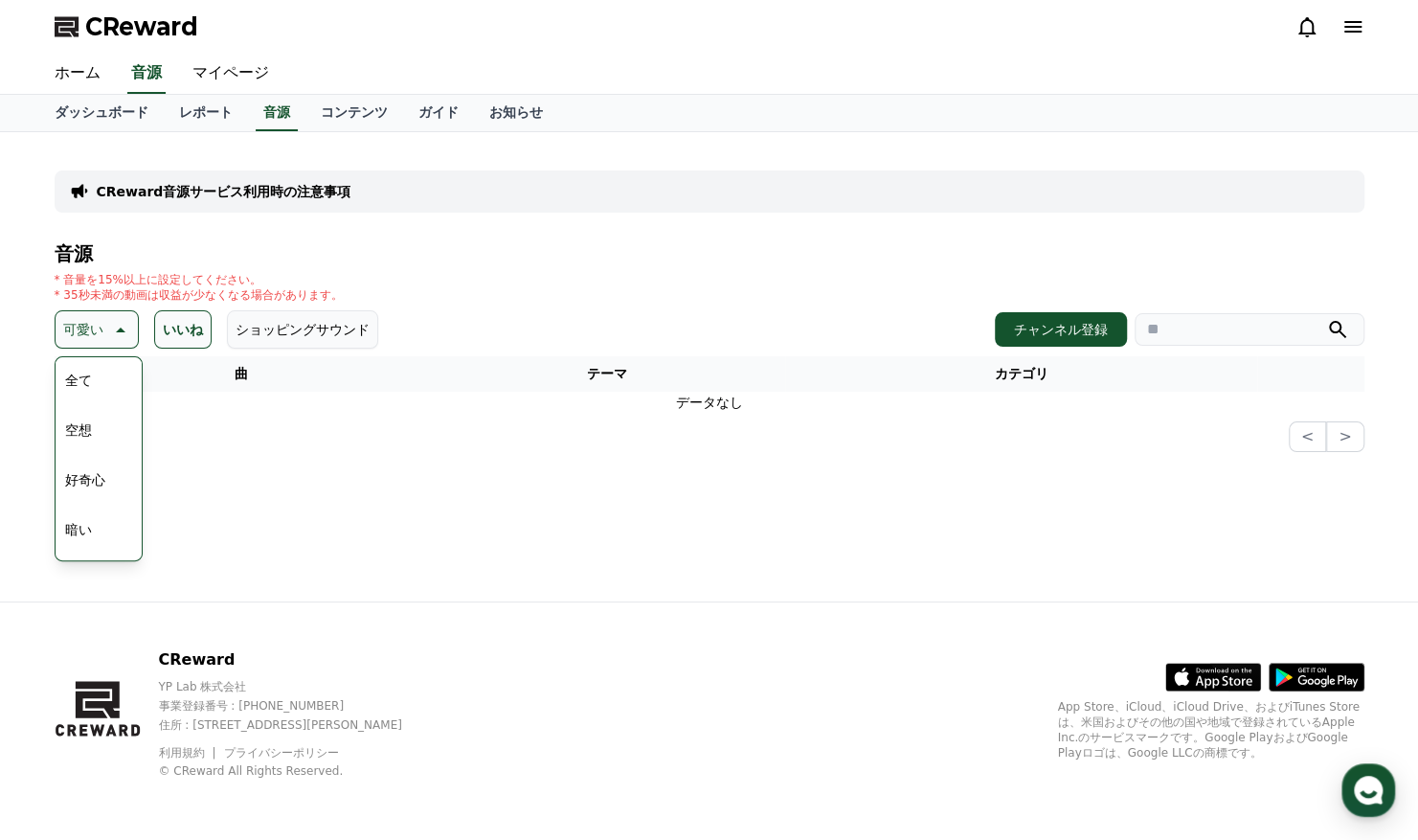
click at [167, 401] on td "データなし" at bounding box center [709, 402] width 1310 height 22
click at [227, 379] on th "曲" at bounding box center [241, 373] width 373 height 36
click at [235, 335] on button "ショッピングサウンド" at bounding box center [302, 329] width 152 height 38
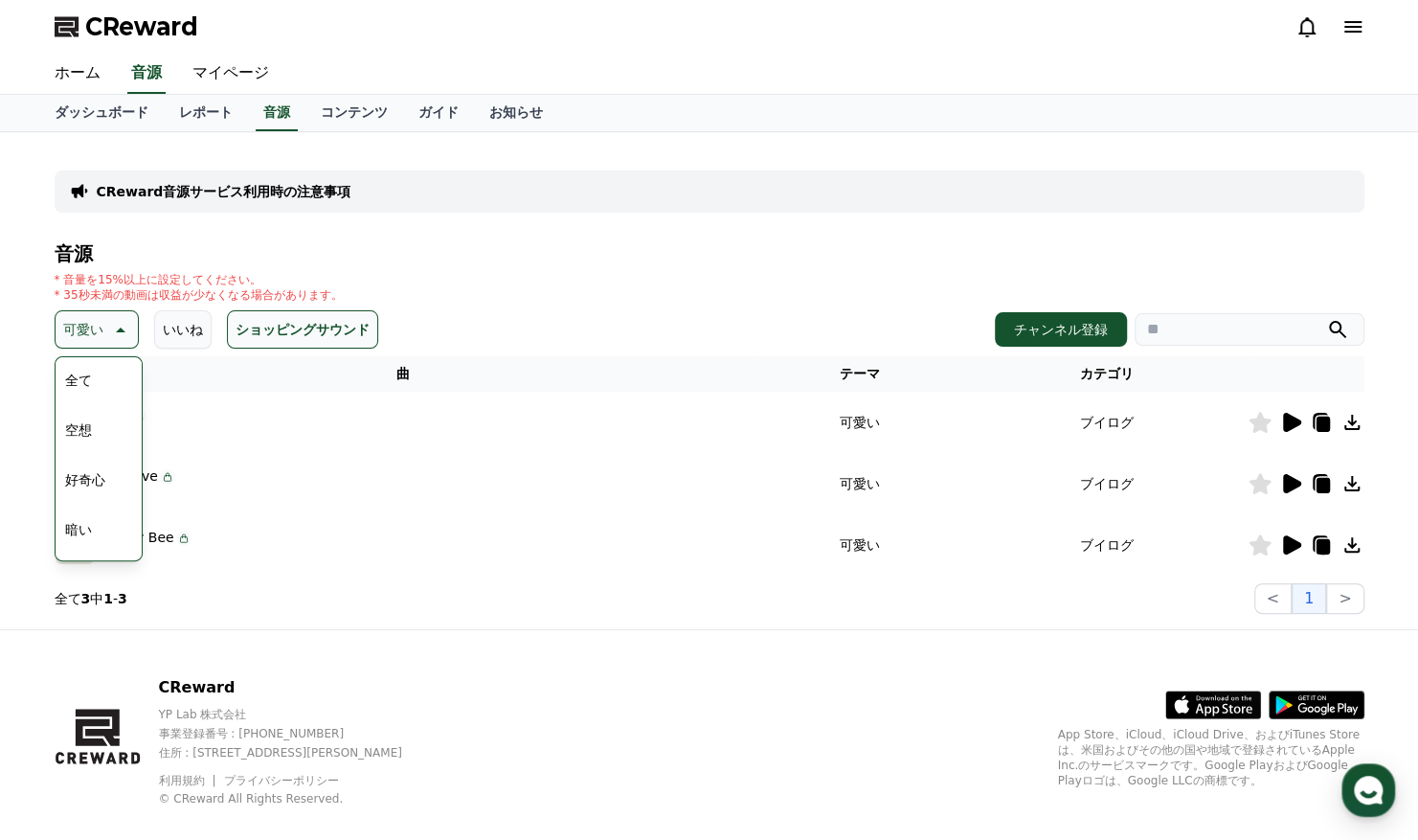
click at [346, 372] on th "曲" at bounding box center [404, 373] width 699 height 36
click at [123, 331] on icon at bounding box center [119, 329] width 23 height 23
click at [1290, 419] on icon at bounding box center [1292, 422] width 18 height 19
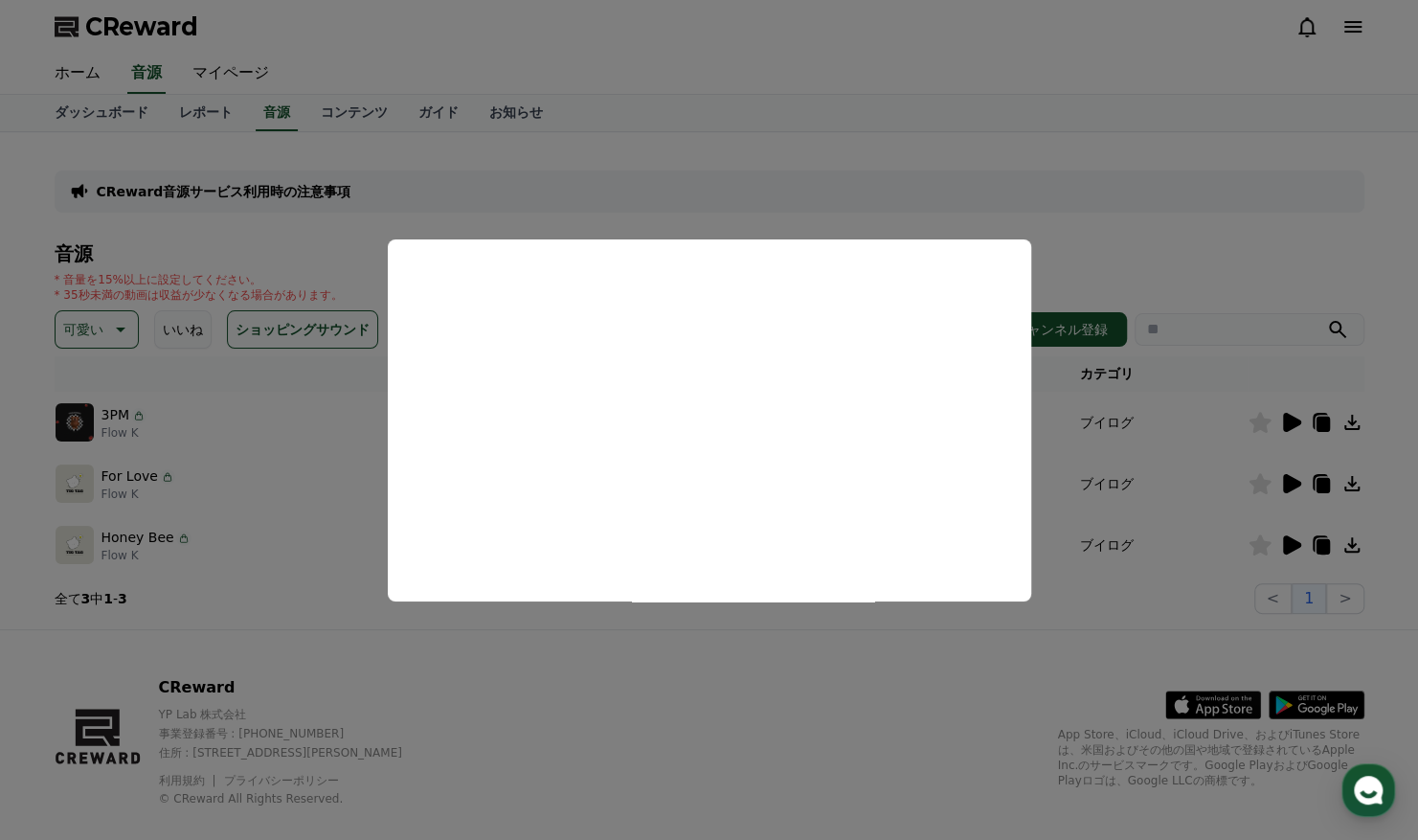
click at [1065, 431] on button "close modal" at bounding box center [709, 420] width 1418 height 840
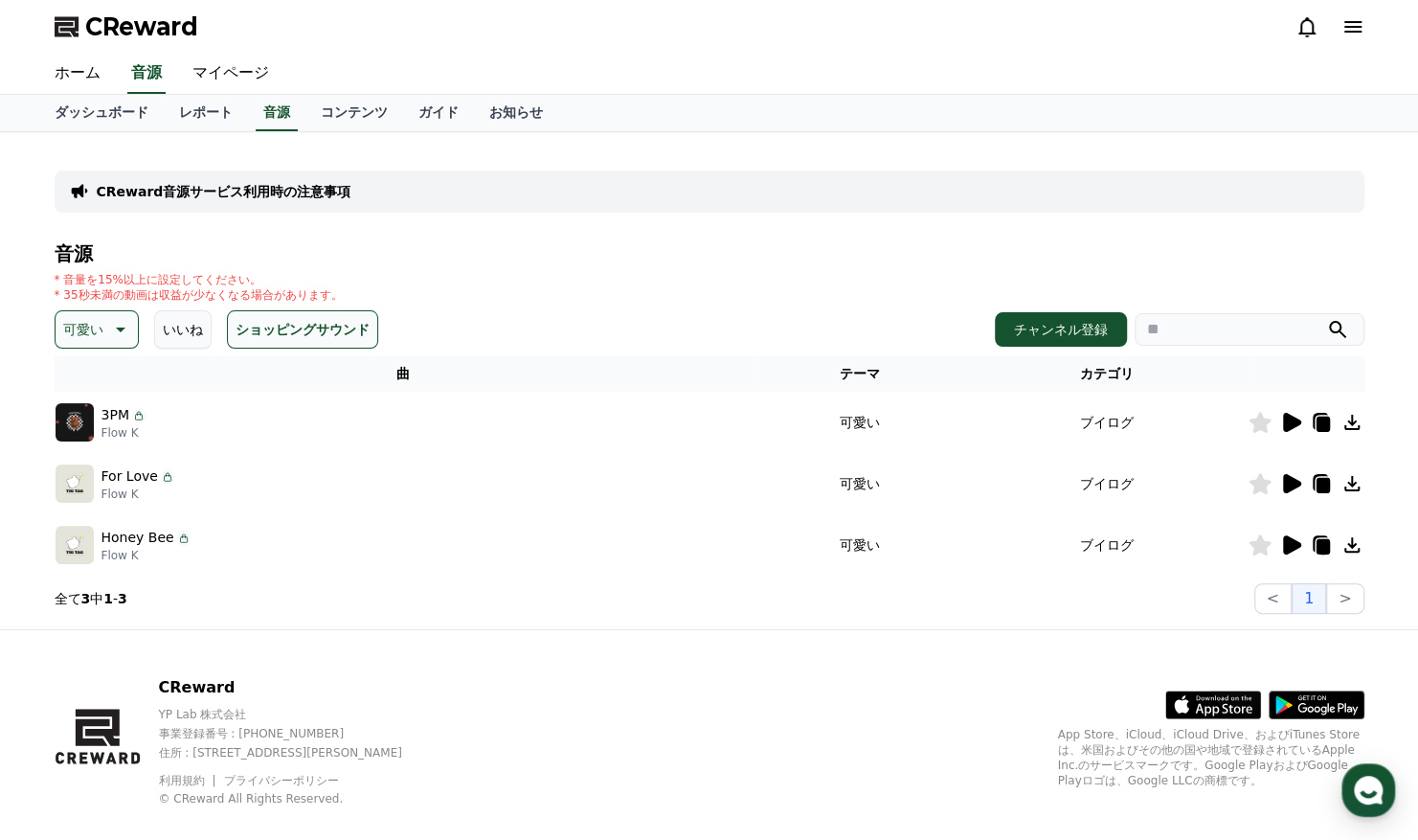
click at [1298, 487] on icon at bounding box center [1291, 484] width 23 height 23
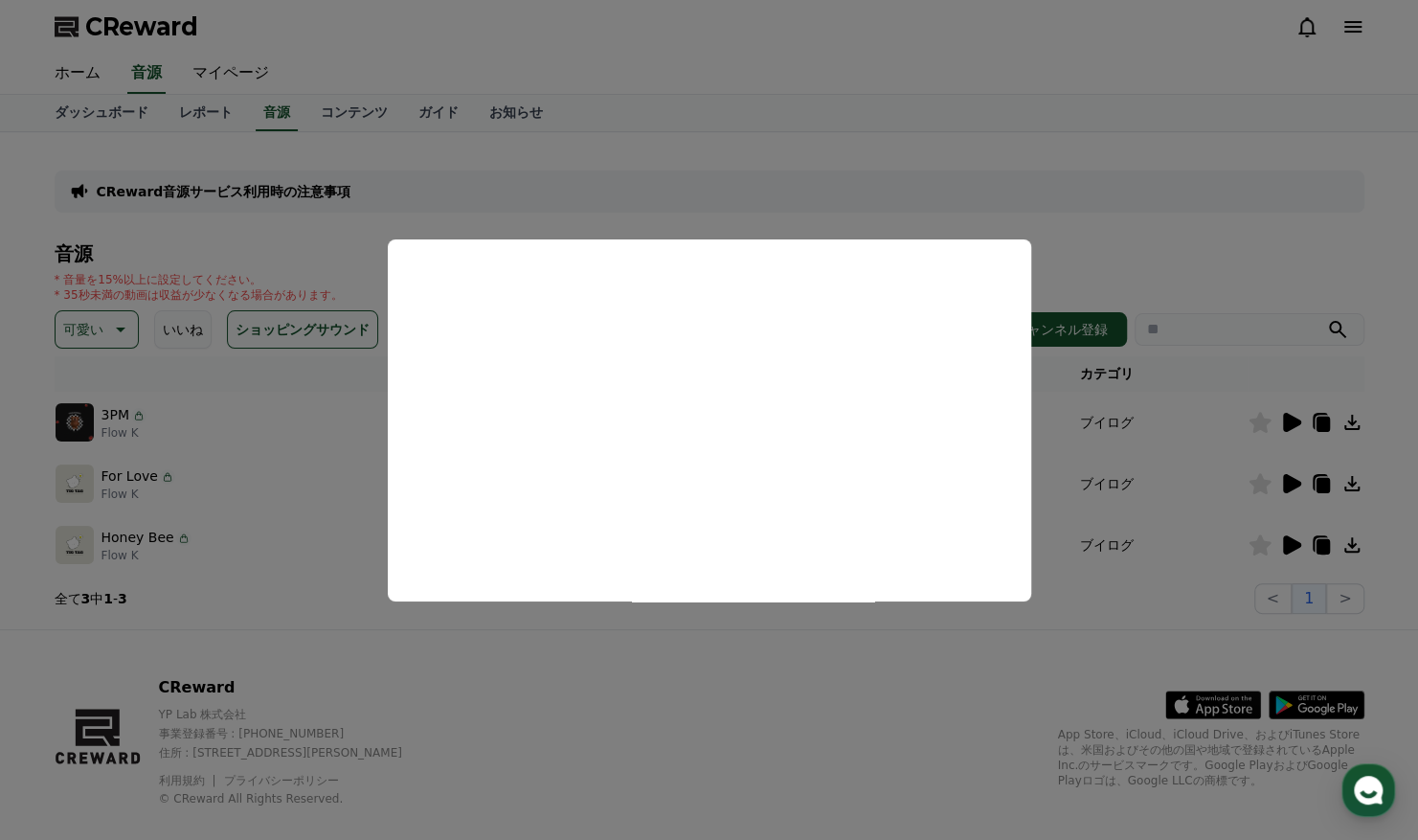
click at [1209, 429] on button "close modal" at bounding box center [709, 420] width 1418 height 840
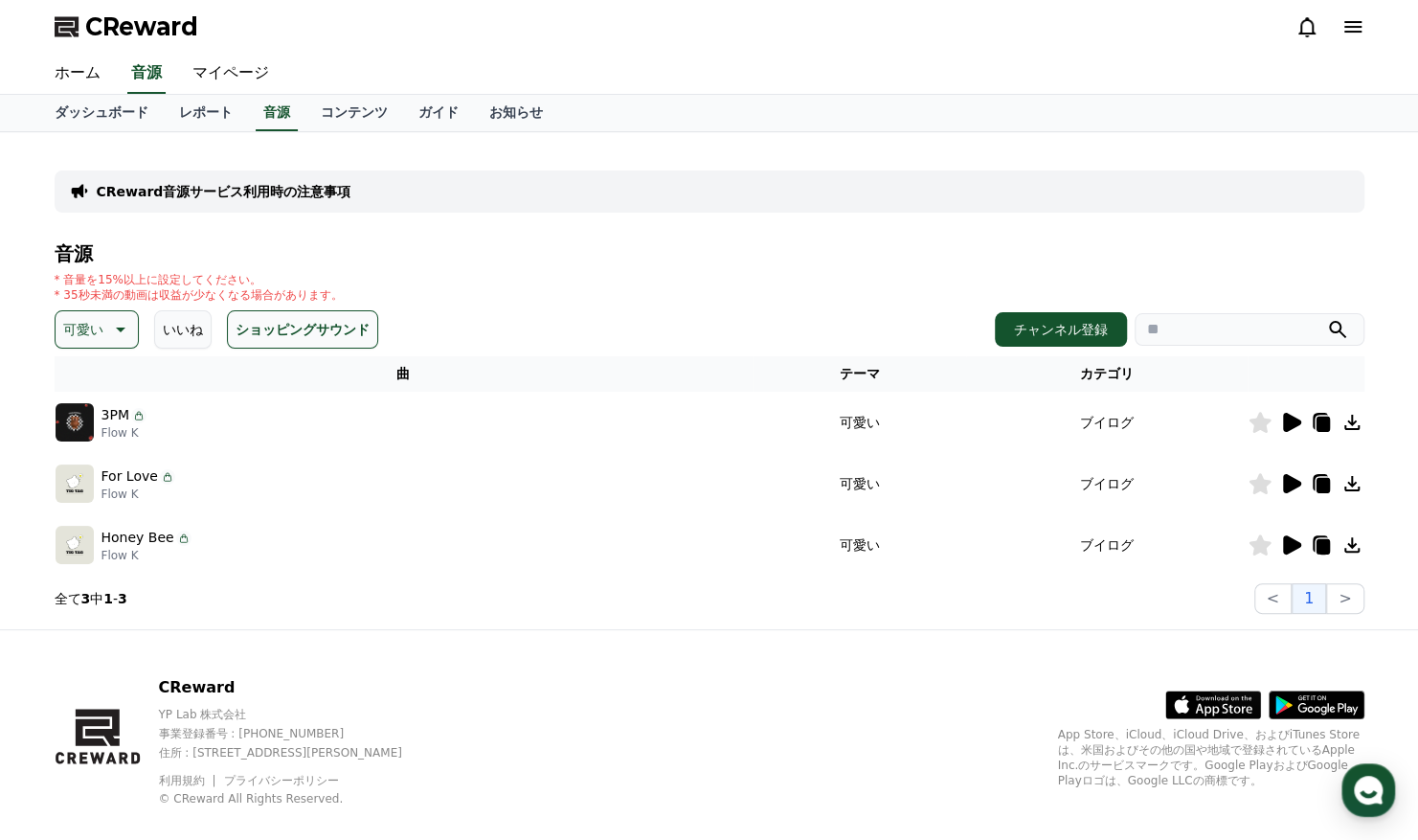
click at [1296, 552] on icon at bounding box center [1291, 545] width 23 height 23
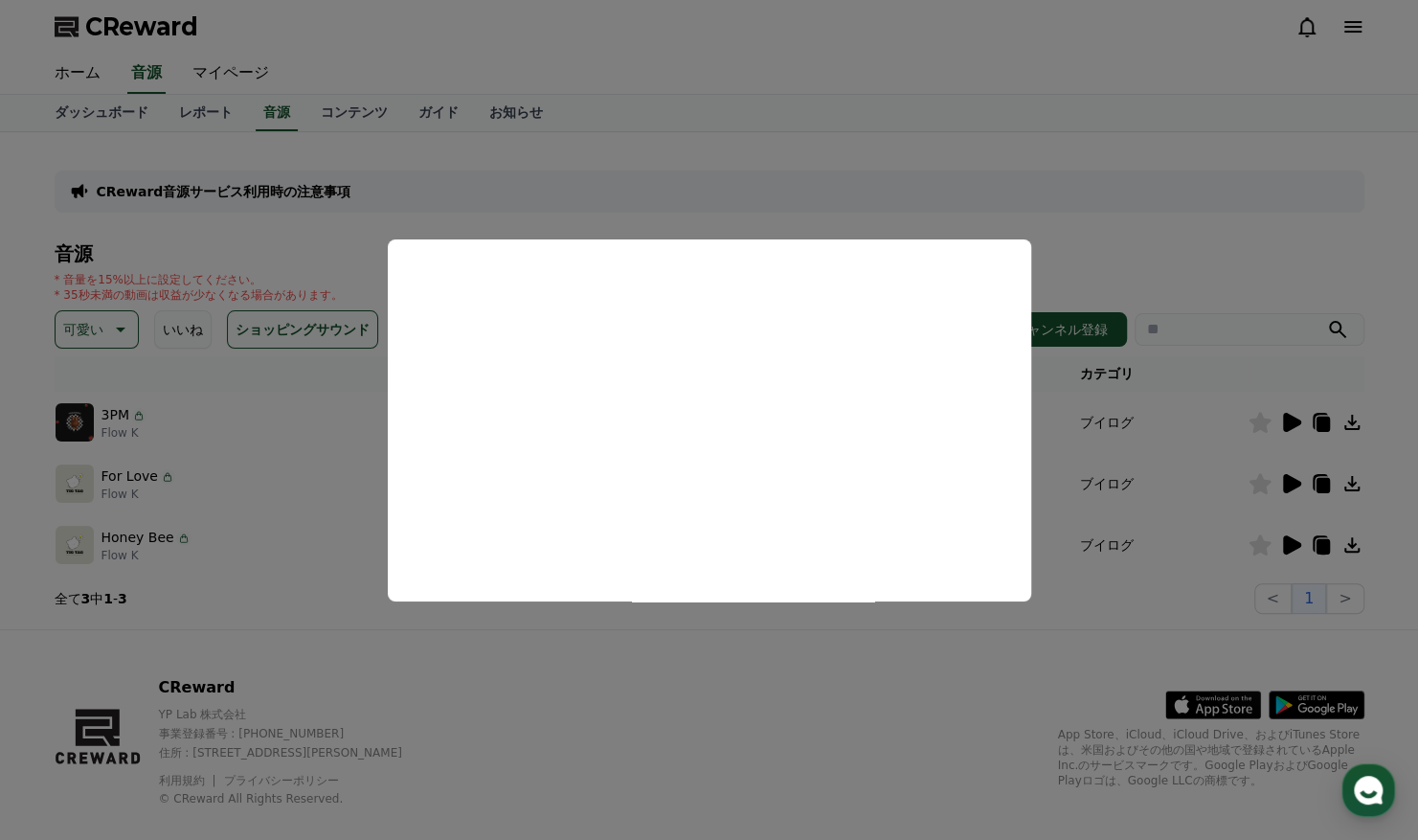
click at [1113, 345] on button "close modal" at bounding box center [709, 420] width 1418 height 840
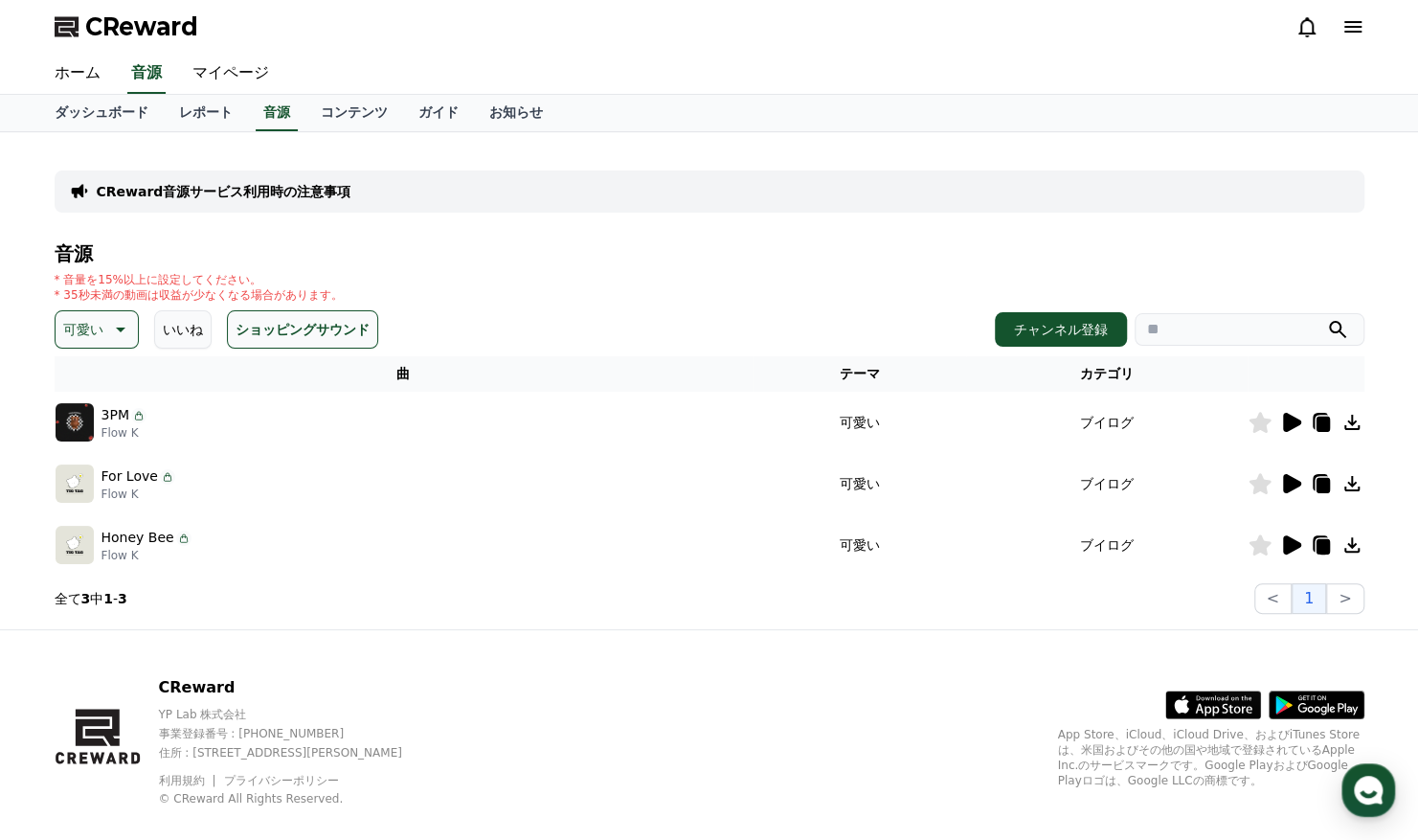
click at [1290, 417] on icon at bounding box center [1292, 422] width 18 height 19
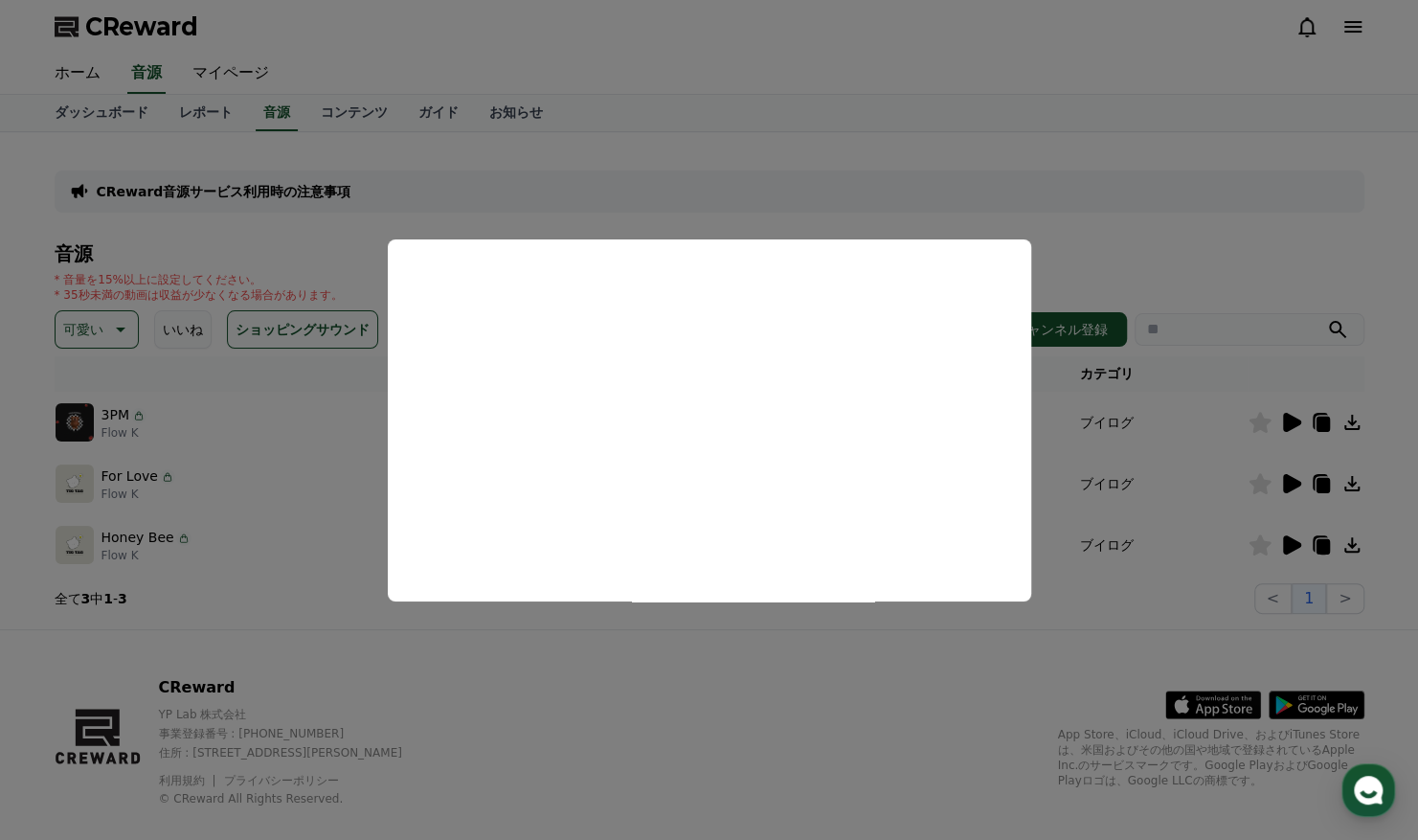
click at [1160, 274] on button "close modal" at bounding box center [709, 420] width 1418 height 840
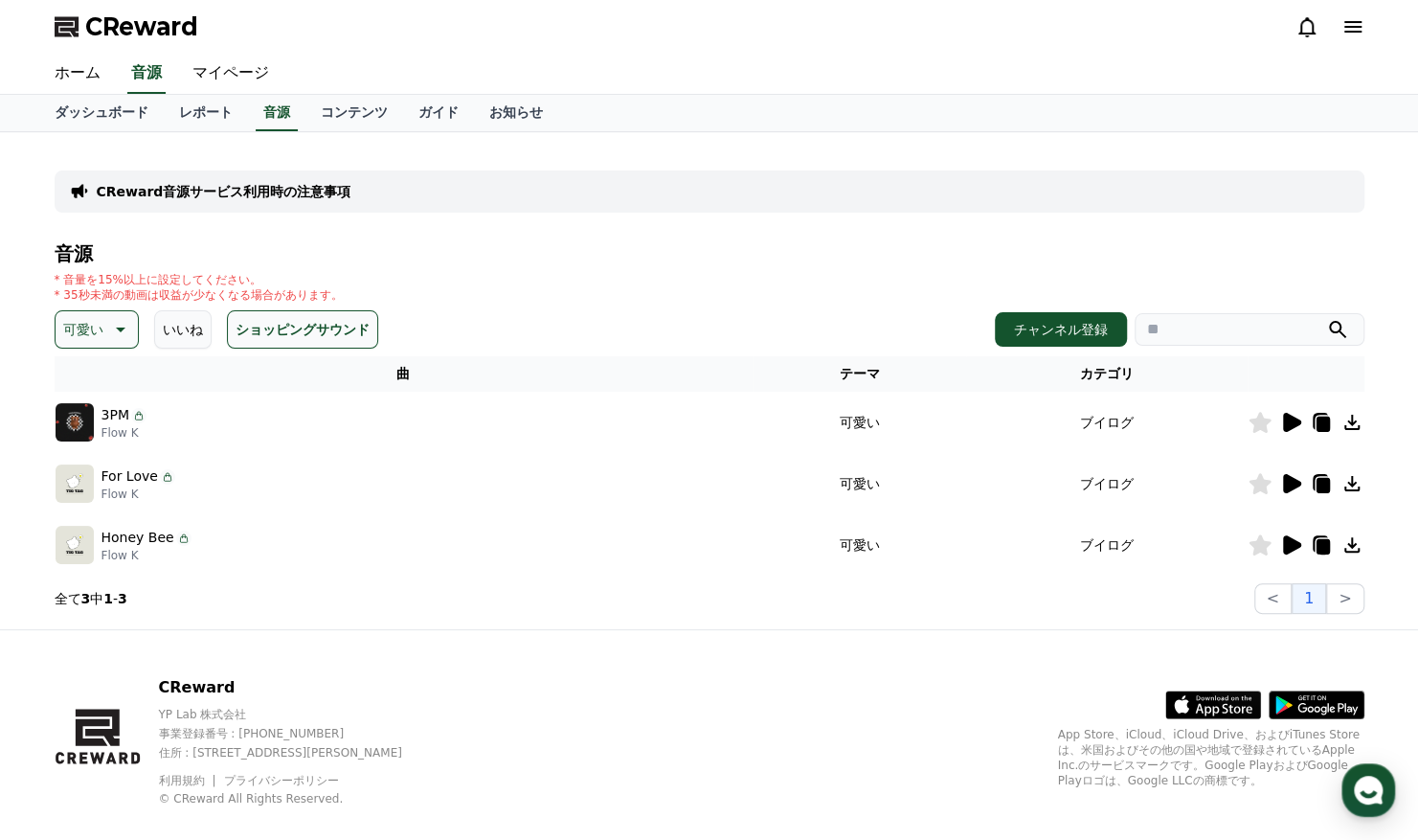
click at [1324, 418] on icon at bounding box center [1322, 424] width 13 height 15
click at [1062, 327] on button "チャンネル登録" at bounding box center [1061, 329] width 132 height 35
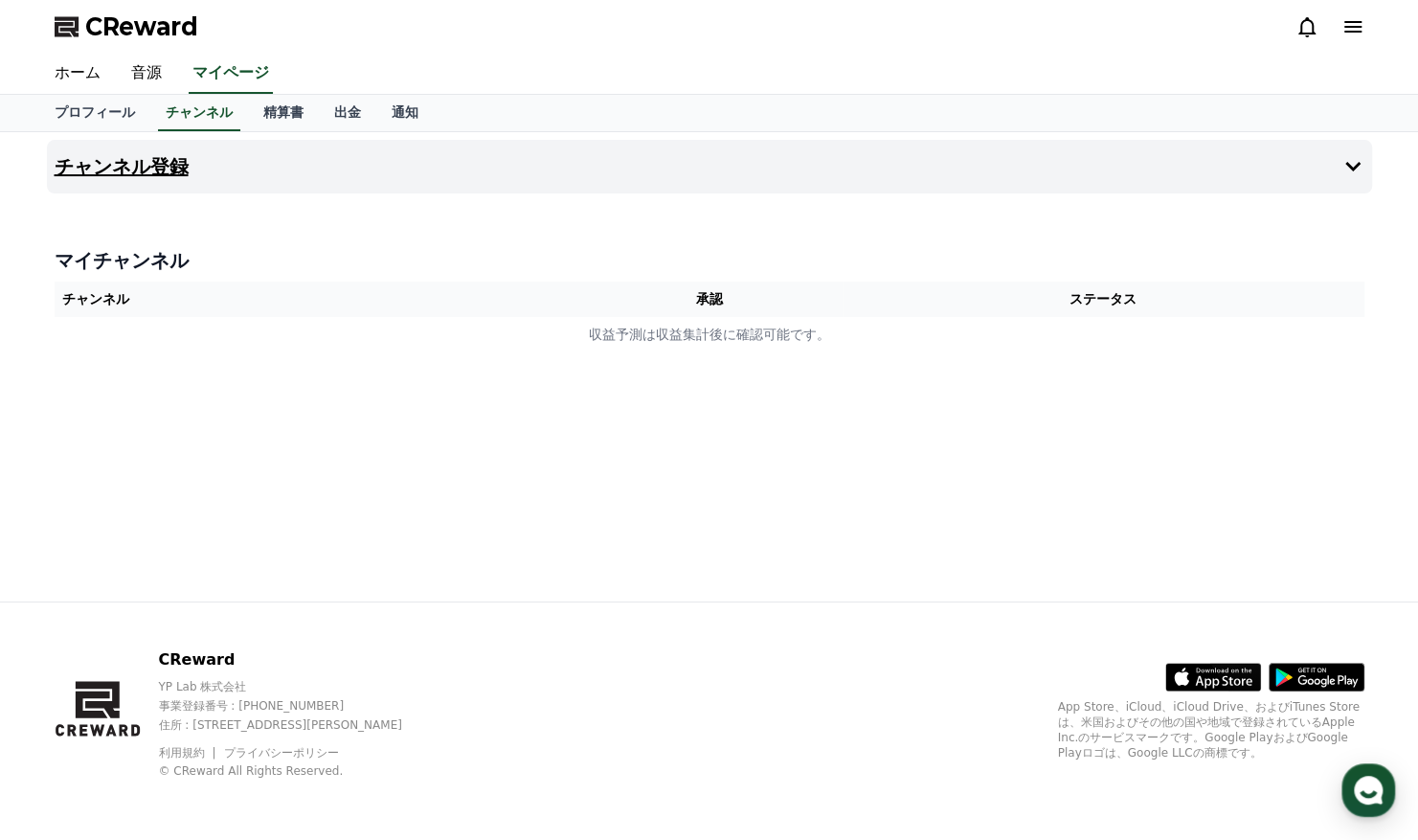
click at [1348, 163] on icon at bounding box center [1353, 167] width 15 height 10
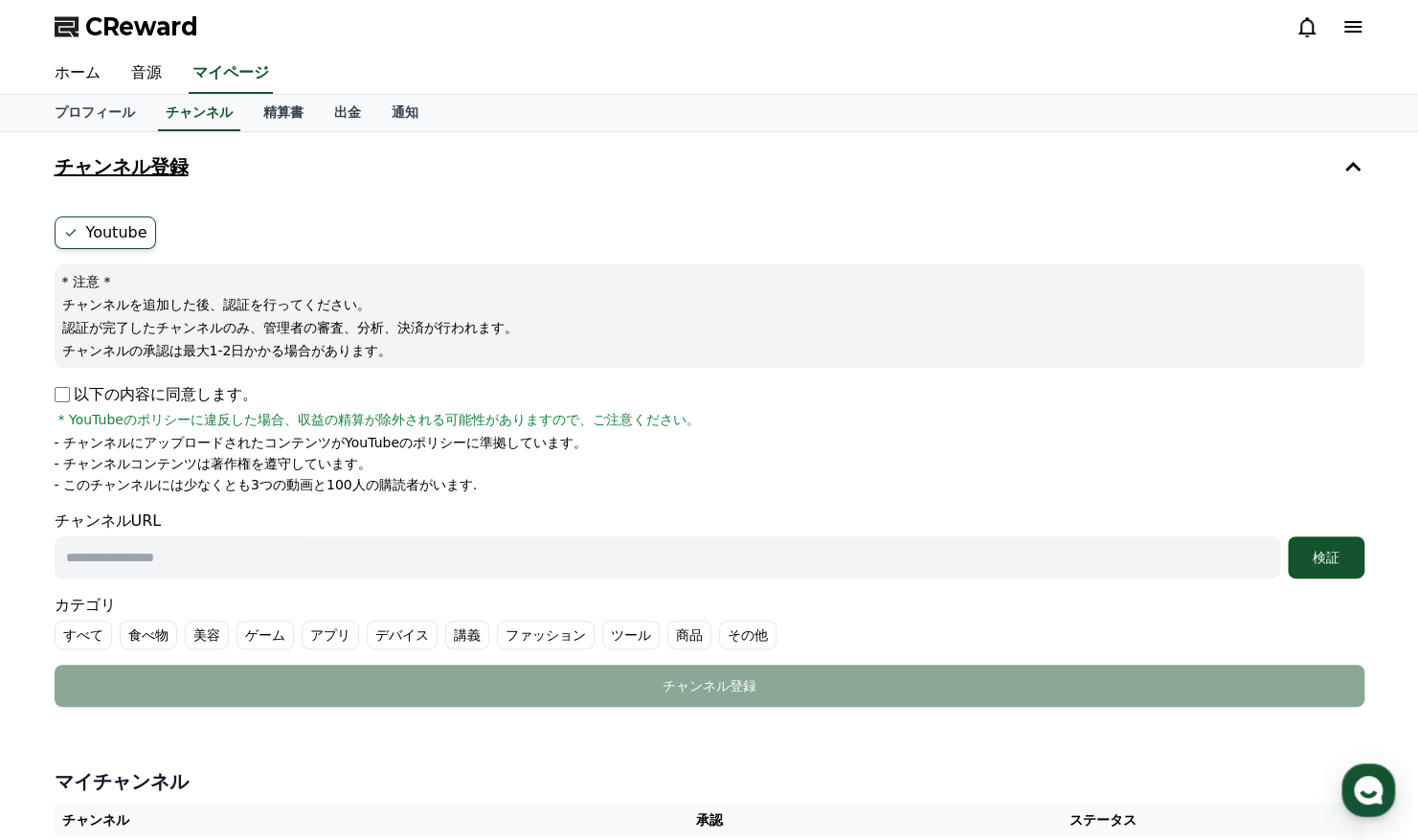
click at [365, 510] on div "チャンネルURL 検証" at bounding box center [709, 544] width 1310 height 69
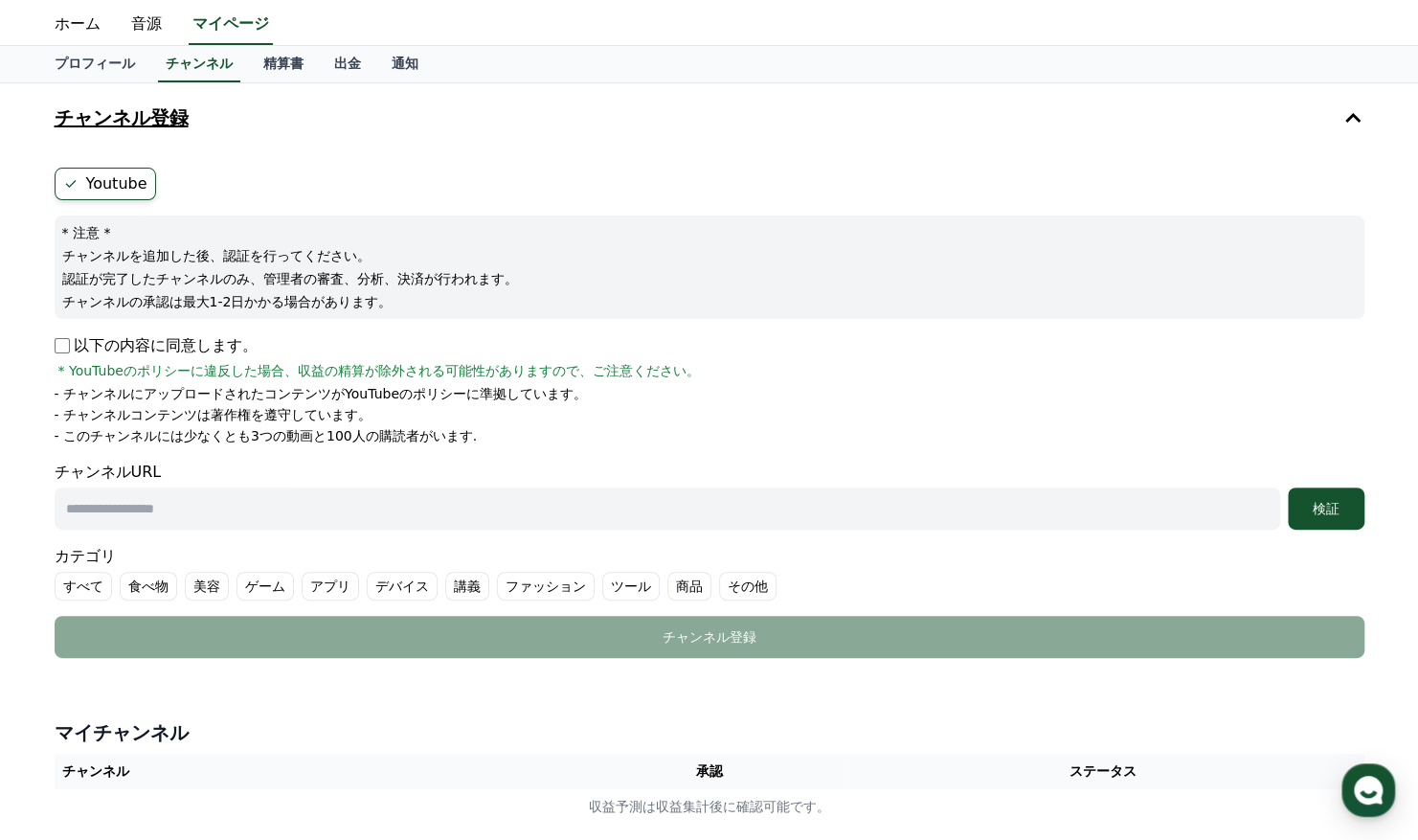
scroll to position [30, 0]
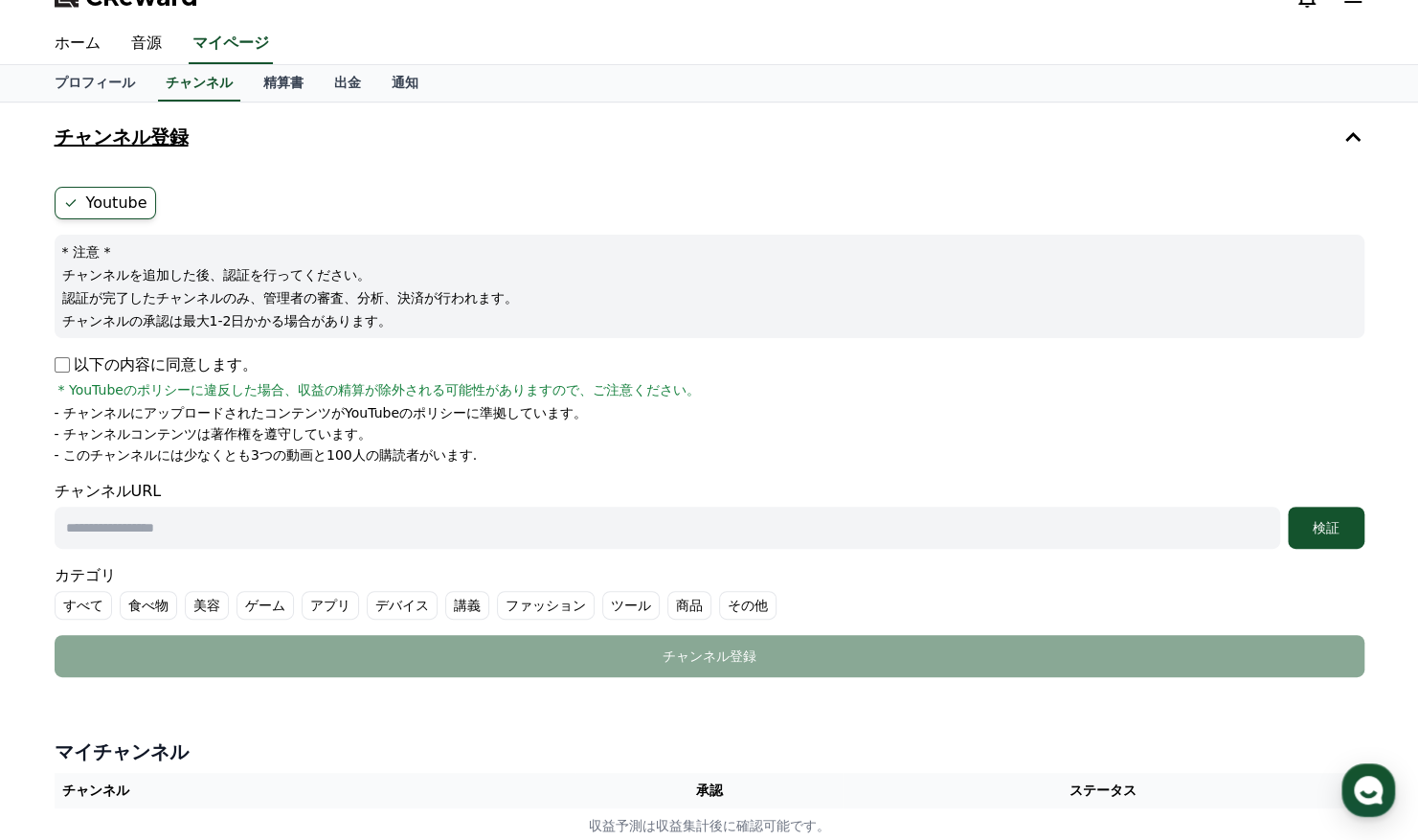
click at [445, 601] on label "講義" at bounding box center [468, 605] width 44 height 29
click at [352, 520] on input "text" at bounding box center [667, 528] width 1226 height 42
click at [259, 516] on input "text" at bounding box center [667, 528] width 1226 height 42
paste input "**********"
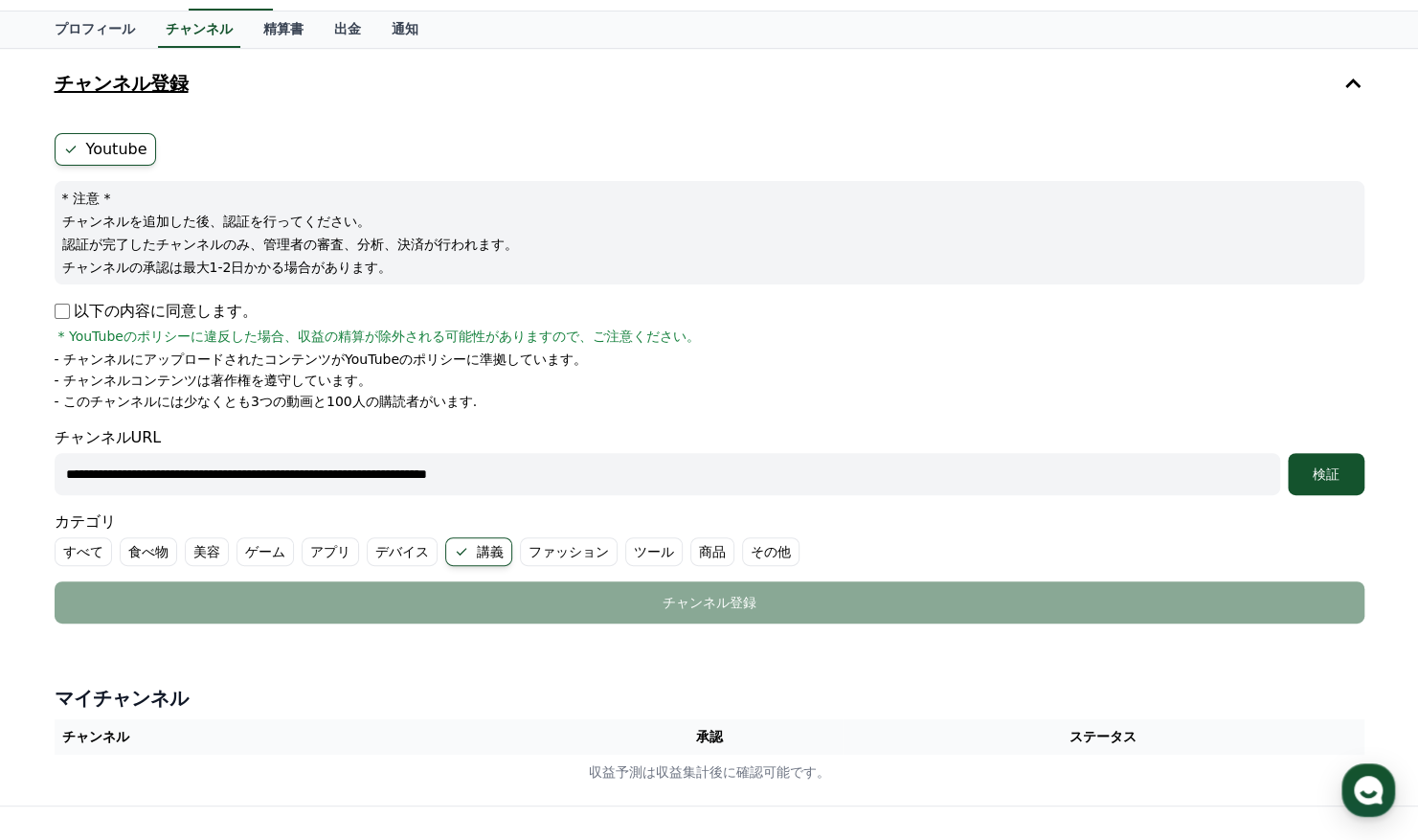
scroll to position [85, 0]
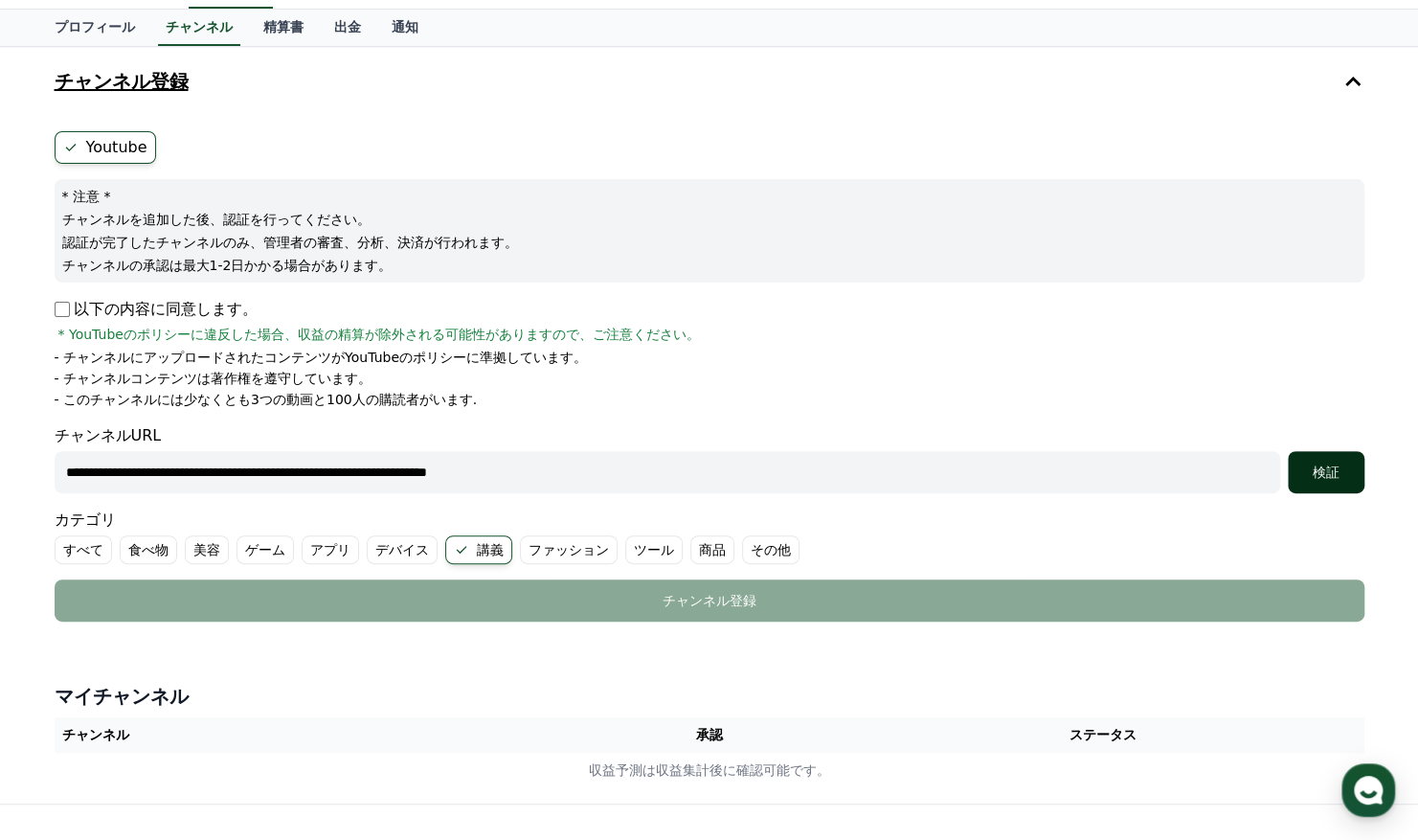
type input "**********"
click at [1315, 488] on button "検証" at bounding box center [1326, 472] width 77 height 42
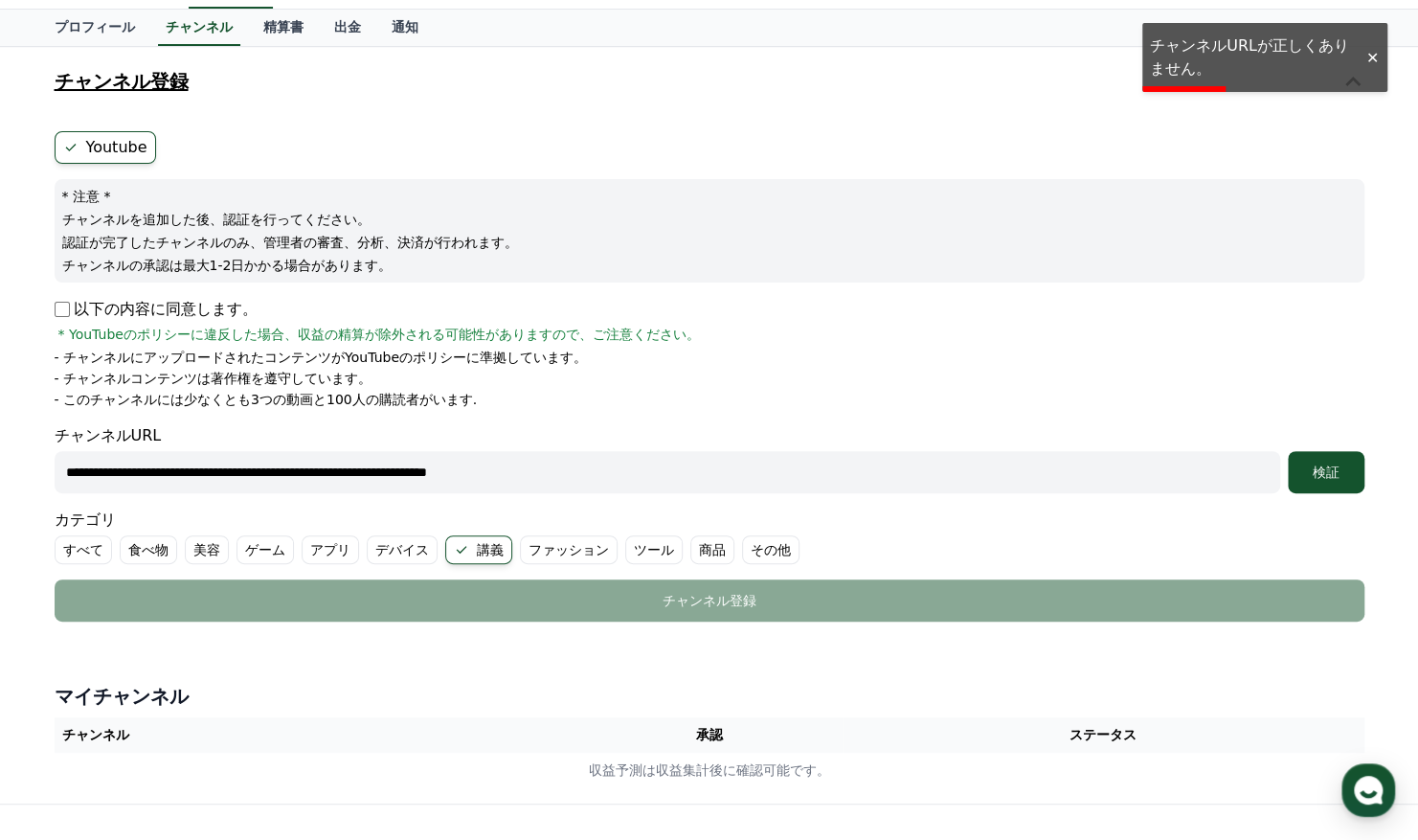
drag, startPoint x: 575, startPoint y: 468, endPoint x: -4, endPoint y: 352, distance: 590.5
click at [0, 352] on html "**********" at bounding box center [709, 478] width 1418 height 1127
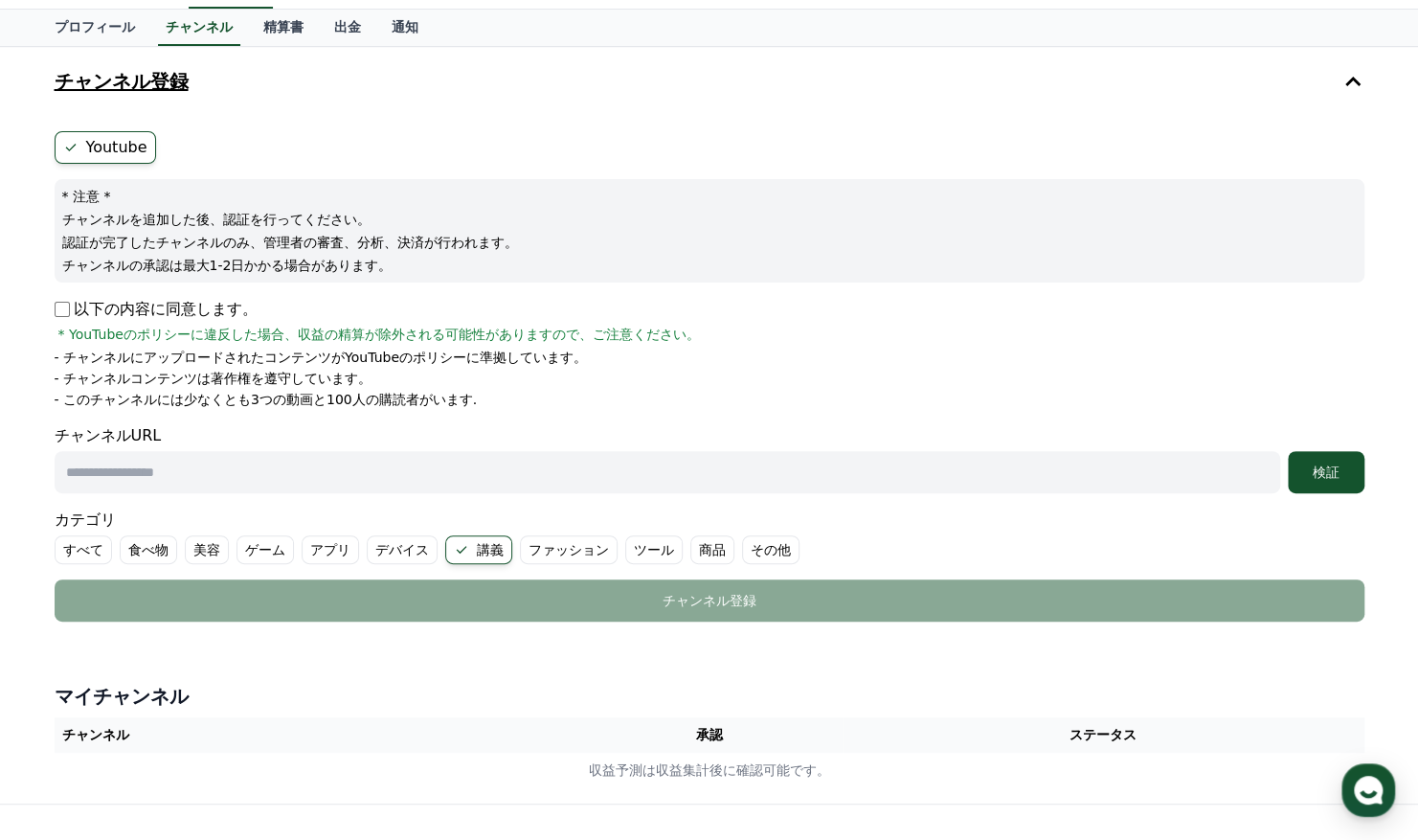
click at [182, 471] on input "text" at bounding box center [667, 472] width 1226 height 42
paste input "**********"
type input "**********"
click at [1287, 451] on button "検証" at bounding box center [1326, 472] width 77 height 42
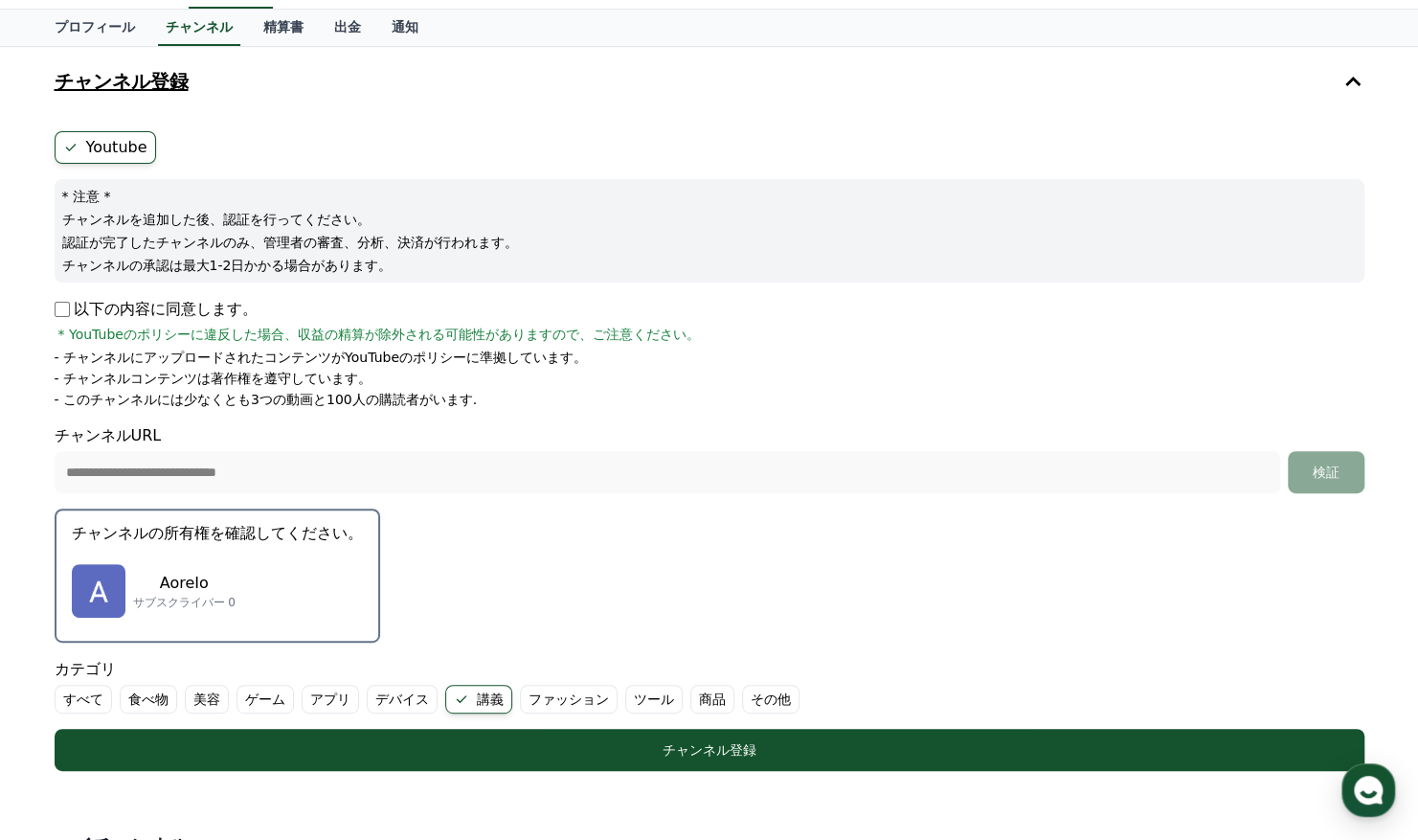
scroll to position [394, 0]
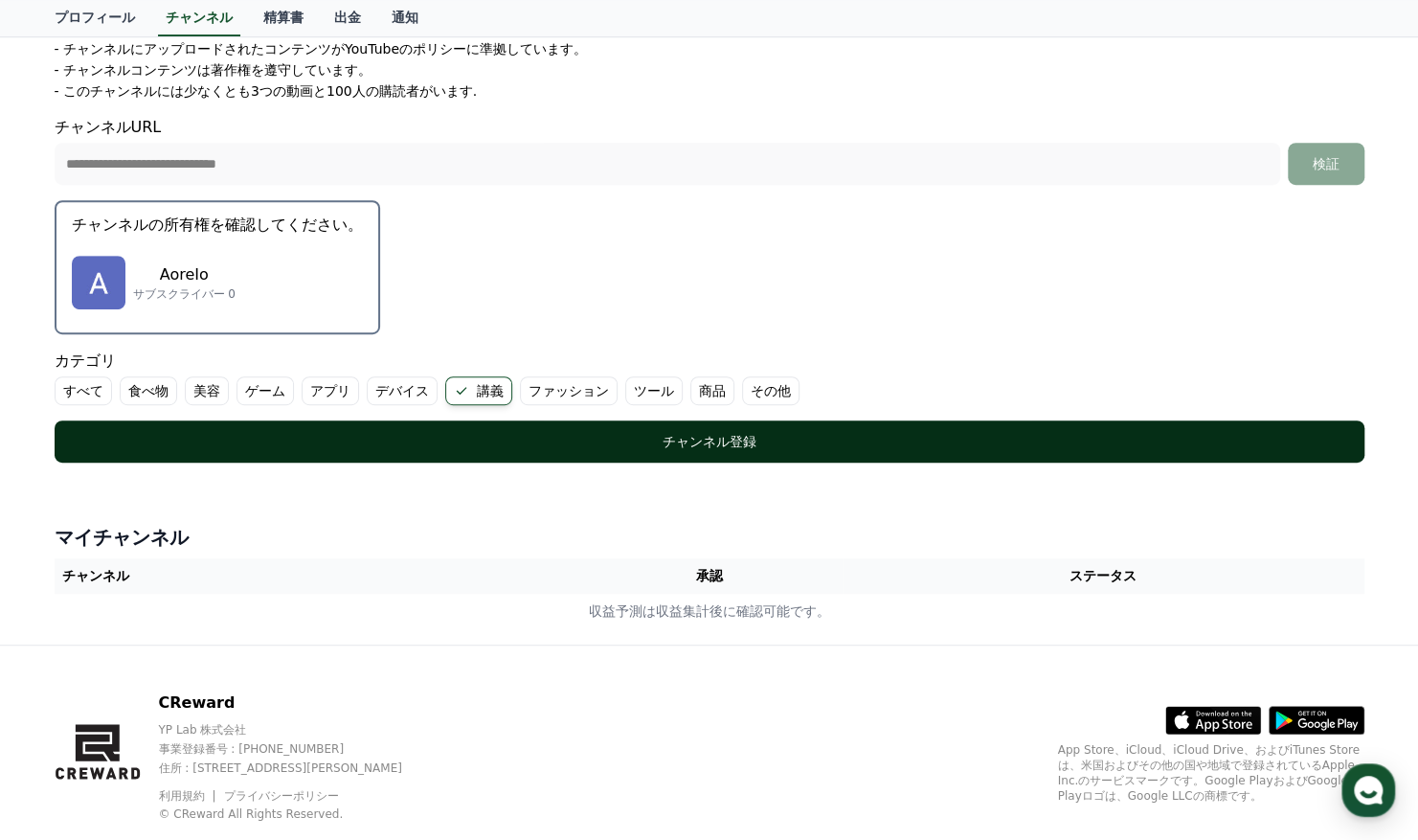
click at [337, 444] on div "チャンネル登録" at bounding box center [709, 442] width 1234 height 19
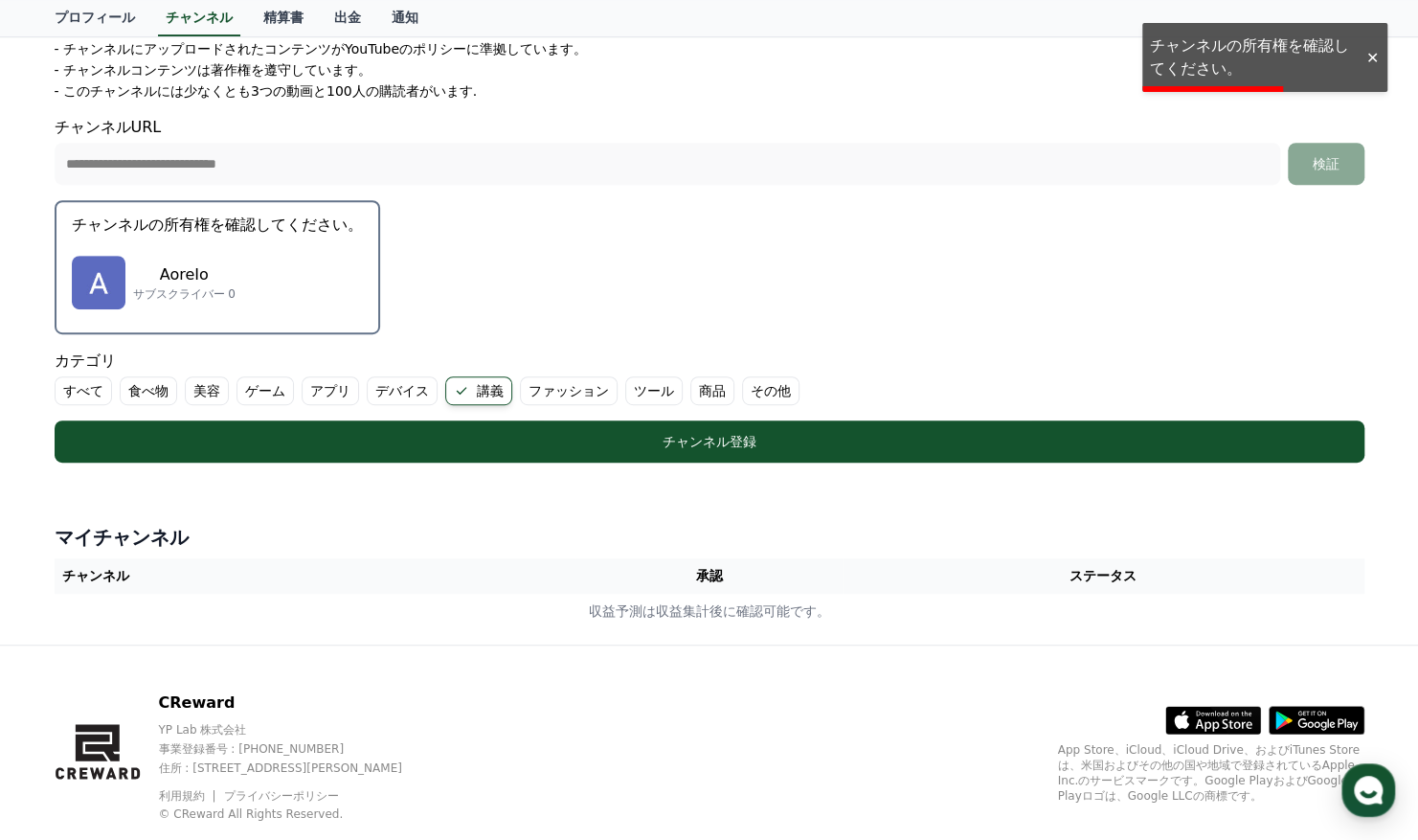
click at [165, 290] on p "サブスクライバー 0" at bounding box center [184, 294] width 103 height 15
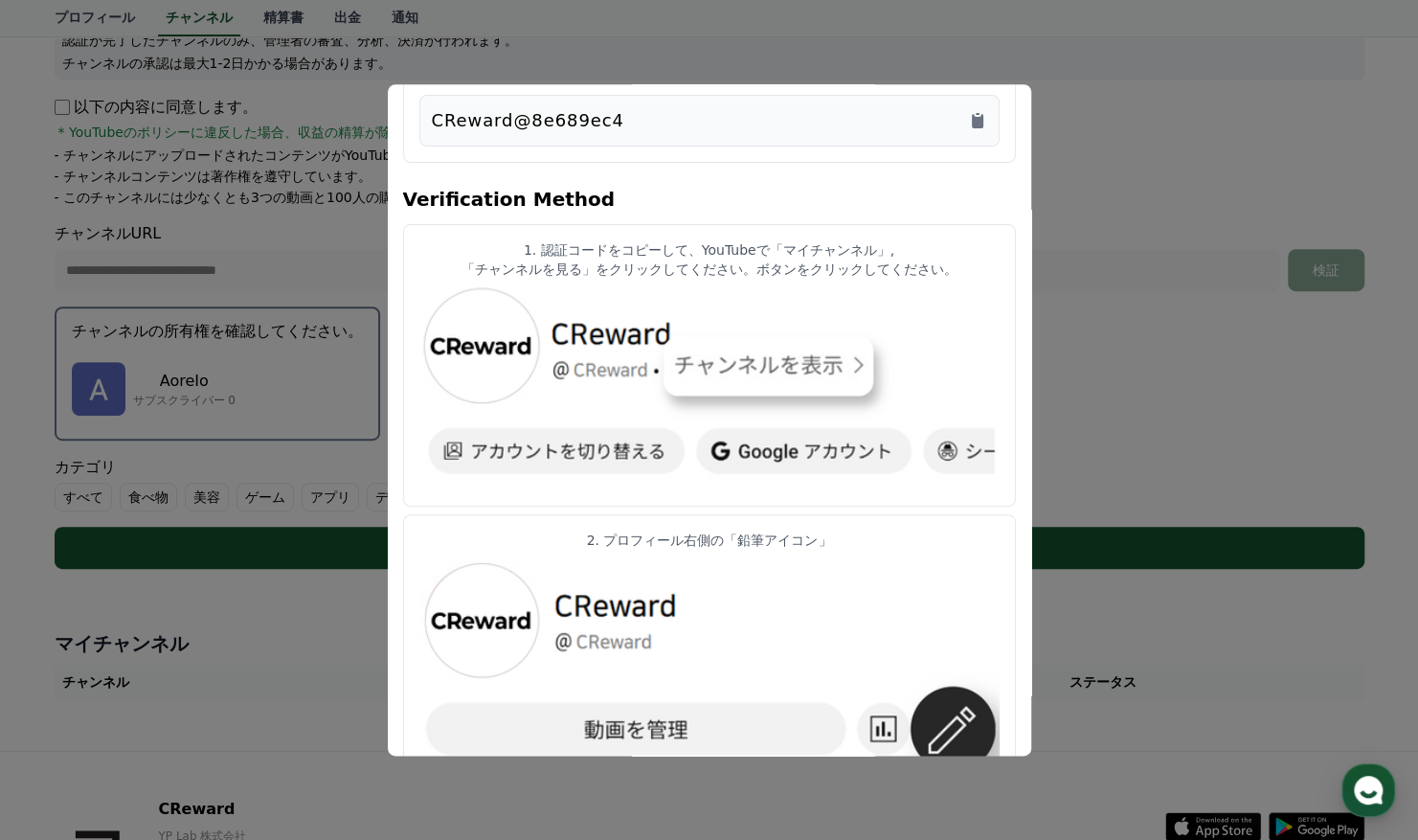
scroll to position [0, 0]
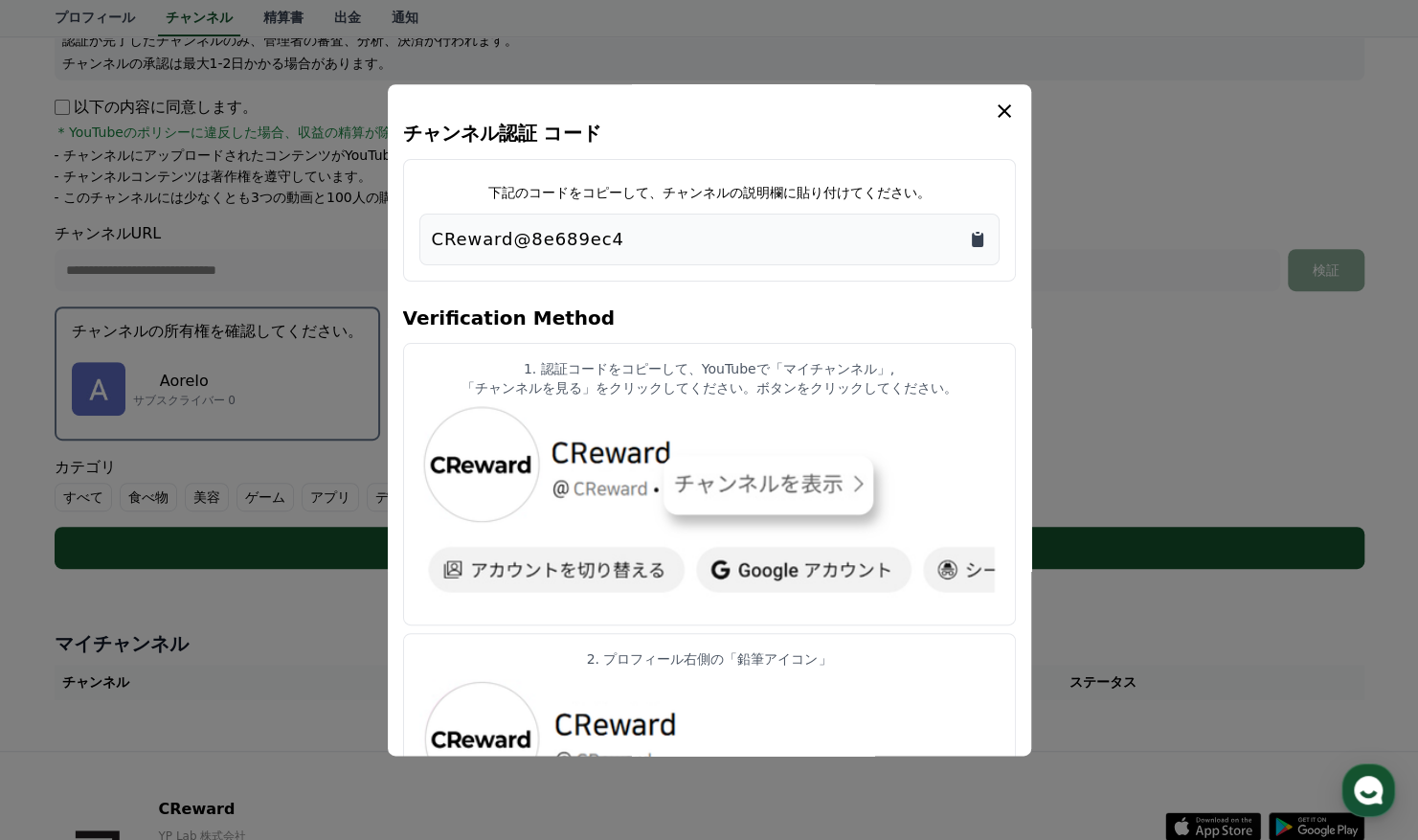
click at [975, 239] on icon "Copy to clipboard" at bounding box center [977, 239] width 12 height 14
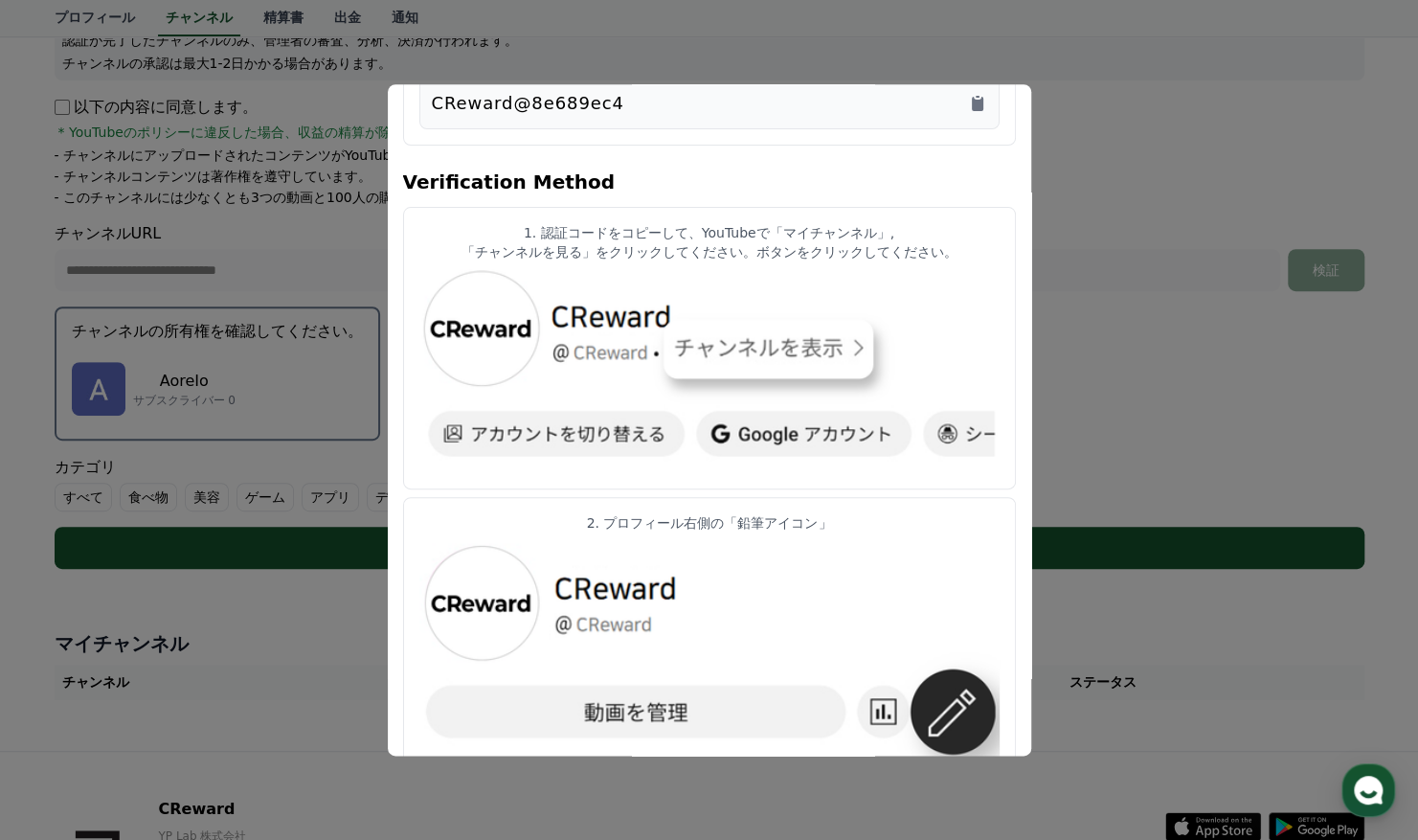
scroll to position [109, 0]
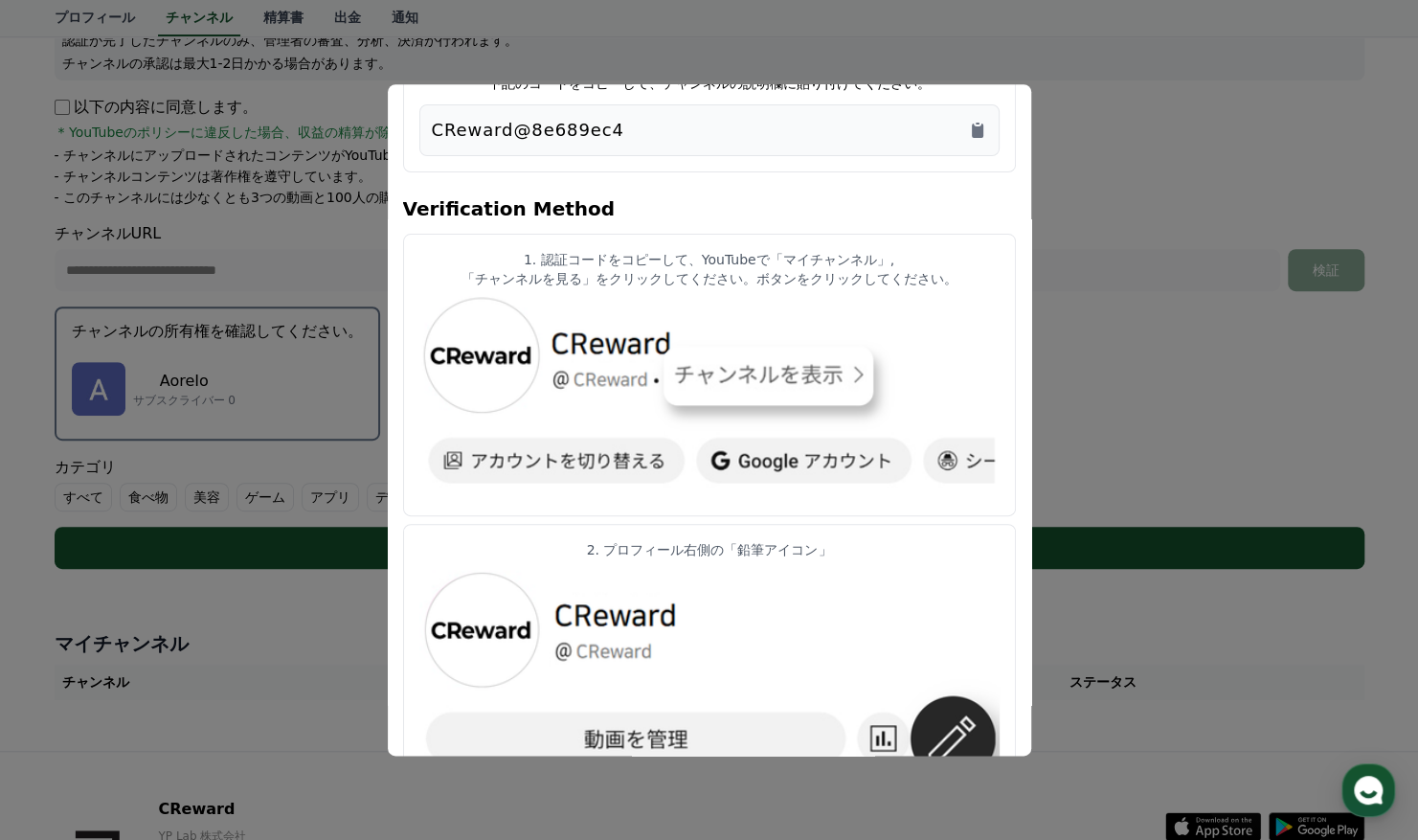
click at [333, 489] on button "close modal" at bounding box center [709, 420] width 1418 height 840
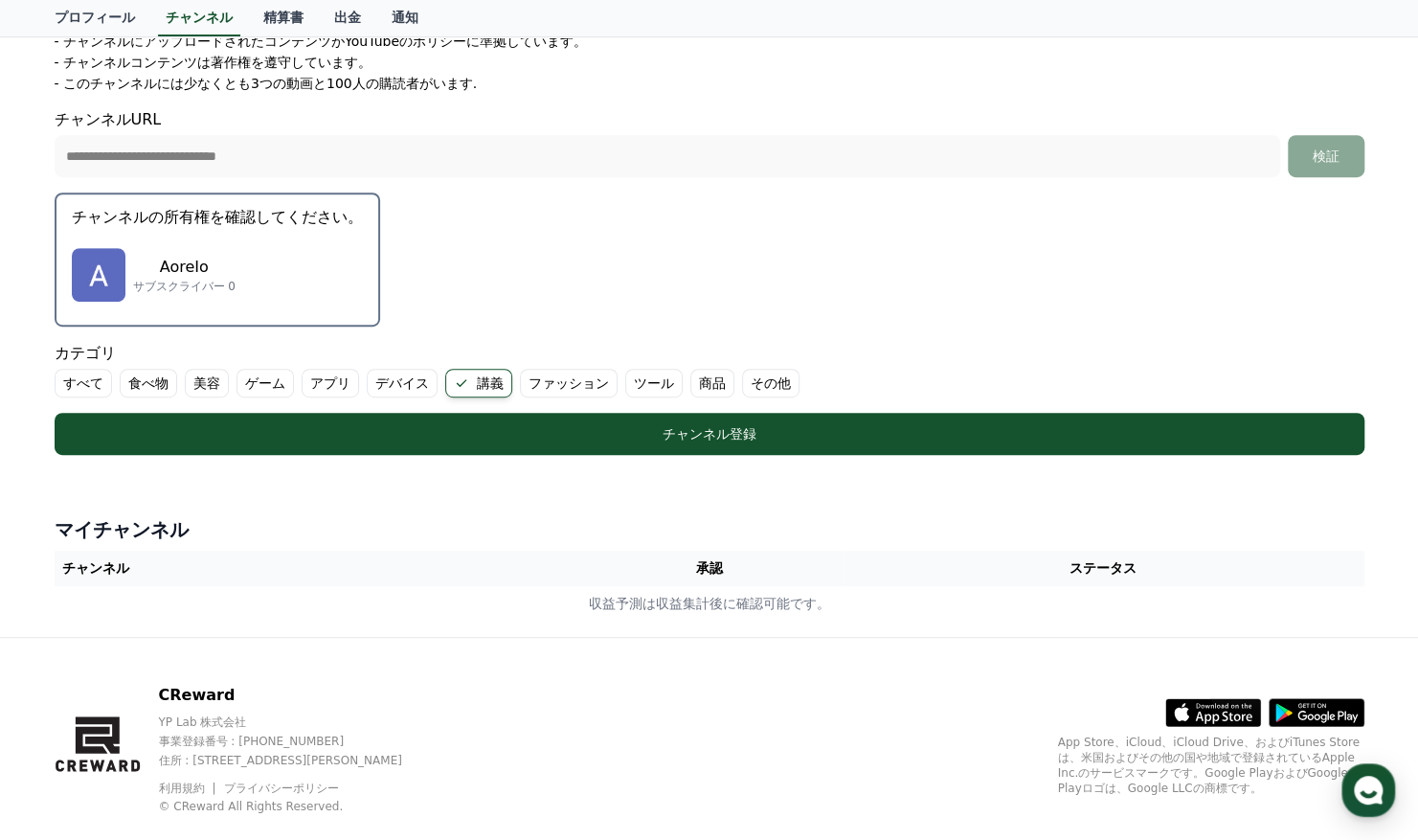
scroll to position [400, 0]
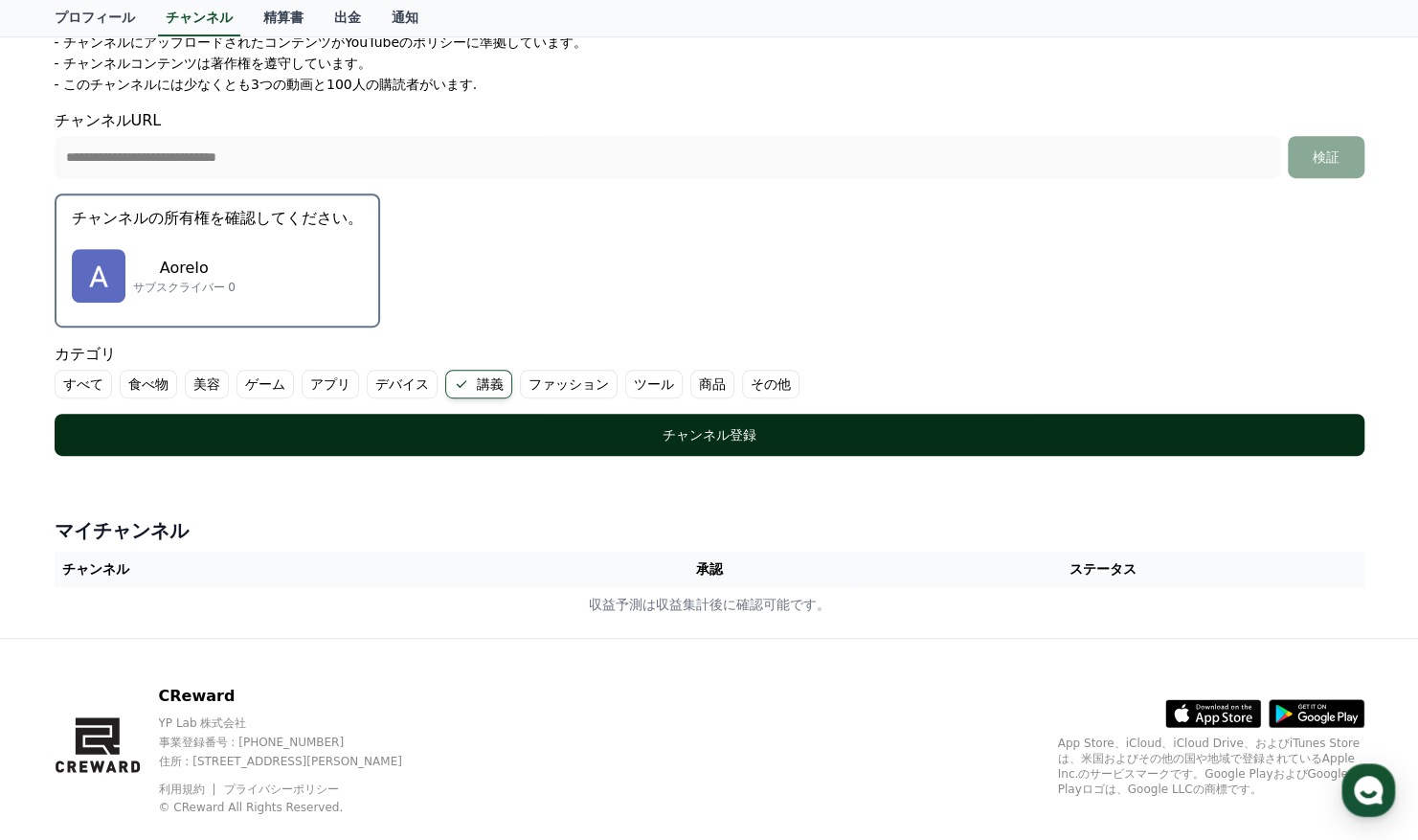
click at [498, 433] on div "チャンネル登録" at bounding box center [709, 435] width 1234 height 19
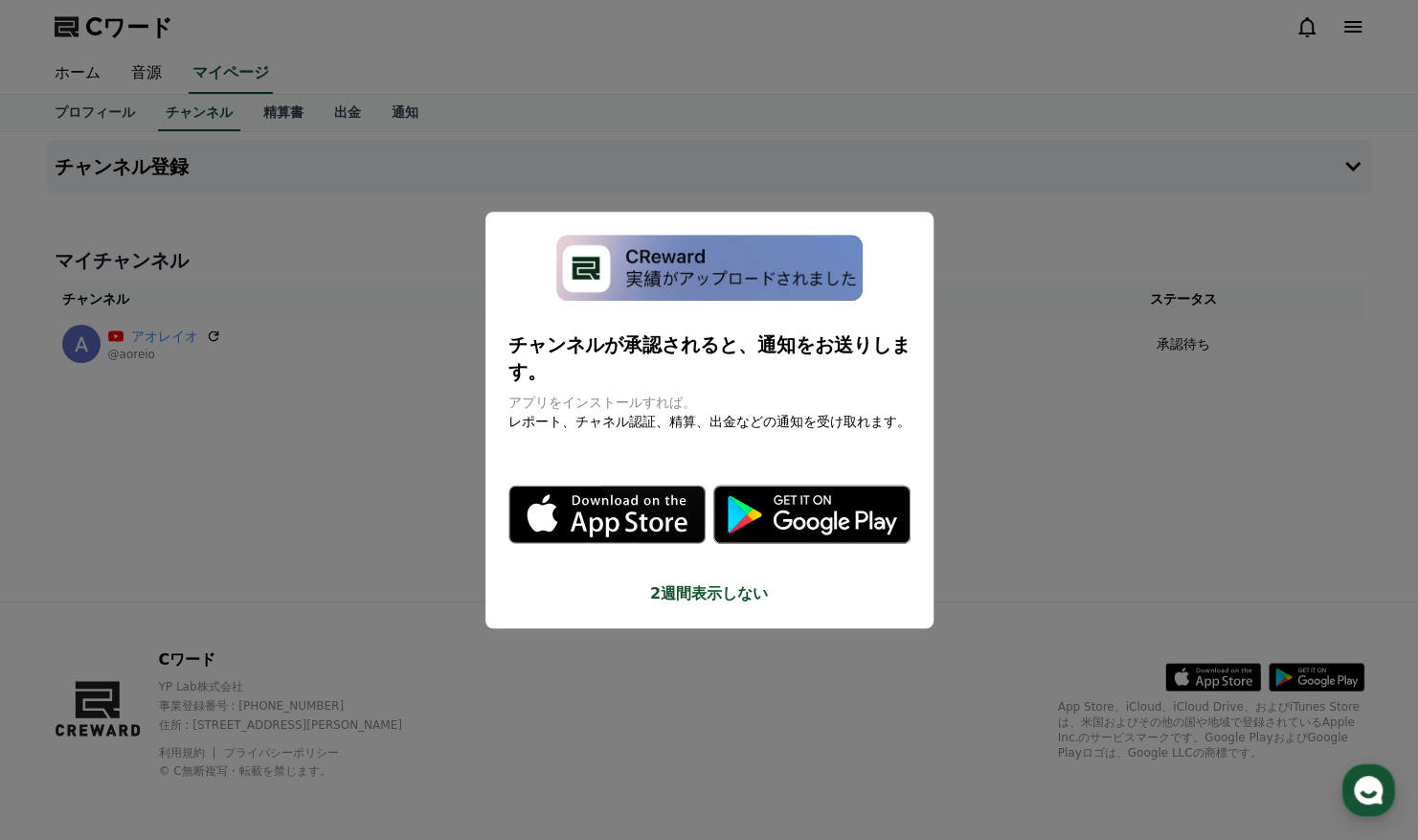
click at [995, 228] on button "モーダルを閉じる" at bounding box center [709, 420] width 1418 height 840
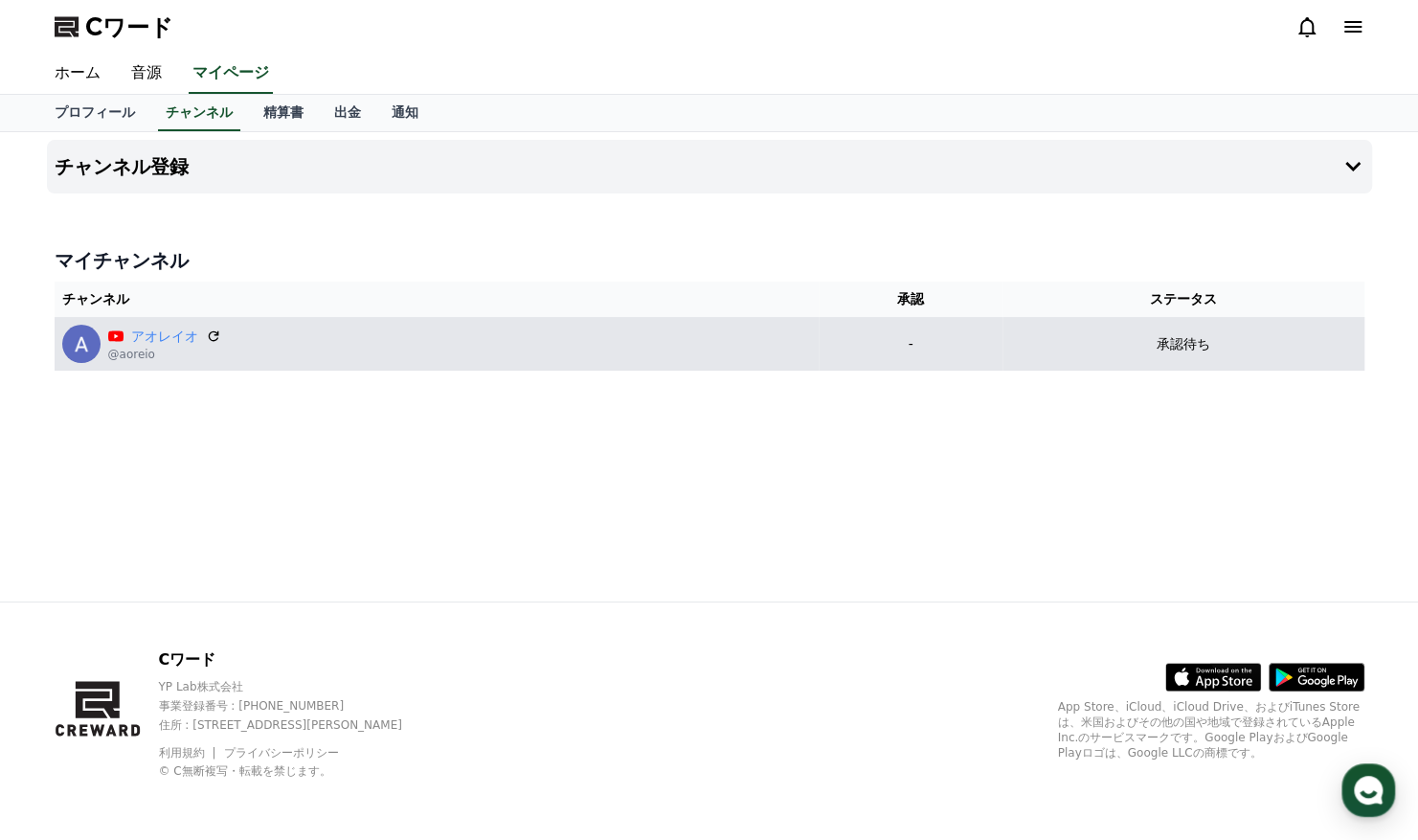
click at [293, 358] on div "アオレイオ @aoreio" at bounding box center [437, 344] width 749 height 38
click at [226, 344] on div "アオレイオ @aoreio" at bounding box center [437, 344] width 749 height 38
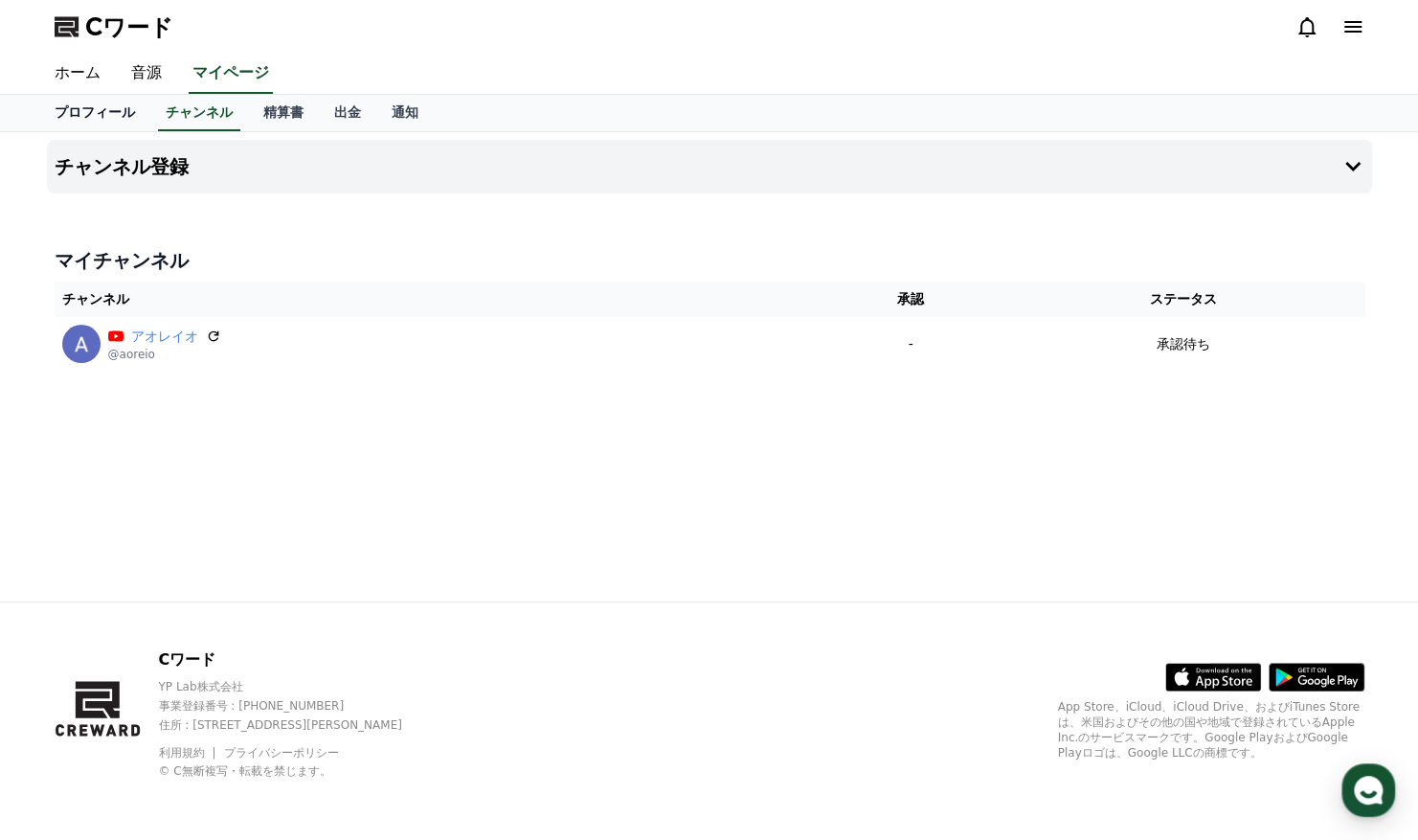
click at [98, 108] on font "プロフィール" at bounding box center [95, 112] width 81 height 15
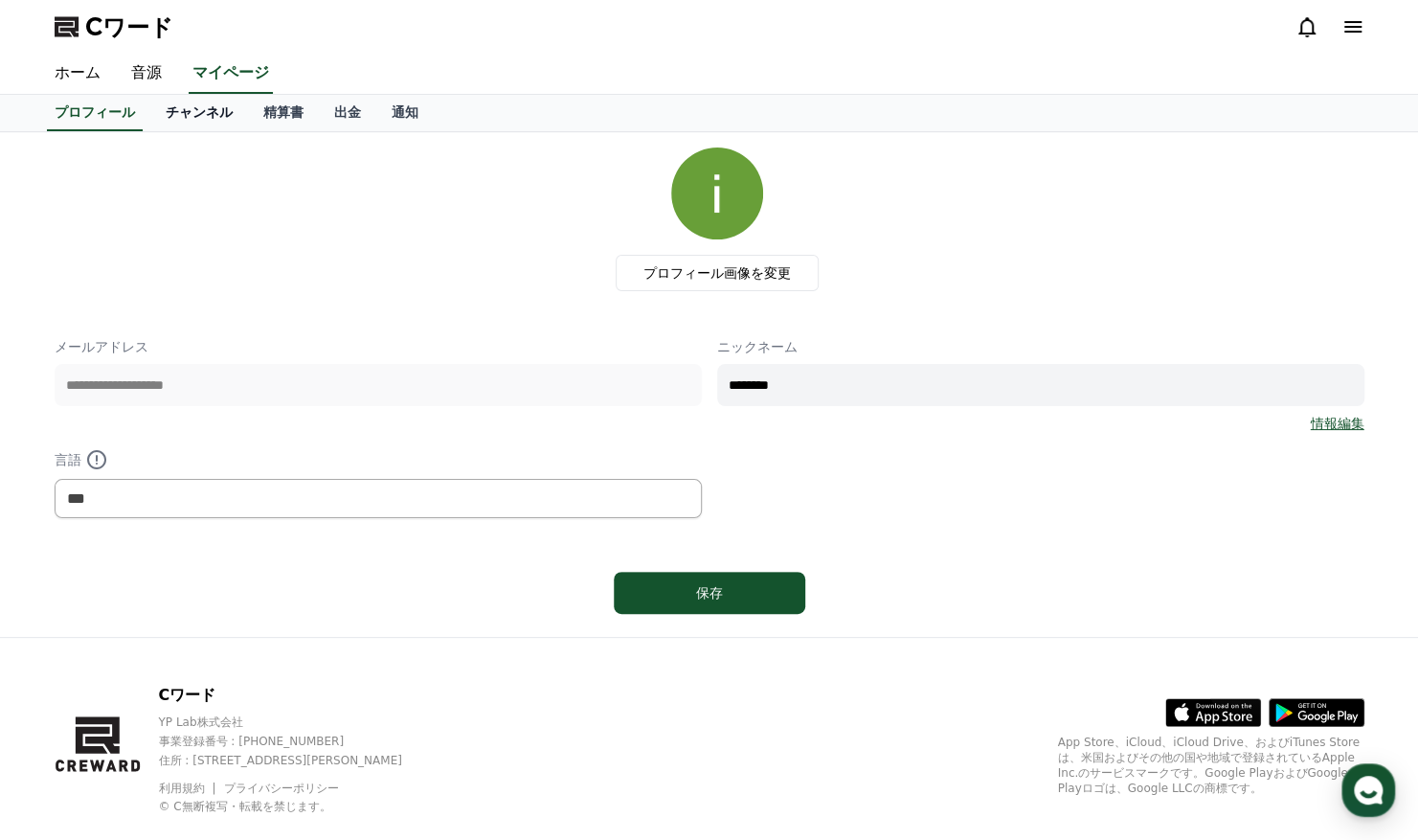
click at [151, 116] on link "チャンネル" at bounding box center [200, 113] width 98 height 36
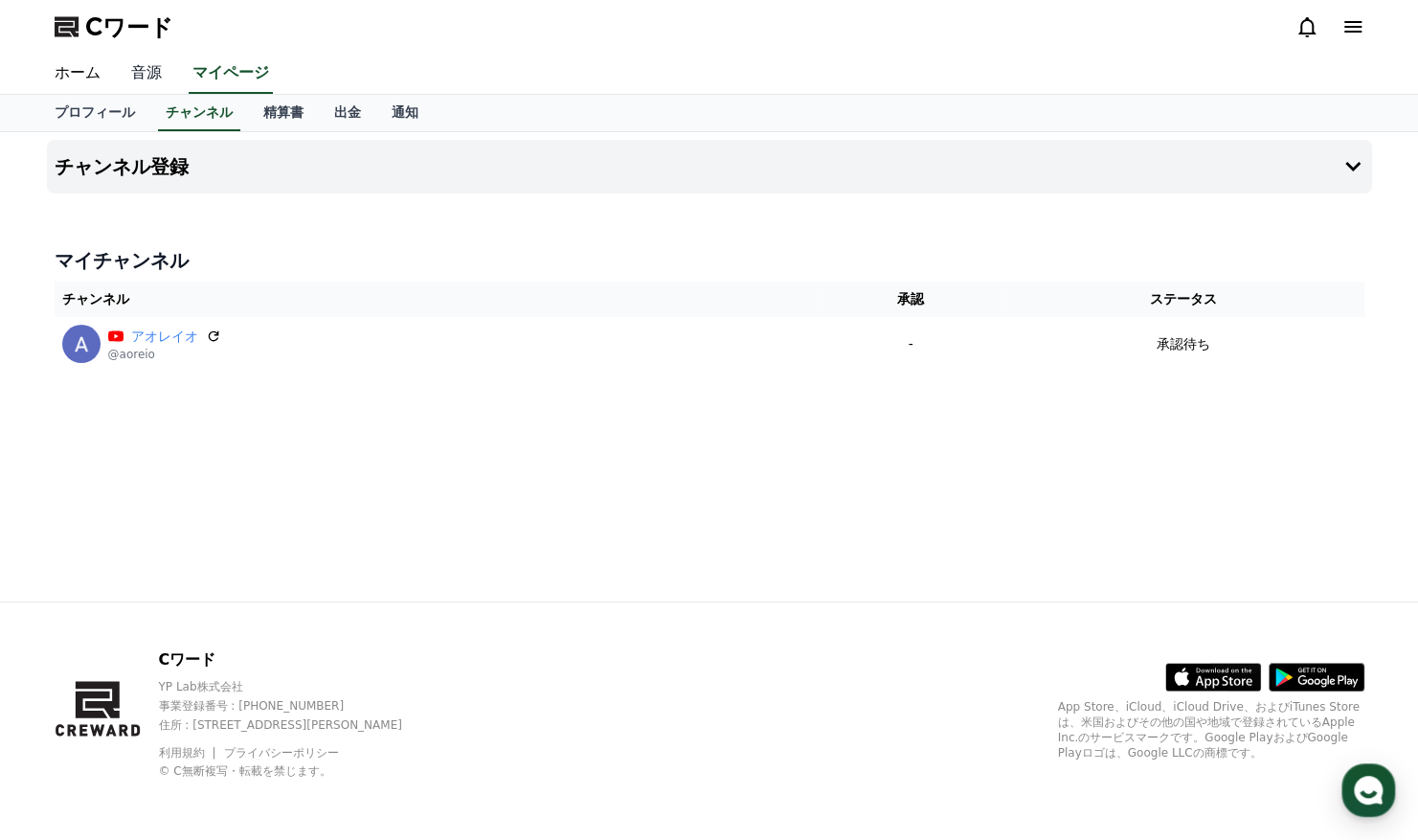
click at [132, 74] on link "音源" at bounding box center [147, 74] width 61 height 40
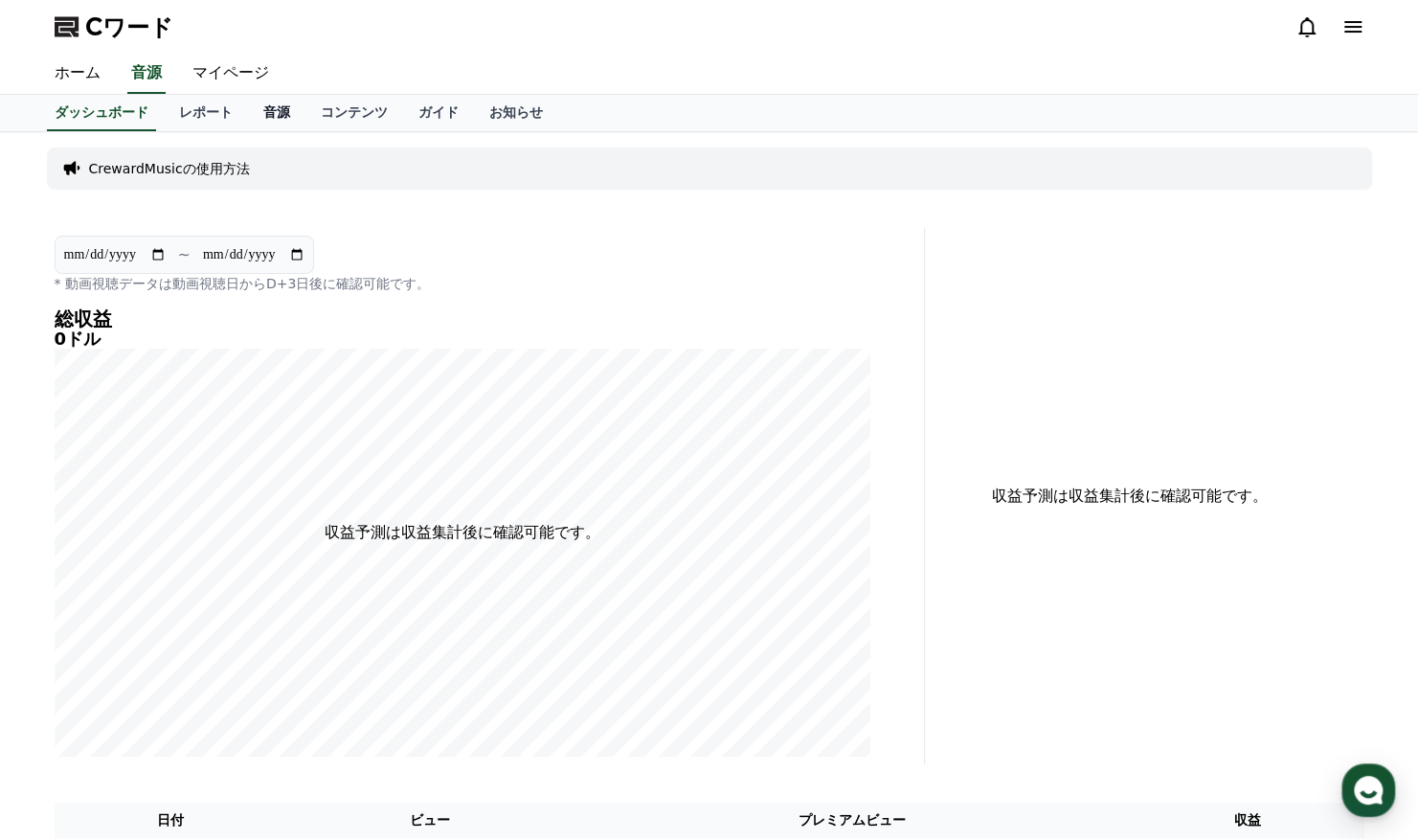
click at [263, 110] on font "音源" at bounding box center [276, 112] width 27 height 15
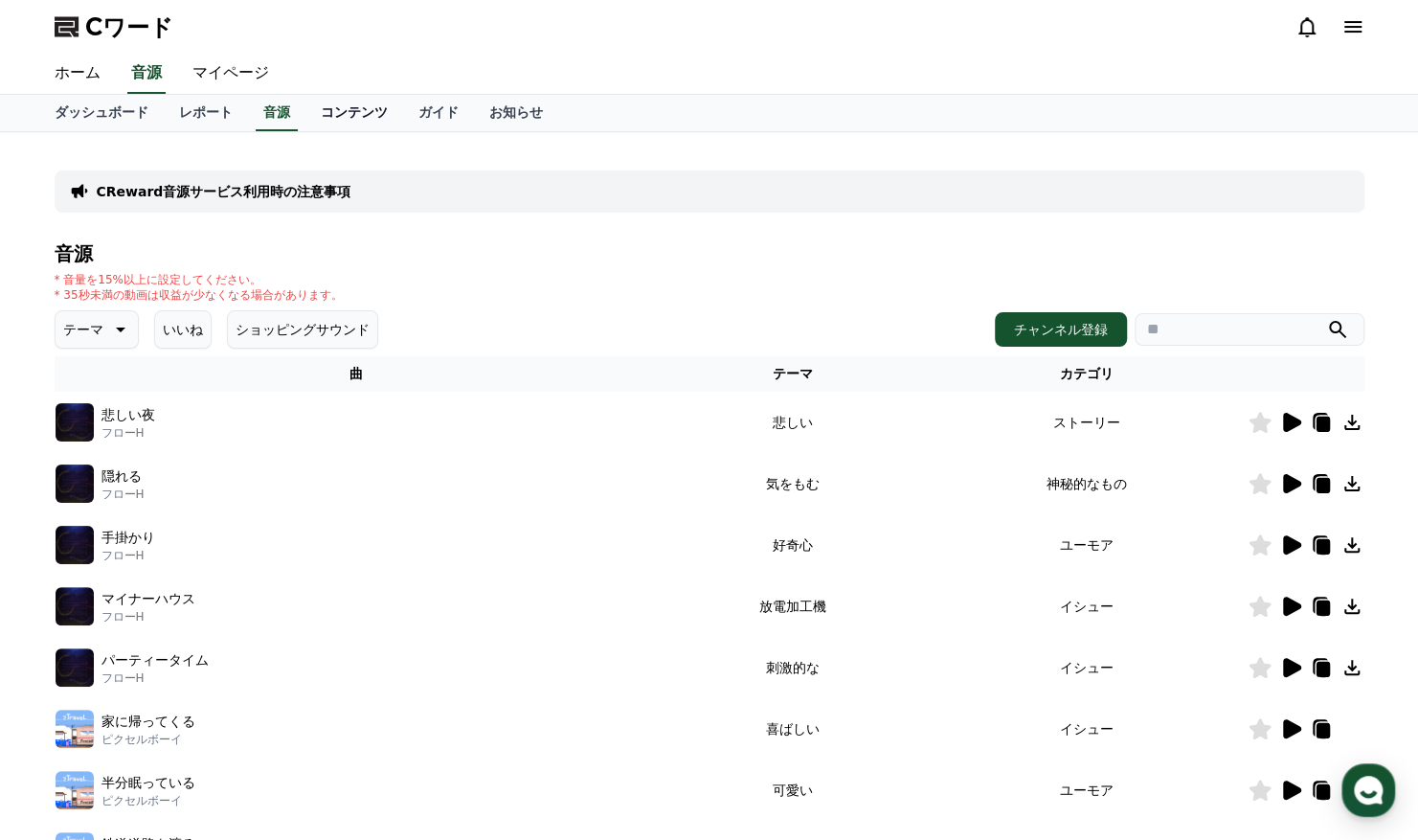
click at [339, 108] on link "コンテンツ" at bounding box center [354, 113] width 98 height 36
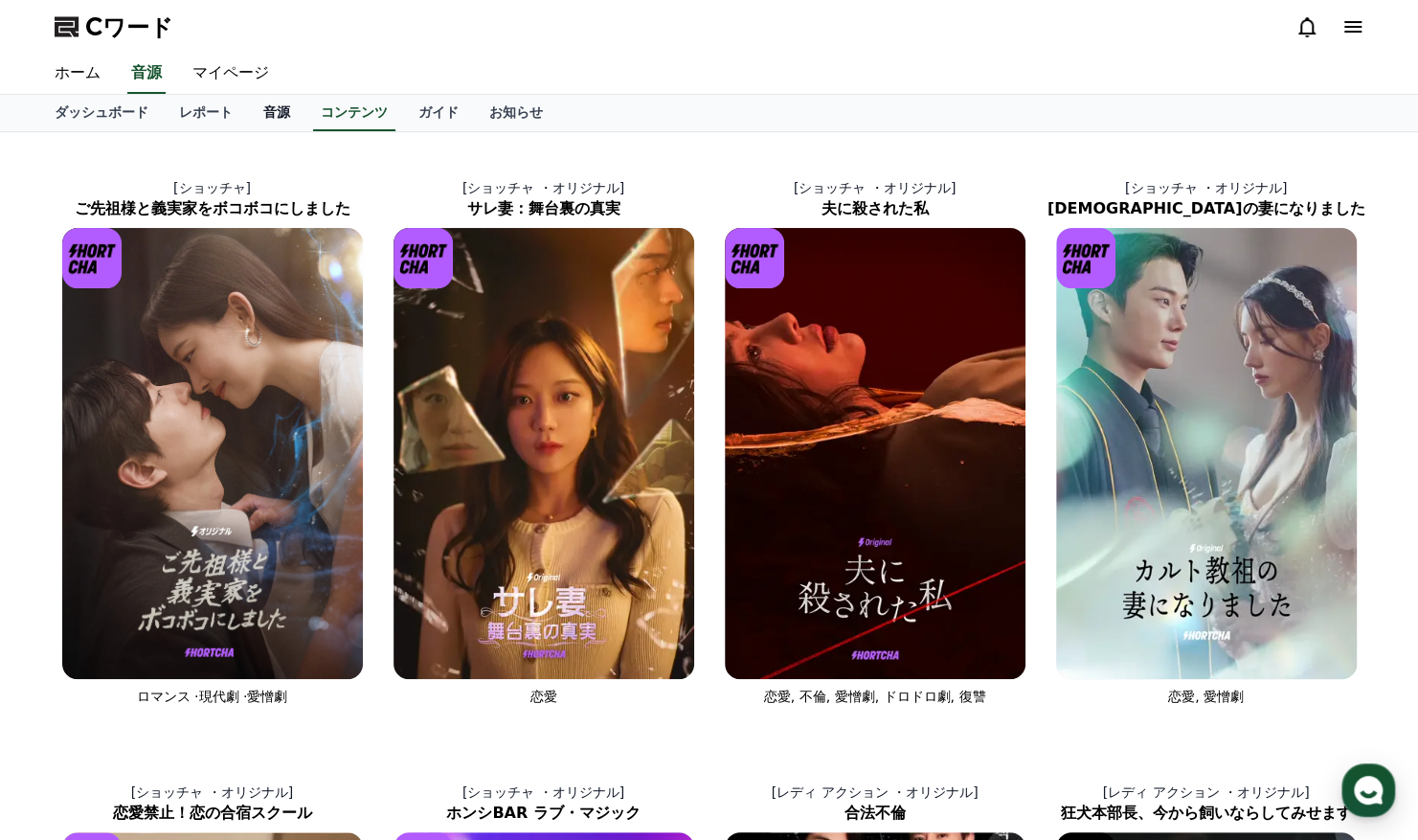
click at [248, 102] on link "音源" at bounding box center [276, 113] width 58 height 36
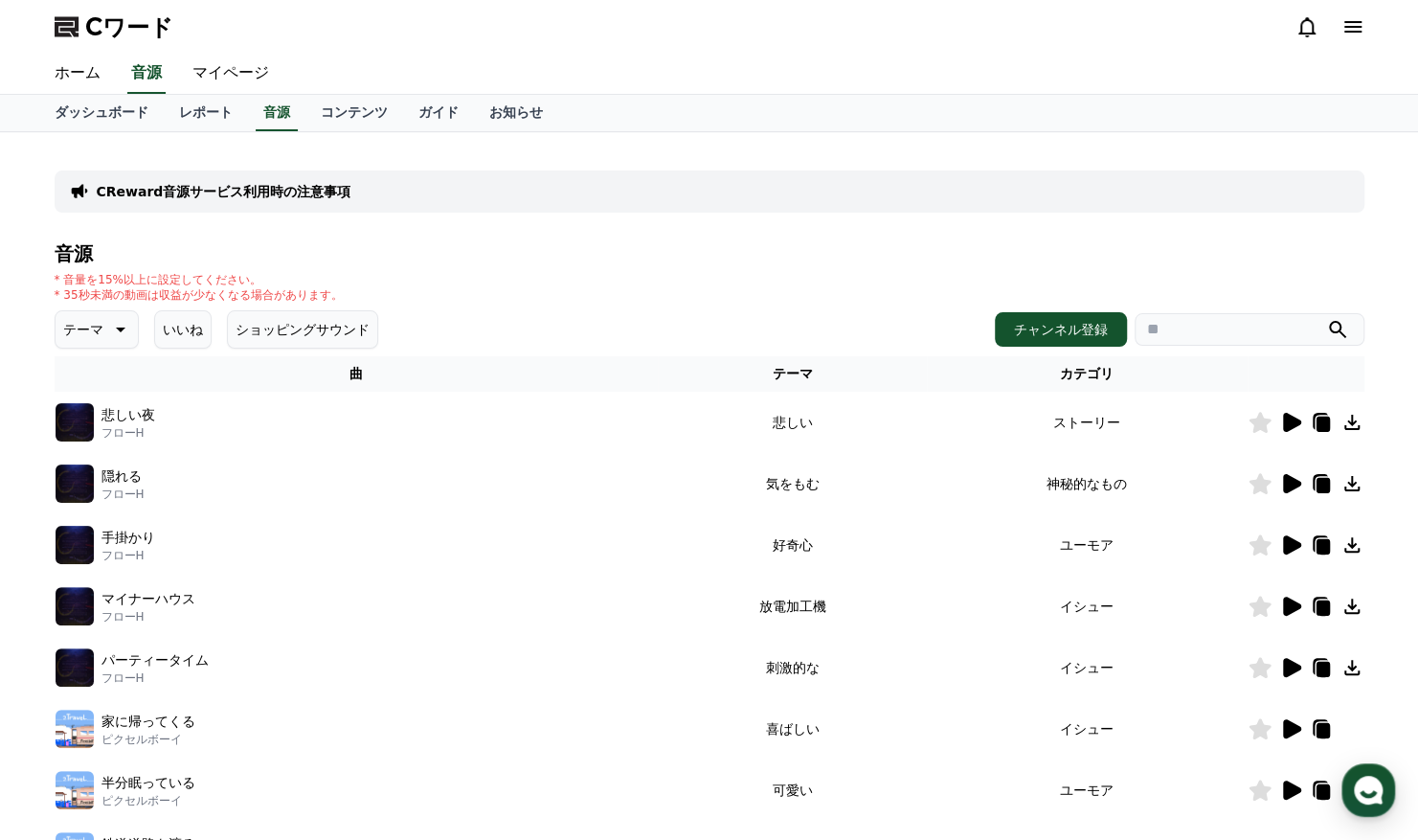
click at [108, 321] on icon at bounding box center [119, 329] width 23 height 23
click at [95, 389] on button "可愛い" at bounding box center [85, 388] width 56 height 42
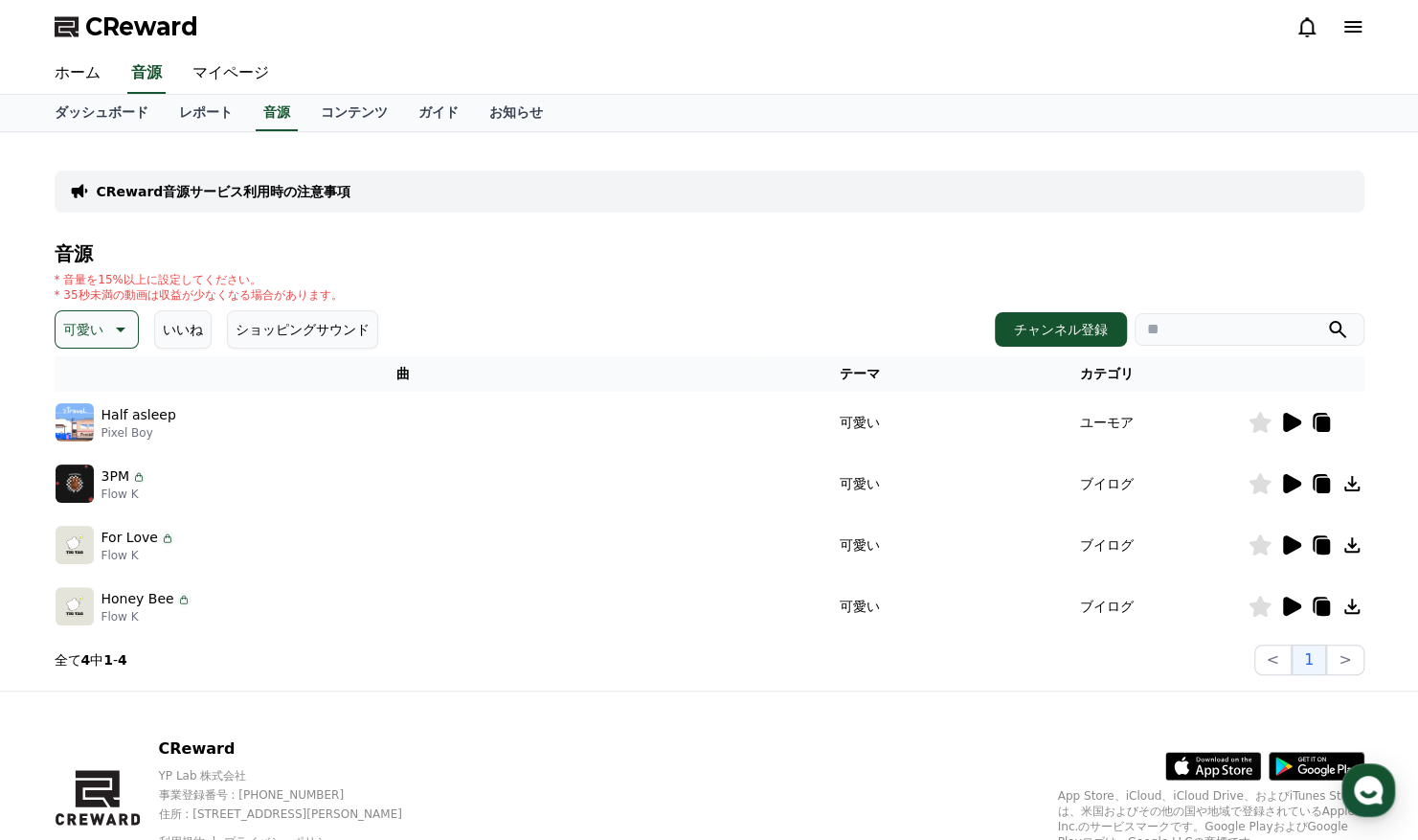
click at [1287, 417] on icon at bounding box center [1292, 422] width 18 height 19
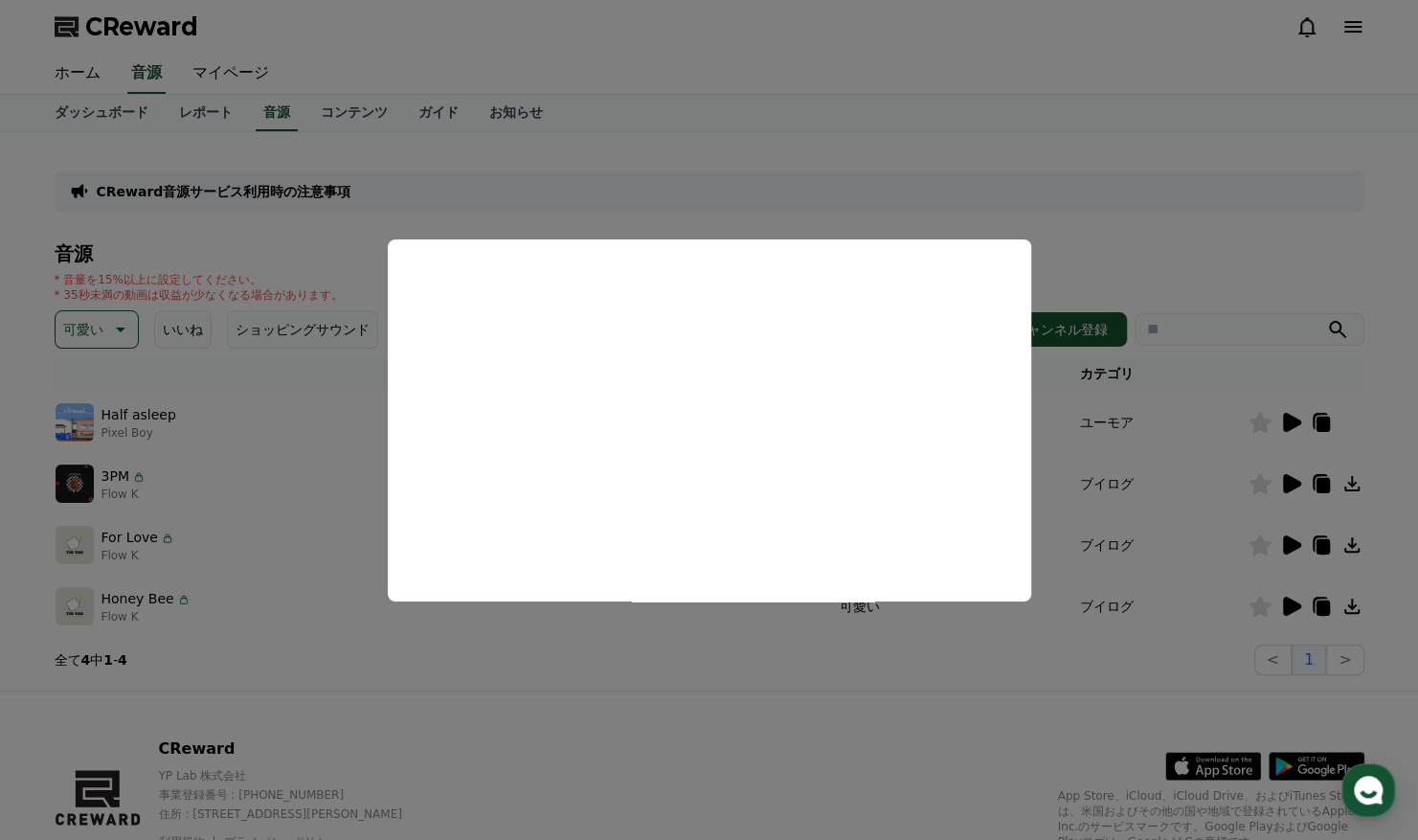
click at [1201, 439] on button "close modal" at bounding box center [709, 420] width 1418 height 840
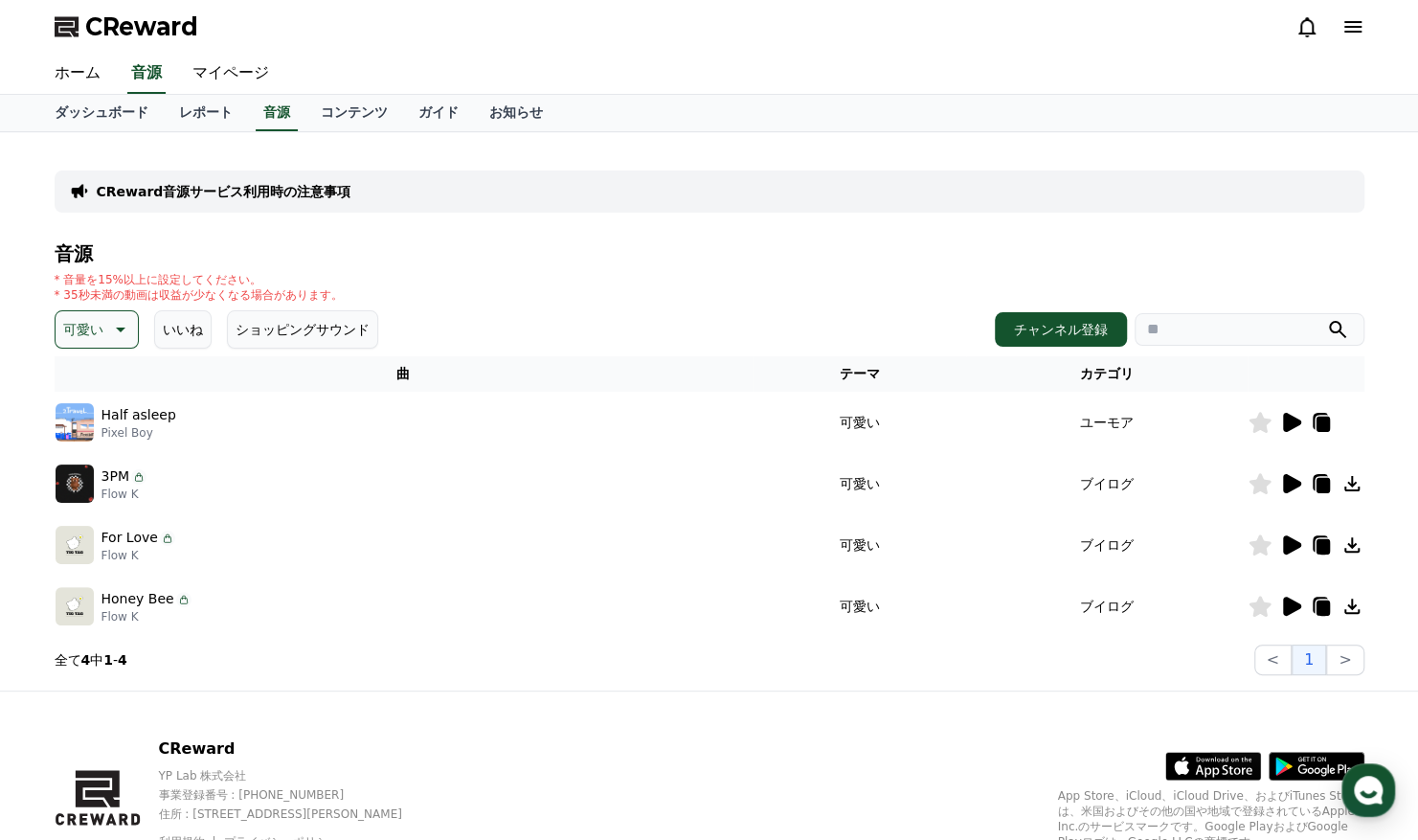
click at [266, 338] on button "ショッピングサウンド" at bounding box center [302, 329] width 152 height 38
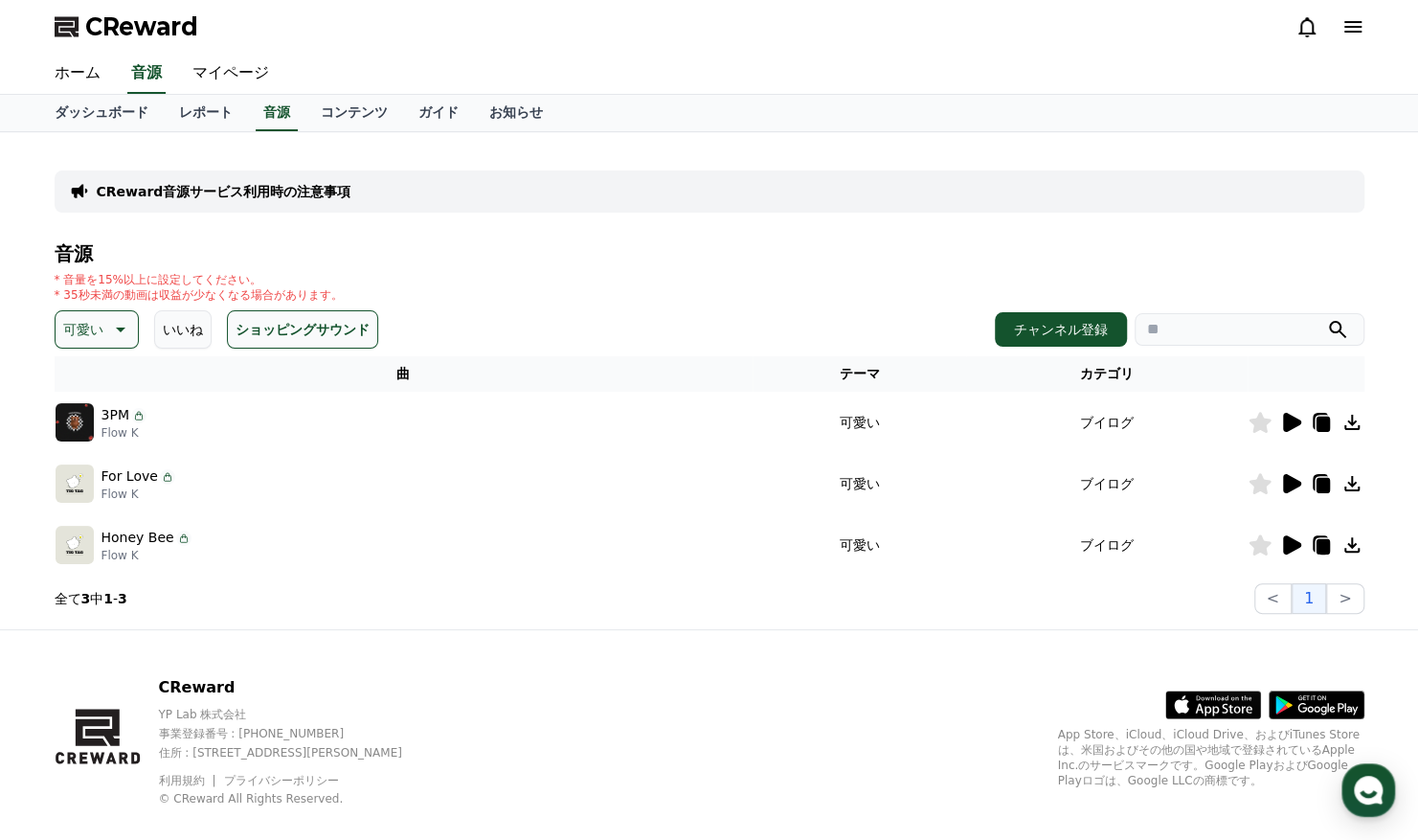
click at [1289, 480] on icon at bounding box center [1292, 484] width 18 height 19
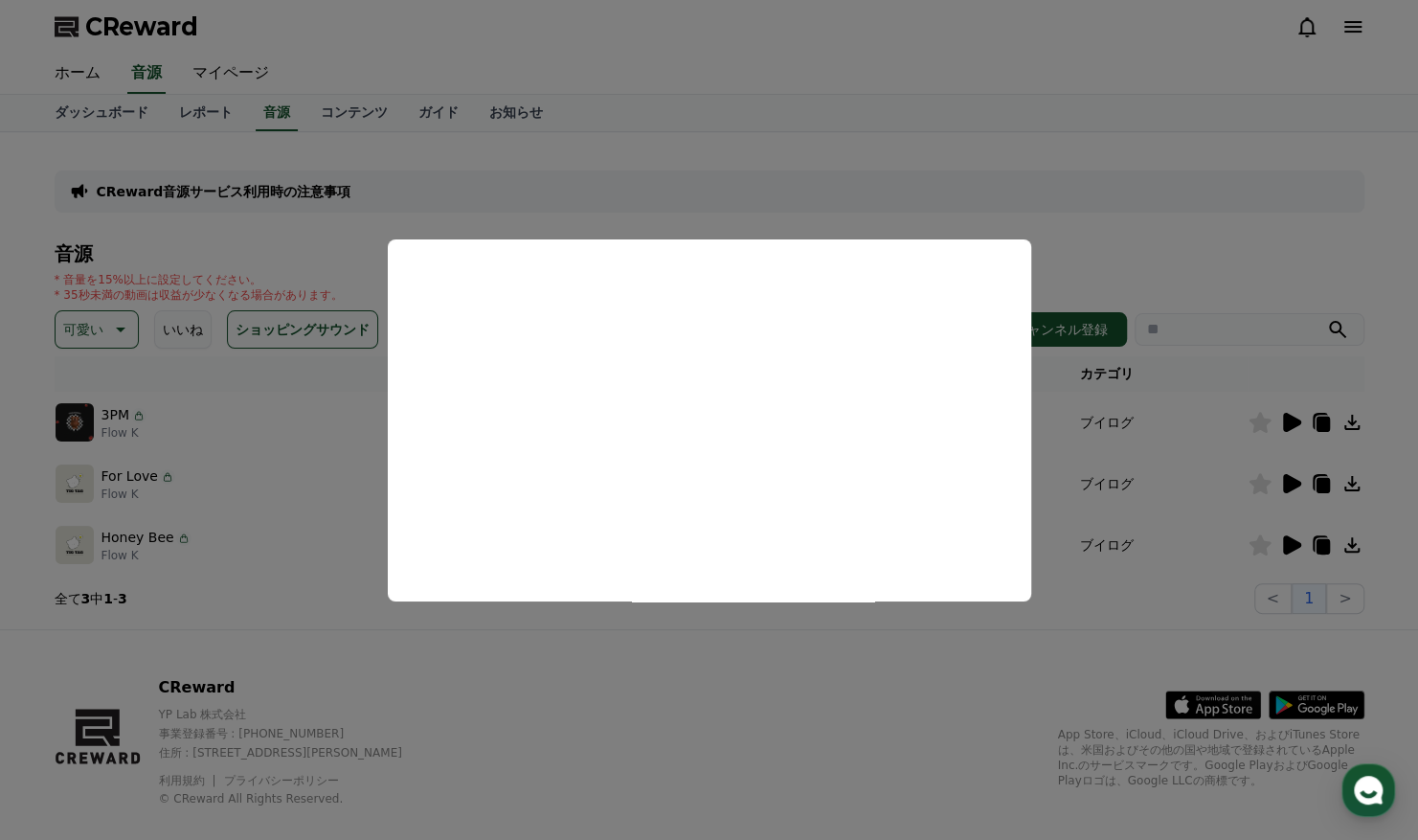
click at [1114, 435] on button "close modal" at bounding box center [709, 420] width 1418 height 840
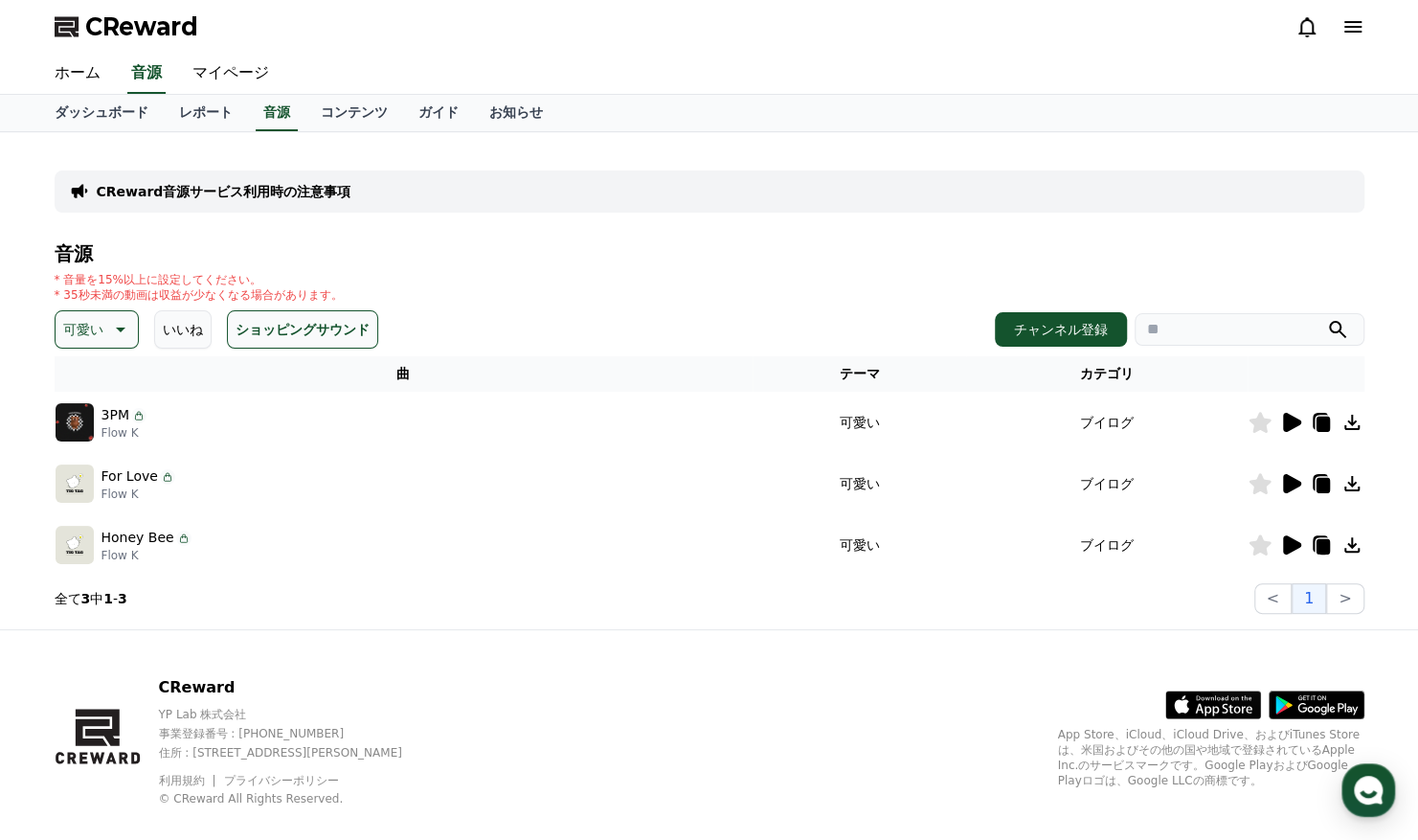
click at [1291, 546] on icon at bounding box center [1292, 545] width 18 height 19
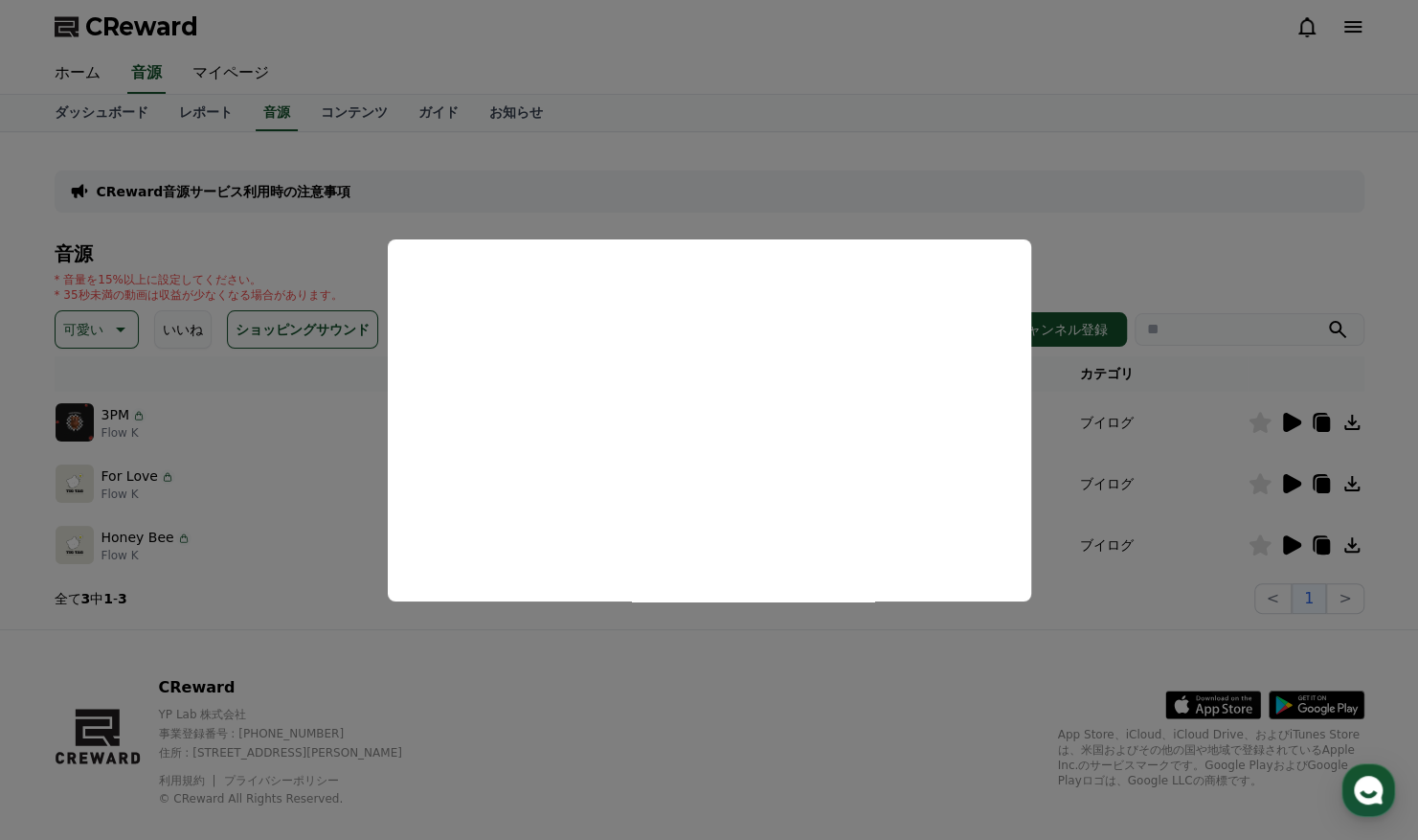
click at [304, 435] on button "close modal" at bounding box center [709, 420] width 1418 height 840
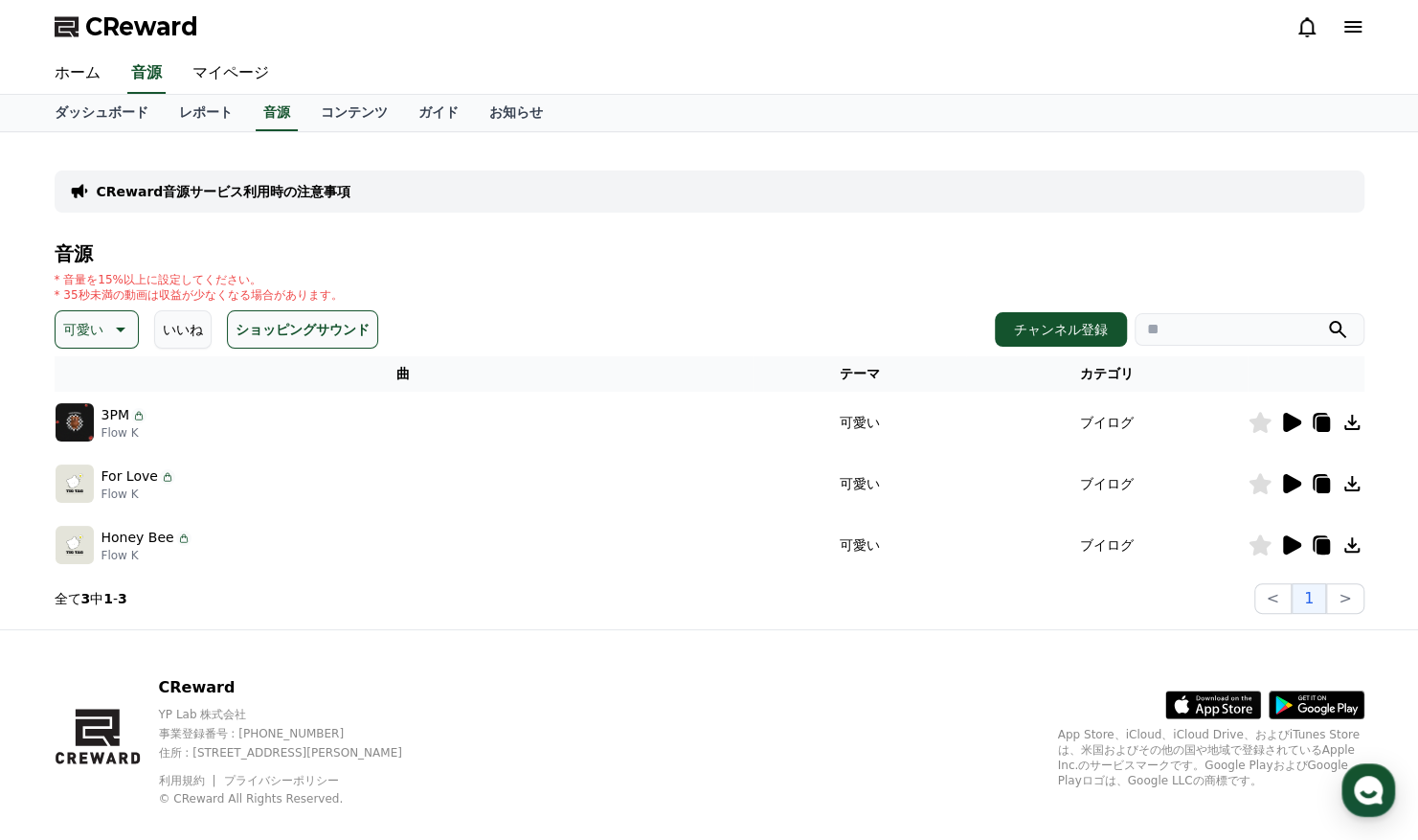
click at [262, 329] on button "ショッピングサウンド" at bounding box center [302, 329] width 152 height 38
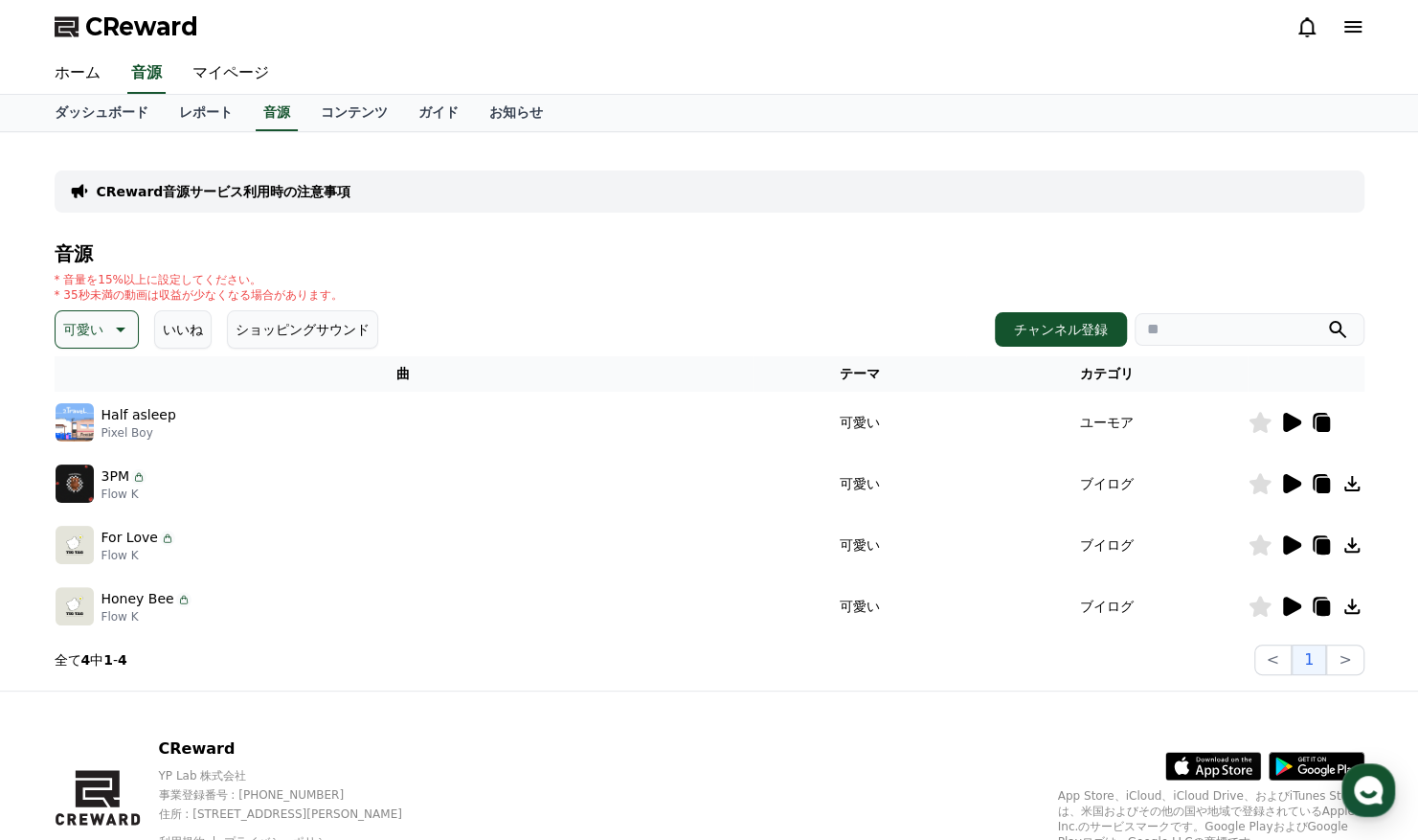
click at [1288, 481] on icon at bounding box center [1292, 484] width 18 height 19
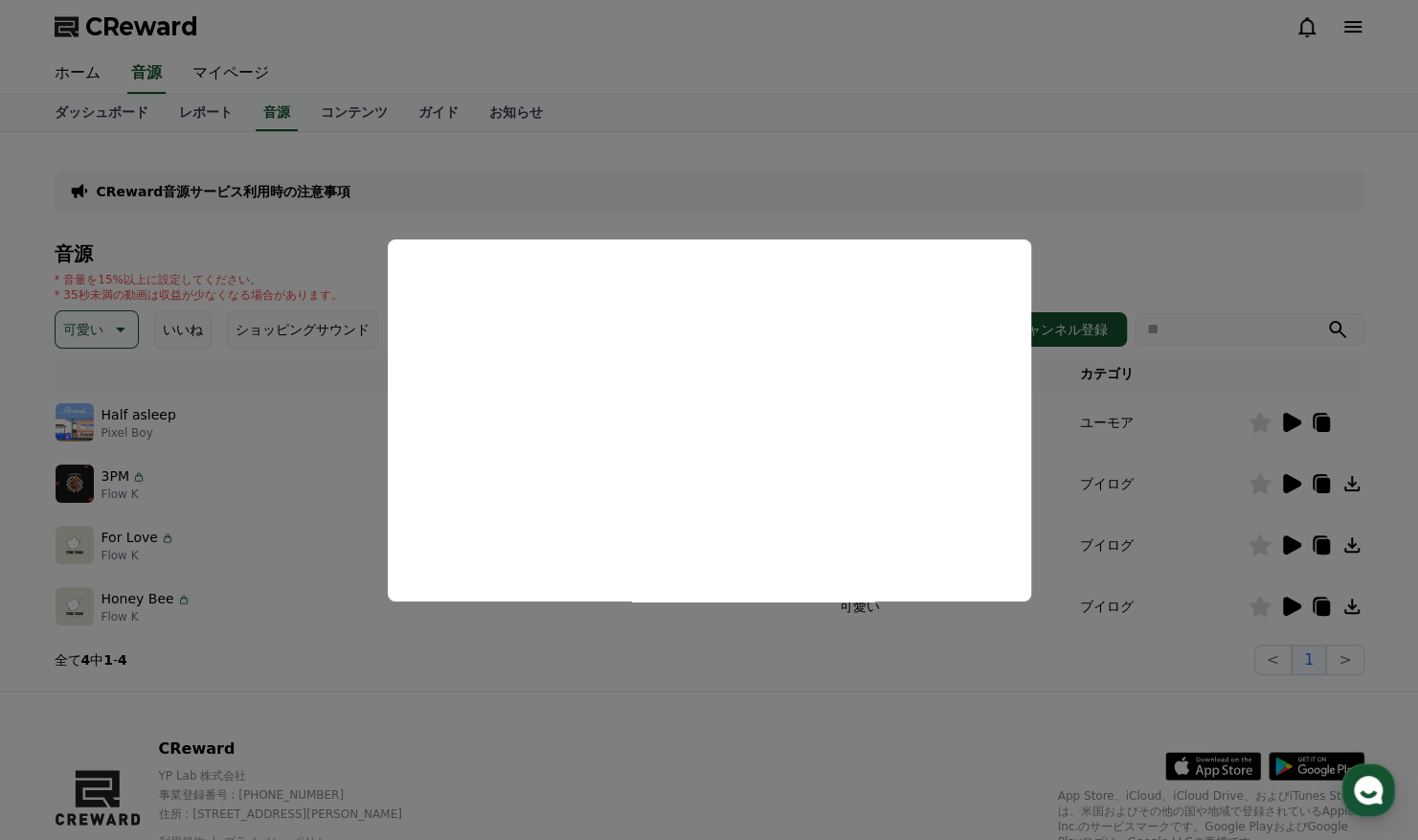
click at [995, 627] on button "close modal" at bounding box center [709, 420] width 1418 height 840
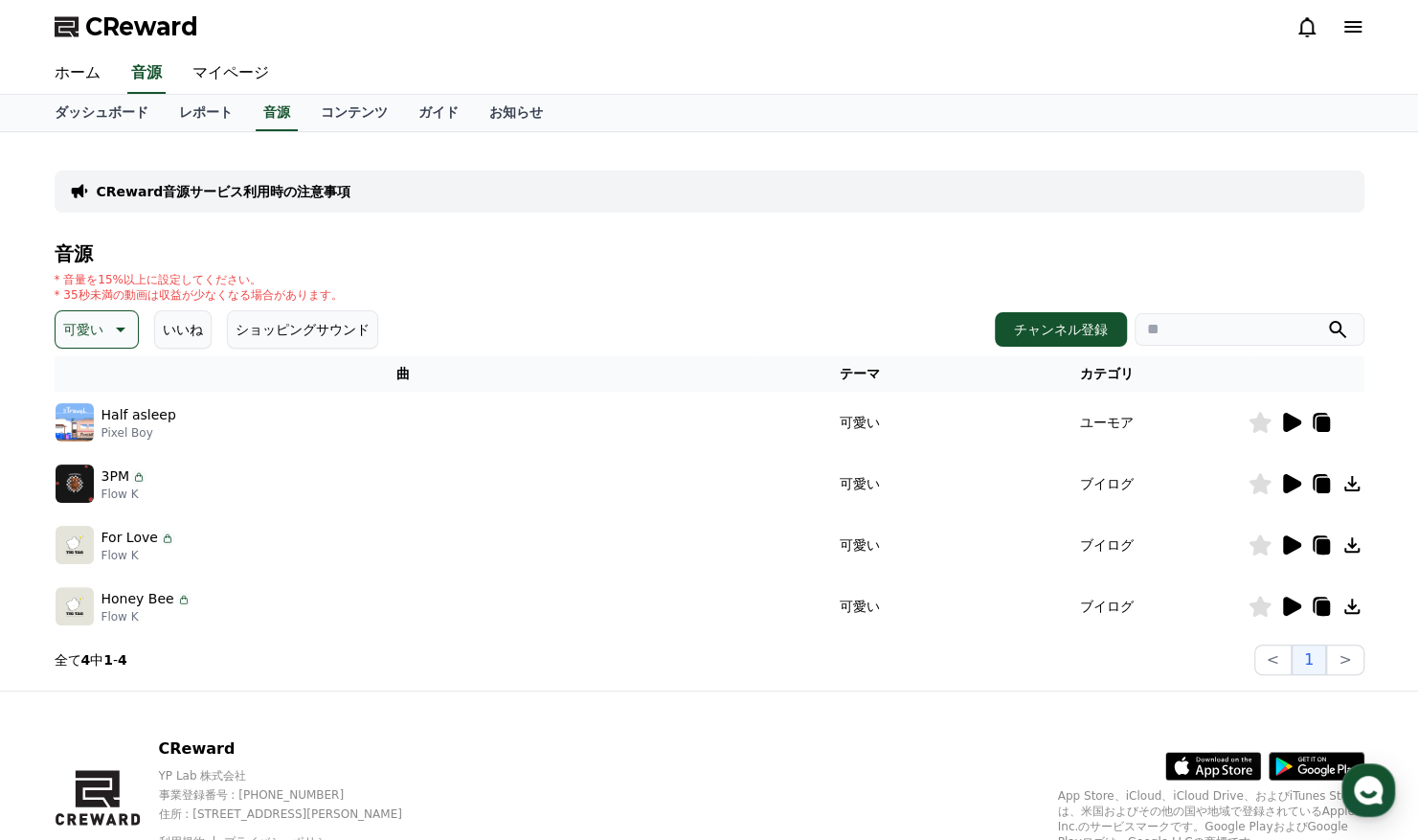
click at [1282, 542] on icon at bounding box center [1291, 545] width 23 height 23
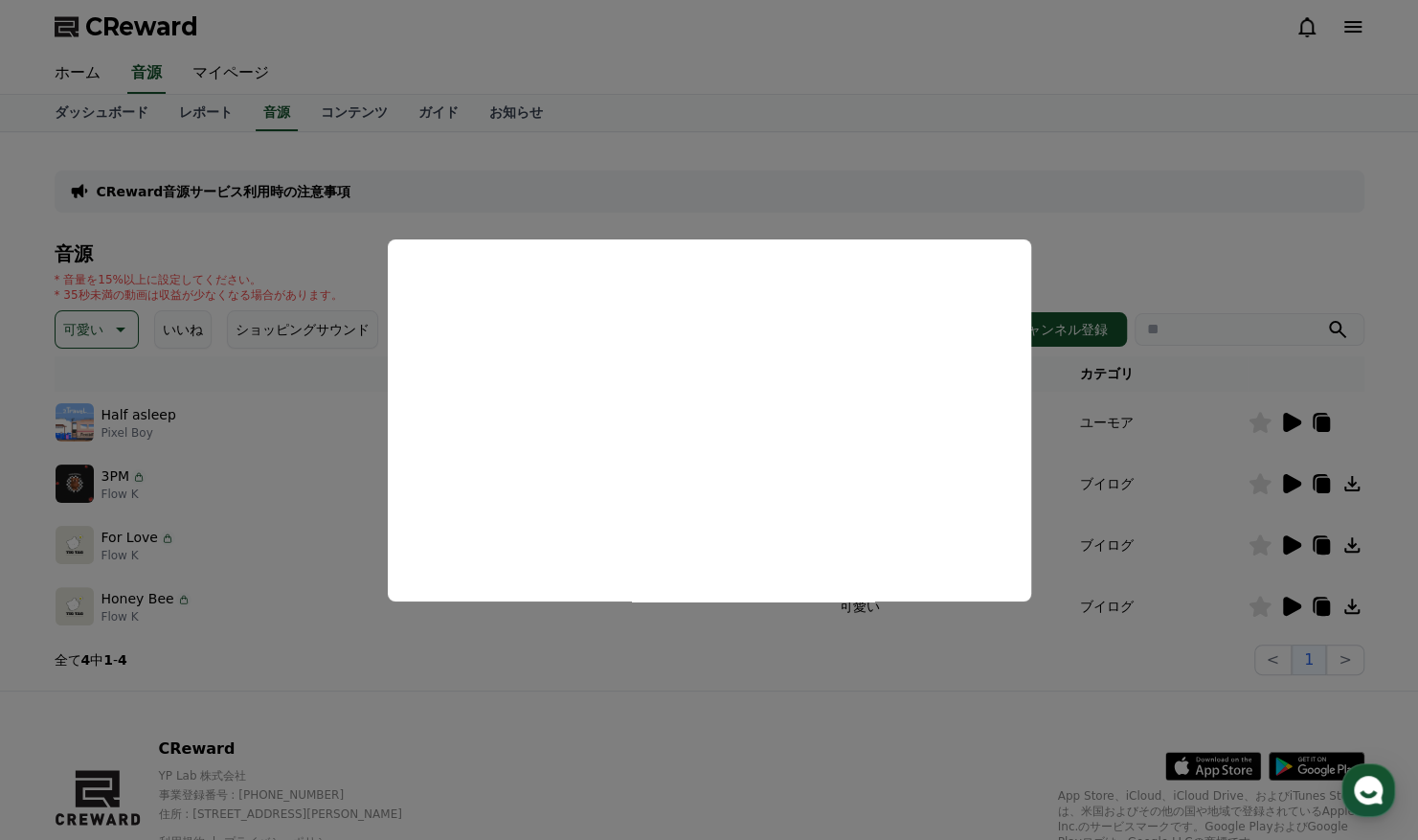
click at [1178, 535] on button "close modal" at bounding box center [709, 420] width 1418 height 840
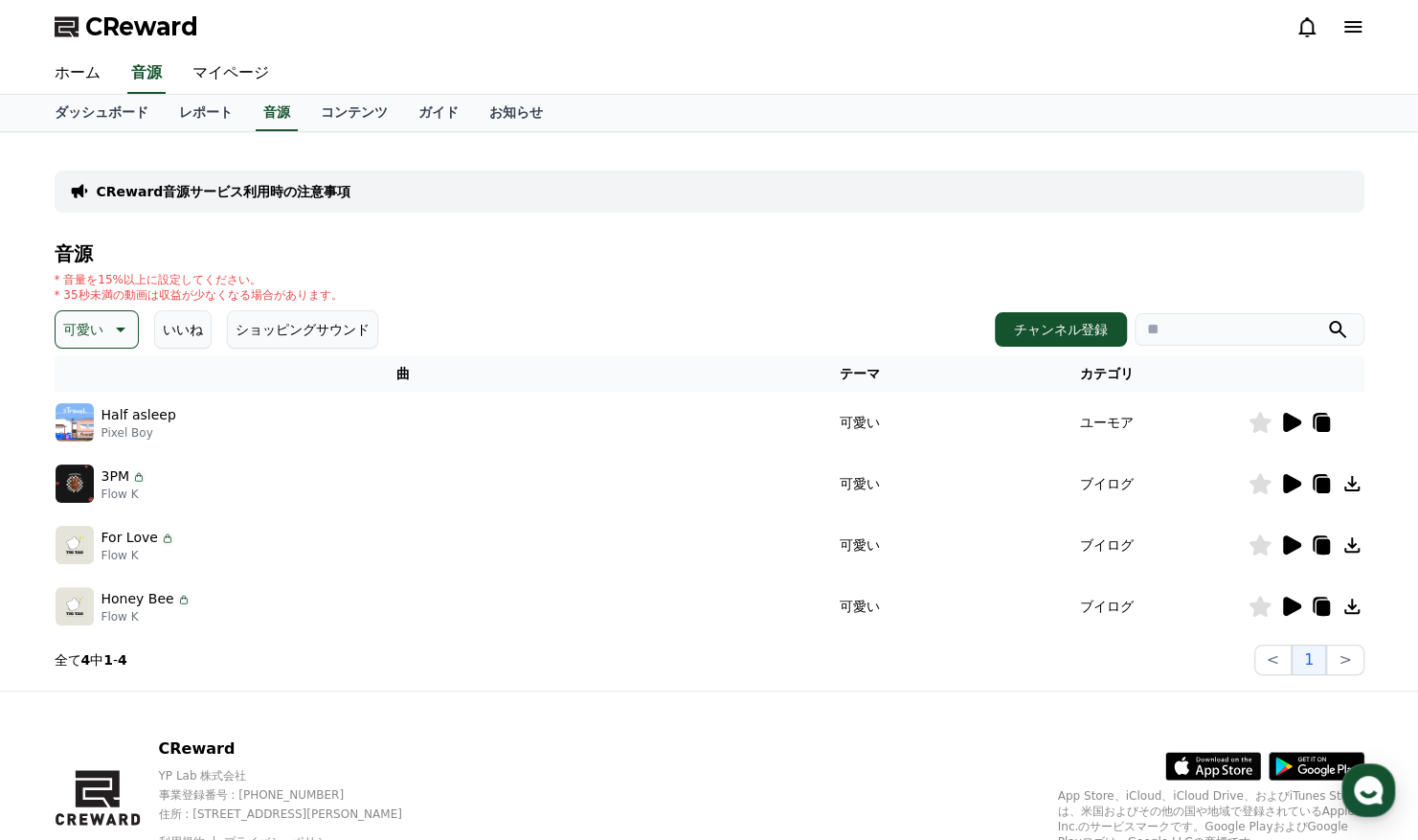
click at [1297, 608] on icon at bounding box center [1292, 606] width 18 height 19
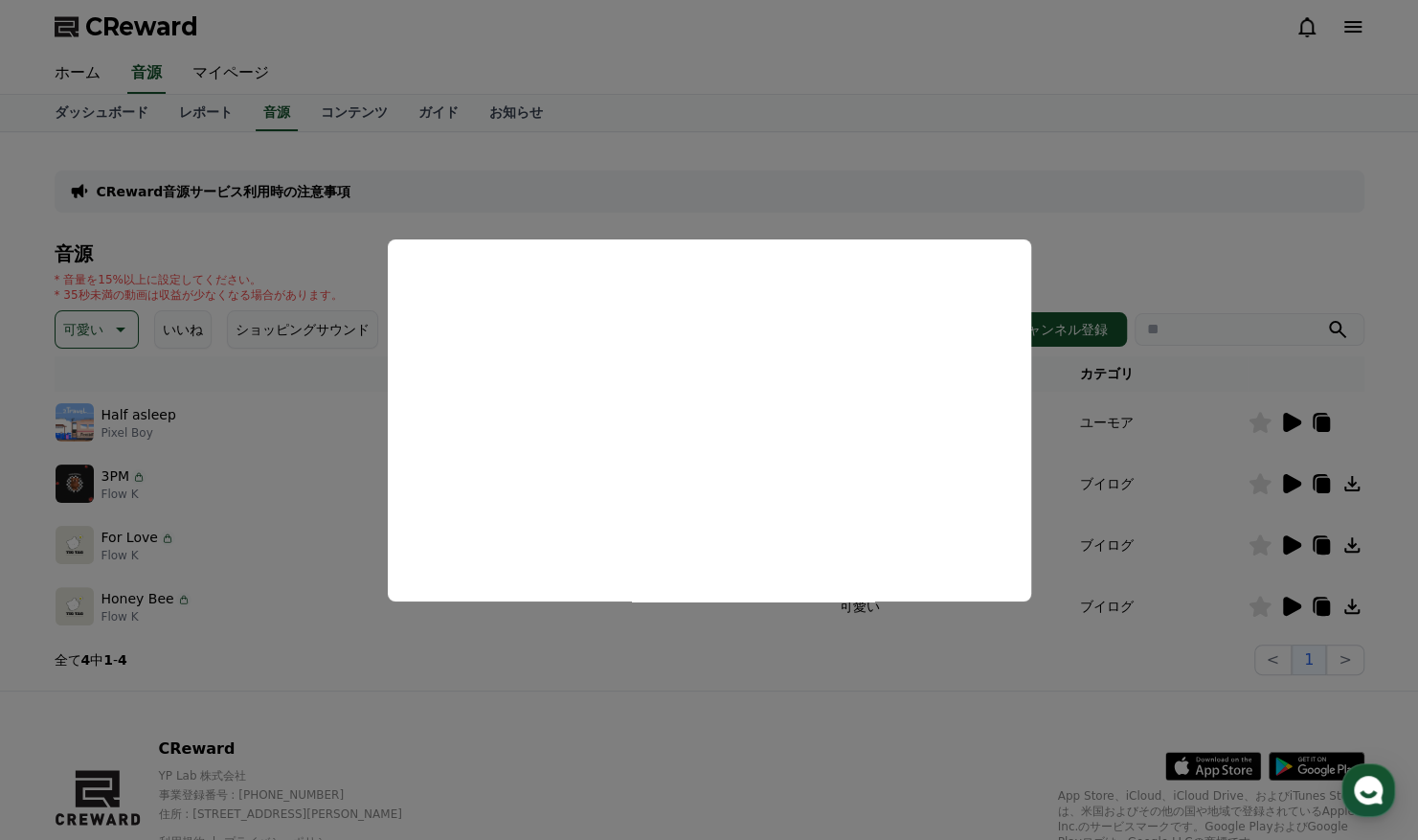
click at [778, 643] on button "close modal" at bounding box center [709, 420] width 1418 height 840
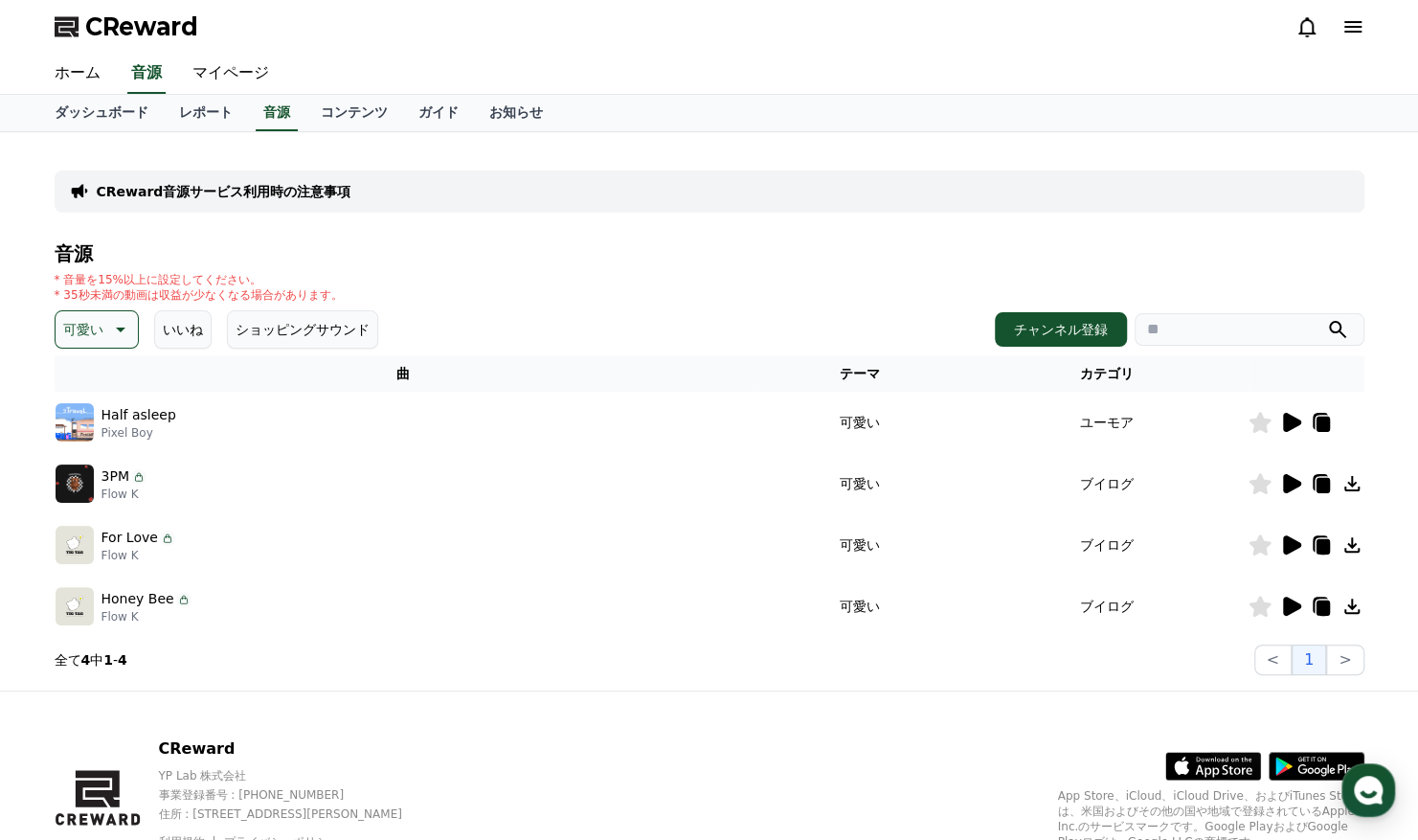
click at [1296, 433] on icon at bounding box center [1291, 422] width 23 height 23
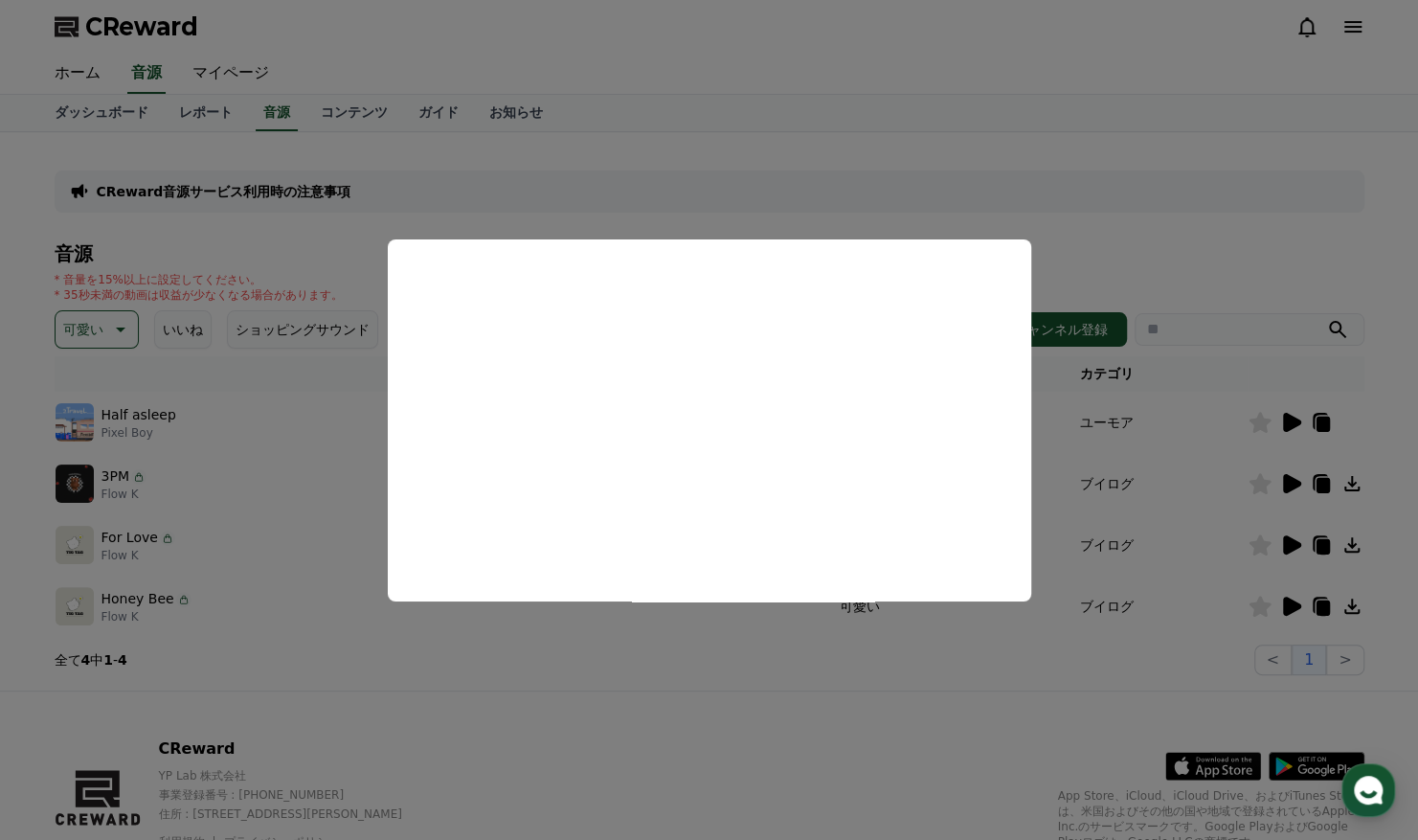
click at [1069, 420] on button "close modal" at bounding box center [709, 420] width 1418 height 840
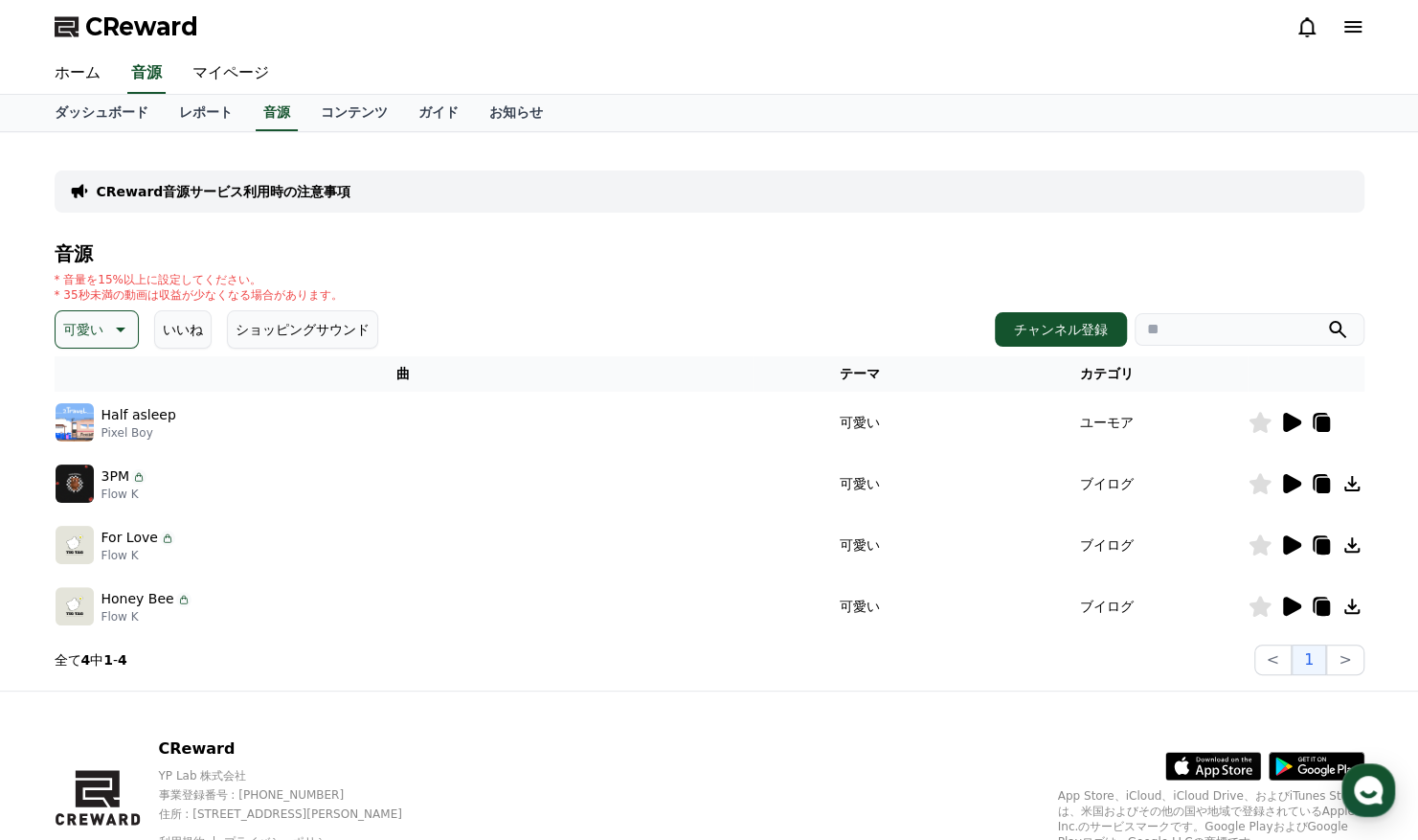
click at [1319, 422] on icon at bounding box center [1322, 424] width 13 height 15
click at [1047, 324] on button "チャンネル登録" at bounding box center [1061, 329] width 132 height 35
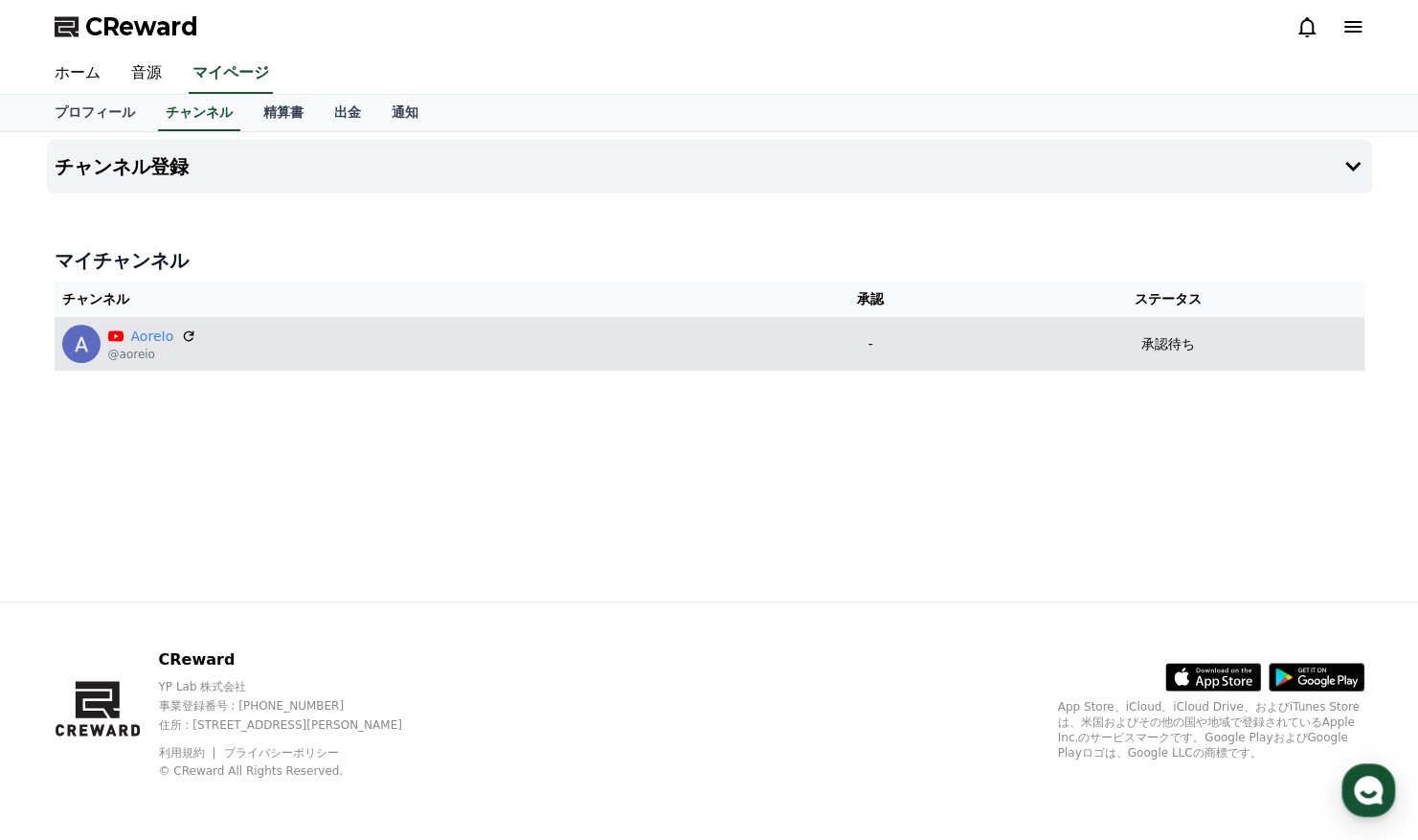
click at [971, 356] on td "-" at bounding box center [870, 344] width 201 height 54
click at [82, 351] on img at bounding box center [82, 344] width 38 height 38
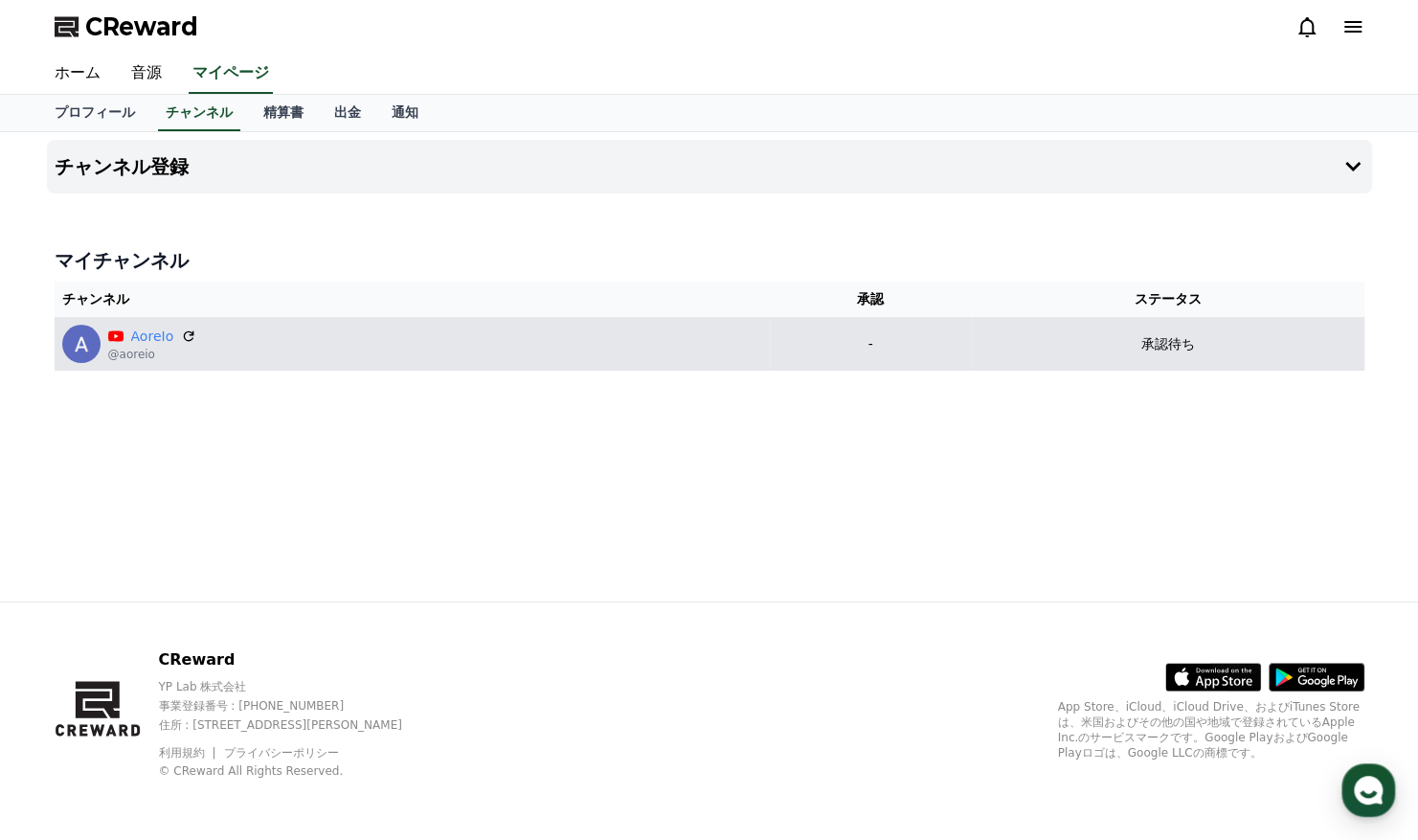
click at [82, 351] on img at bounding box center [82, 344] width 38 height 38
click at [197, 329] on div "AoreIo @aoreio" at bounding box center [413, 344] width 701 height 38
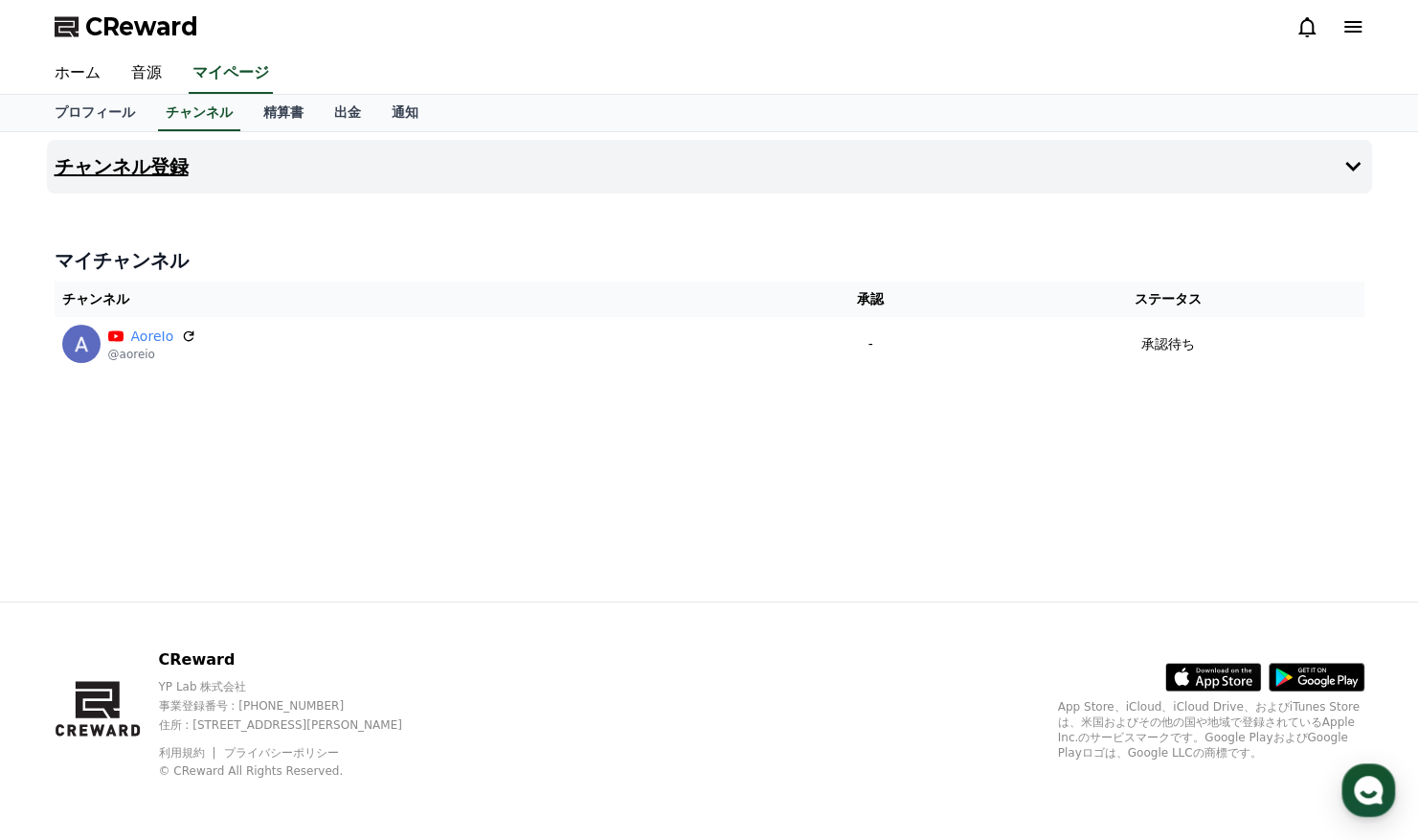
click at [116, 161] on h4 "チャンネル登録" at bounding box center [122, 167] width 134 height 21
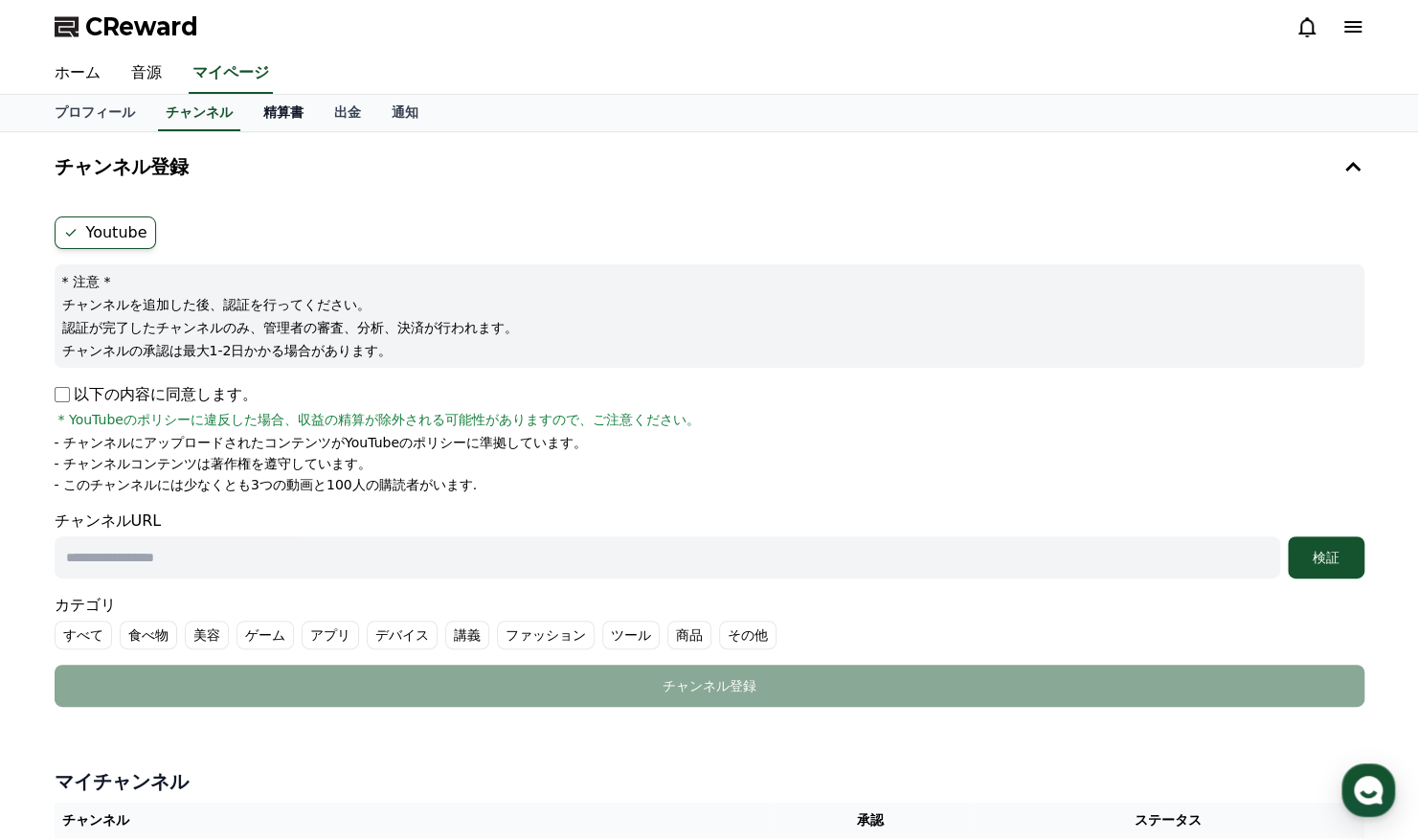
click at [248, 114] on link "精算書" at bounding box center [283, 113] width 71 height 36
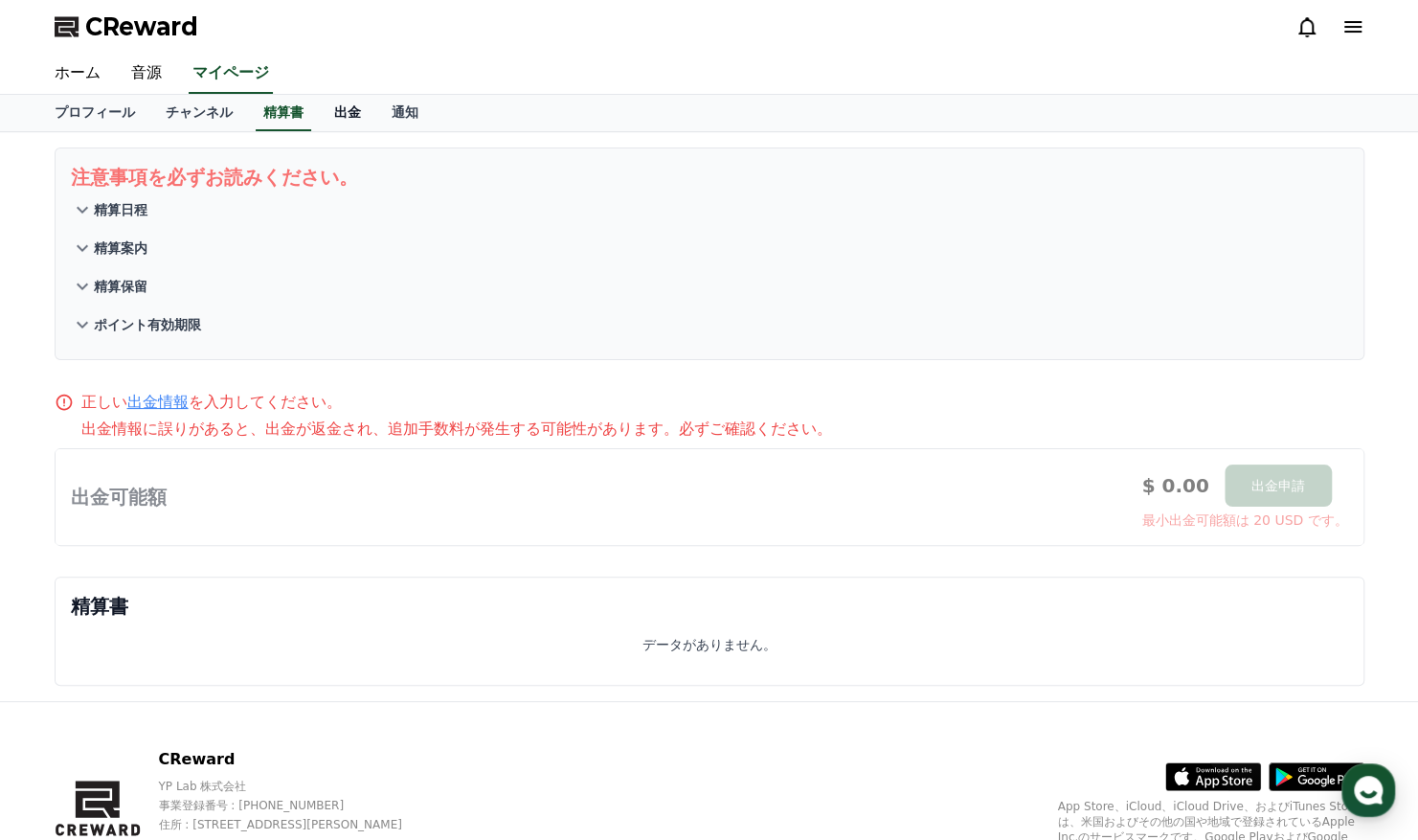
click at [320, 104] on link "出金" at bounding box center [348, 113] width 58 height 36
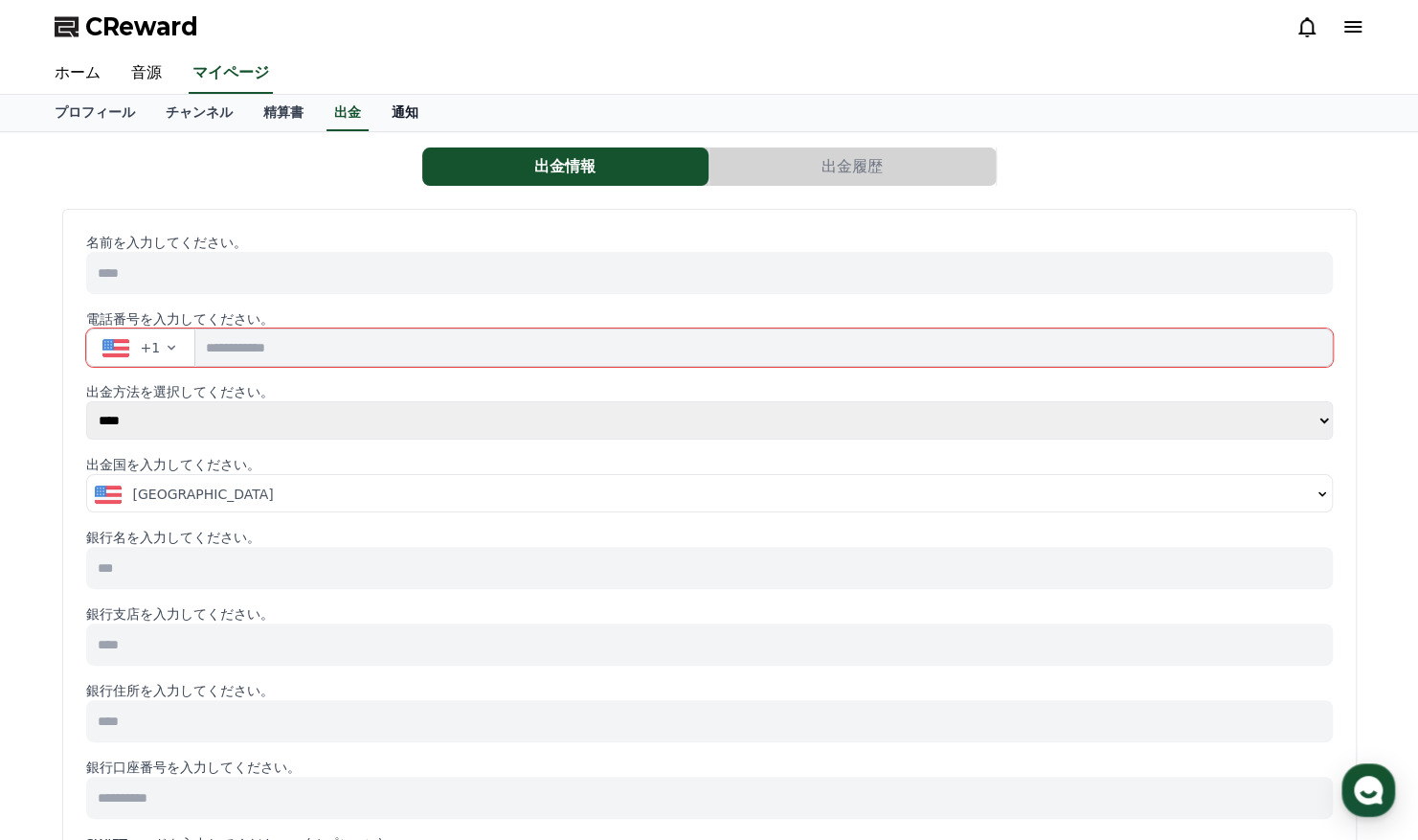
click at [379, 106] on link "通知" at bounding box center [405, 113] width 58 height 36
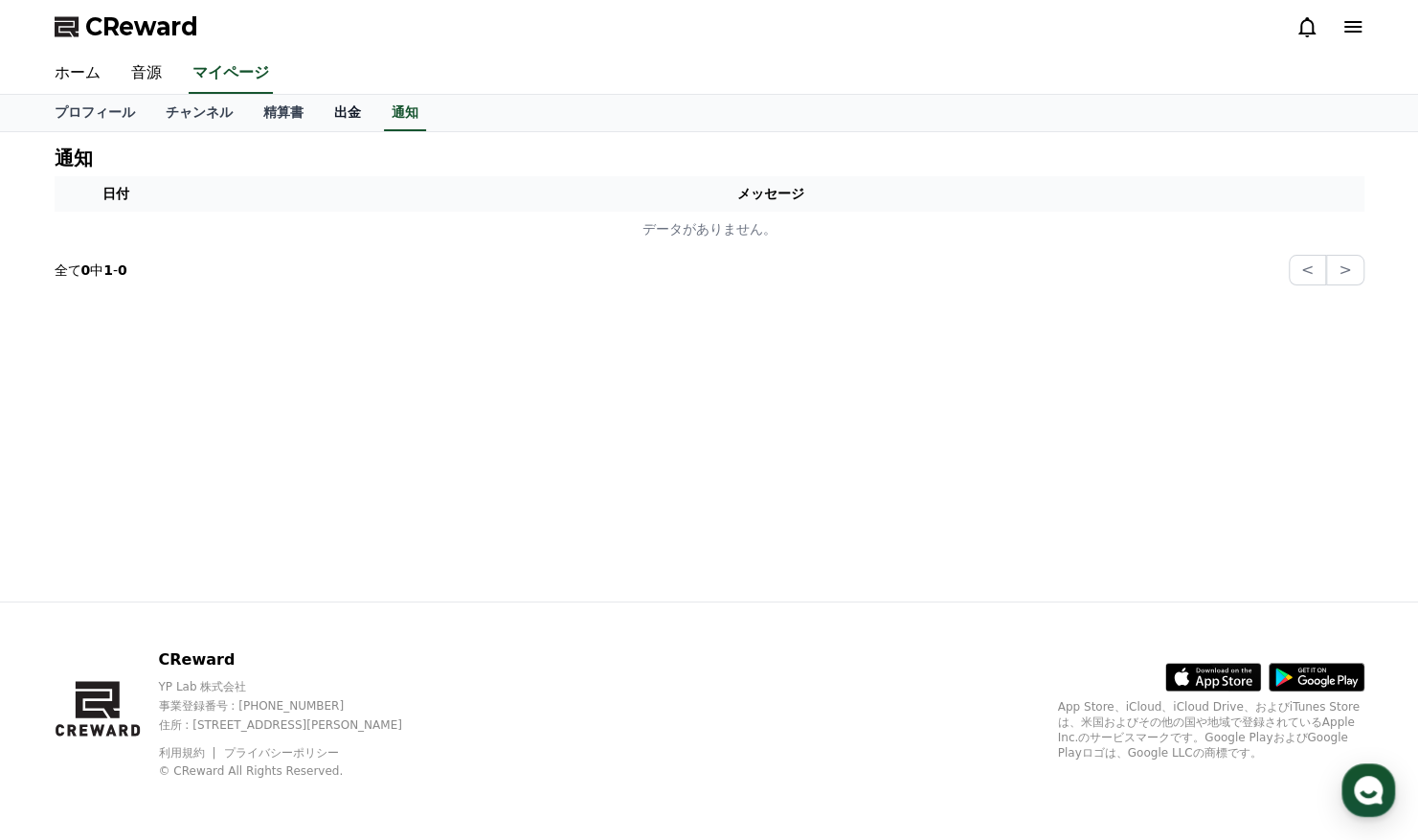
click at [319, 113] on link "出金" at bounding box center [348, 113] width 58 height 36
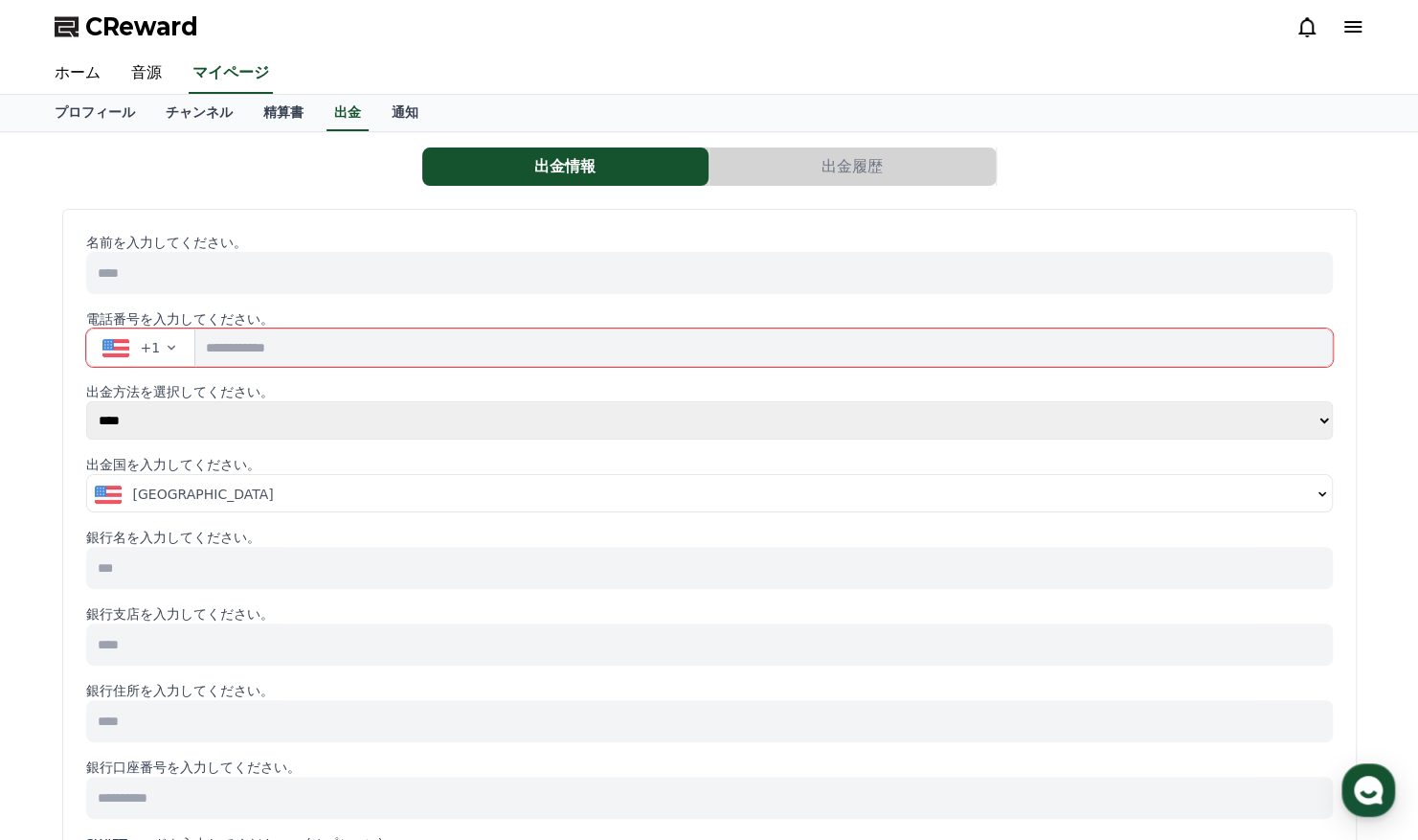
click at [171, 348] on icon "button" at bounding box center [172, 348] width 15 height 15
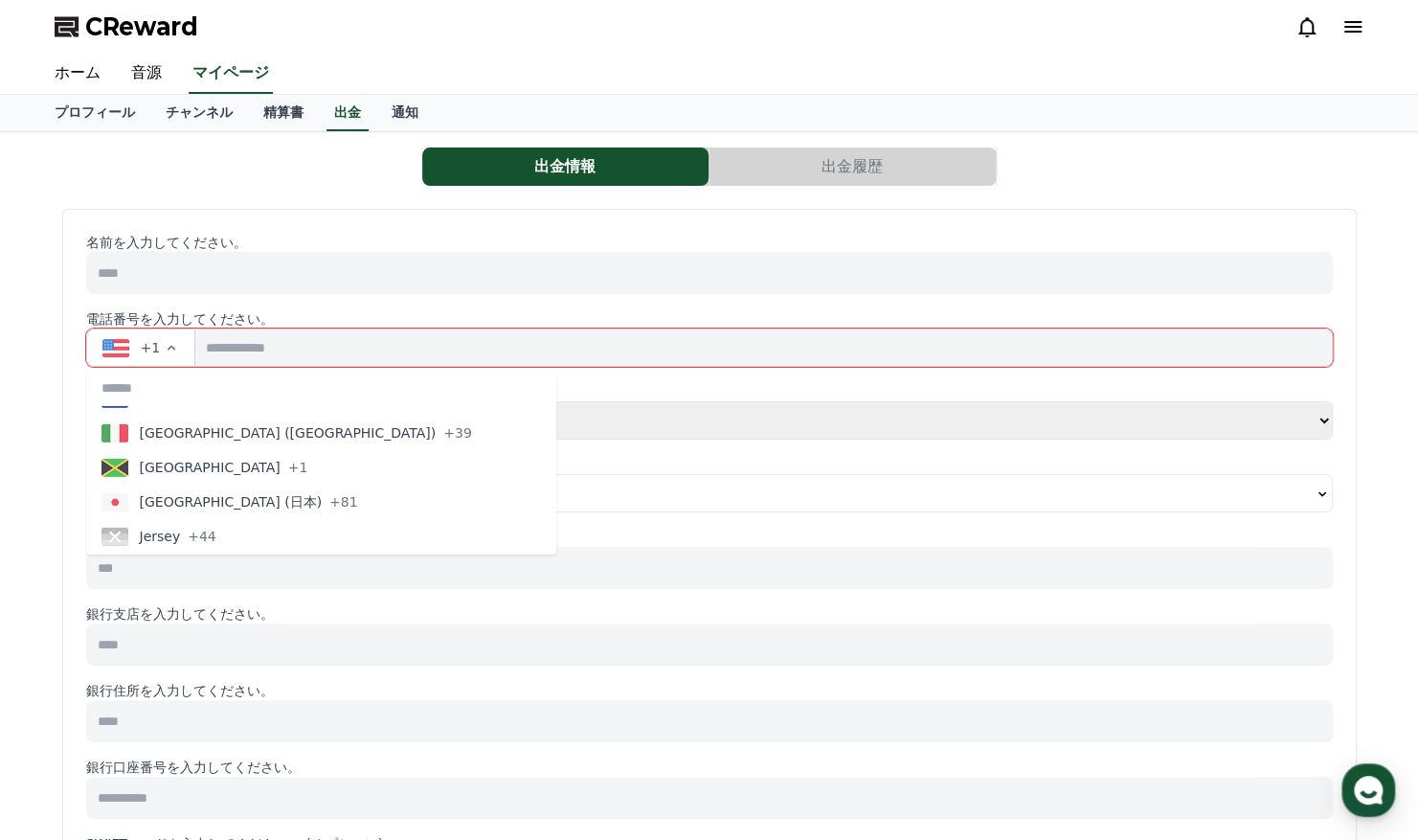
scroll to position [3677, 0]
click at [178, 497] on span "[GEOGRAPHIC_DATA] (日本)" at bounding box center [231, 503] width 183 height 19
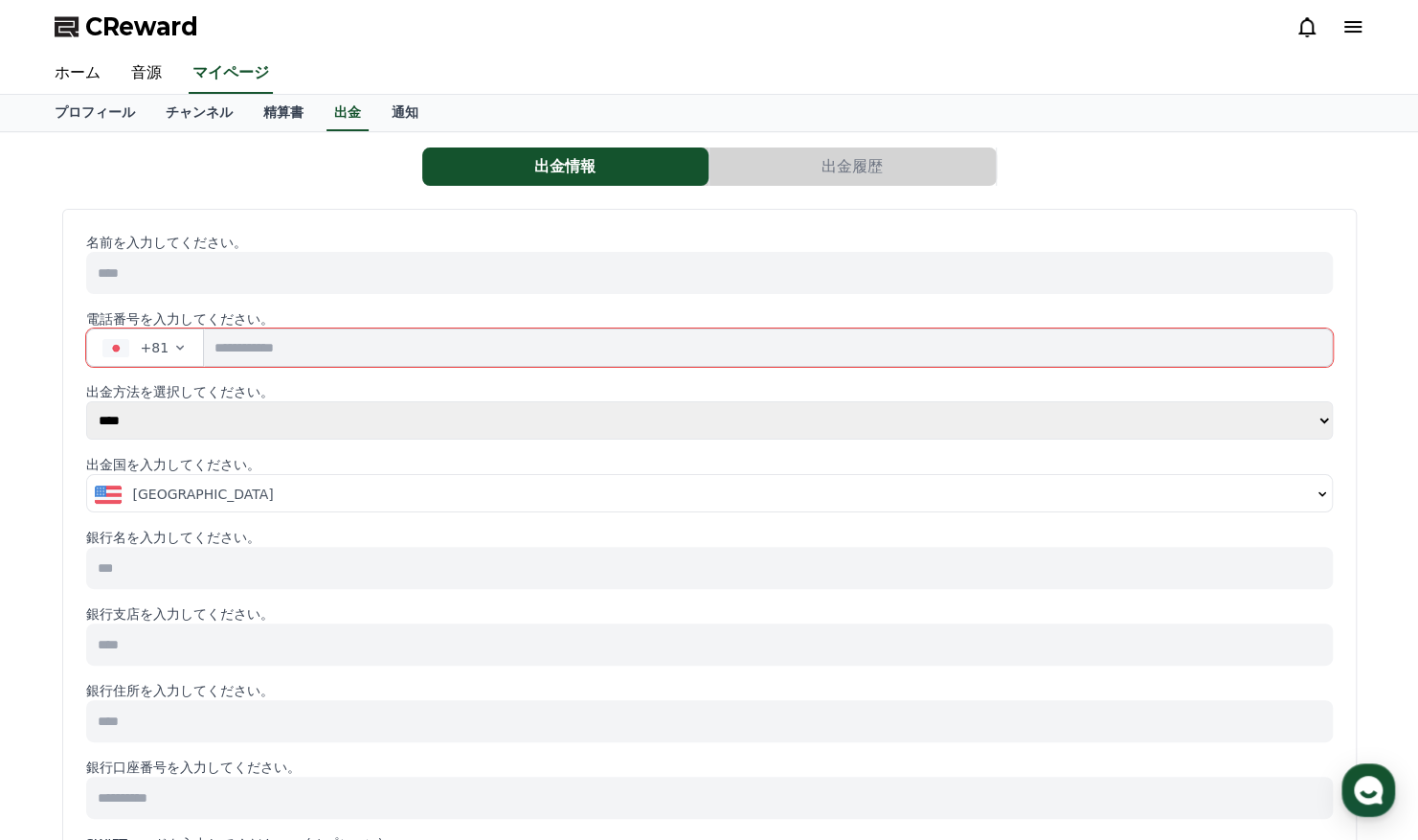
click at [496, 501] on div "[GEOGRAPHIC_DATA]" at bounding box center [703, 494] width 1216 height 19
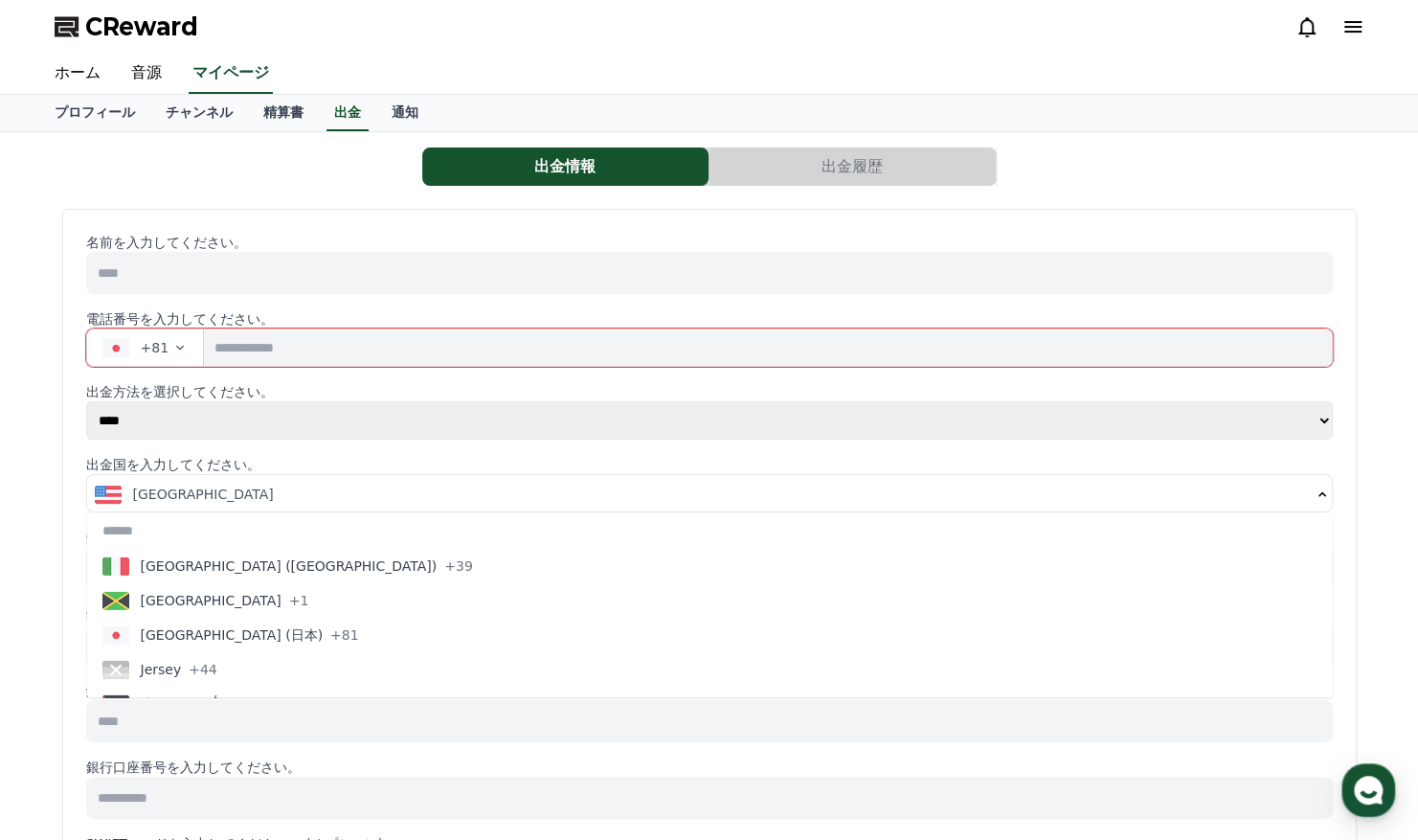
scroll to position [3686, 0]
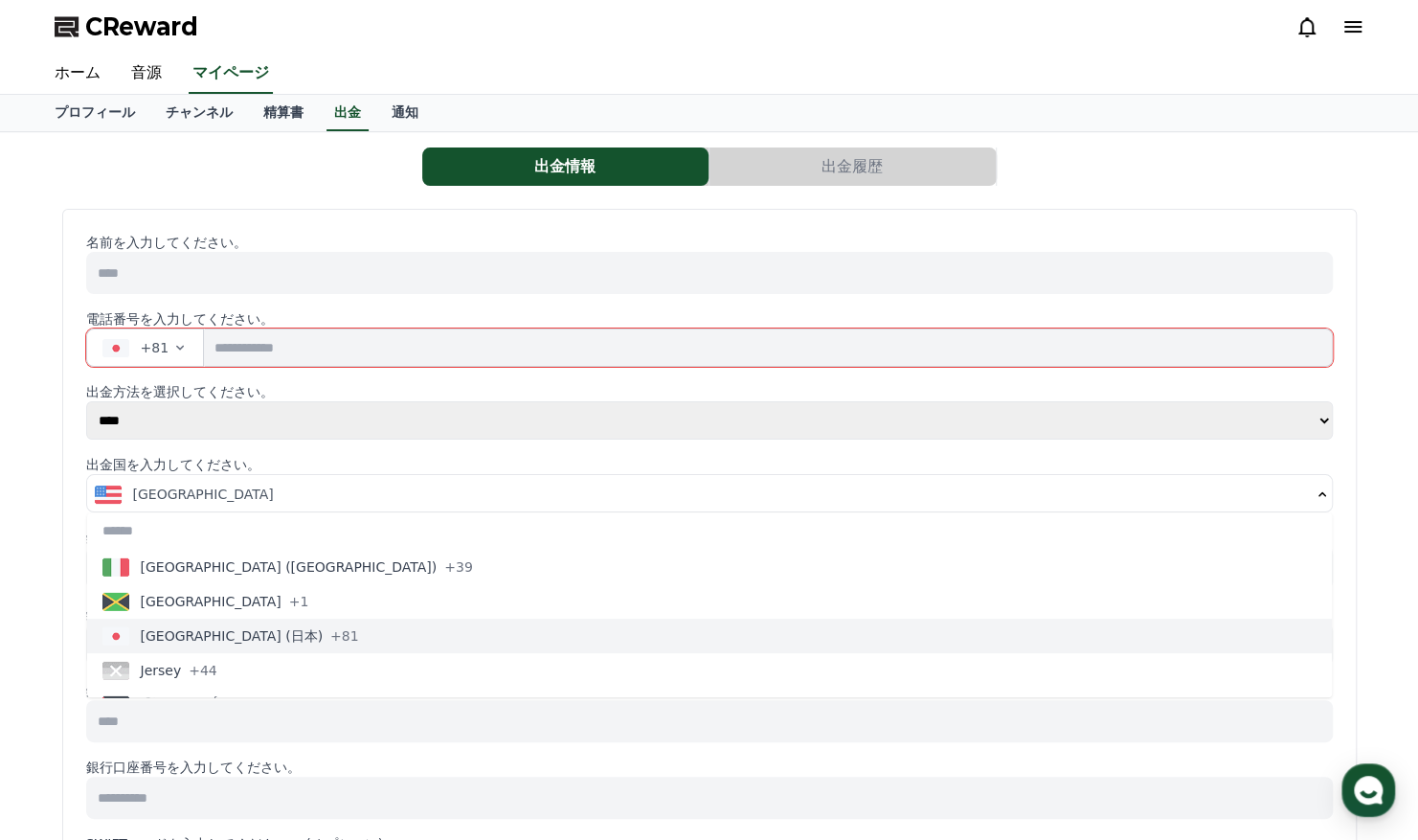
click at [377, 630] on button "[GEOGRAPHIC_DATA] (日本) +81" at bounding box center [709, 636] width 1245 height 35
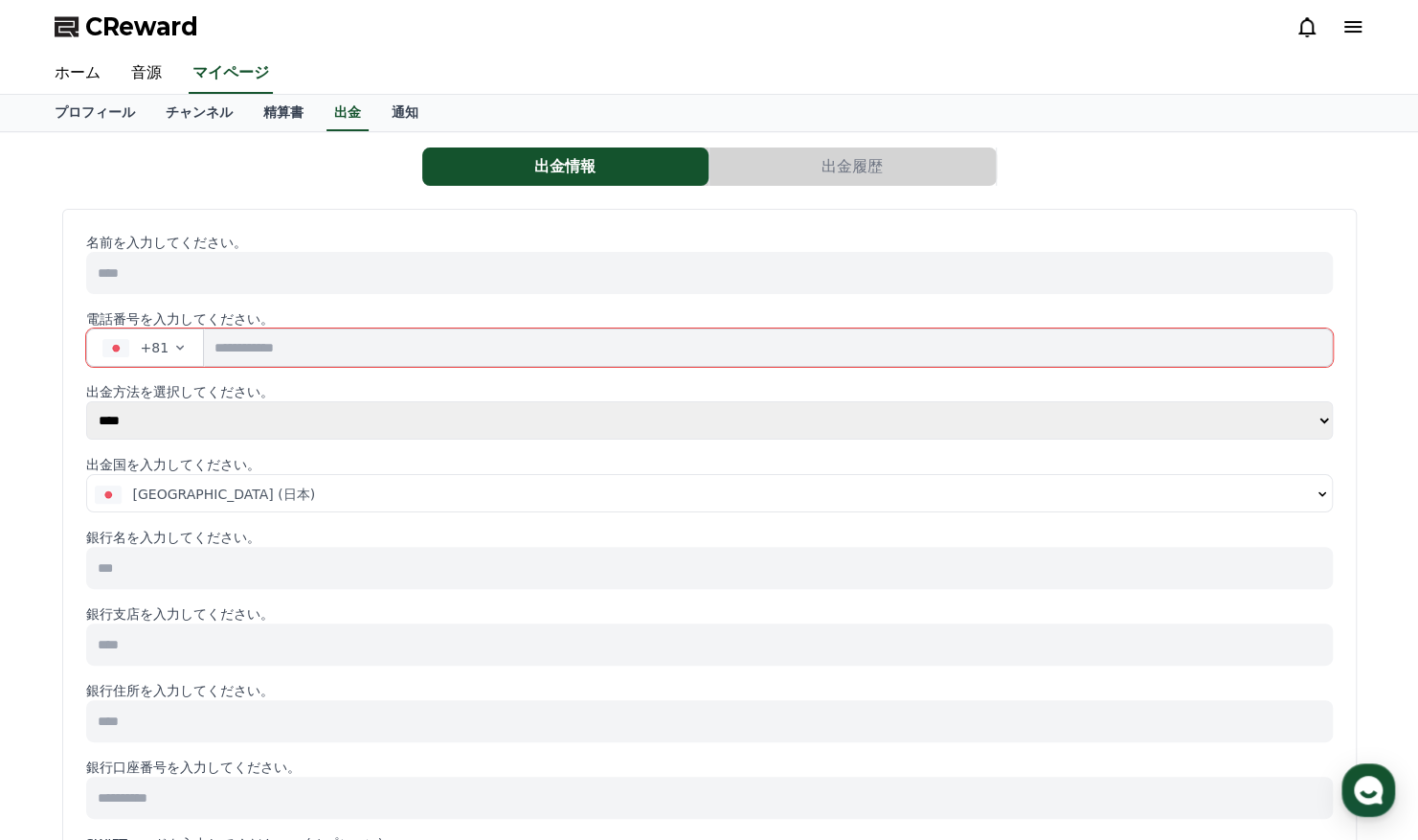
click at [442, 415] on select "**** ******" at bounding box center [710, 420] width 1248 height 38
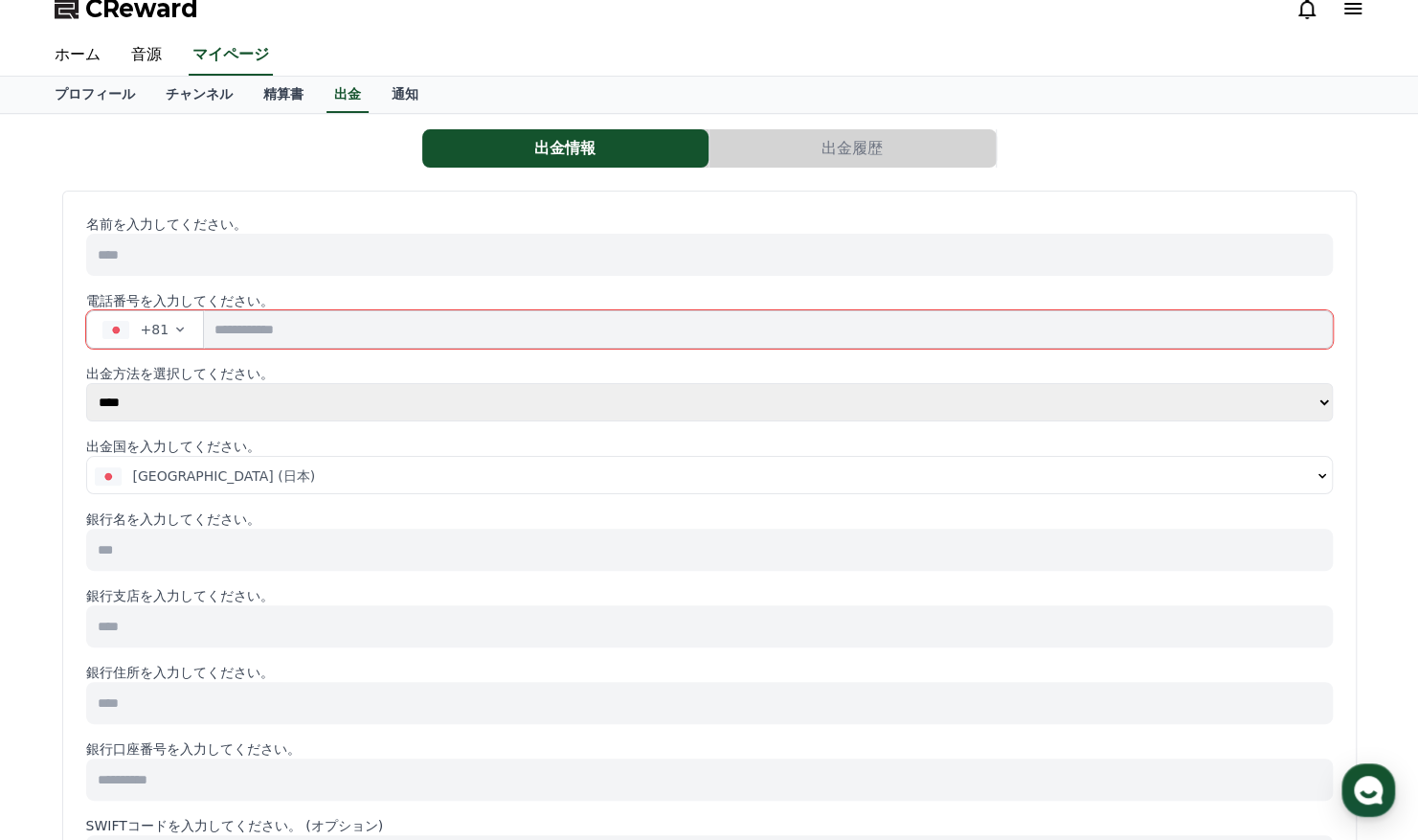
scroll to position [0, 0]
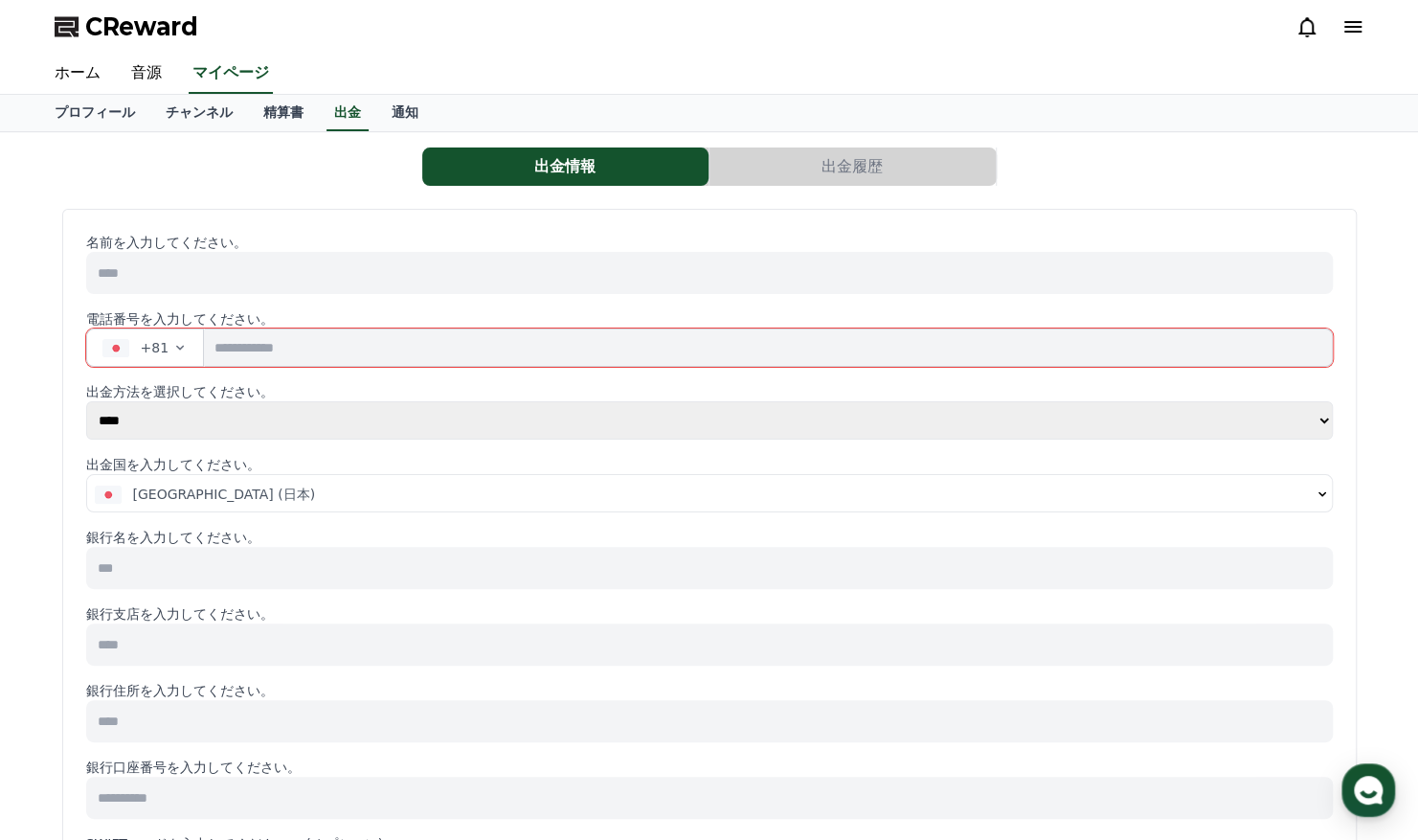
click at [466, 434] on select "**** ******" at bounding box center [710, 420] width 1248 height 38
select select "******"
click at [86, 401] on select "**** ******" at bounding box center [710, 420] width 1248 height 38
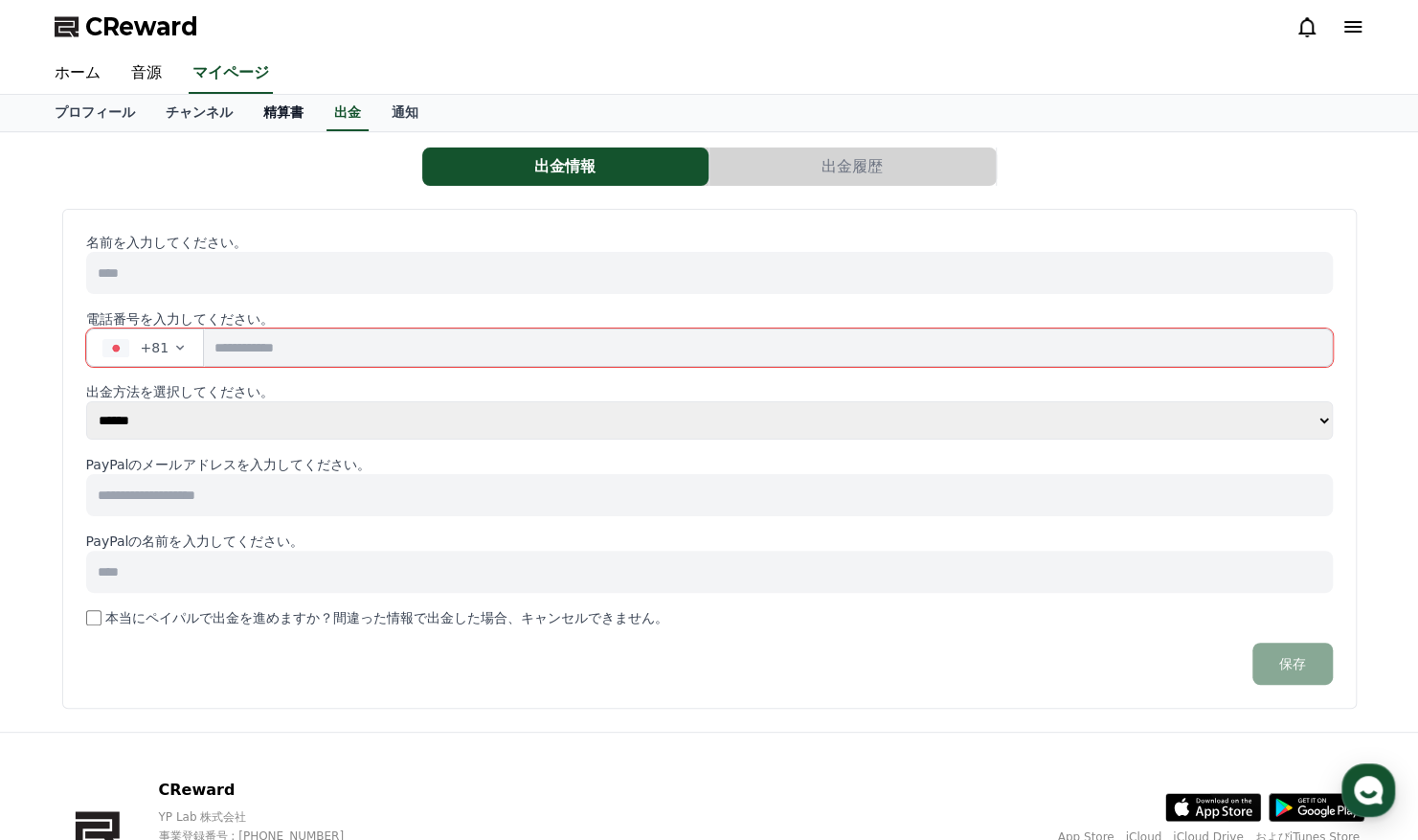
click at [251, 120] on link "精算書" at bounding box center [283, 113] width 71 height 36
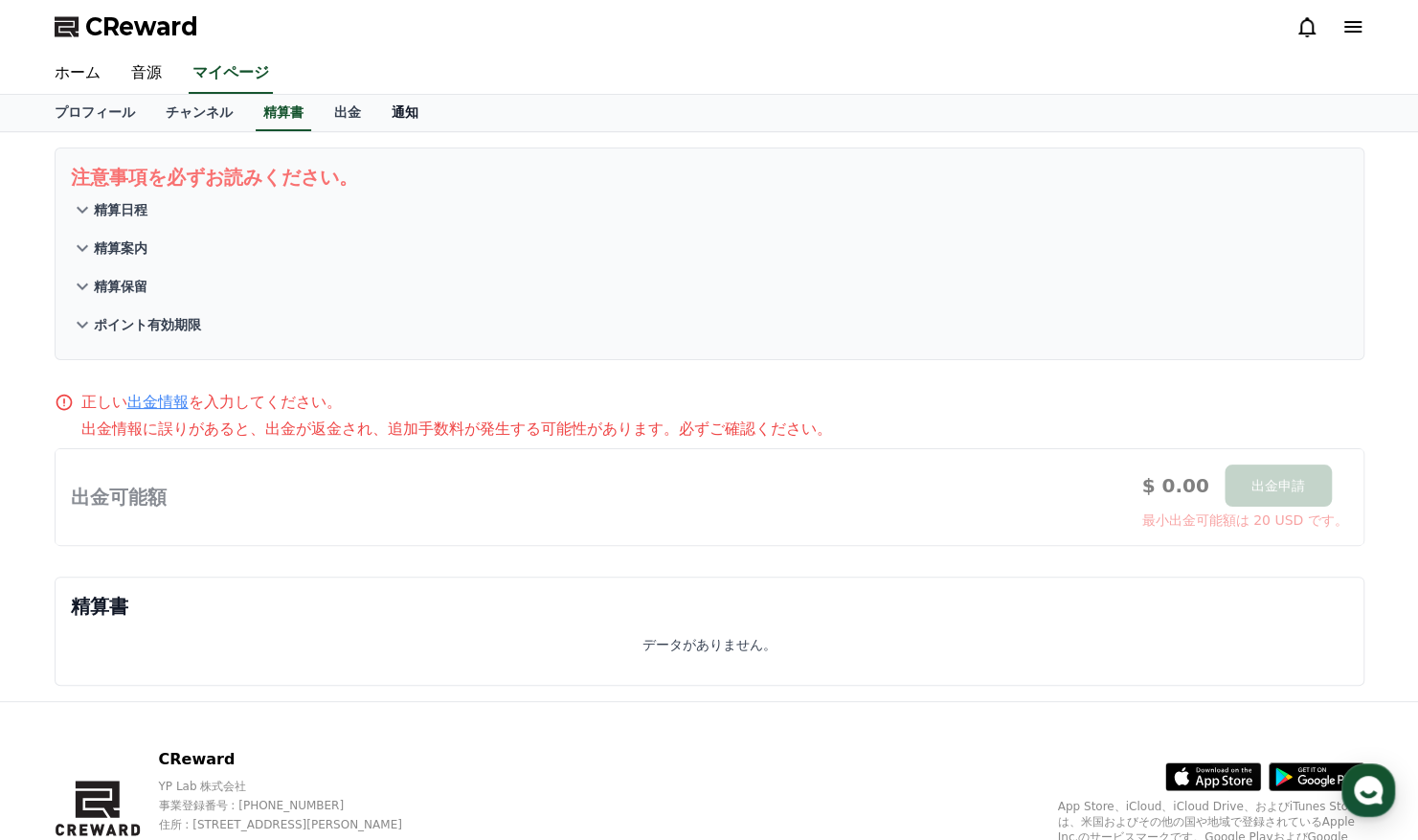
click at [384, 109] on link "通知" at bounding box center [405, 113] width 58 height 36
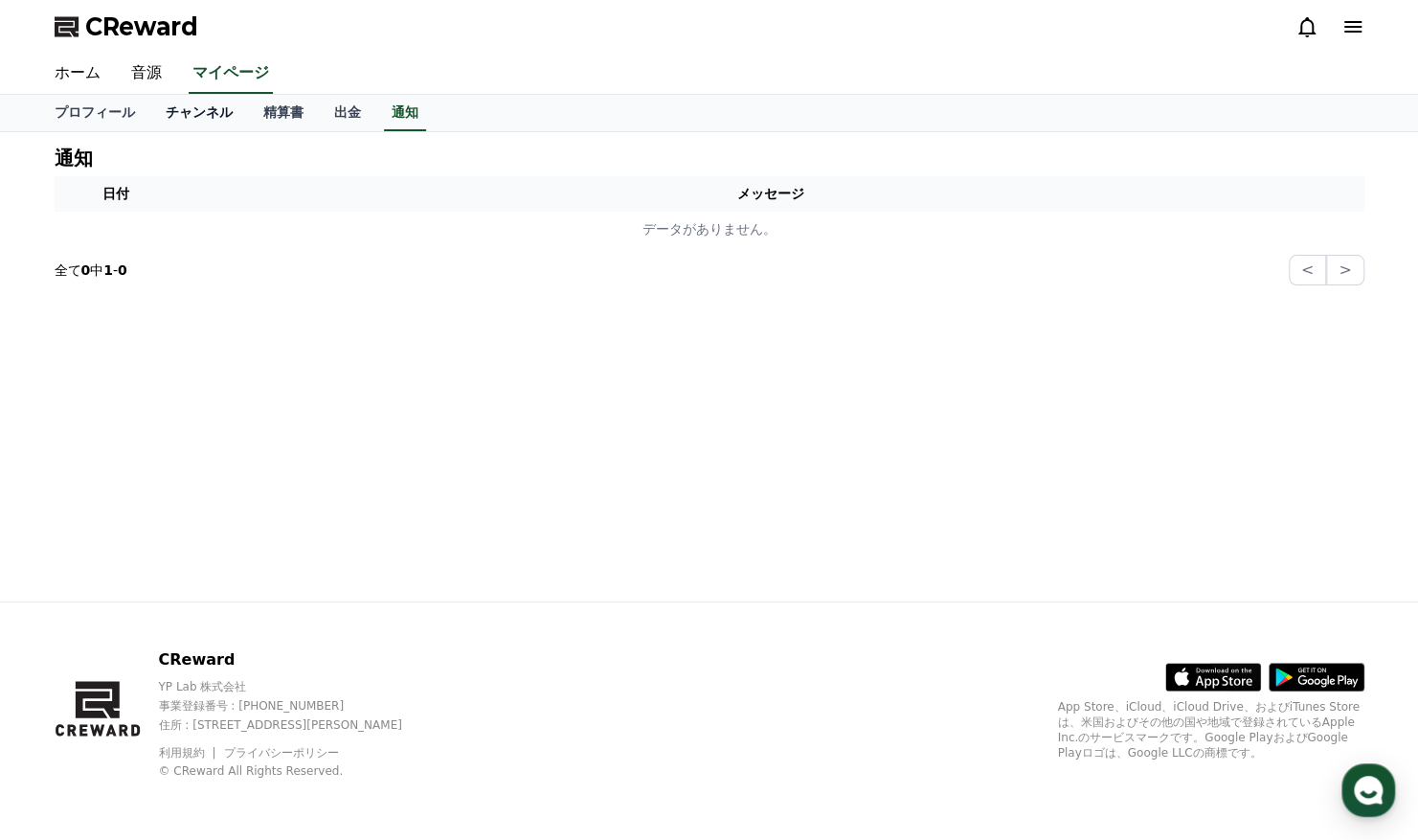
click at [151, 119] on link "チャンネル" at bounding box center [200, 113] width 98 height 36
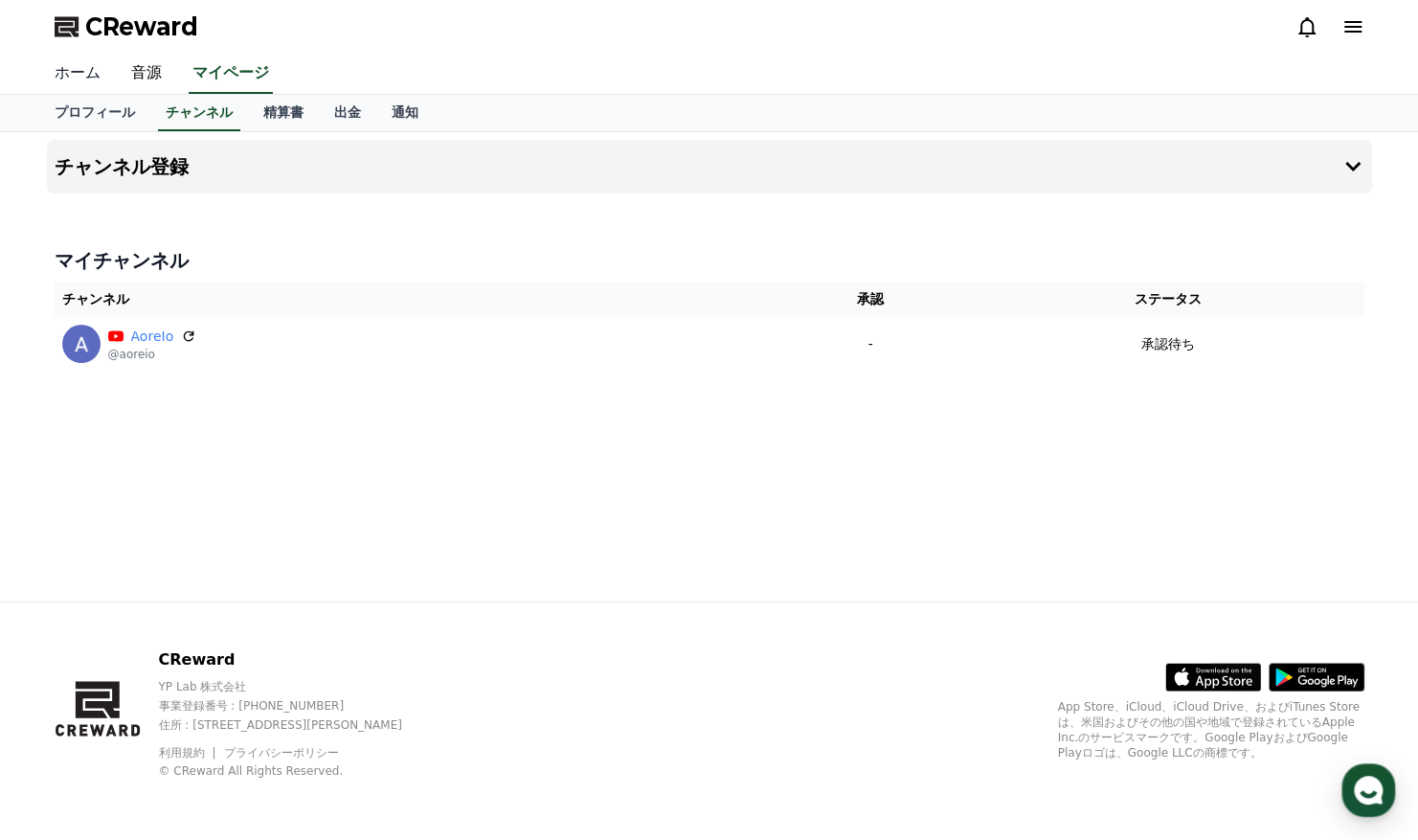
click at [59, 61] on link "ホーム" at bounding box center [78, 74] width 77 height 40
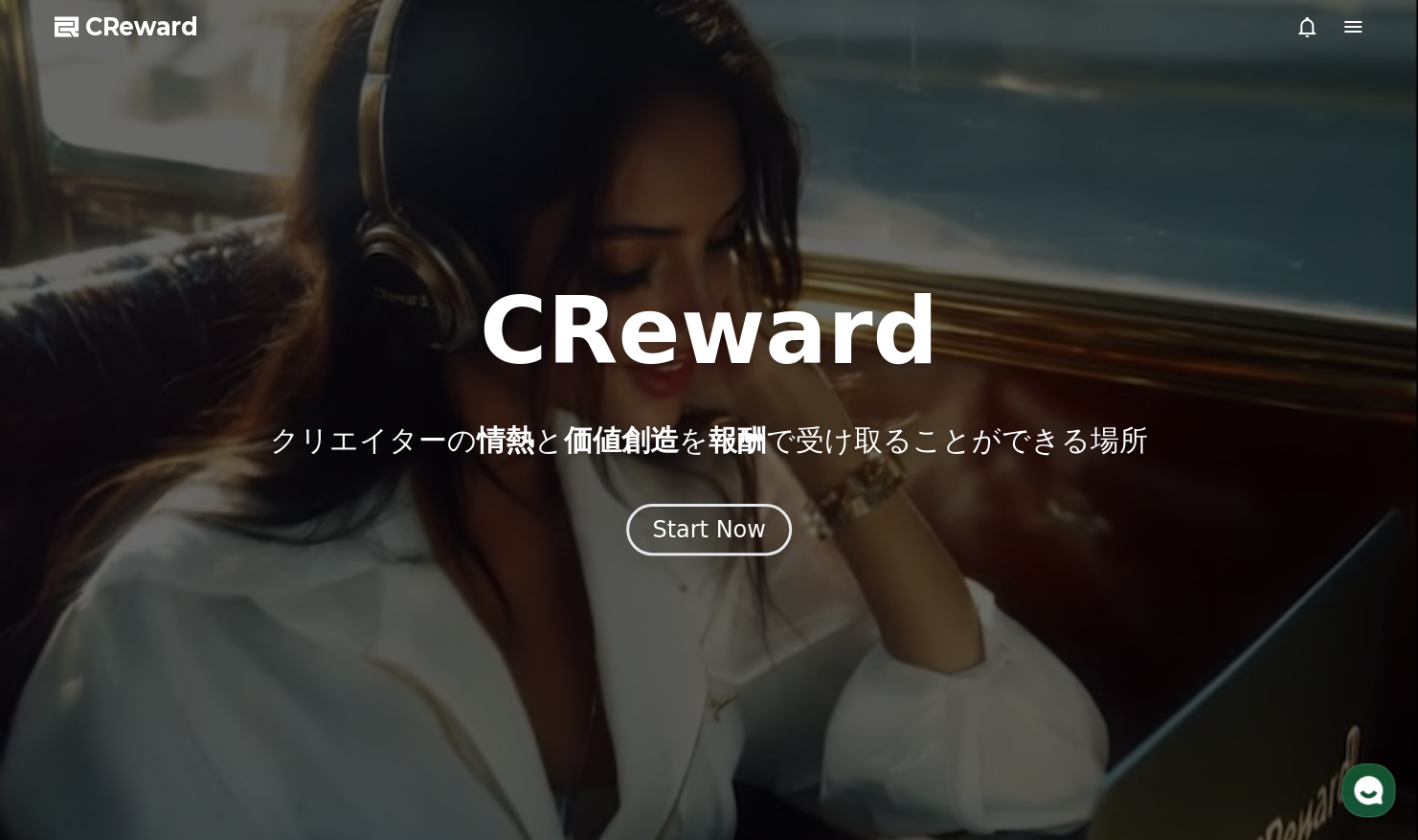
click at [1338, 17] on div at bounding box center [1330, 27] width 69 height 23
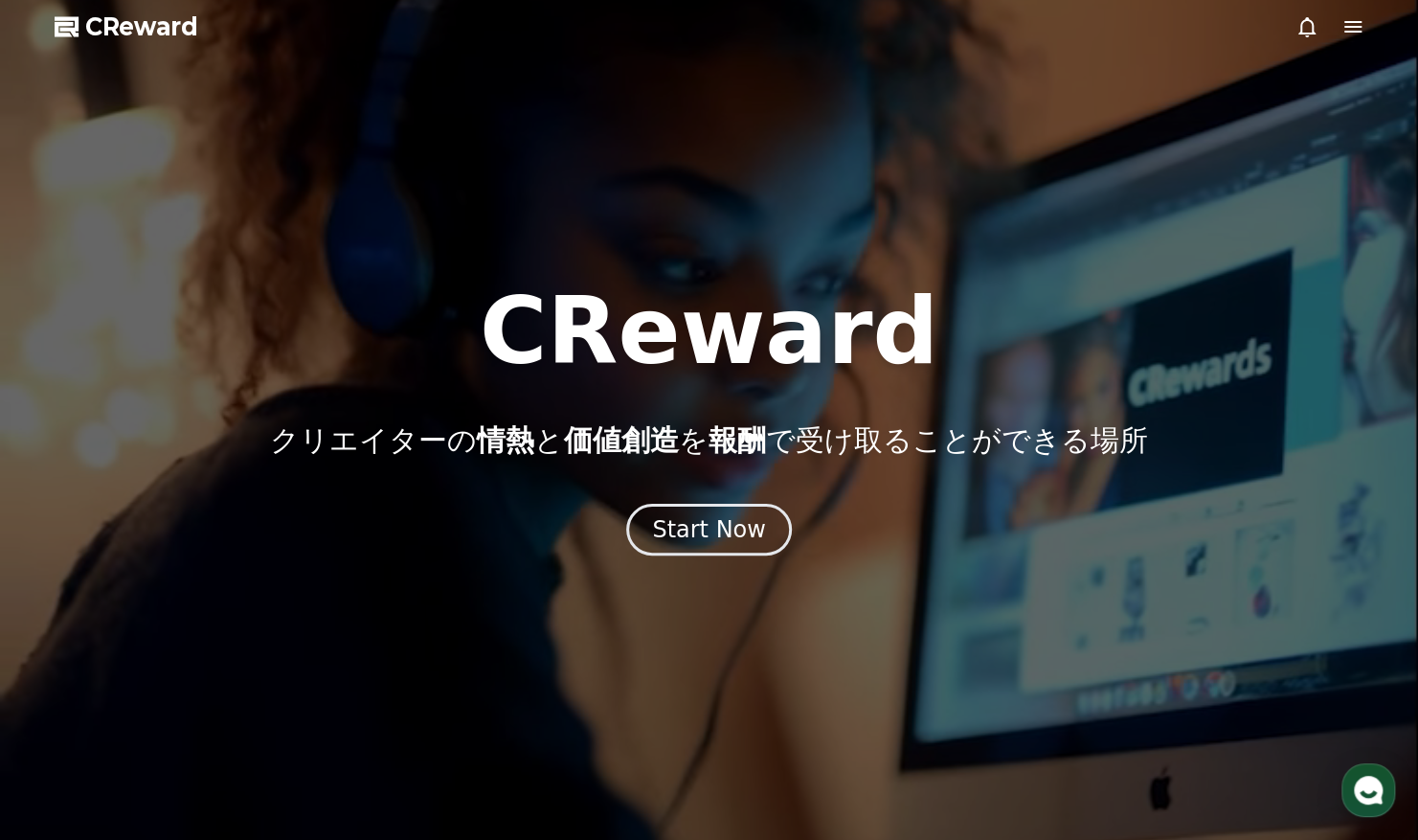
click at [1346, 25] on icon at bounding box center [1353, 27] width 23 height 23
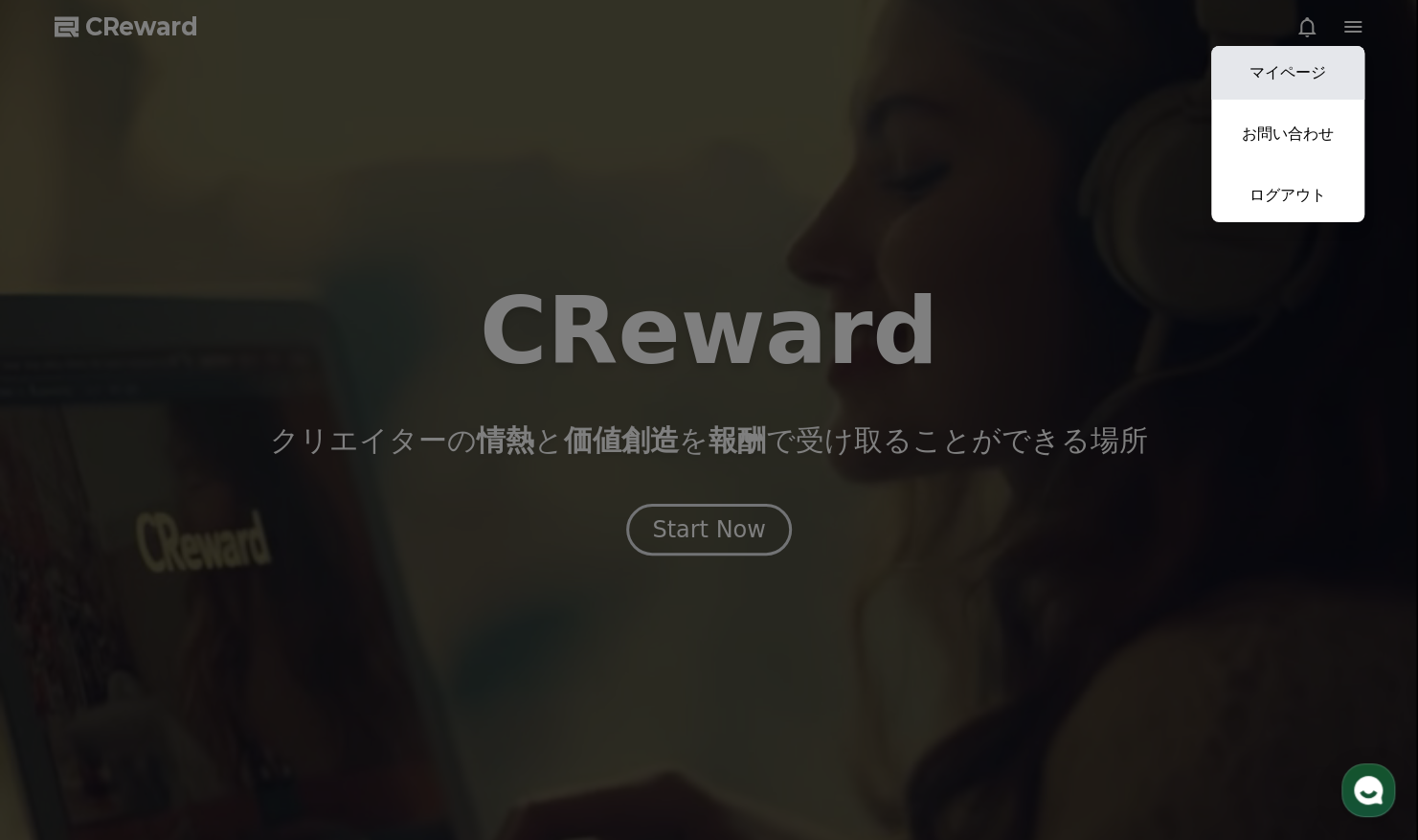
click at [1317, 71] on link "マイページ" at bounding box center [1288, 73] width 154 height 54
